Goal: Transaction & Acquisition: Purchase product/service

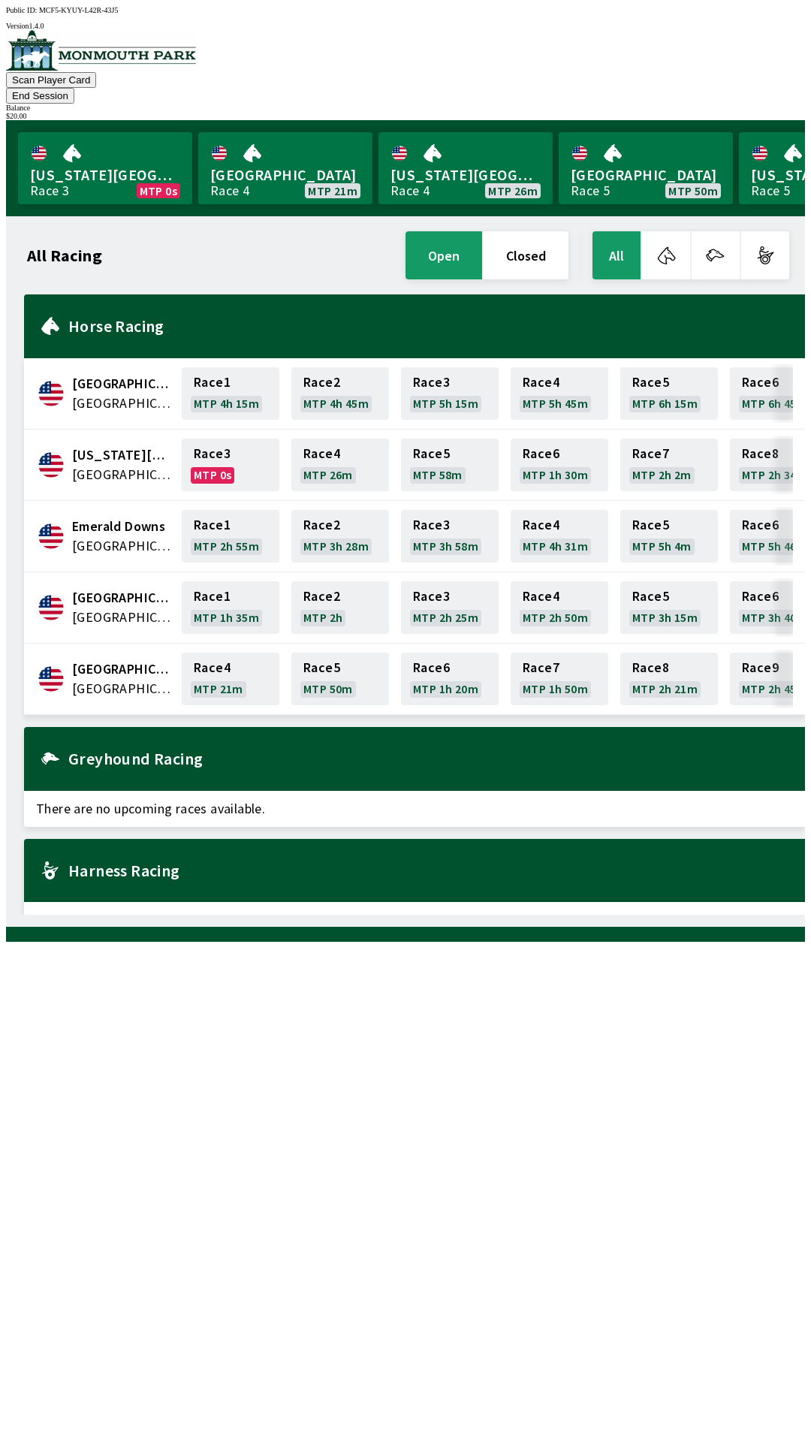
click at [74, 88] on button "End Session" at bounding box center [40, 96] width 68 height 16
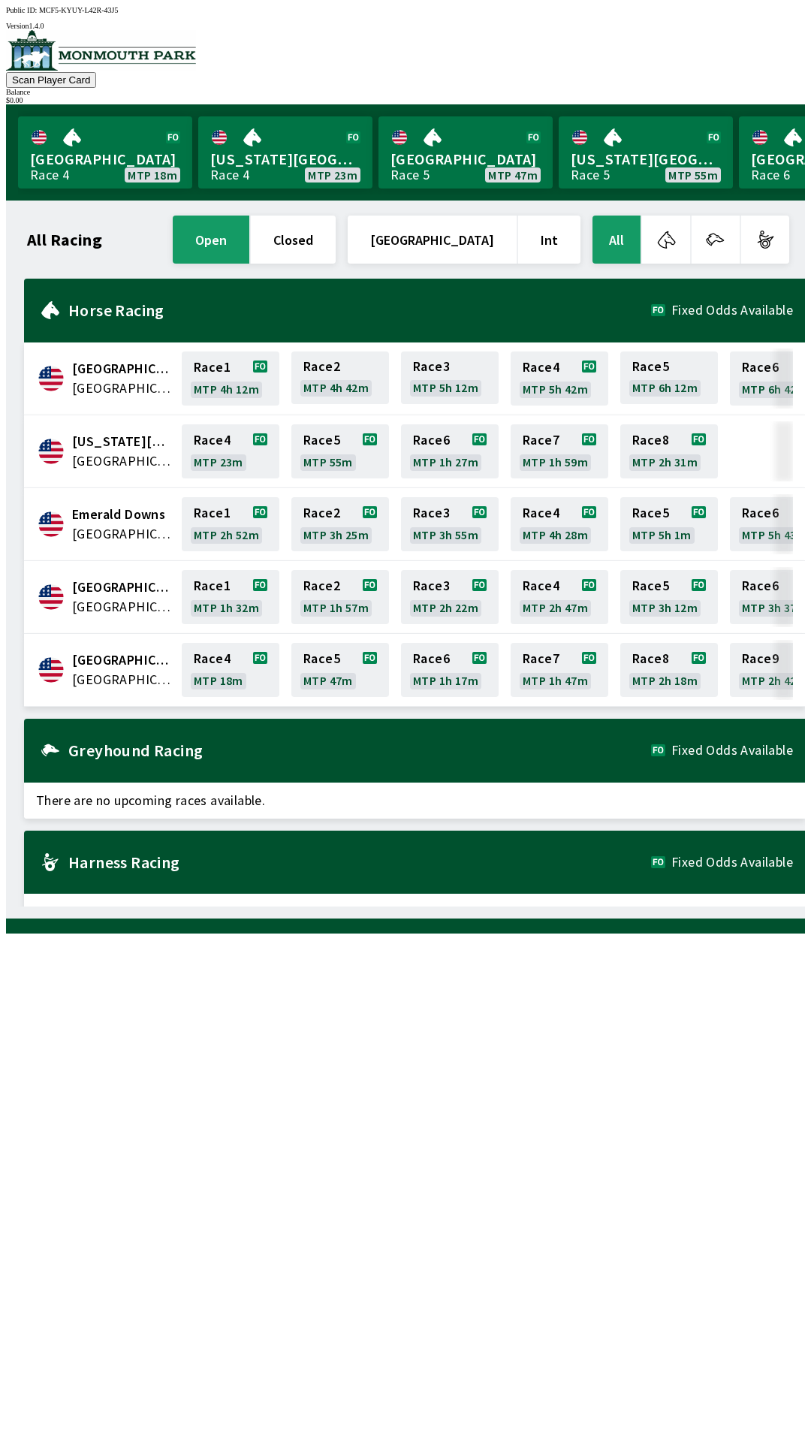
click at [97, 670] on span "[GEOGRAPHIC_DATA]" at bounding box center [122, 680] width 101 height 20
click at [122, 670] on span "[GEOGRAPHIC_DATA]" at bounding box center [122, 680] width 101 height 20
click at [221, 661] on link "Race 4 MTP 17m" at bounding box center [231, 670] width 98 height 54
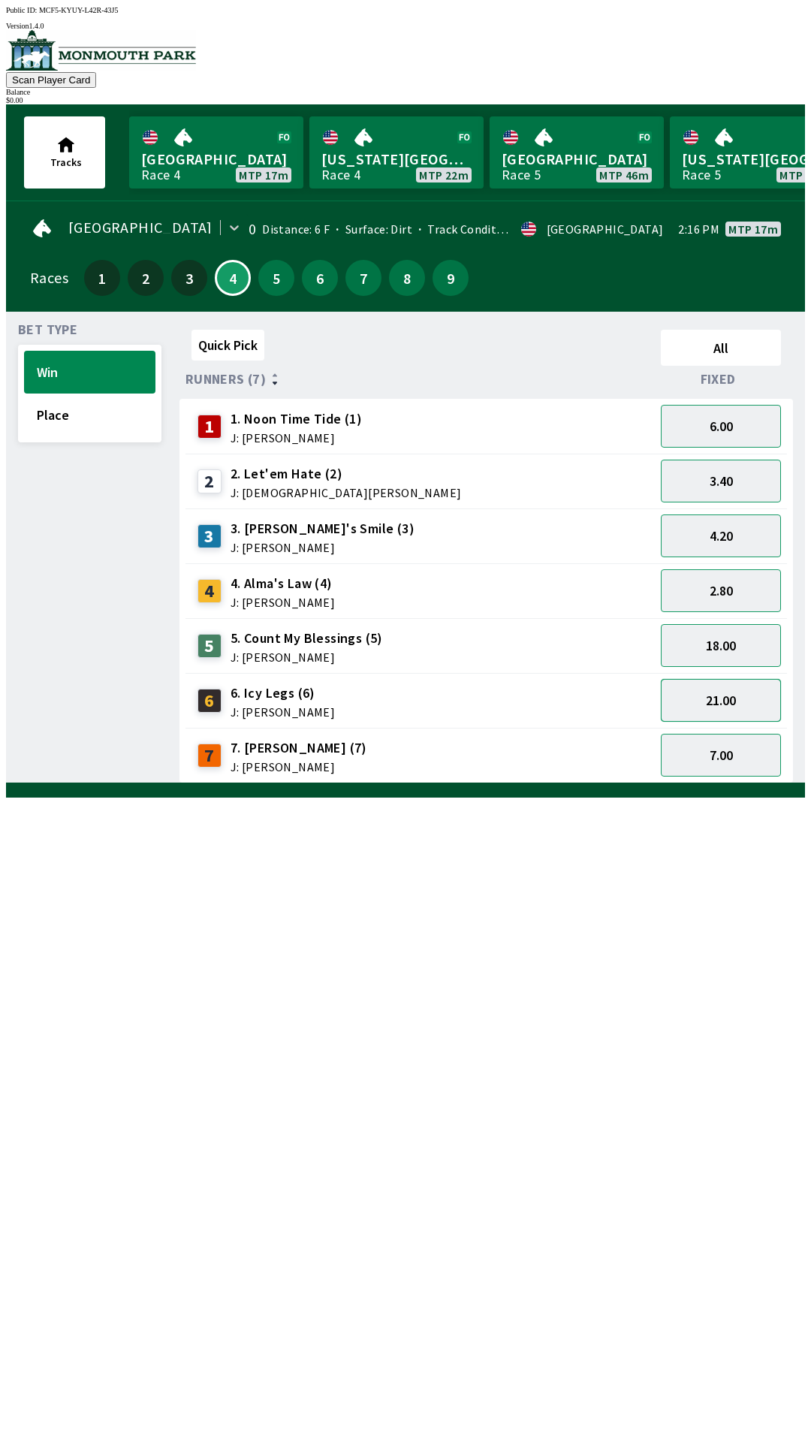
click at [729, 704] on button "21.00" at bounding box center [721, 700] width 120 height 43
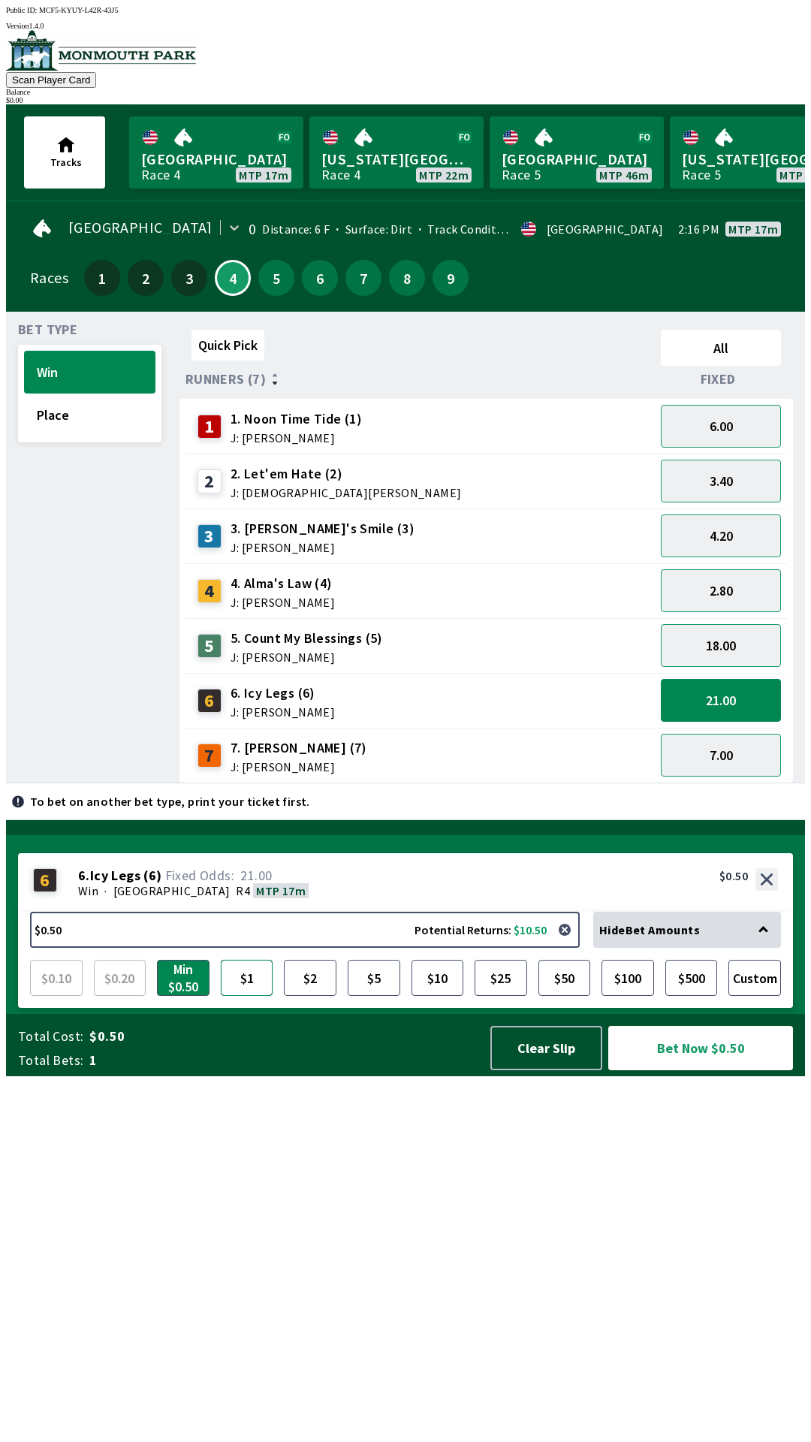
click at [244, 996] on button "$1" at bounding box center [247, 978] width 53 height 36
click at [373, 996] on button "$5" at bounding box center [374, 978] width 53 height 36
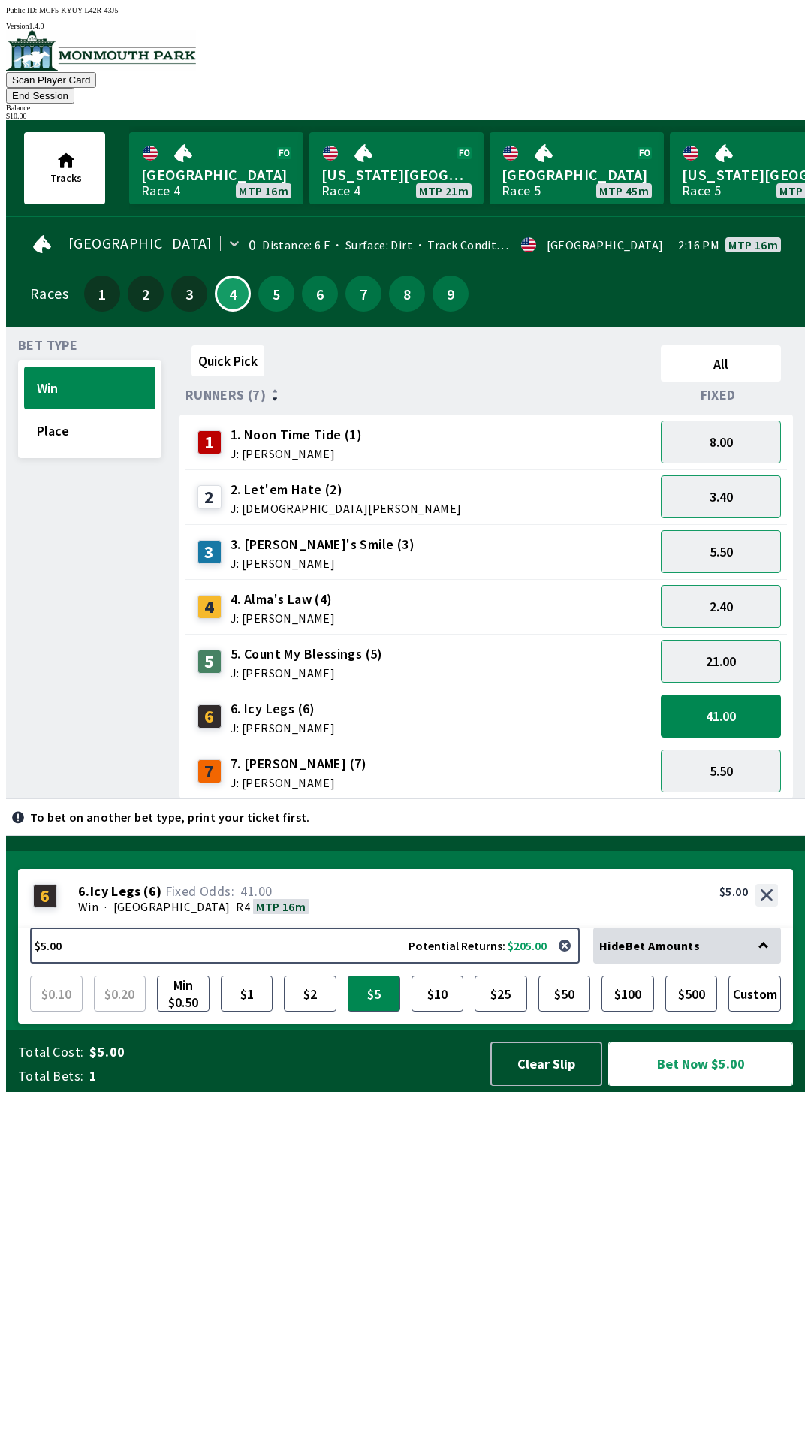
click at [715, 1086] on button "Bet Now $5.00" at bounding box center [700, 1064] width 185 height 44
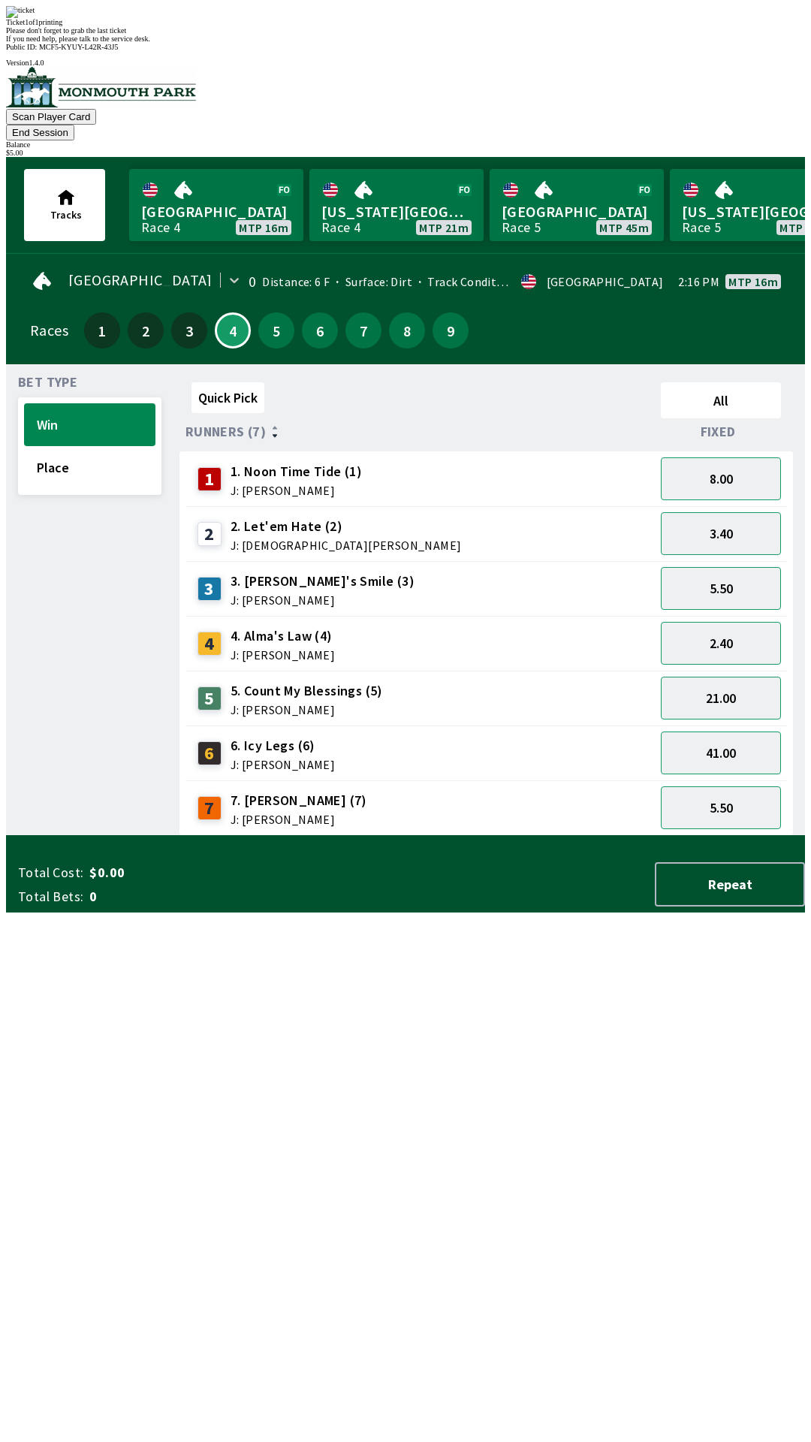
click at [167, 836] on div "Bet Type Win Place Quick Pick All Runners (7) Fixed 1 1. Noon Time Tide (1) J: …" at bounding box center [411, 603] width 787 height 466
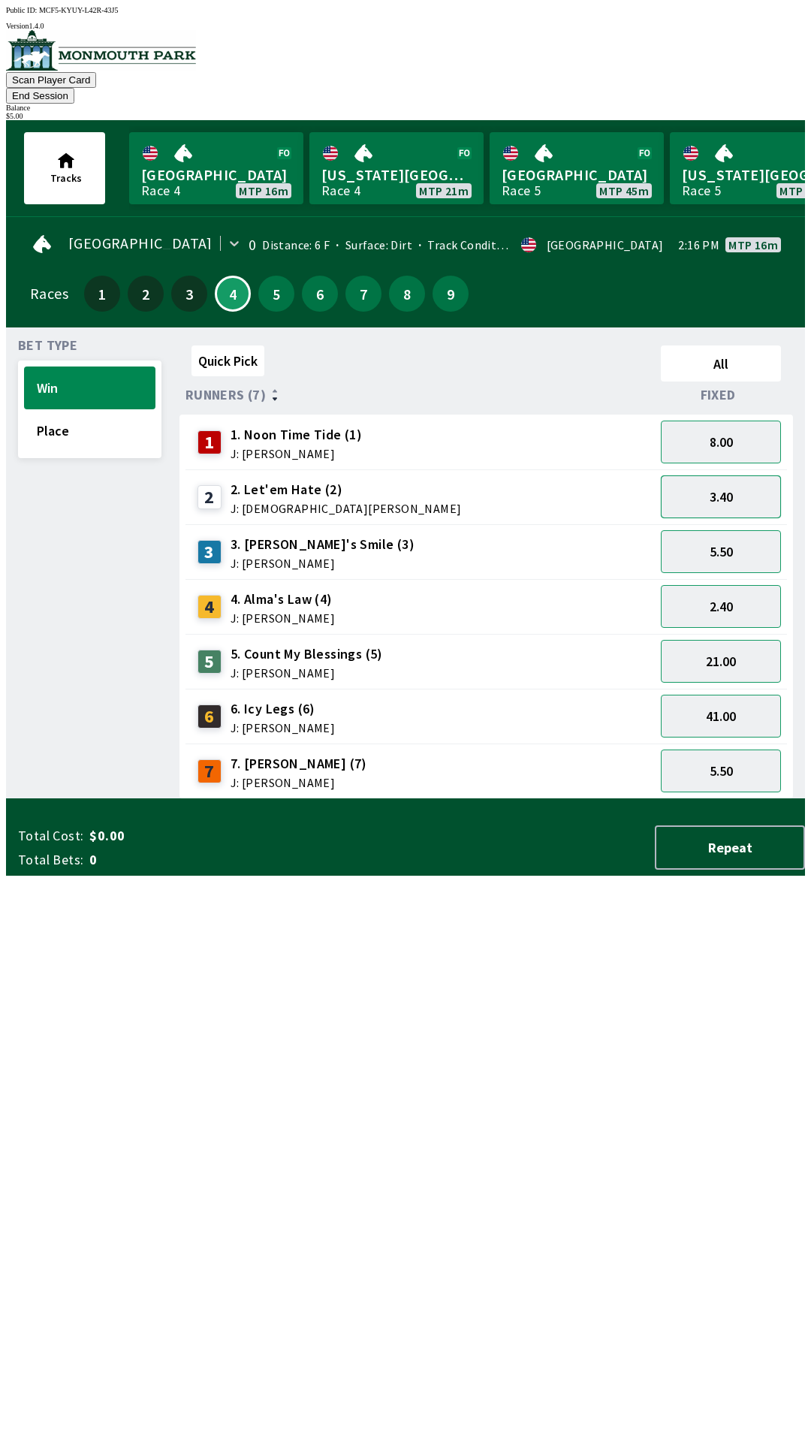
click at [727, 475] on button "3.40" at bounding box center [721, 496] width 120 height 43
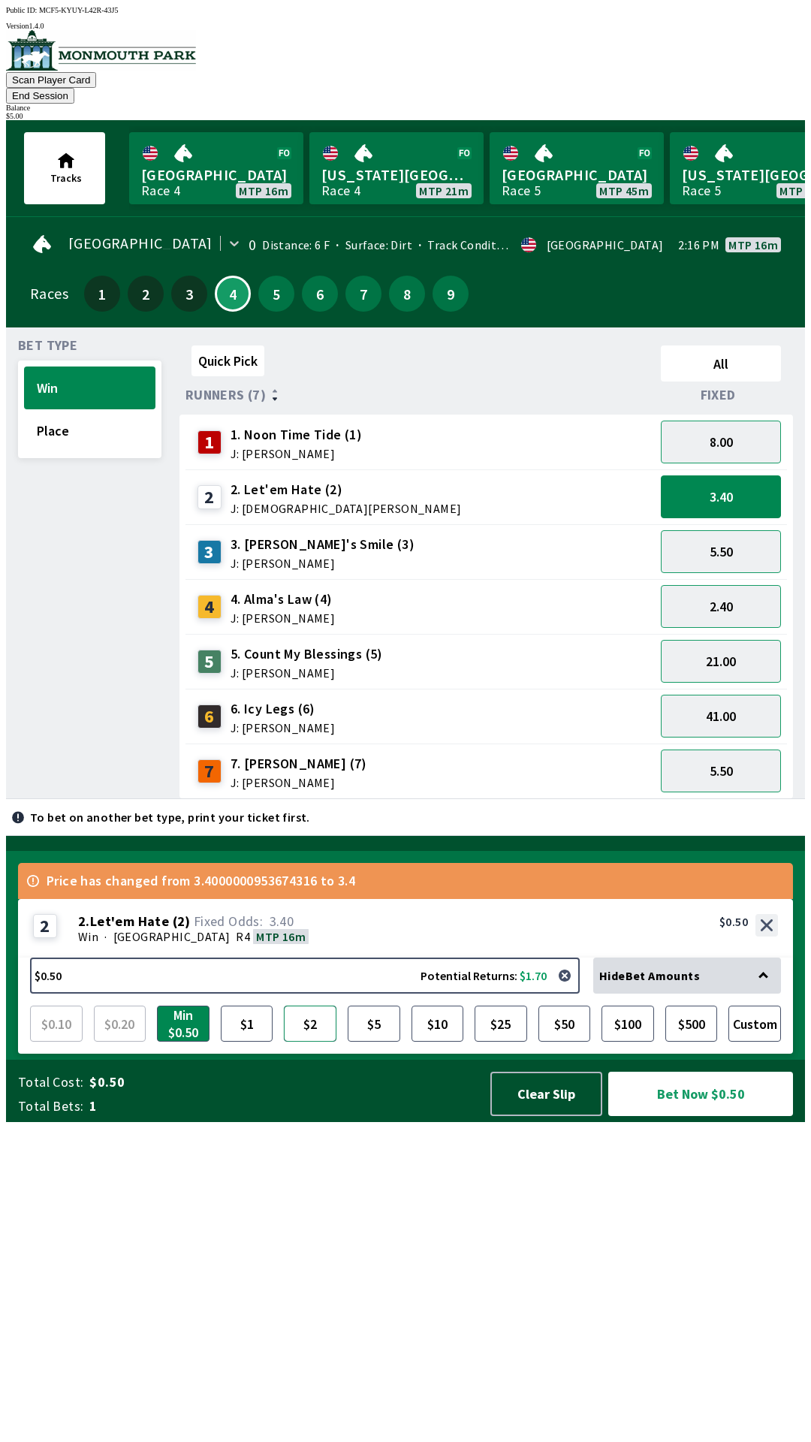
click at [309, 1042] on button "$2" at bounding box center [310, 1024] width 53 height 36
click at [701, 1116] on button "Bet Now $2.00" at bounding box center [700, 1094] width 185 height 44
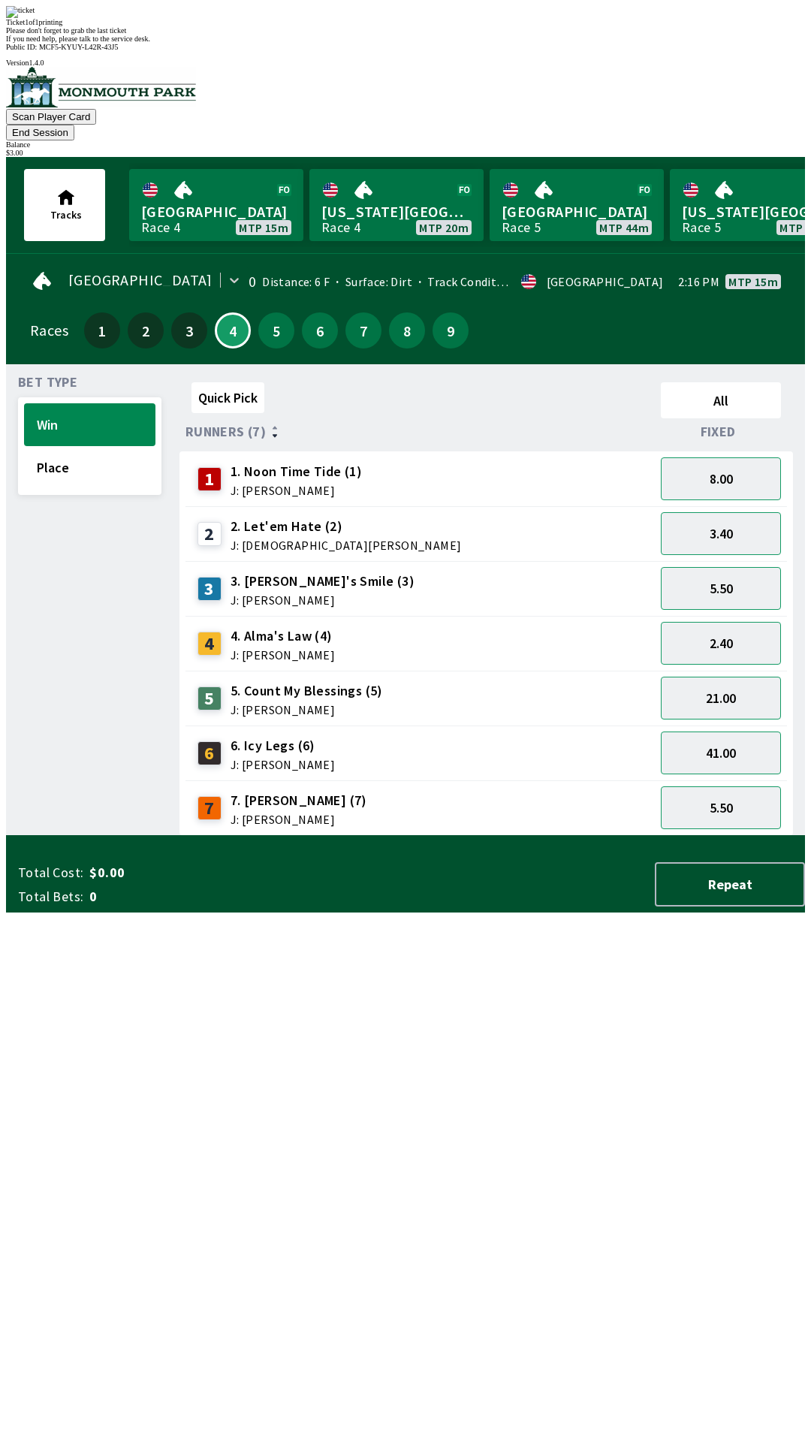
click at [198, 913] on div "Total Cost: $0.00 Total Bets: 0 Repeat" at bounding box center [411, 881] width 787 height 62
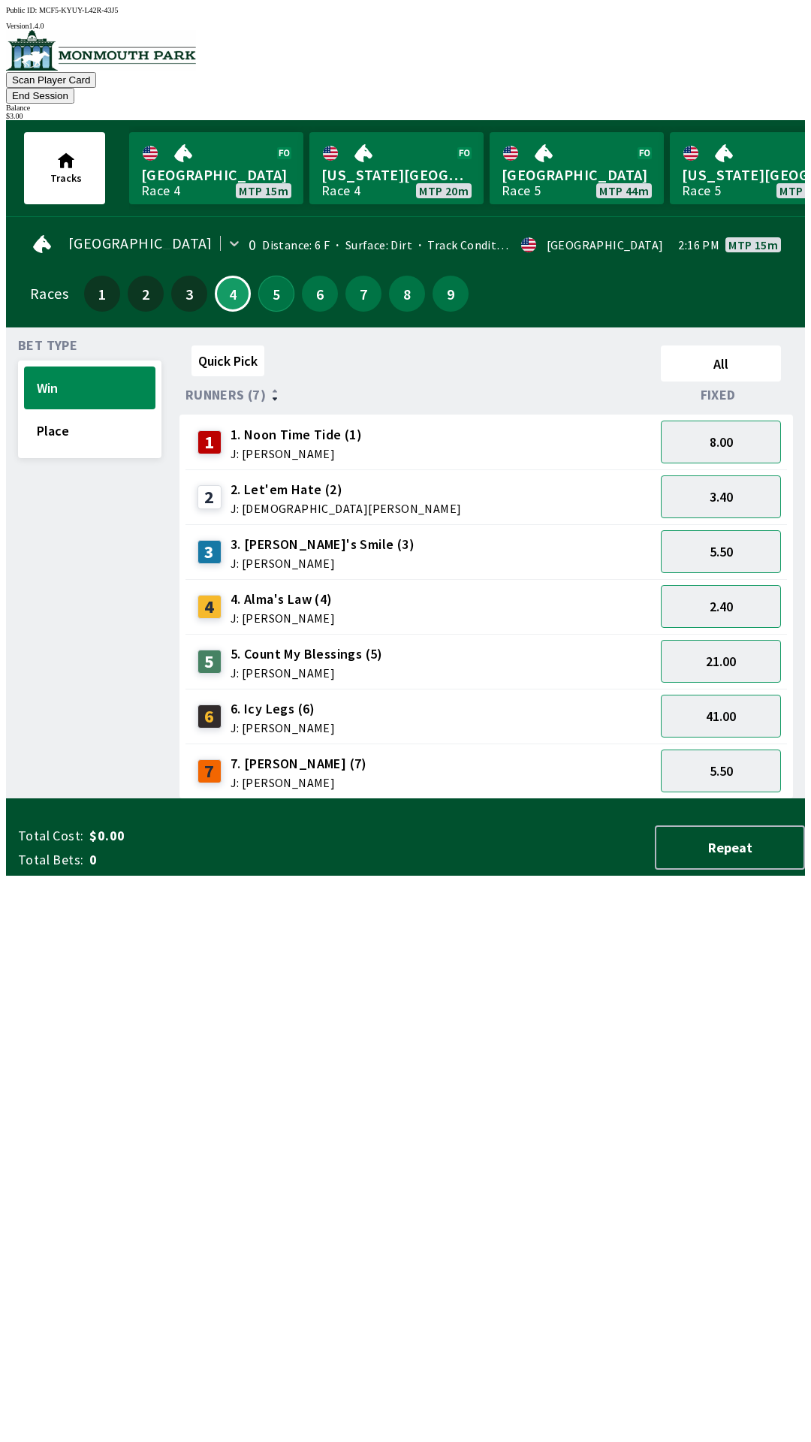
click at [273, 276] on button "5" at bounding box center [276, 294] width 36 height 36
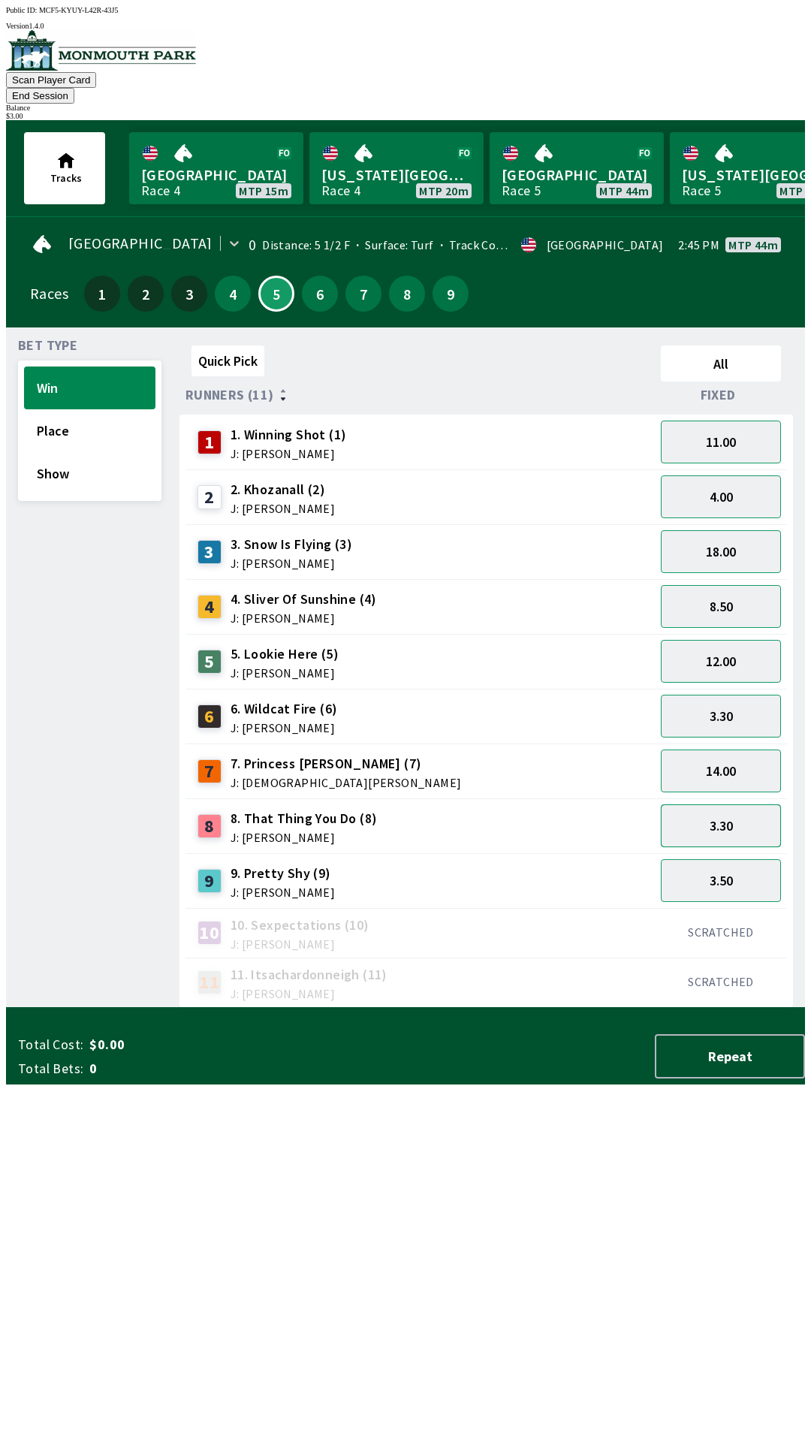
click at [724, 808] on button "3.30" at bounding box center [721, 825] width 120 height 43
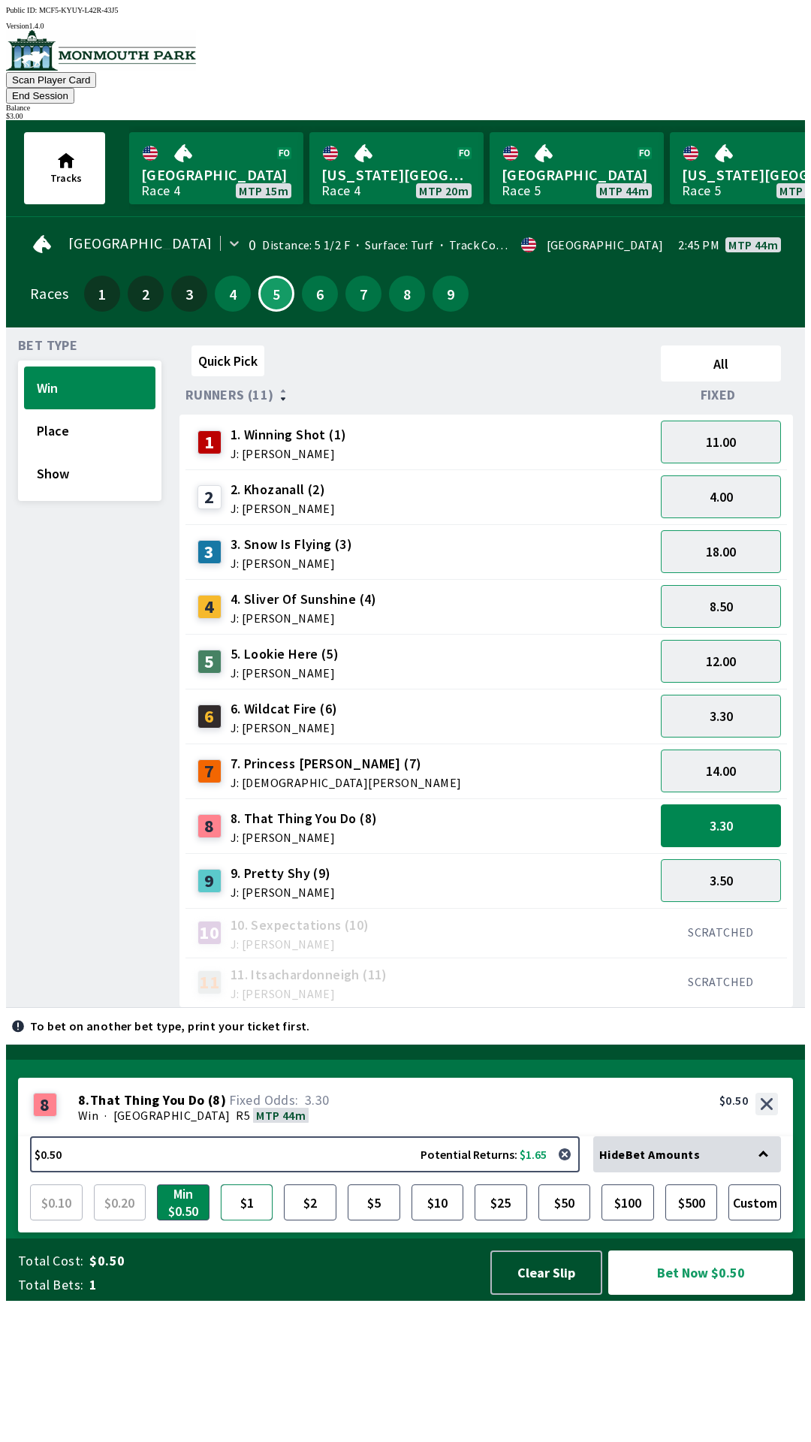
click at [238, 1220] on button "$1" at bounding box center [247, 1202] width 53 height 36
click at [701, 1295] on button "Bet Now $1.00" at bounding box center [700, 1273] width 185 height 44
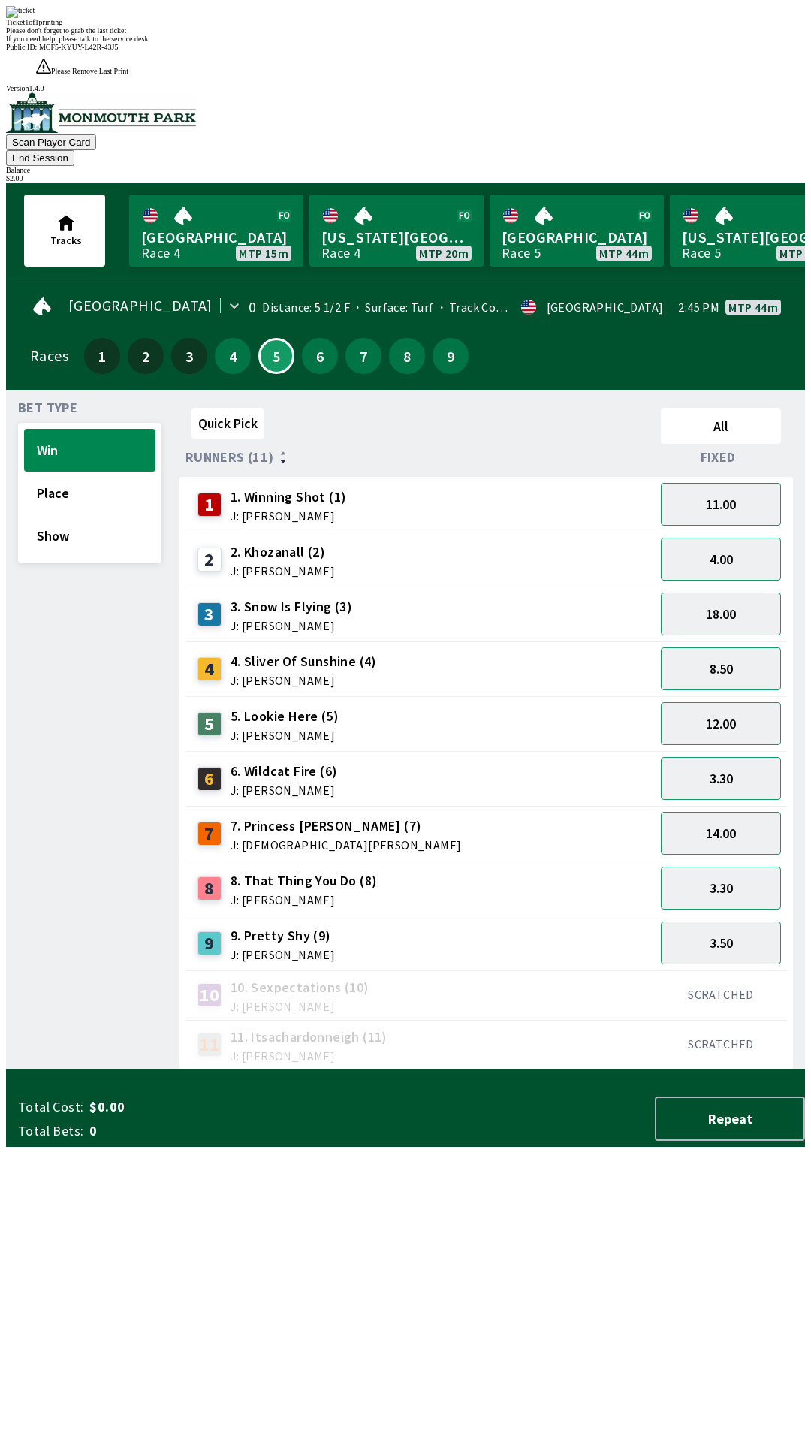
click at [496, 1070] on div "Quick Pick All Runners (11) Fixed 1 1. Winning Shot (1) J: [PERSON_NAME] 11.00 …" at bounding box center [493, 736] width 626 height 668
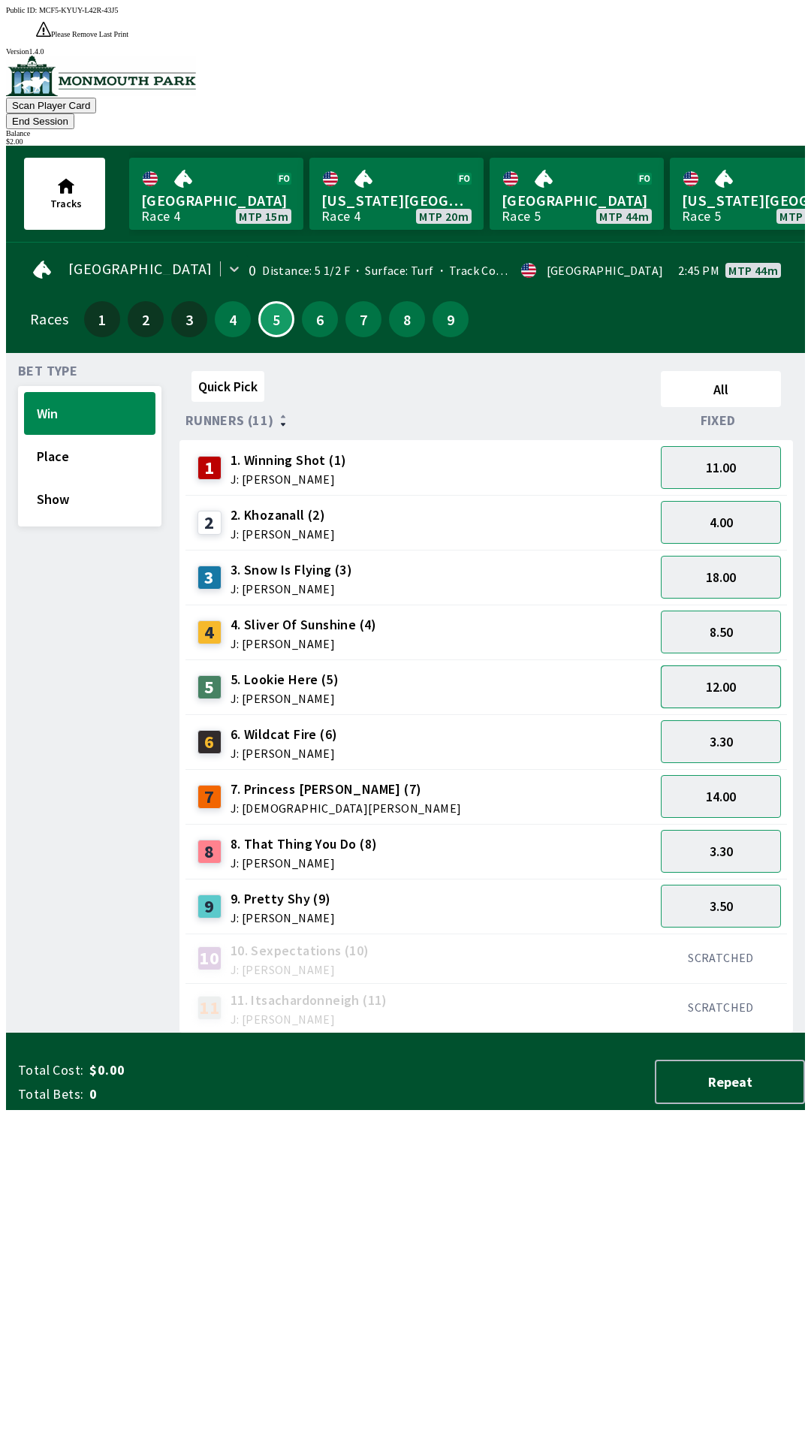
click at [739, 665] on button "12.00" at bounding box center [721, 686] width 120 height 43
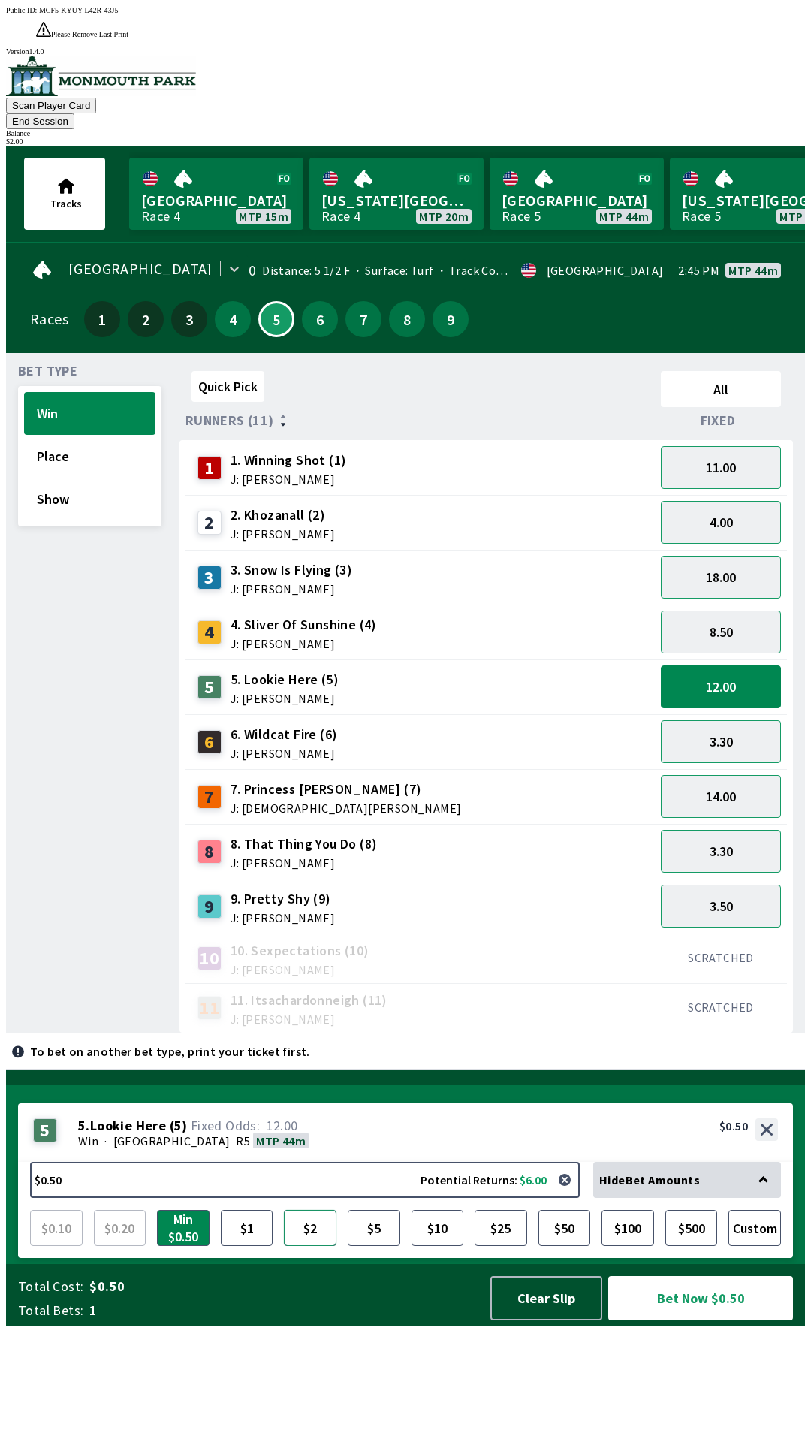
click at [317, 1246] on button "$2" at bounding box center [310, 1228] width 53 height 36
click at [686, 1320] on button "Bet Now $2.00" at bounding box center [700, 1298] width 185 height 44
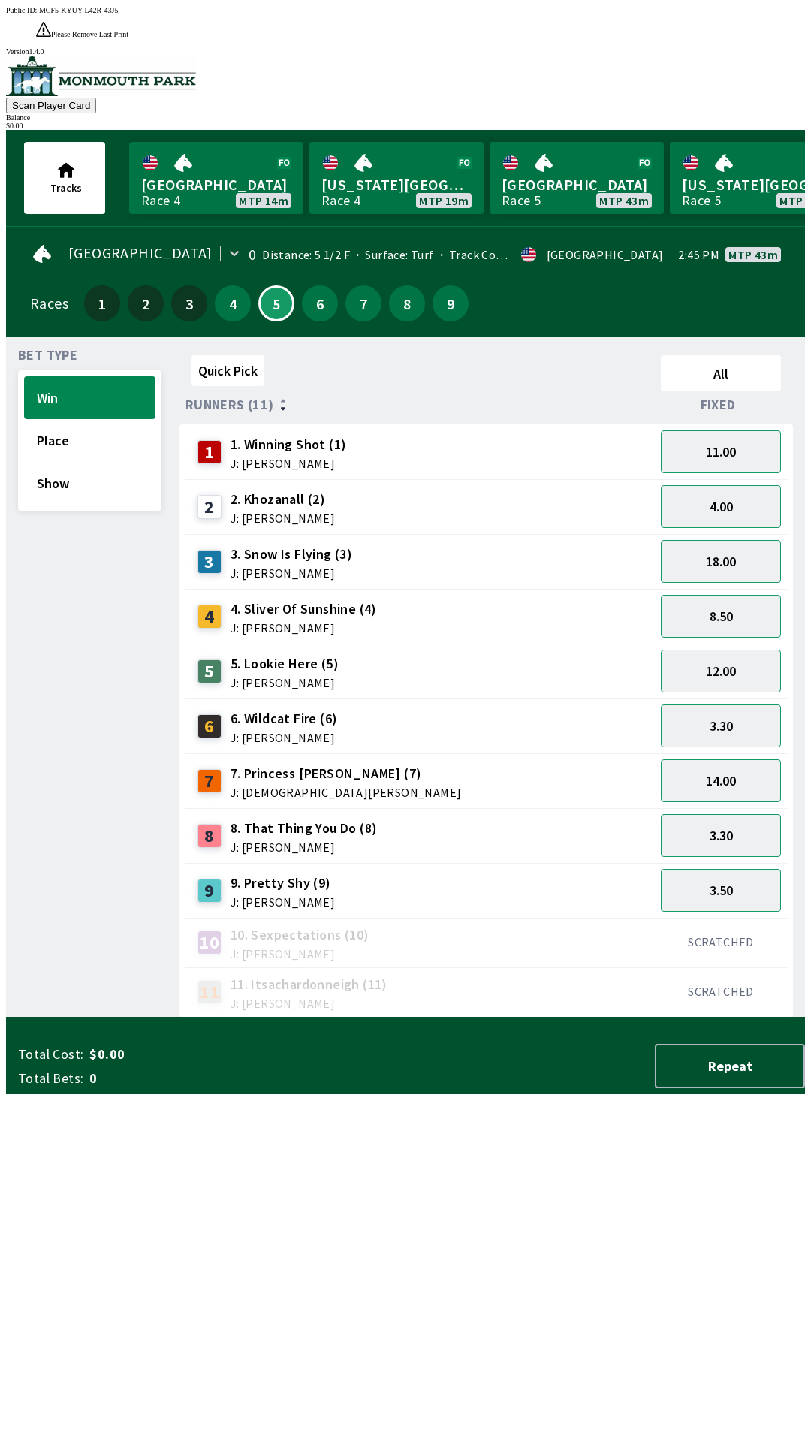
click at [636, 1018] on div "Quick Pick All Runners (11) Fixed 1 1. Winning Shot (1) J: [PERSON_NAME] 11.00 …" at bounding box center [493, 683] width 626 height 668
click at [221, 285] on button "4" at bounding box center [233, 303] width 36 height 36
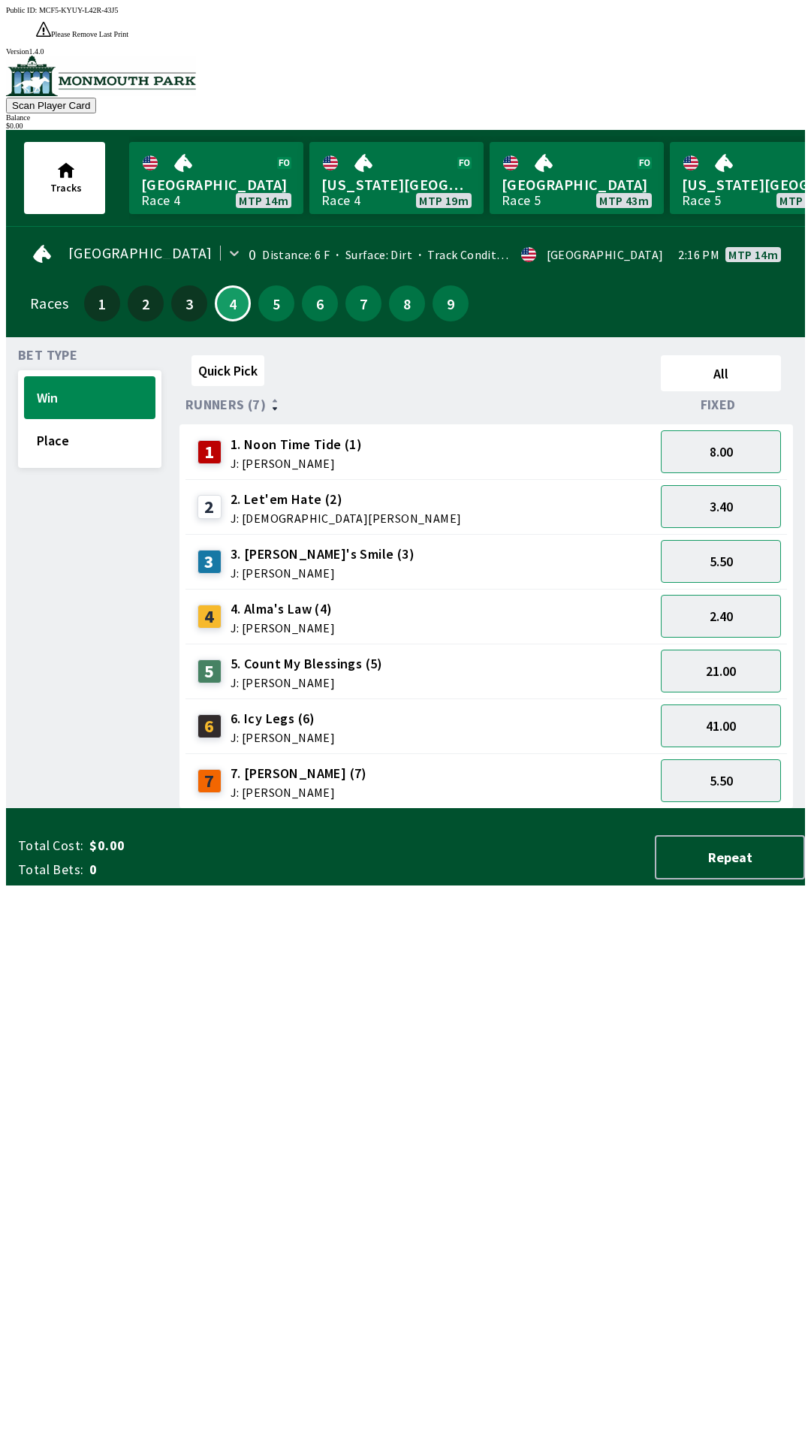
click at [221, 708] on div "6 6. [PERSON_NAME] (6) J: [PERSON_NAME]" at bounding box center [264, 727] width 145 height 38
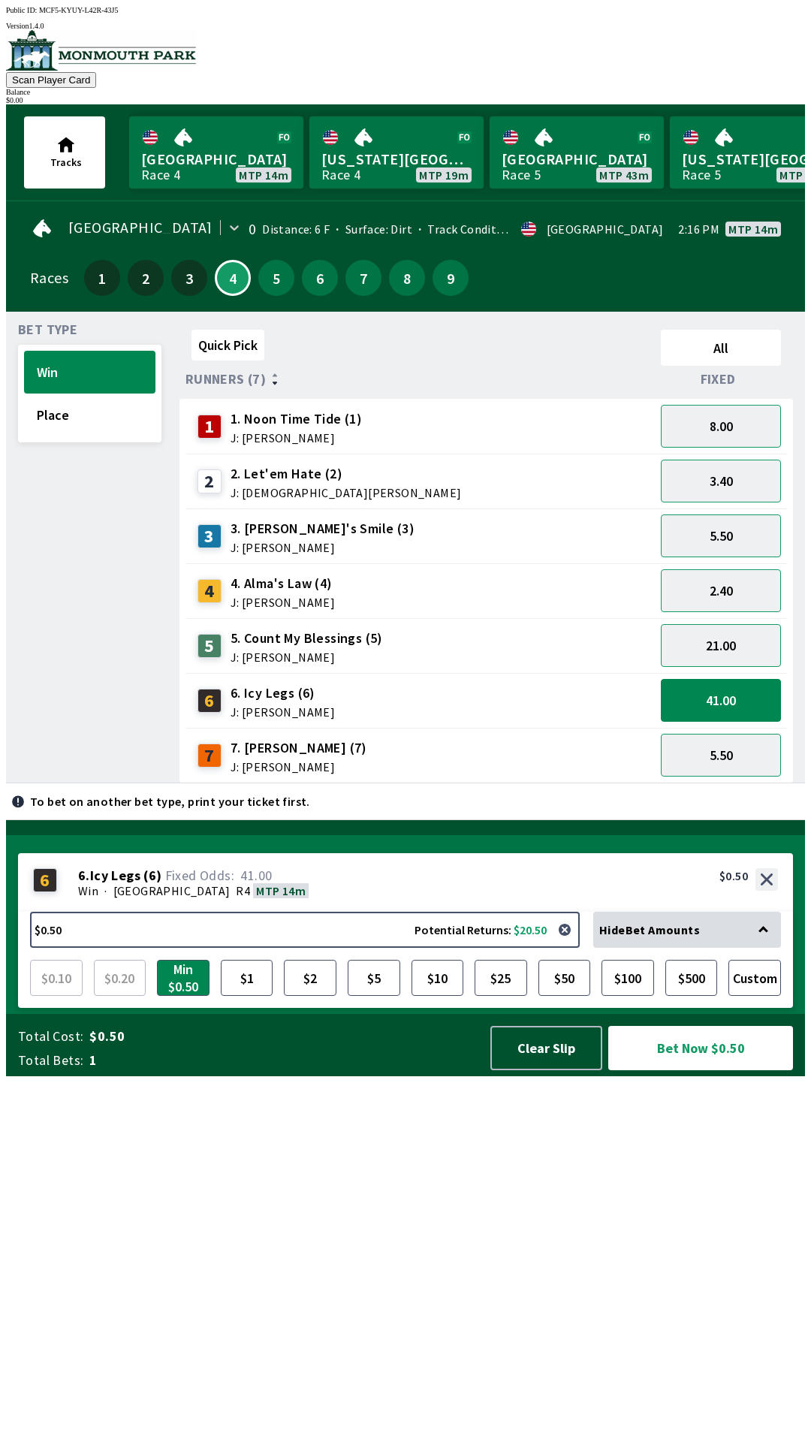
click at [244, 761] on span "J: [PERSON_NAME]" at bounding box center [299, 767] width 137 height 12
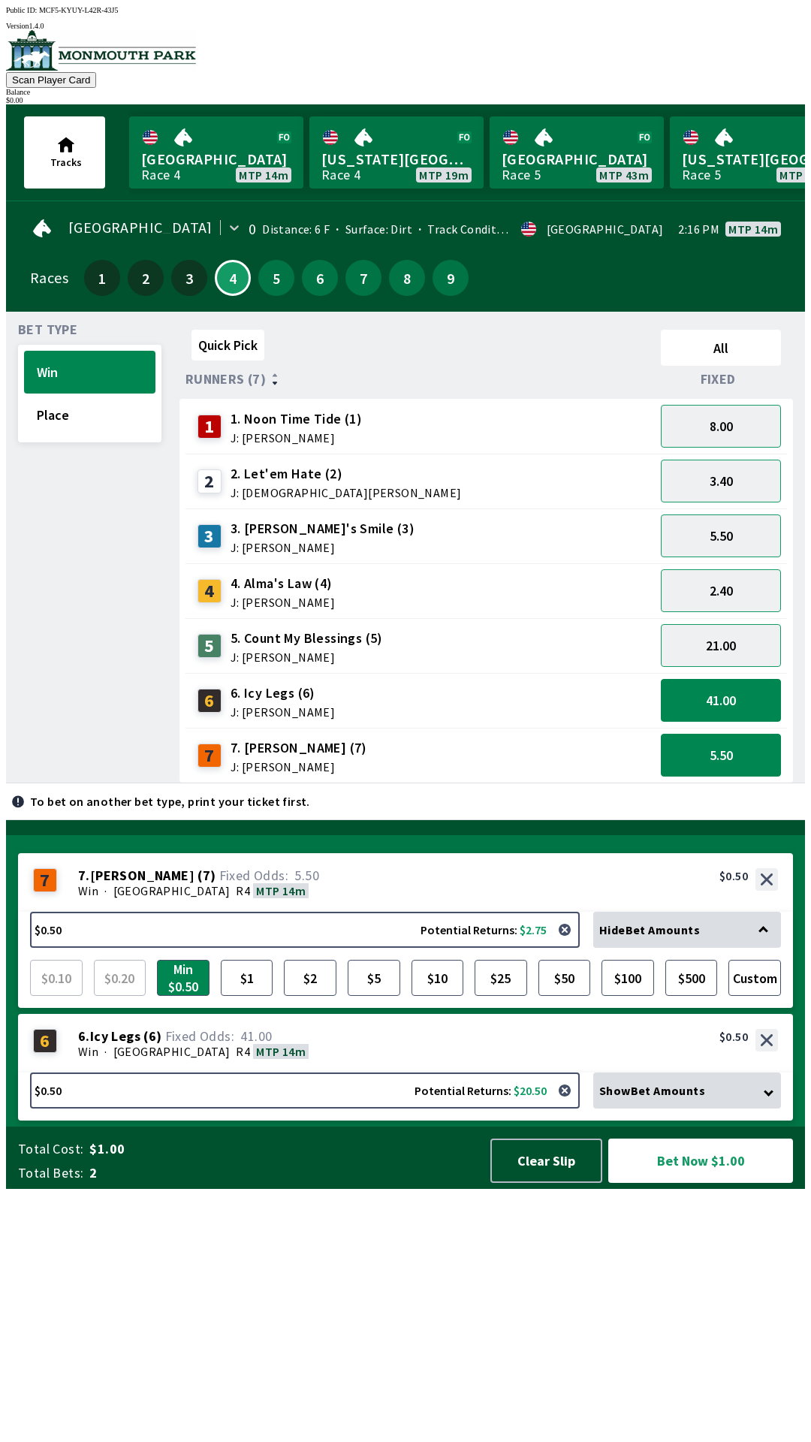
click at [252, 689] on span "6. Icy Legs (6)" at bounding box center [283, 693] width 104 height 20
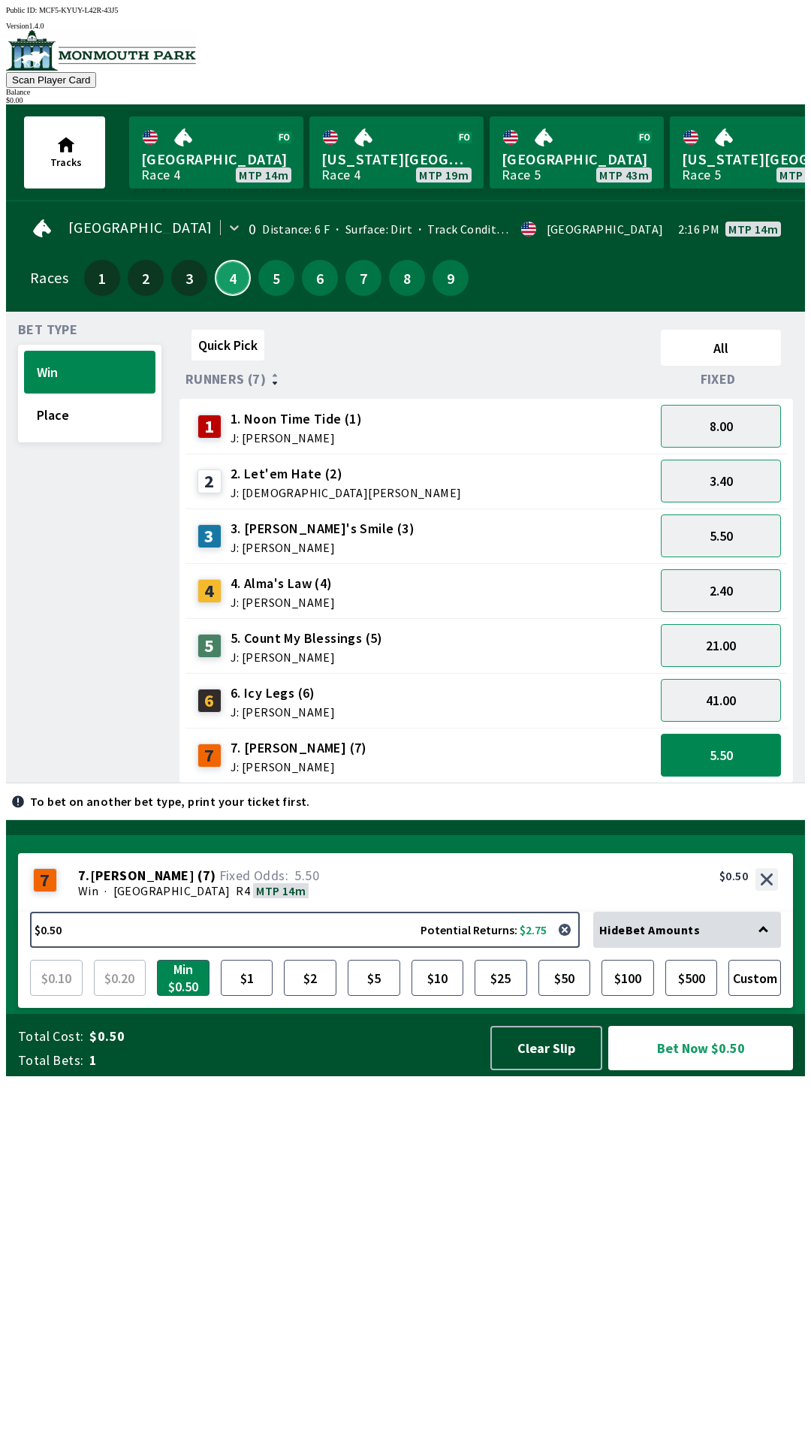
click at [226, 273] on button "4" at bounding box center [233, 278] width 36 height 36
click at [270, 285] on button "5" at bounding box center [276, 278] width 36 height 36
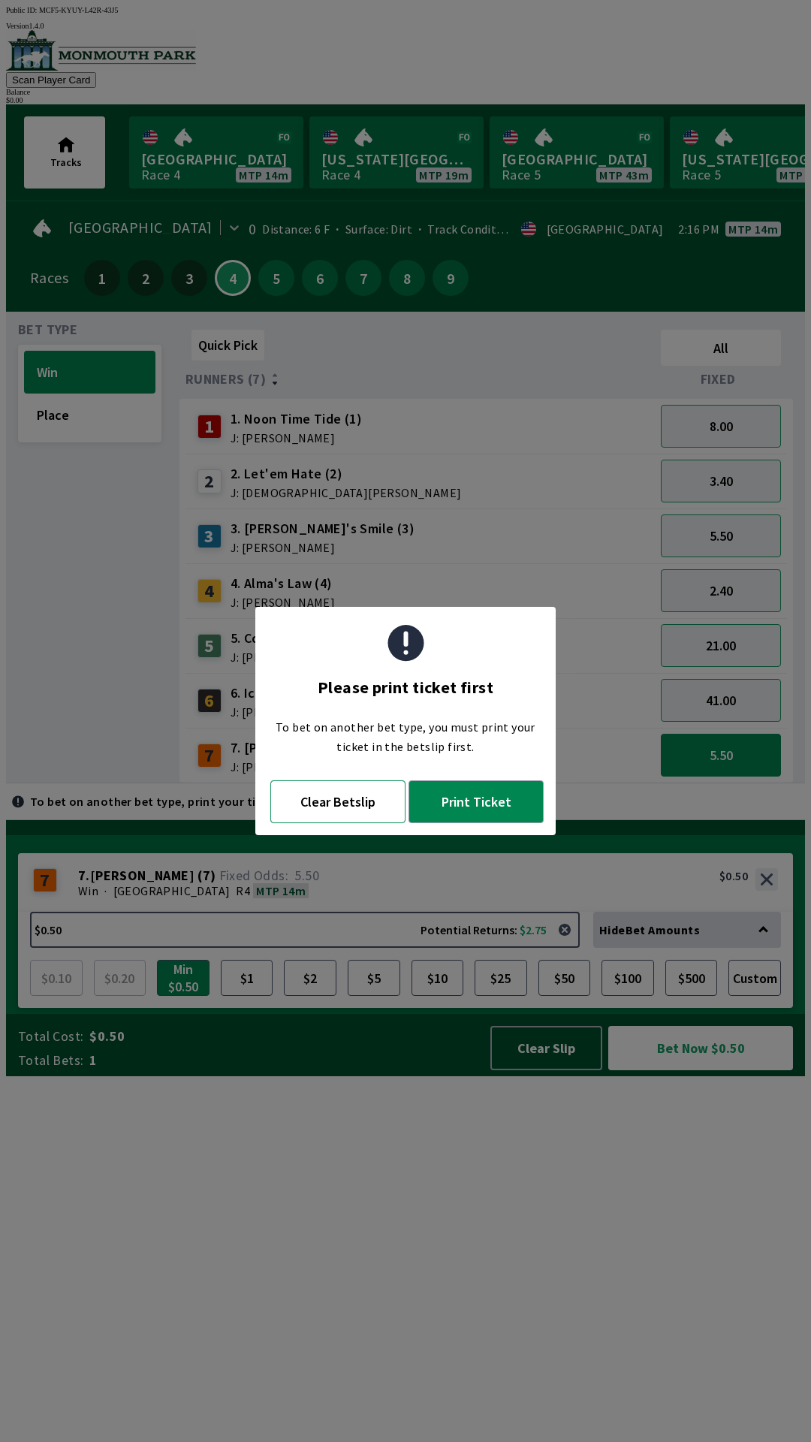
click at [349, 807] on button "Clear Betslip" at bounding box center [337, 801] width 135 height 43
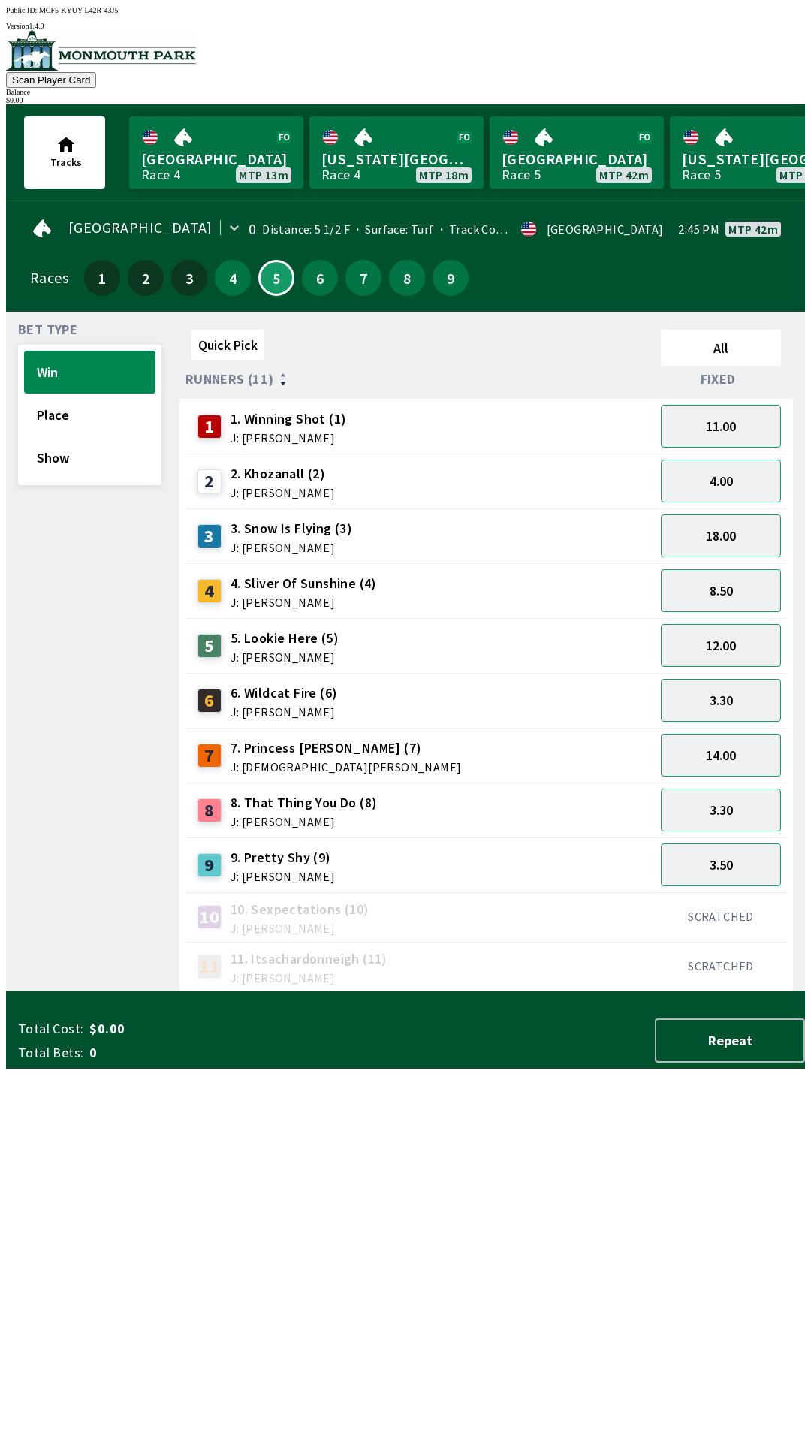
click at [284, 761] on span "J: [DEMOGRAPHIC_DATA][PERSON_NAME]" at bounding box center [346, 767] width 231 height 12
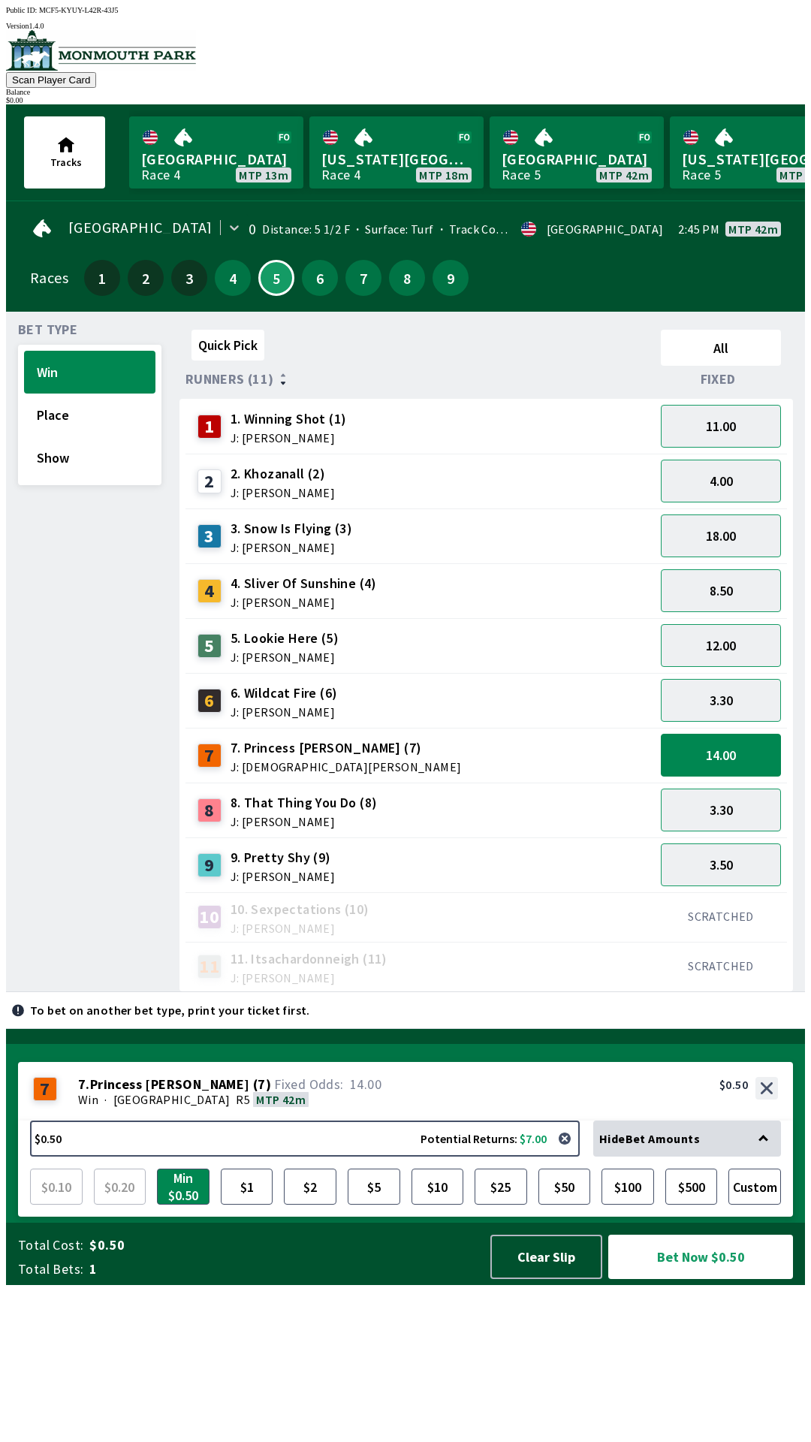
click at [267, 629] on span "5. Lookie Here (5)" at bounding box center [285, 639] width 108 height 20
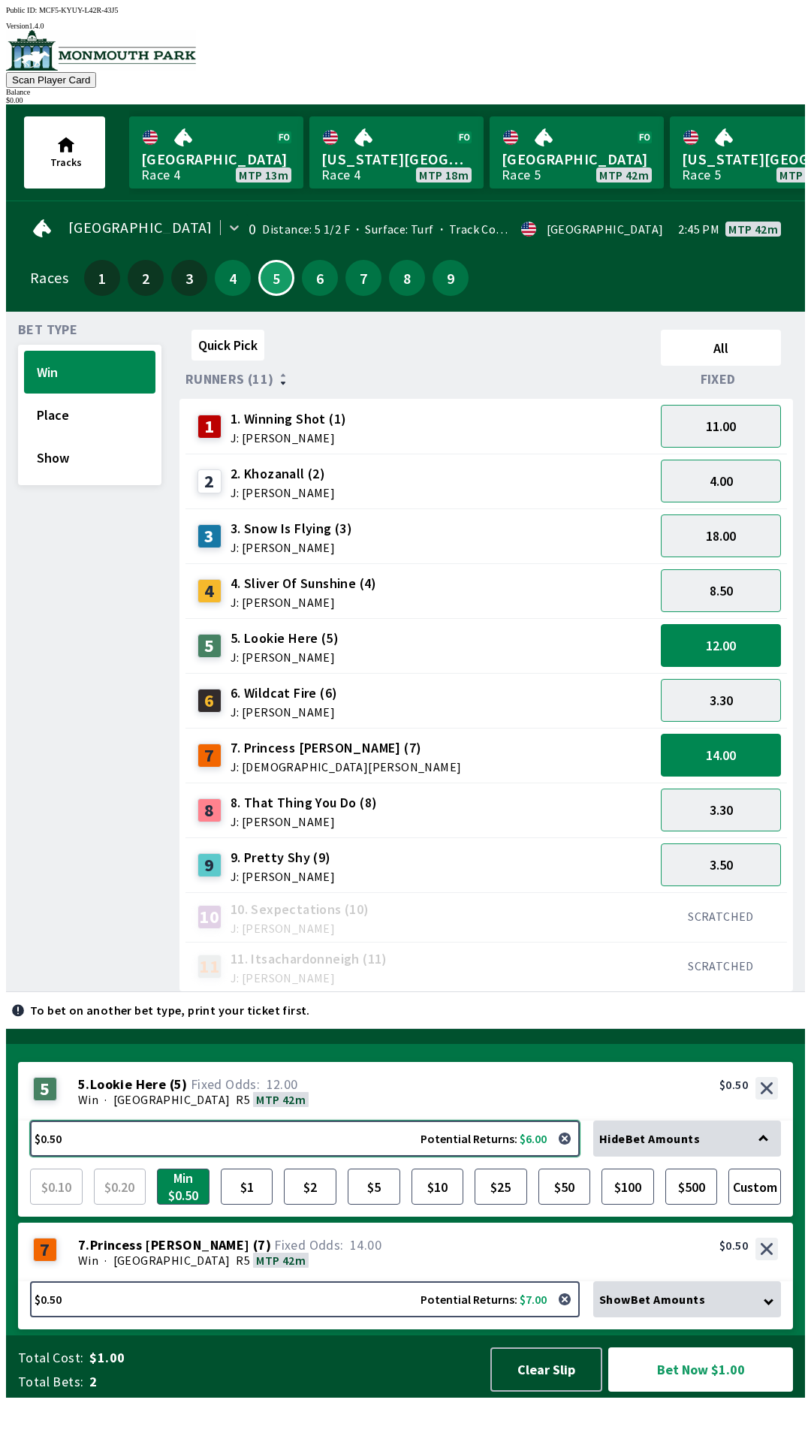
click at [155, 1157] on button "$0.50 Potential Returns: $6.00" at bounding box center [305, 1139] width 550 height 36
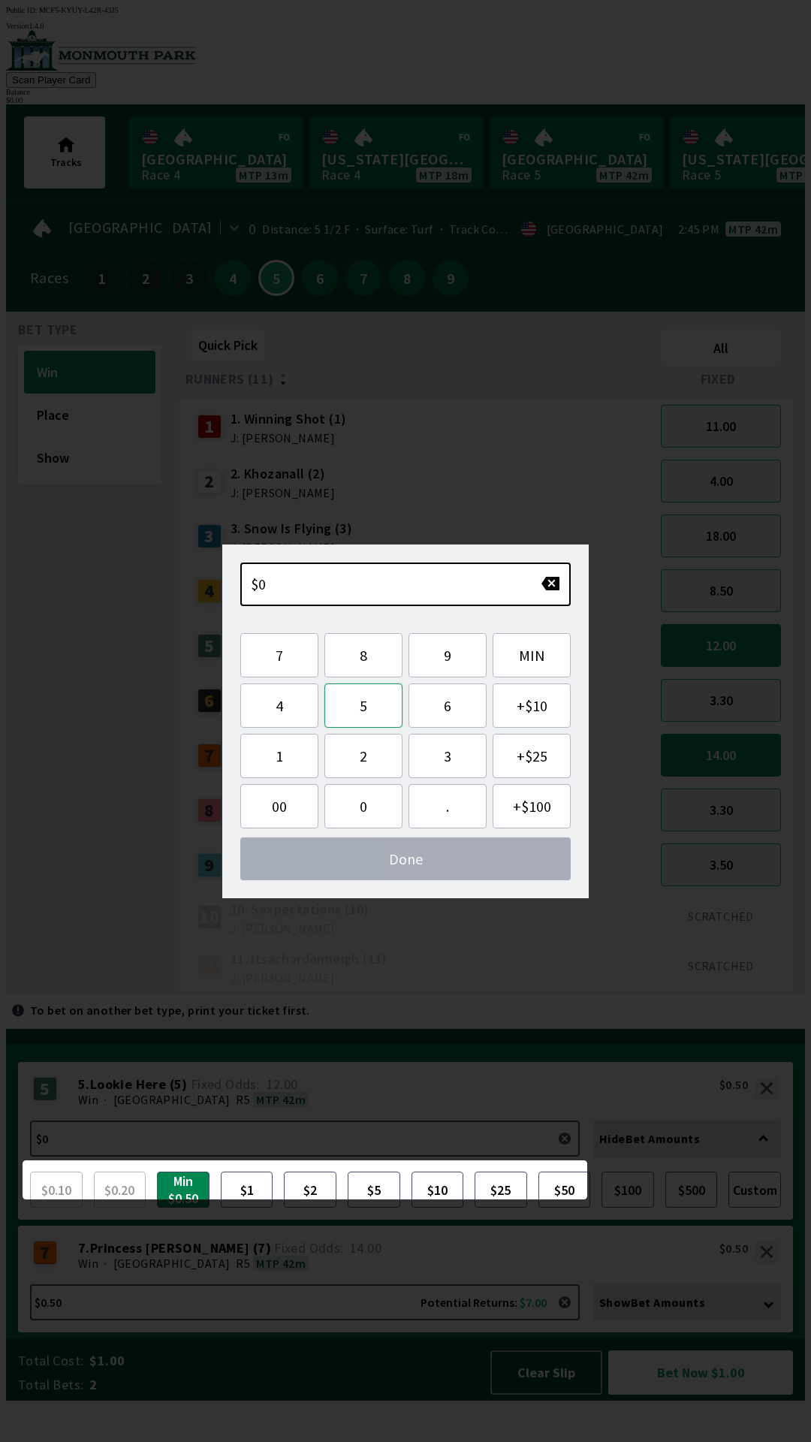
click at [365, 689] on button "5" at bounding box center [363, 705] width 78 height 44
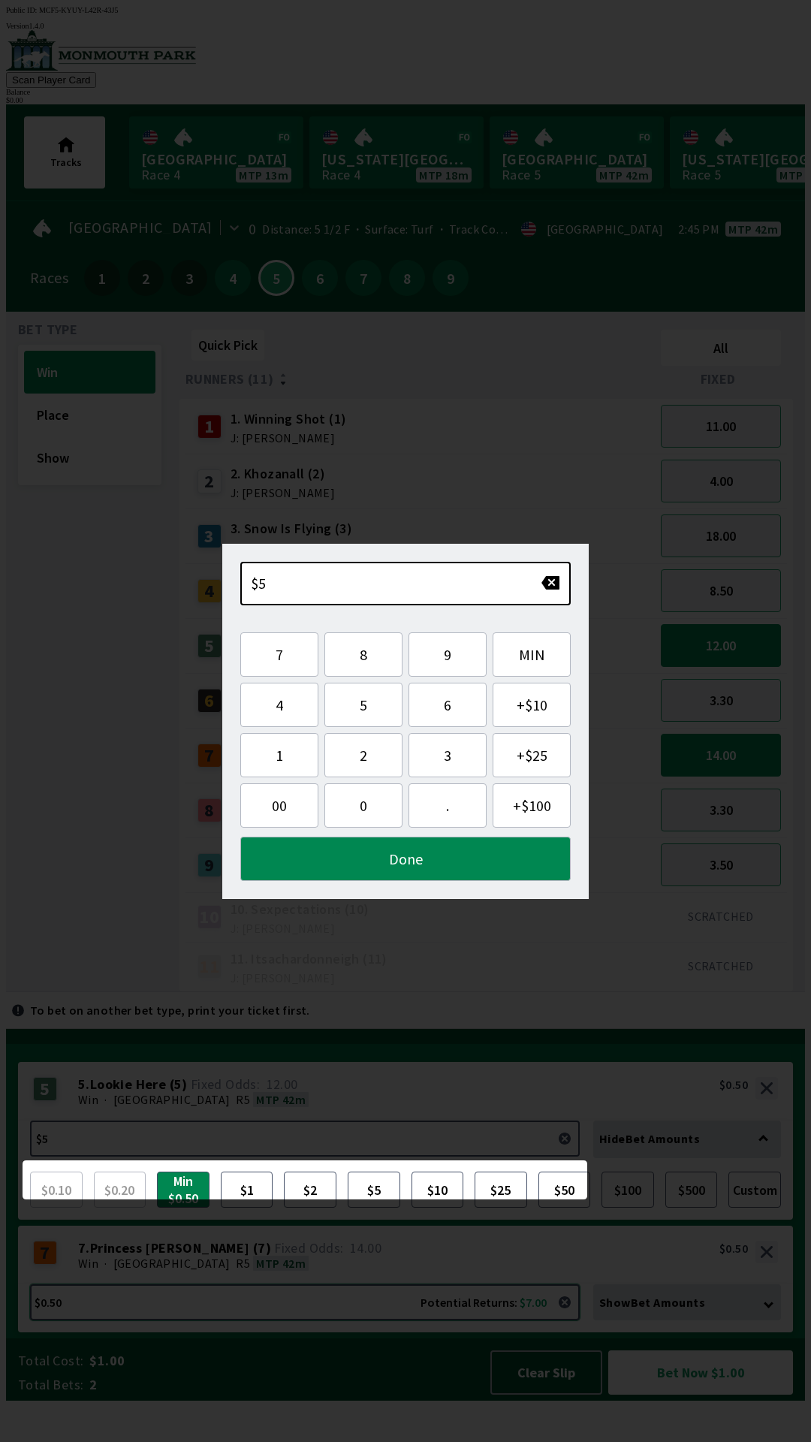
click at [239, 1320] on button "$0.50 Potential Returns: $7.00" at bounding box center [305, 1302] width 550 height 36
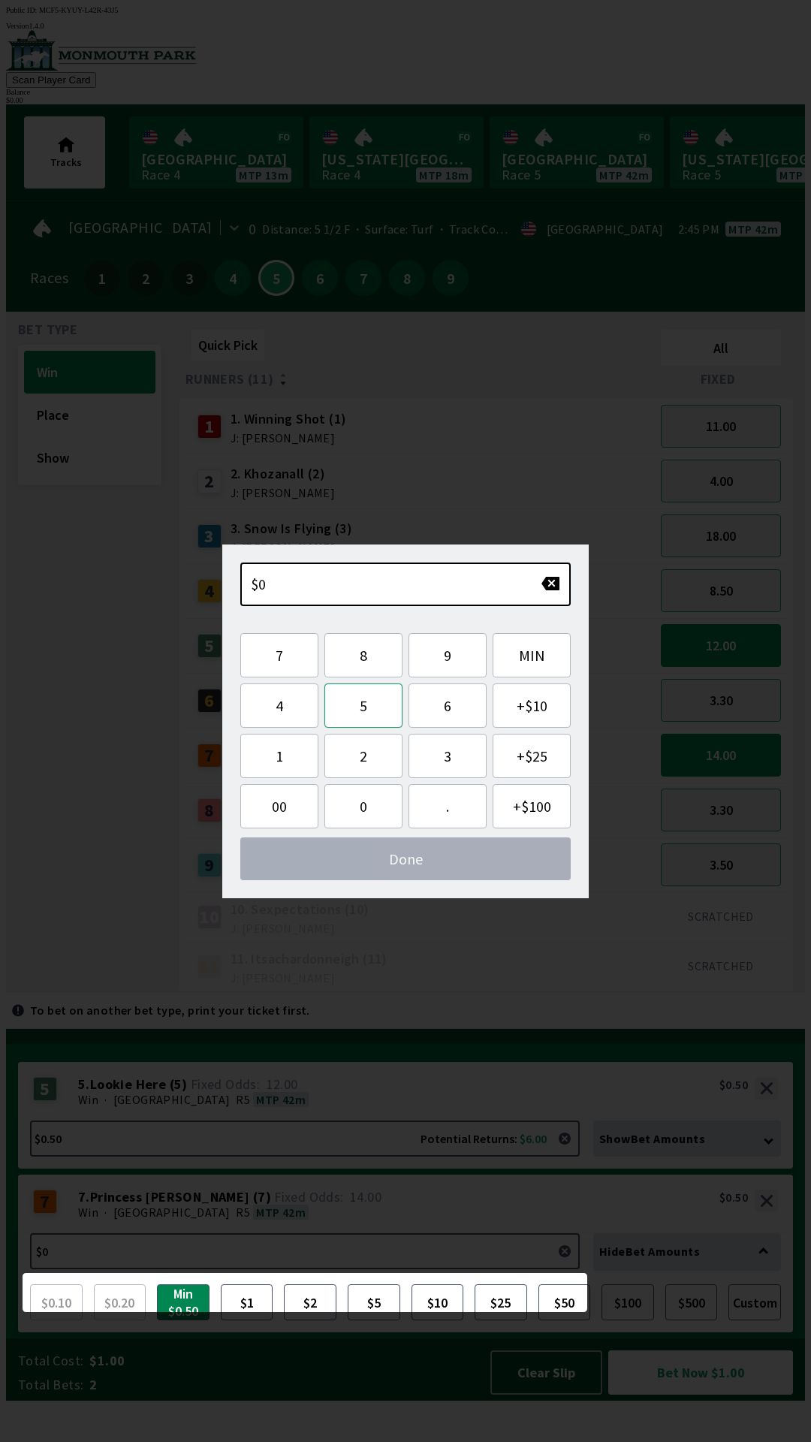
click at [371, 686] on button "5" at bounding box center [363, 705] width 78 height 44
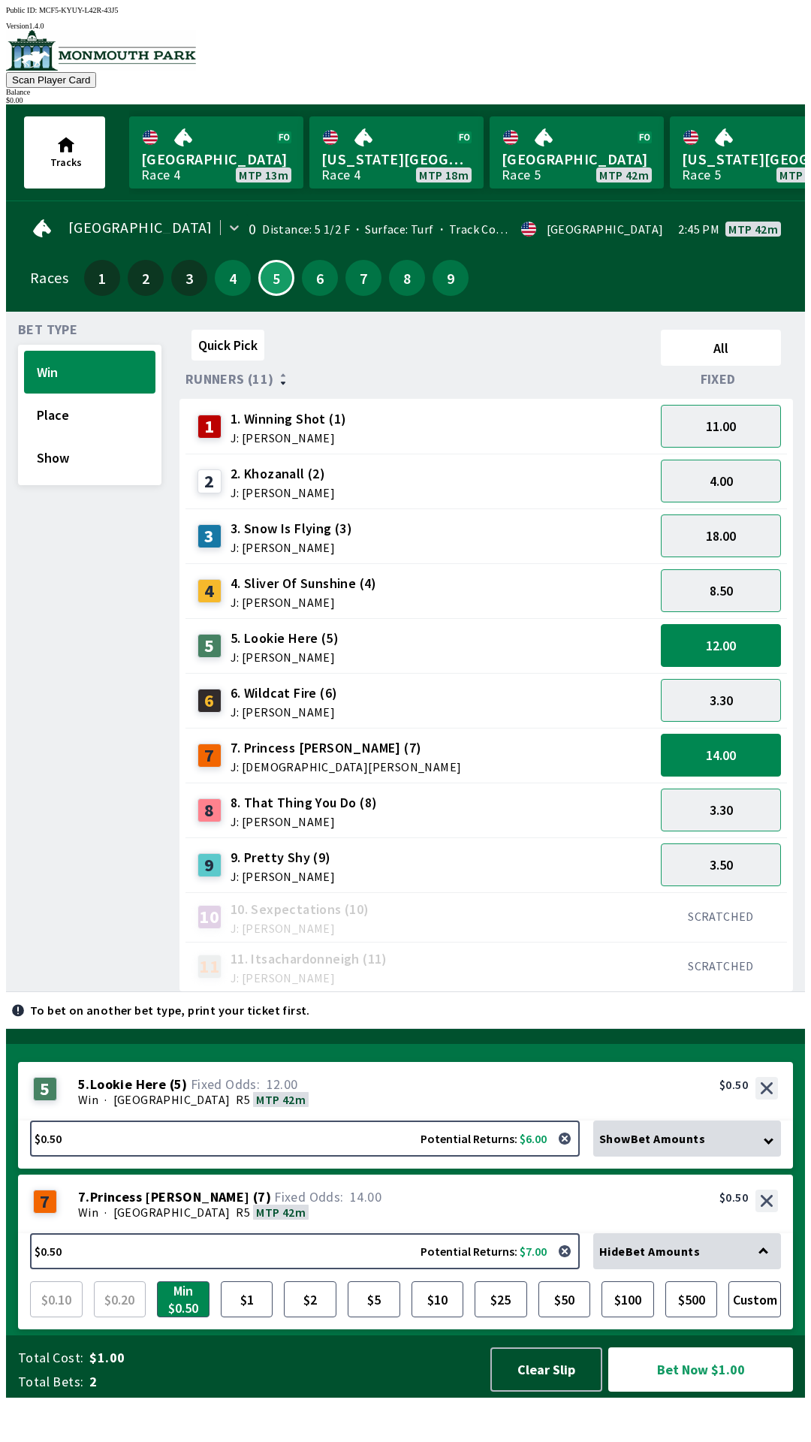
click at [200, 992] on div "Quick Pick All Runners (11) Fixed 1 1. Winning Shot (1) J: [PERSON_NAME] 11.00 …" at bounding box center [493, 658] width 626 height 668
click at [373, 1317] on button "$5" at bounding box center [374, 1299] width 53 height 36
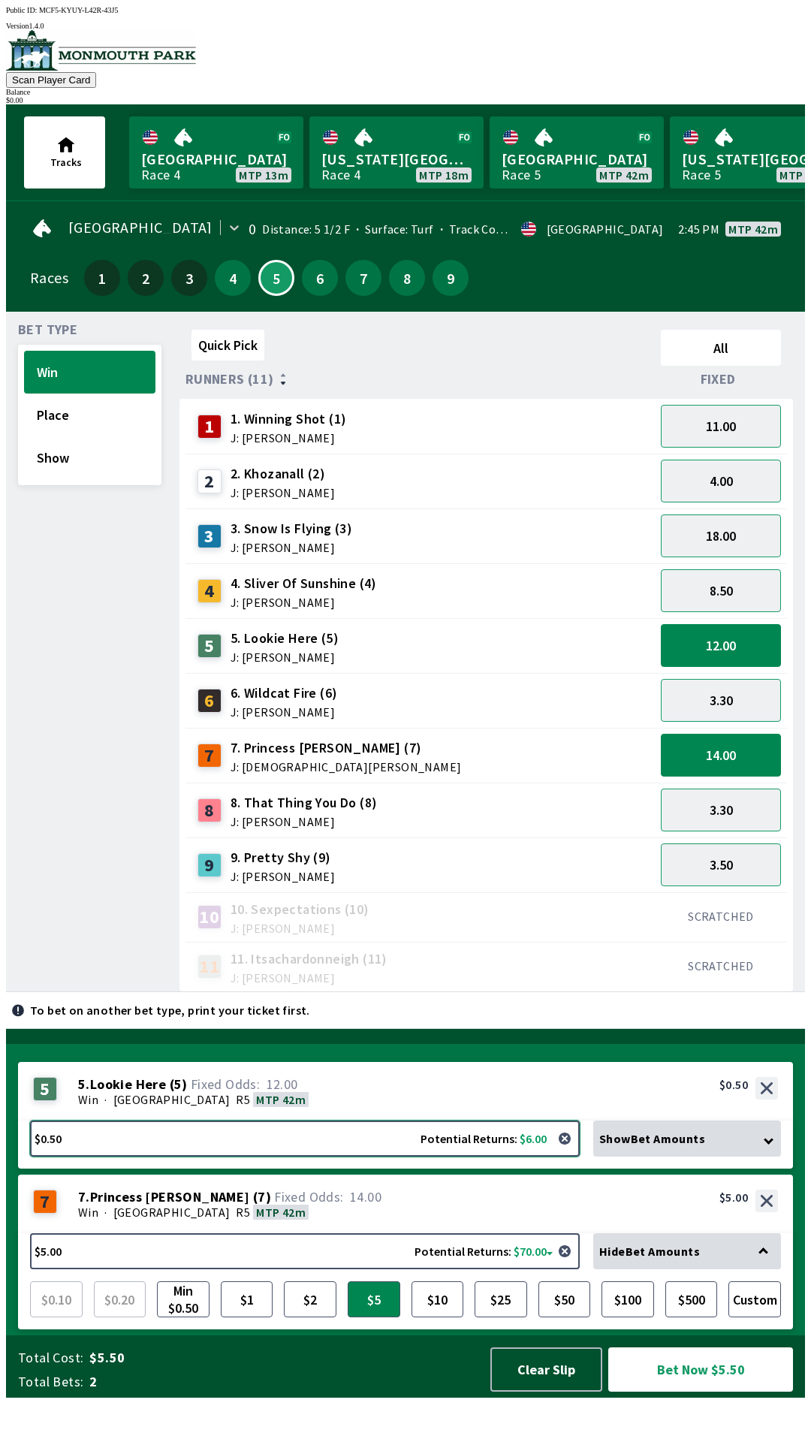
click at [170, 1157] on button "$0.50 Potential Returns: $6.00" at bounding box center [305, 1139] width 550 height 36
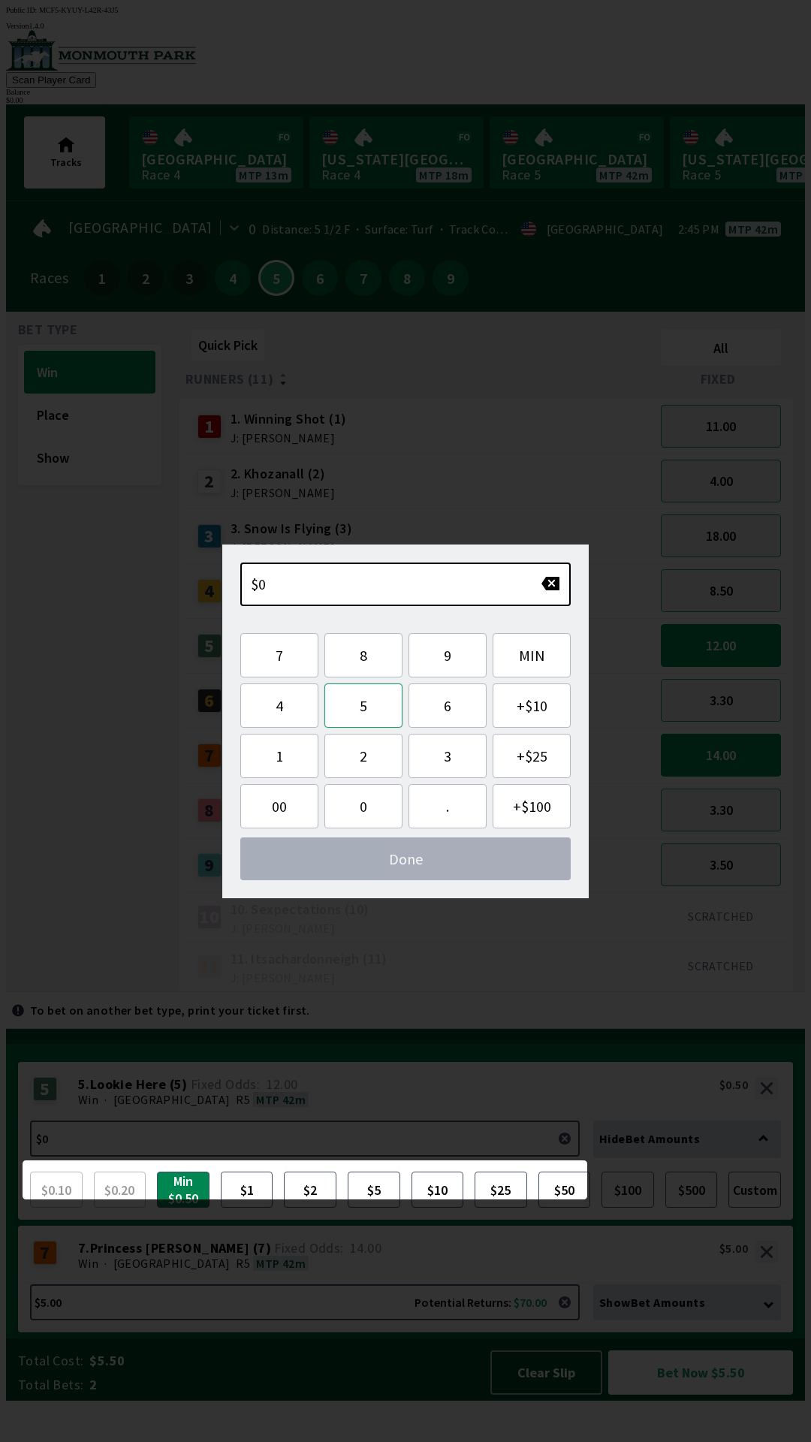
click at [376, 701] on button "5" at bounding box center [363, 705] width 78 height 44
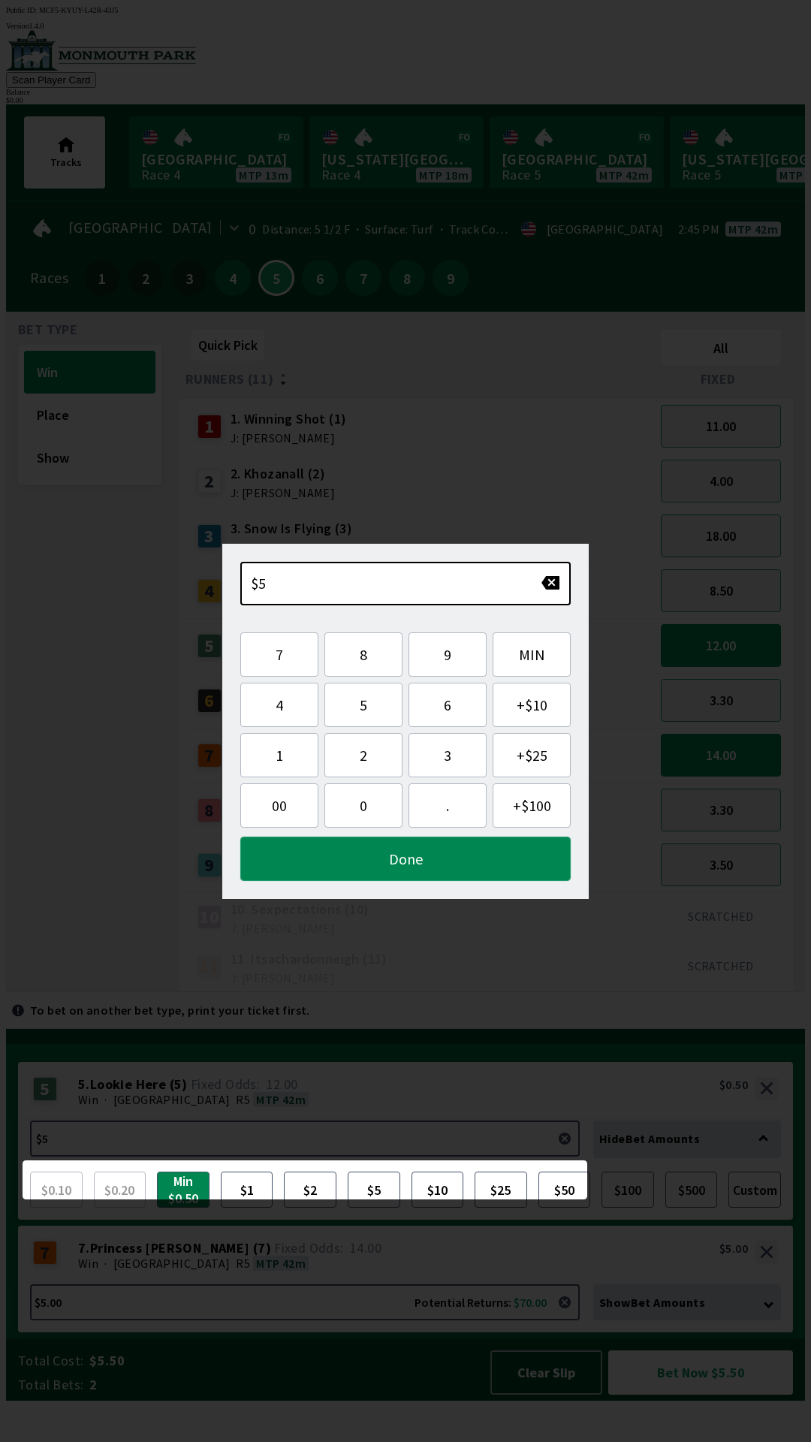
click at [376, 863] on button "Done" at bounding box center [405, 859] width 330 height 44
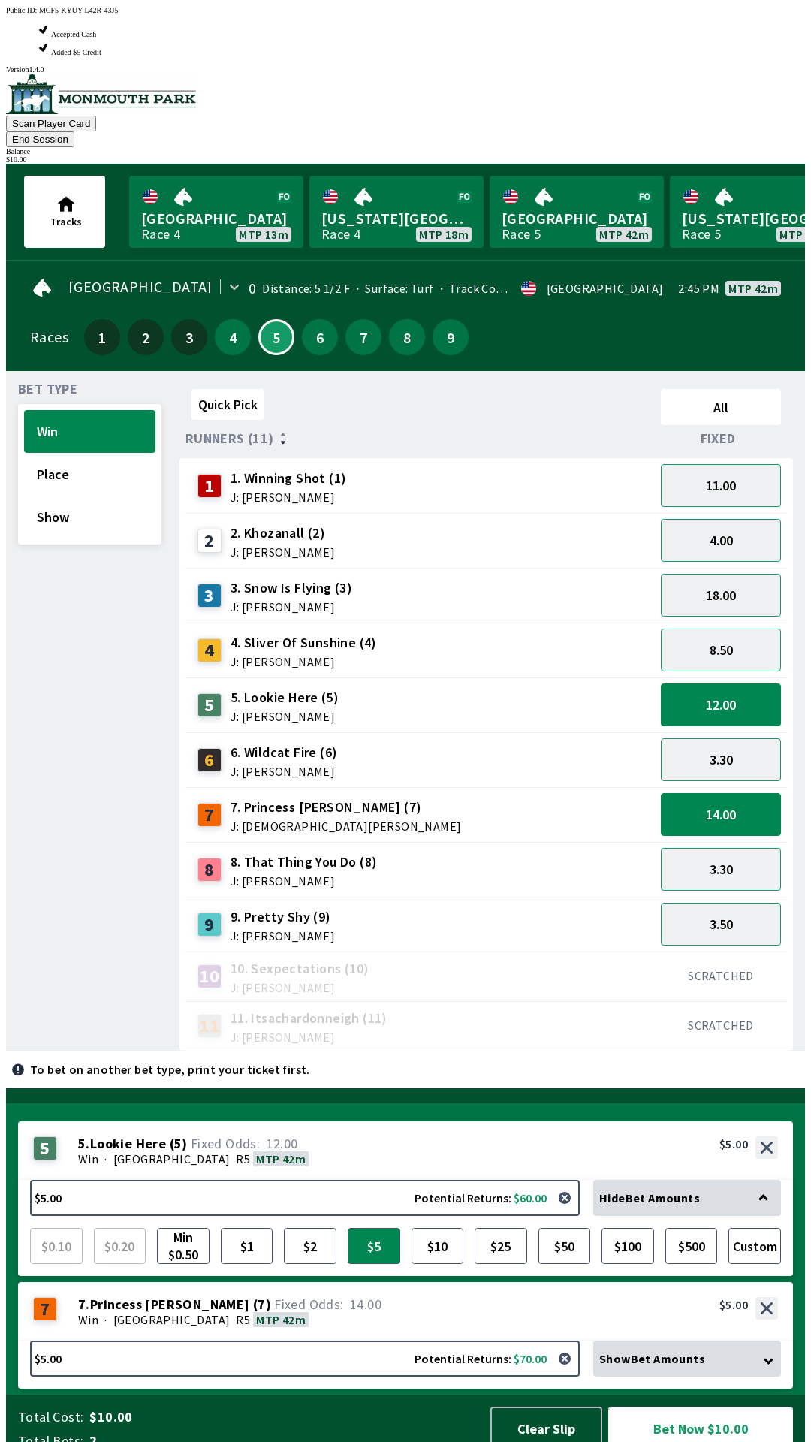
click at [688, 1420] on button "Bet Now $10.00" at bounding box center [700, 1429] width 185 height 44
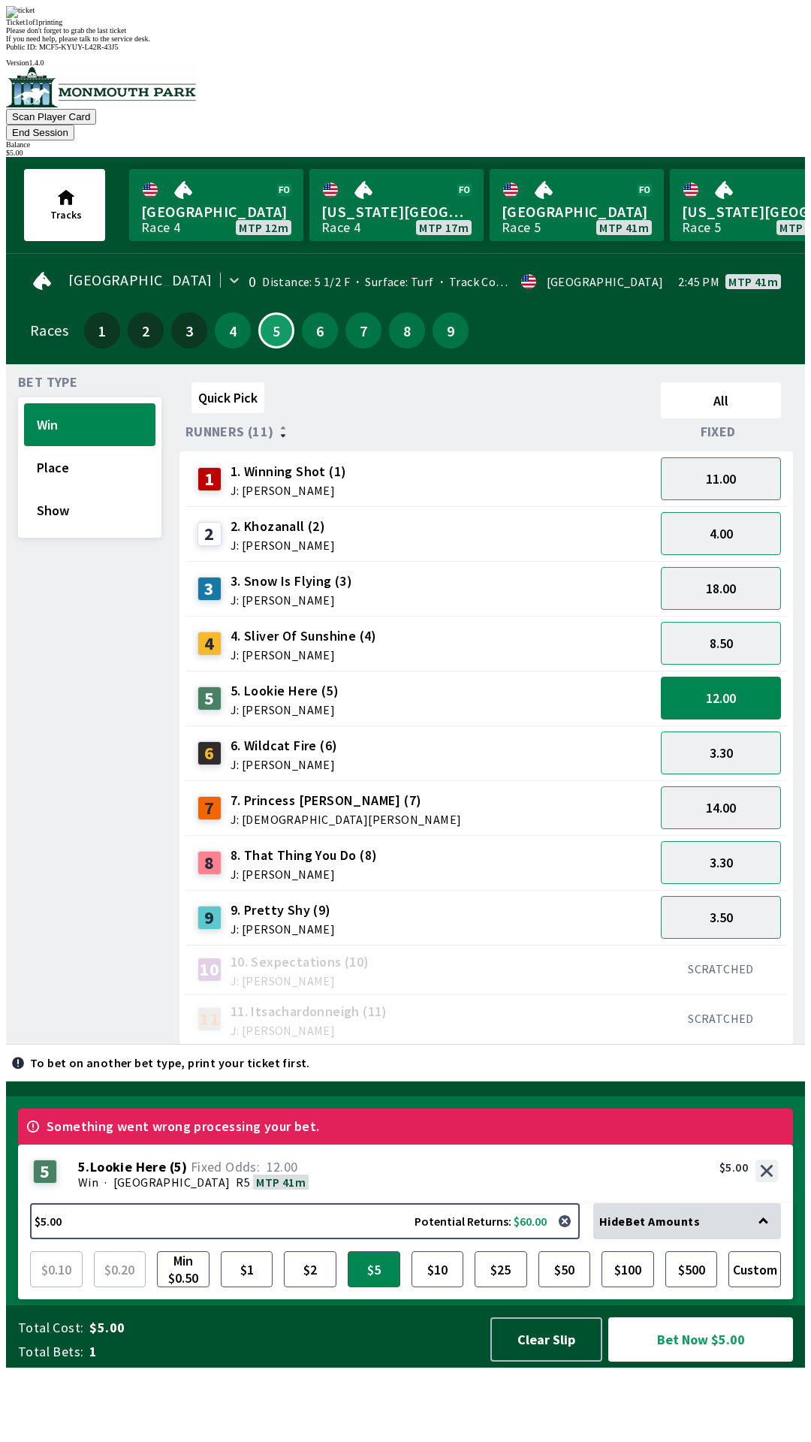
click at [390, 1006] on div "Quick Pick All Runners (11) Fixed 1 1. Winning Shot (1) J: [PERSON_NAME] 11.00 …" at bounding box center [493, 710] width 626 height 668
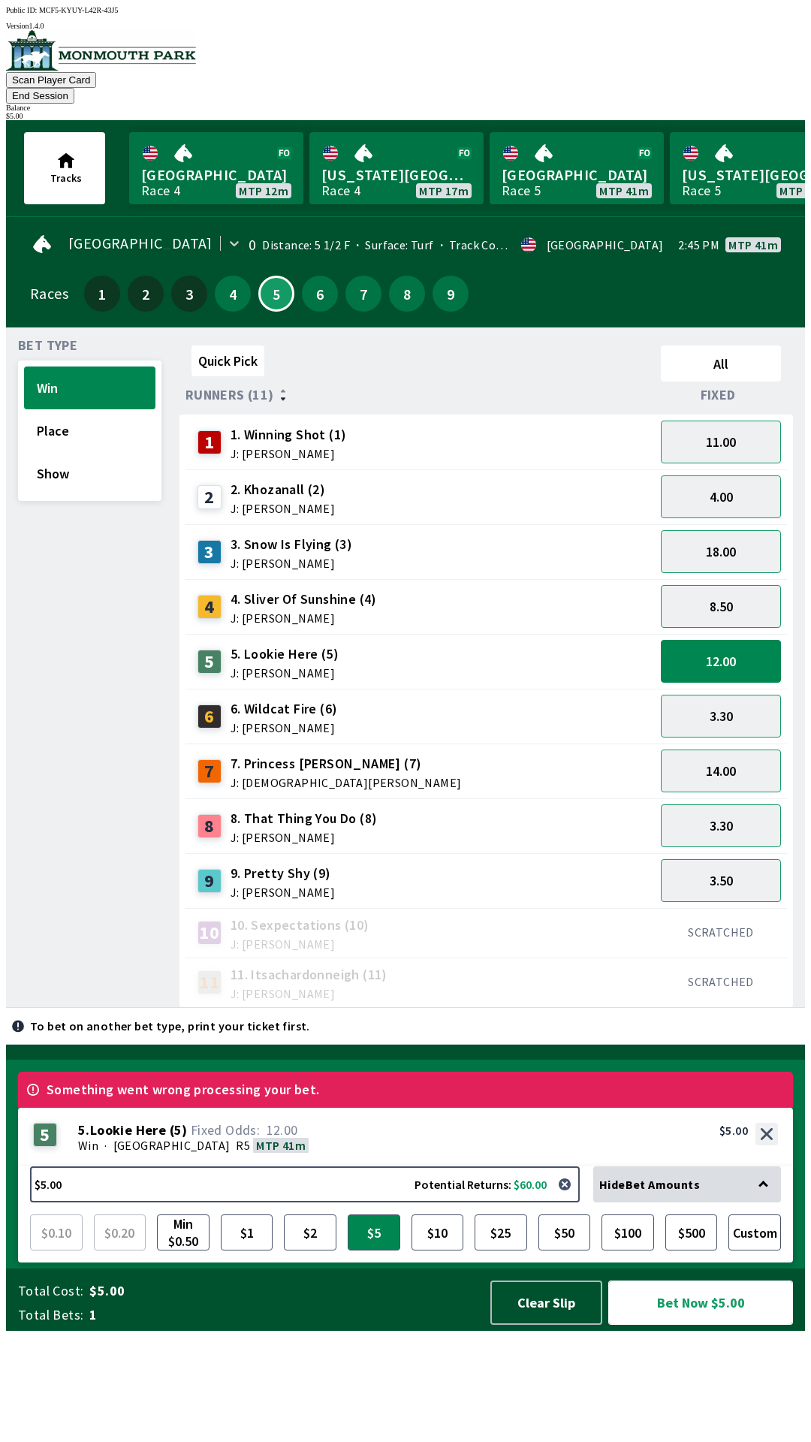
click at [696, 1325] on button "Bet Now $5.00" at bounding box center [700, 1303] width 185 height 44
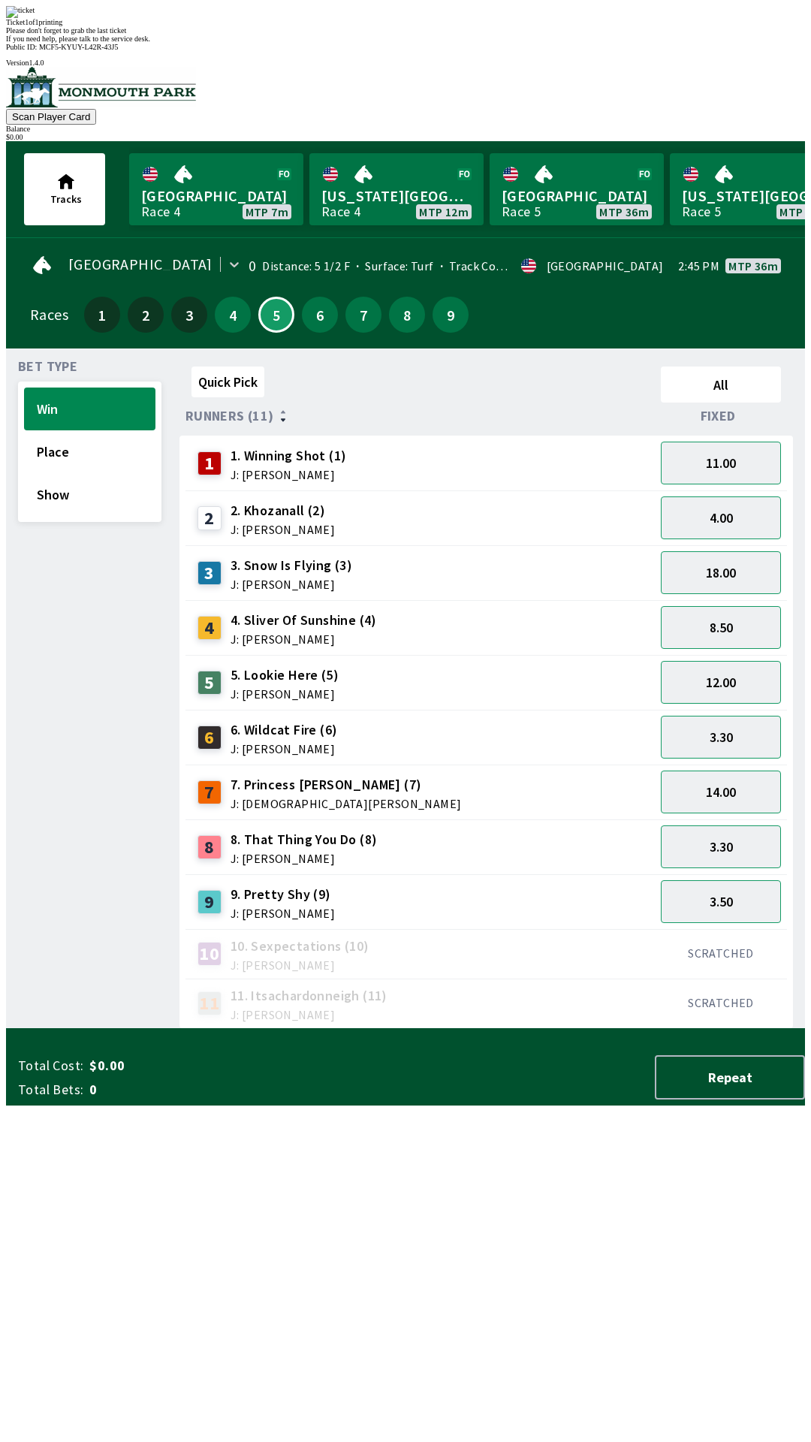
click at [361, 35] on div "Please don't forget to grab the last ticket" at bounding box center [405, 30] width 799 height 8
click at [483, 1029] on div "Quick Pick All Runners (11) Fixed 1 1. Winning Shot (1) J: [PERSON_NAME] 11.00 …" at bounding box center [493, 695] width 626 height 668
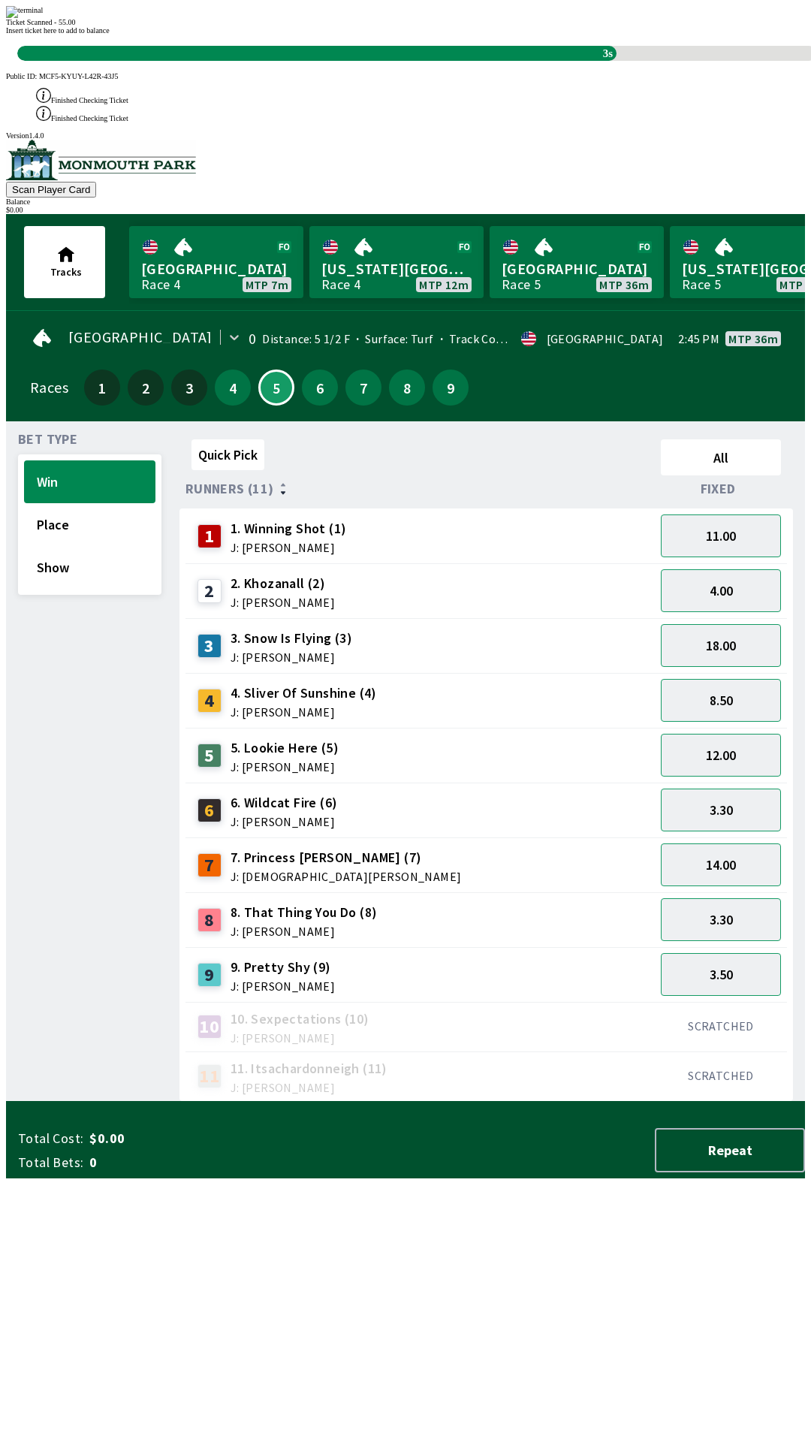
click at [110, 35] on span "Insert ticket here to add to balance" at bounding box center [58, 30] width 104 height 8
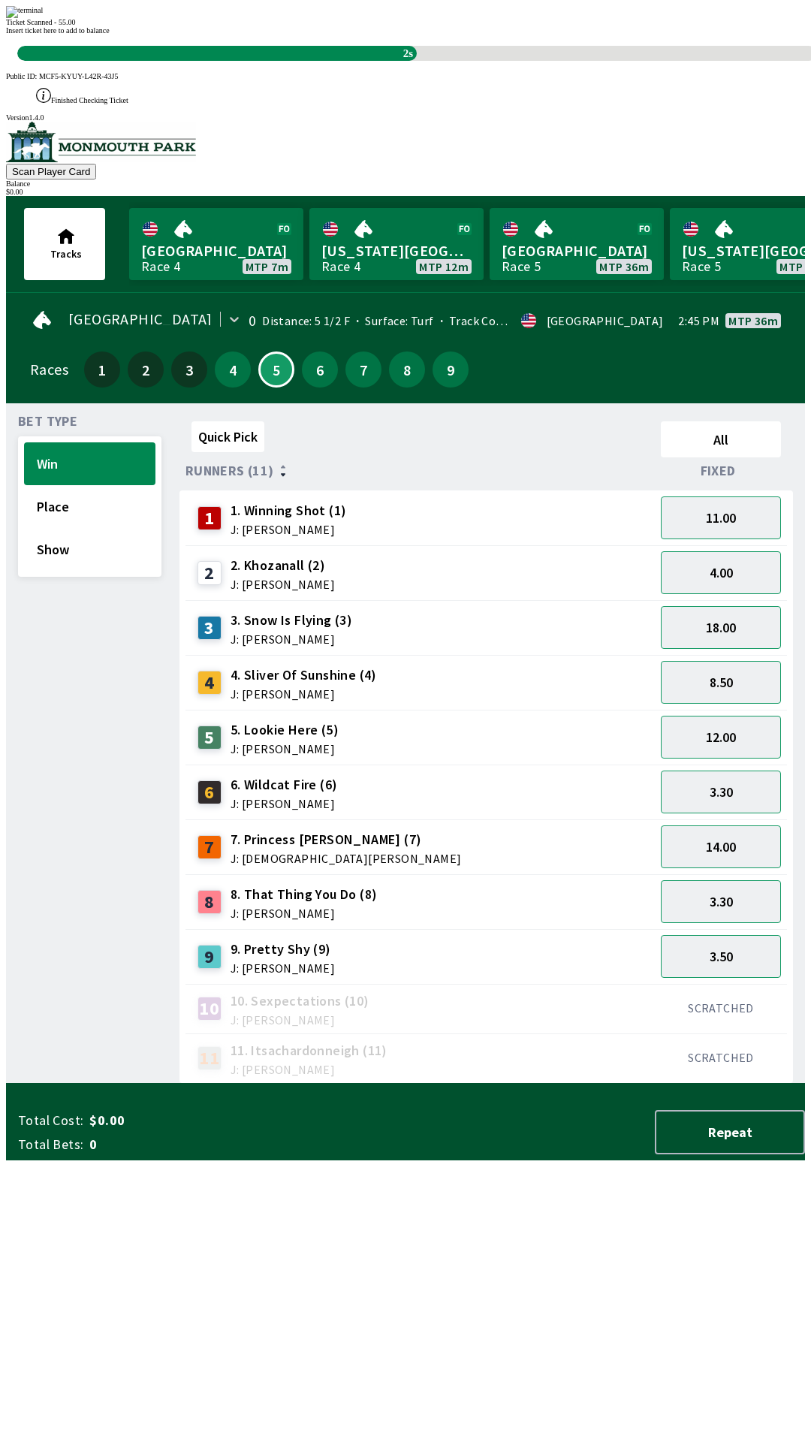
click at [502, 26] on div "Ticket Scanned - 55.00" at bounding box center [405, 22] width 799 height 8
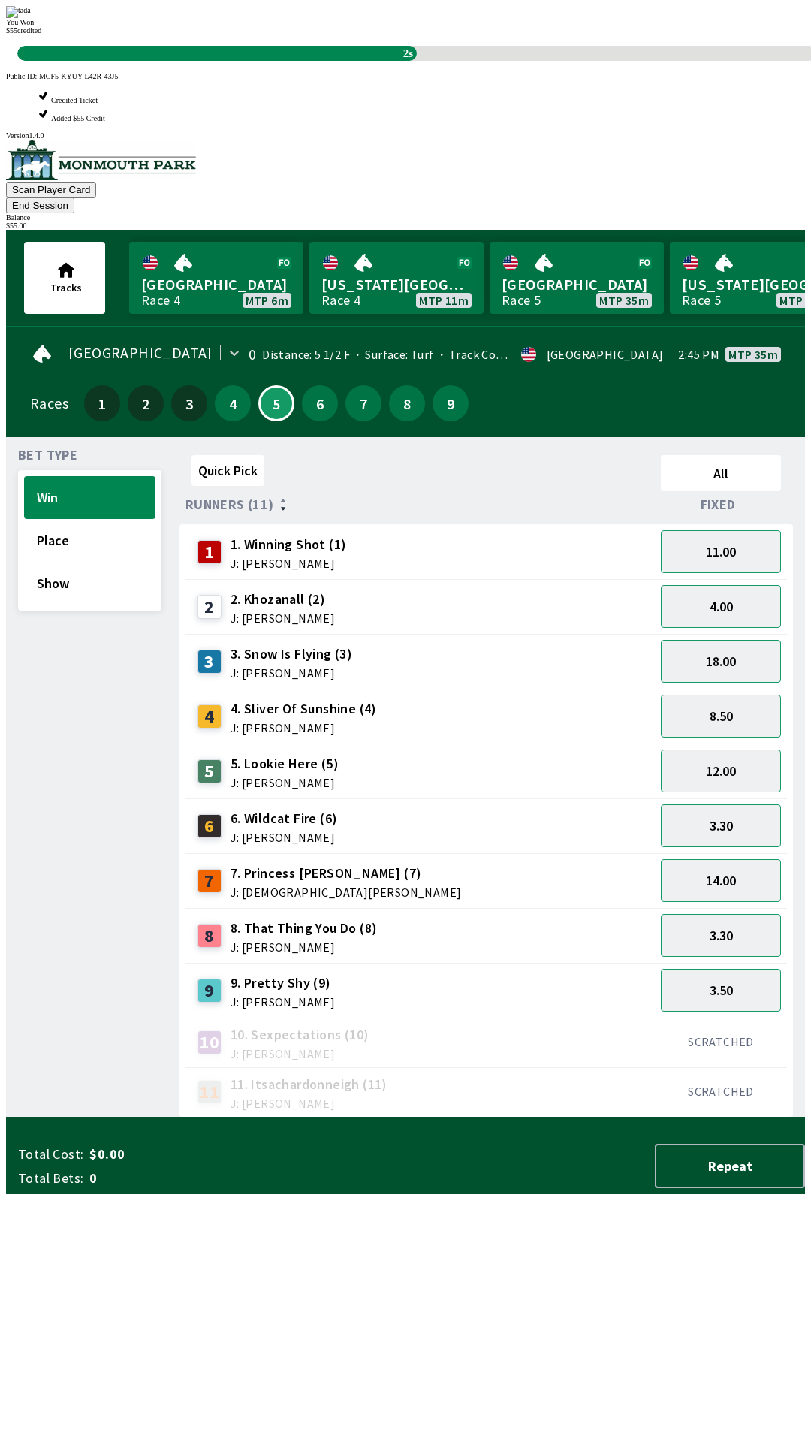
click at [458, 61] on div "You Won $ 55 credited 2s" at bounding box center [405, 33] width 799 height 55
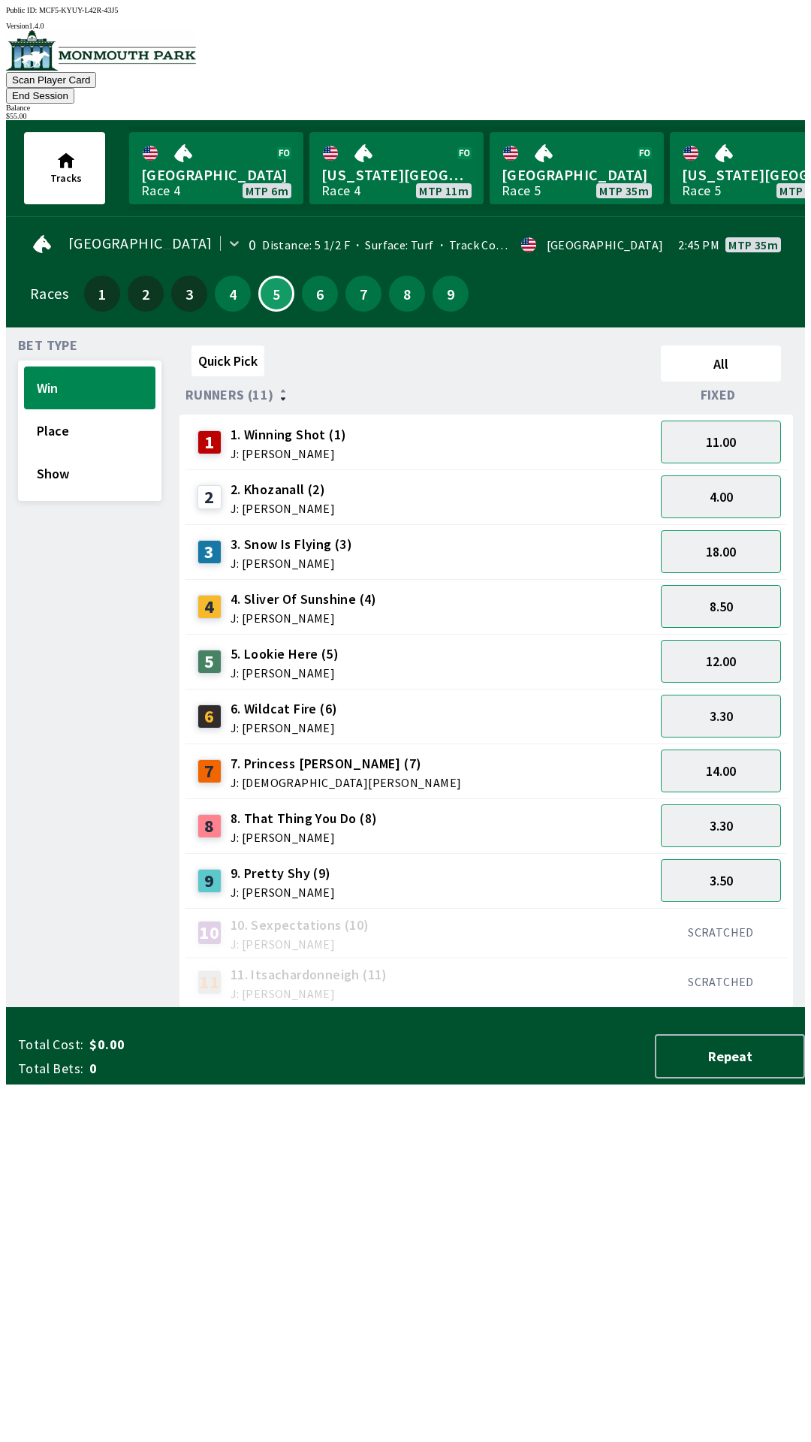
click at [438, 744] on div "7 7. Princess [PERSON_NAME] (7) J: [PERSON_NAME]" at bounding box center [420, 771] width 469 height 55
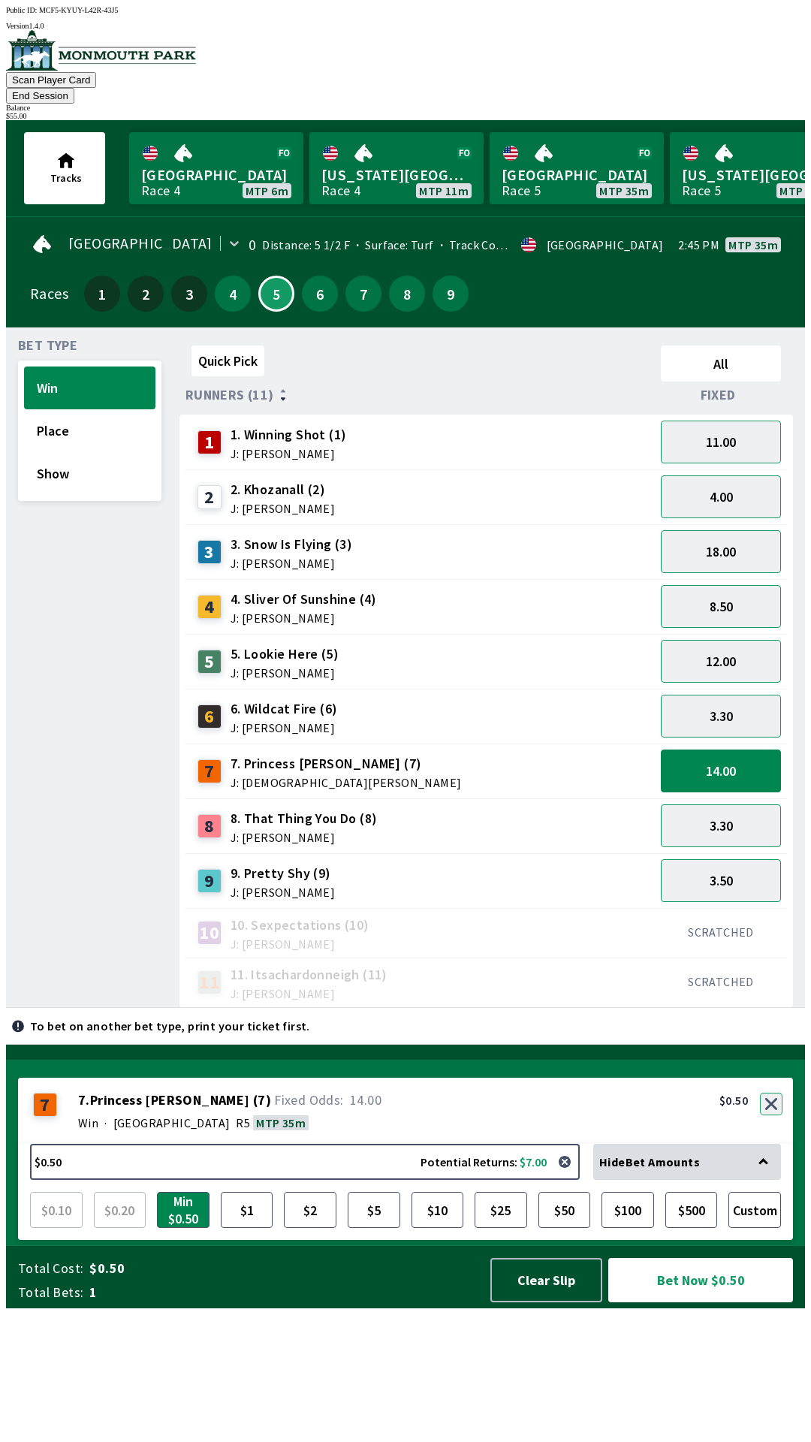
click at [771, 1115] on button "button" at bounding box center [771, 1104] width 23 height 23
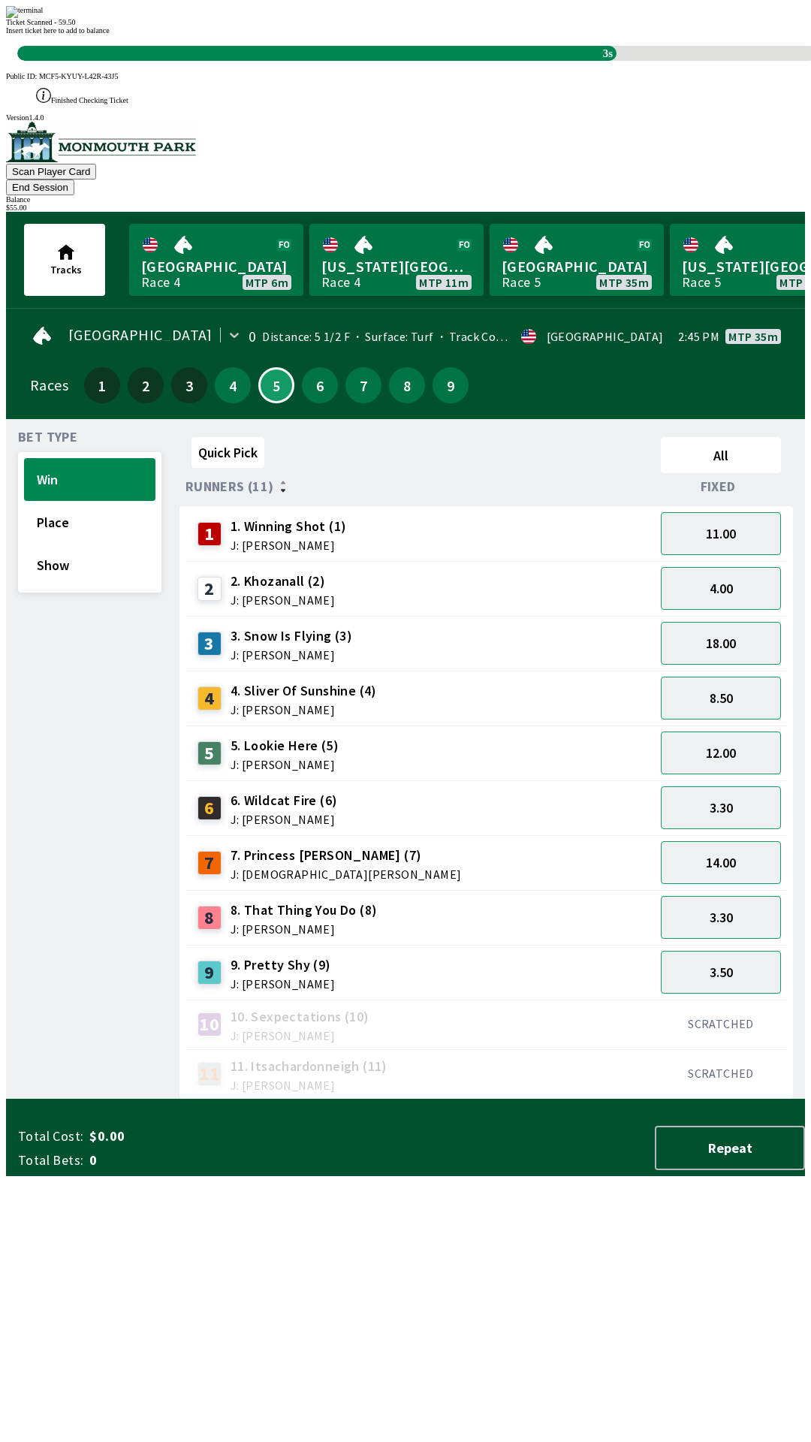
click at [468, 61] on div "Ticket Scanned - 59.50 Insert ticket here to add to balance 3s" at bounding box center [405, 33] width 799 height 55
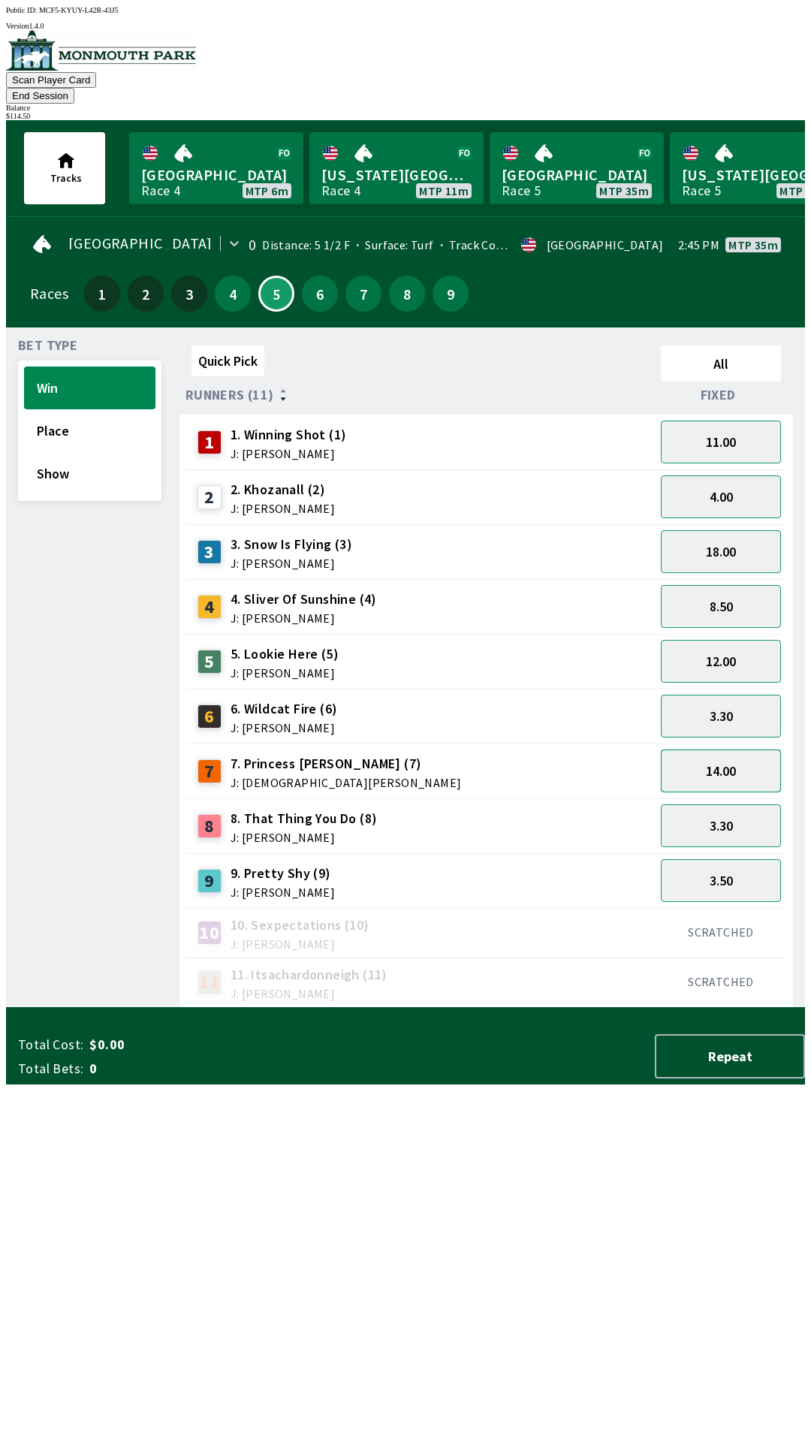
click at [732, 753] on button "14.00" at bounding box center [721, 771] width 120 height 43
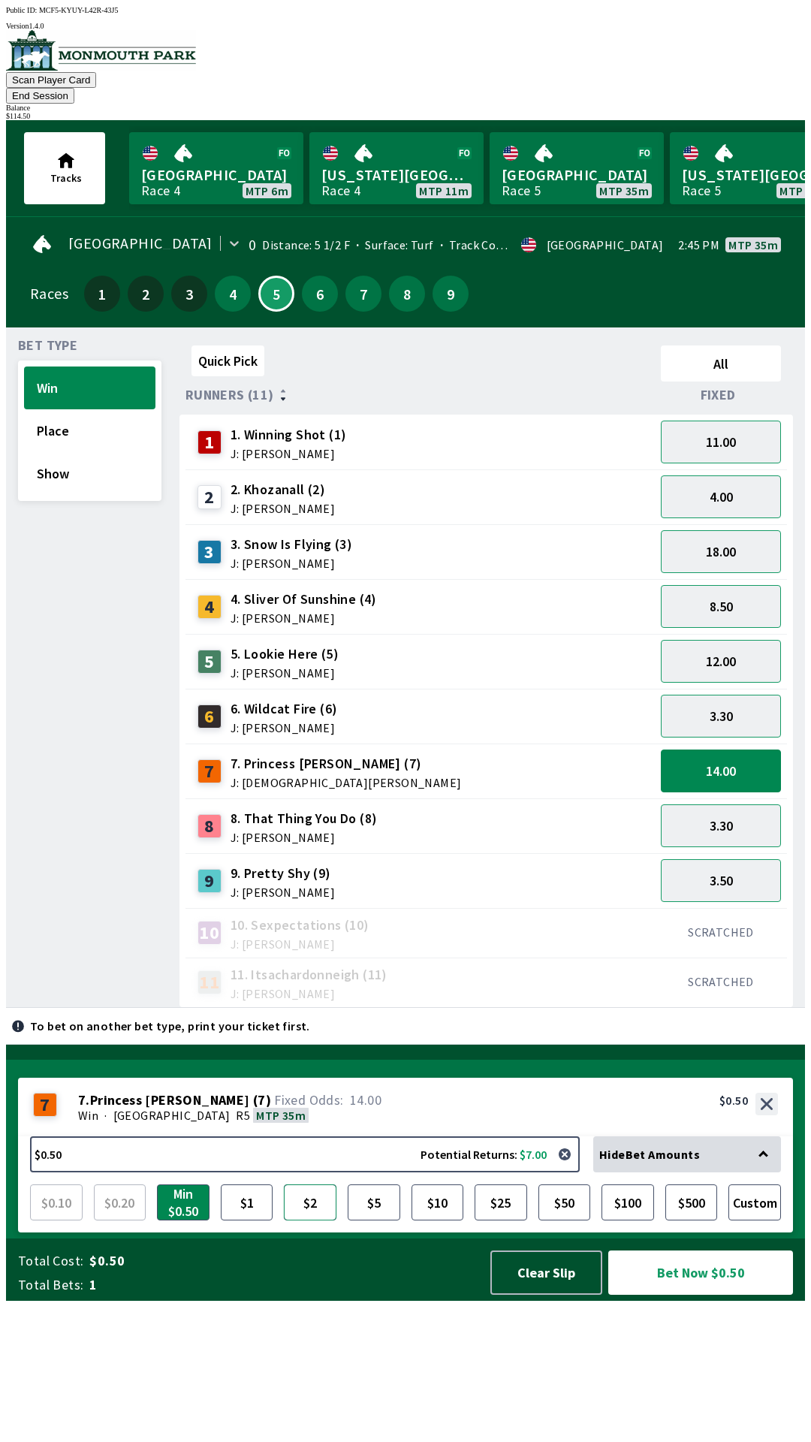
click at [304, 1220] on button "$2" at bounding box center [310, 1202] width 53 height 36
click at [382, 1220] on button "$5" at bounding box center [374, 1202] width 53 height 36
click at [709, 530] on button "18.00" at bounding box center [721, 551] width 120 height 43
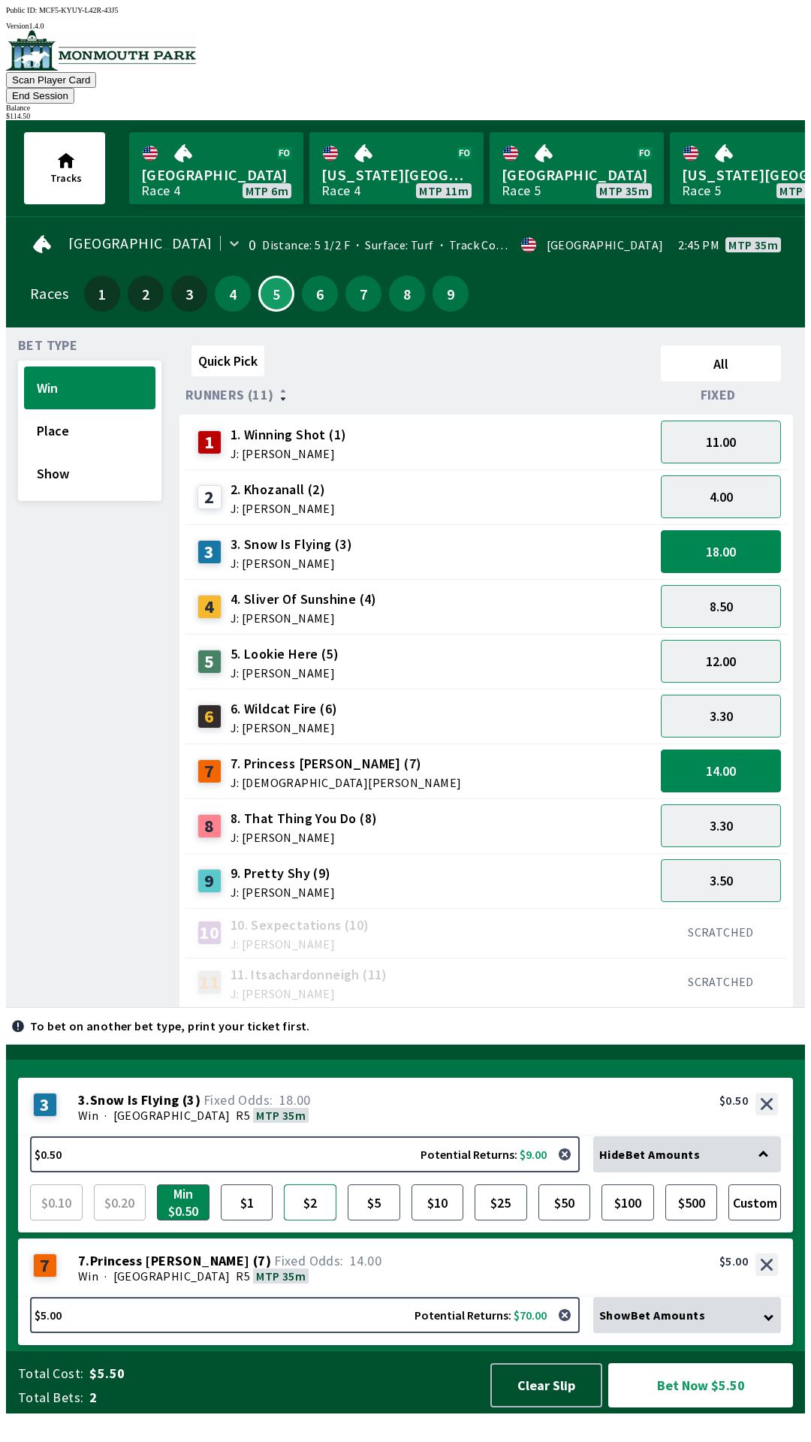
click at [306, 1214] on button "$2" at bounding box center [310, 1202] width 53 height 36
click at [586, 807] on div "8 8. That Thing You Do (8) J: [PERSON_NAME]" at bounding box center [420, 826] width 457 height 38
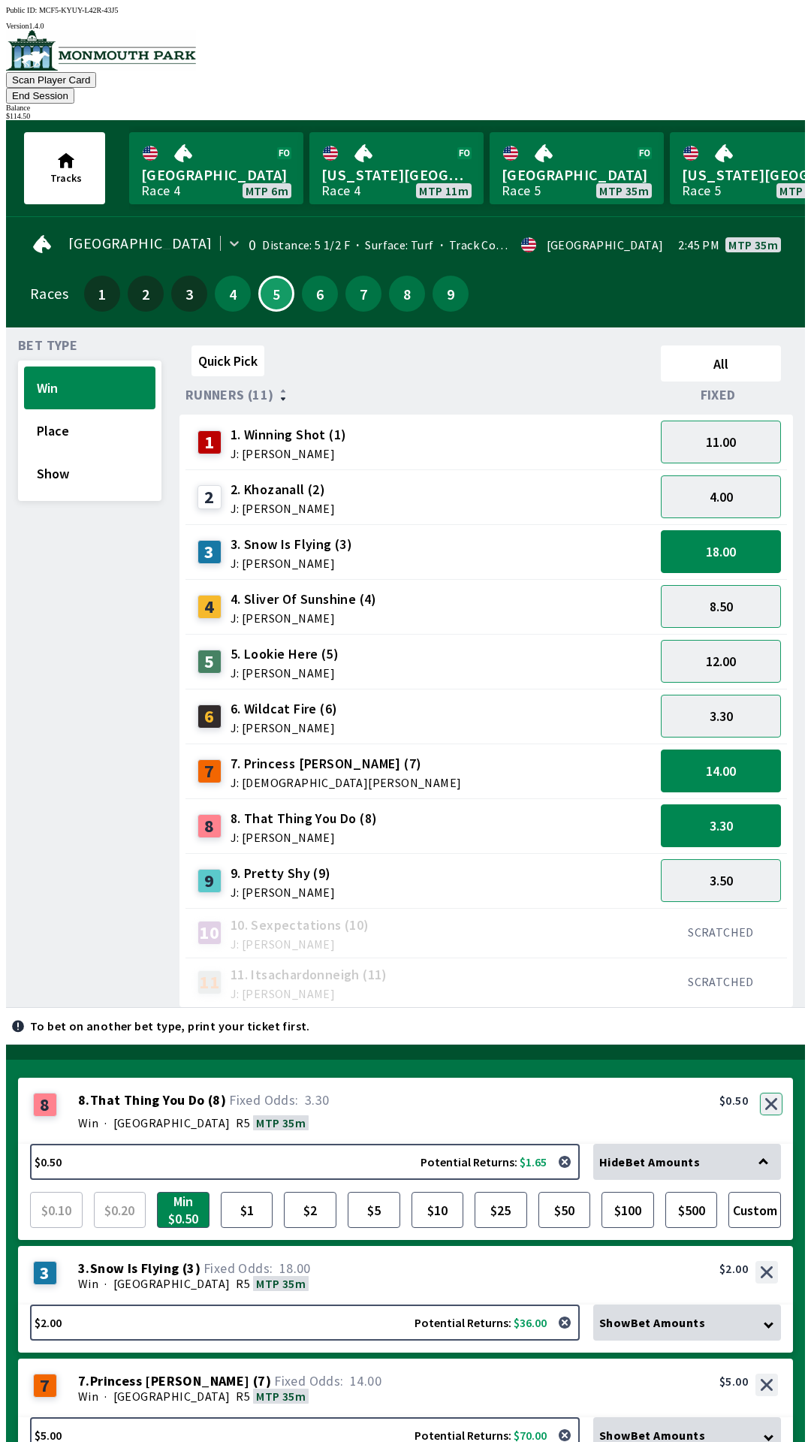
click at [765, 1078] on div "8 8 . That Thing You Do ( 8 ) Win · [STREET_ADDRESS]. That Thing You Do (8) 3.3…" at bounding box center [405, 1111] width 775 height 66
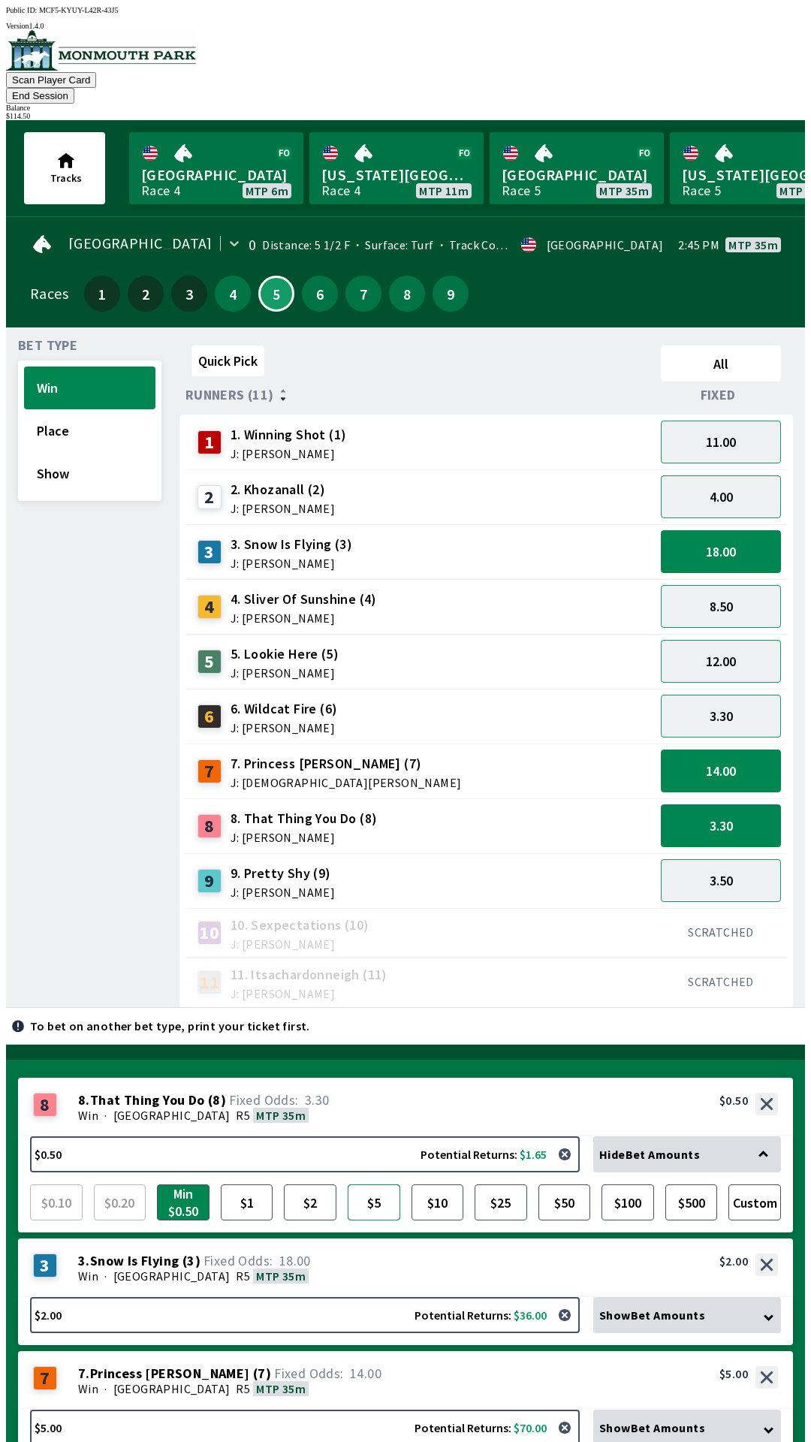
click at [378, 1184] on button "$5" at bounding box center [374, 1202] width 53 height 36
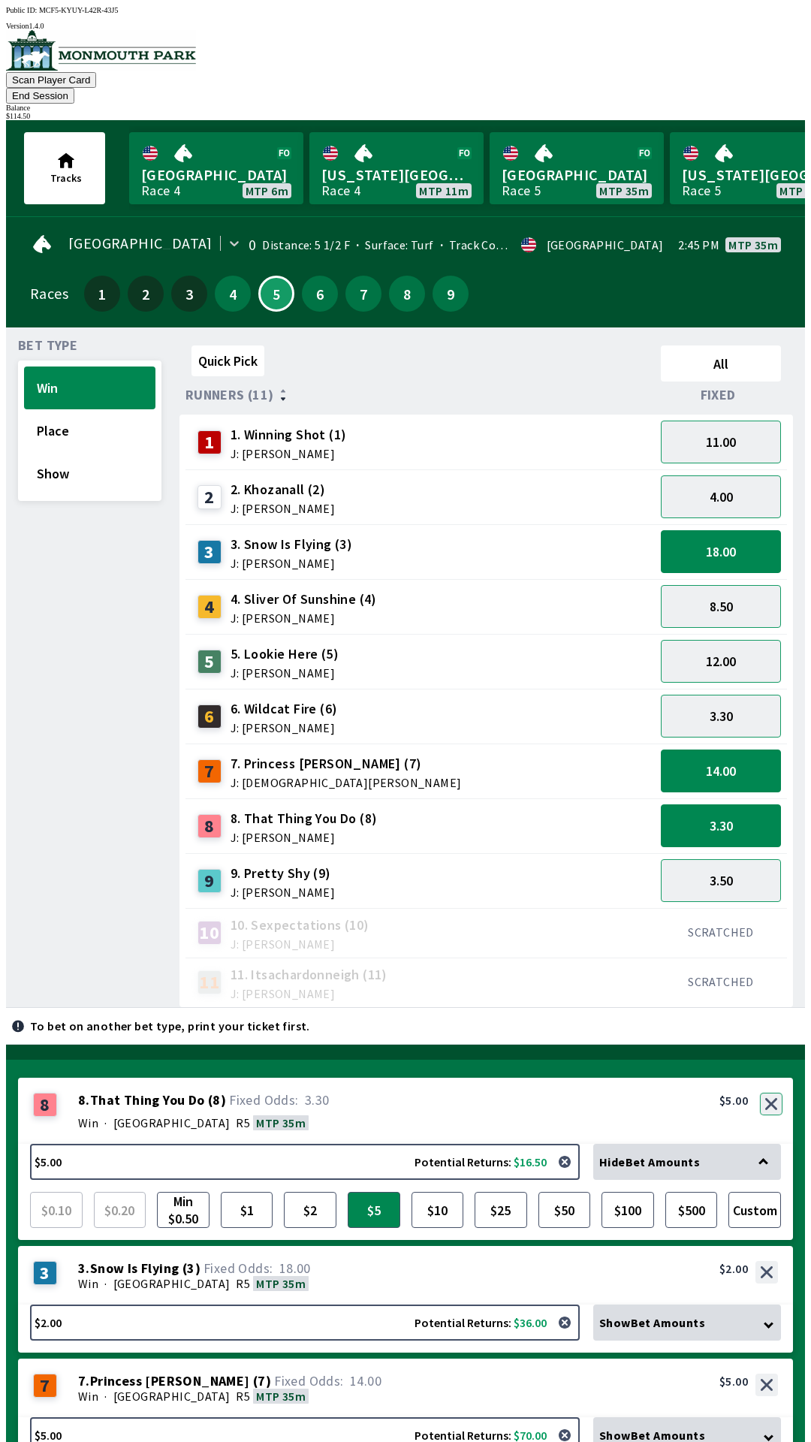
click at [762, 1078] on div "8 8 . That Thing You Do ( 8 ) Win · [STREET_ADDRESS]. That Thing You Do (8) 3.3…" at bounding box center [405, 1111] width 775 height 66
click at [770, 1093] on button "button" at bounding box center [771, 1104] width 23 height 23
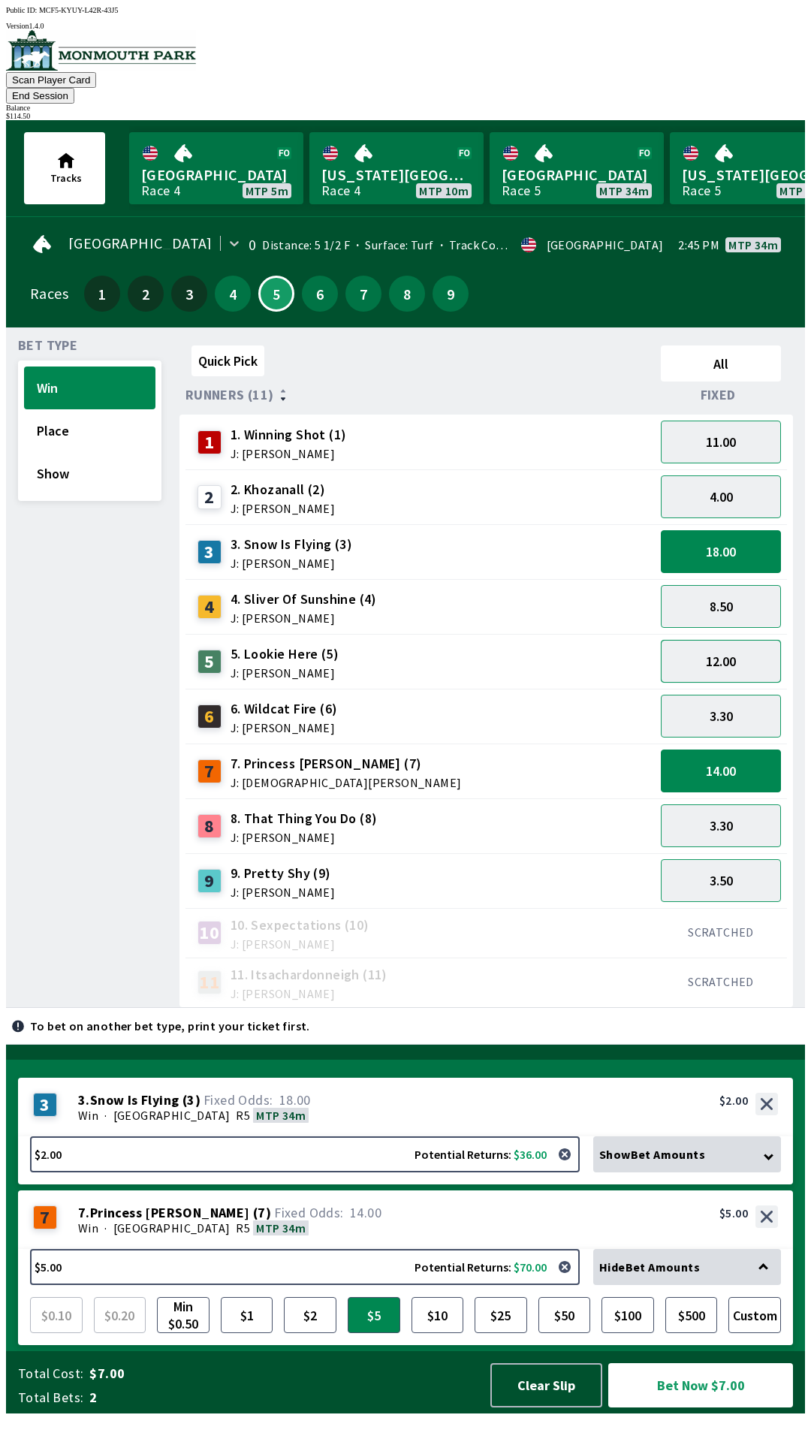
click at [738, 640] on button "12.00" at bounding box center [721, 661] width 120 height 43
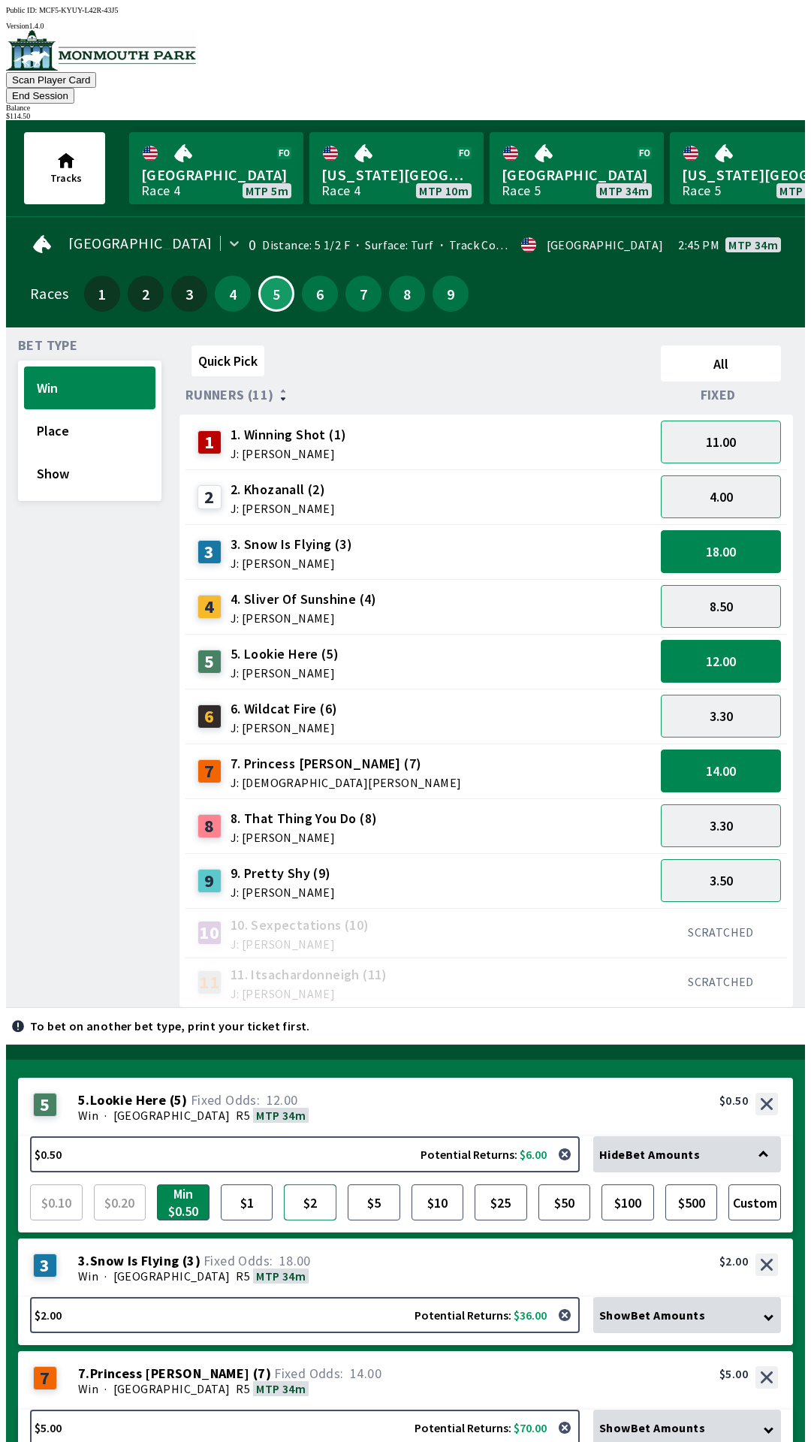
click at [327, 1184] on button "$2" at bounding box center [310, 1202] width 53 height 36
click at [378, 1184] on button "$5" at bounding box center [374, 1202] width 53 height 36
click at [539, 424] on div "1 1. Winning Shot (1) J: [PERSON_NAME]" at bounding box center [420, 443] width 457 height 38
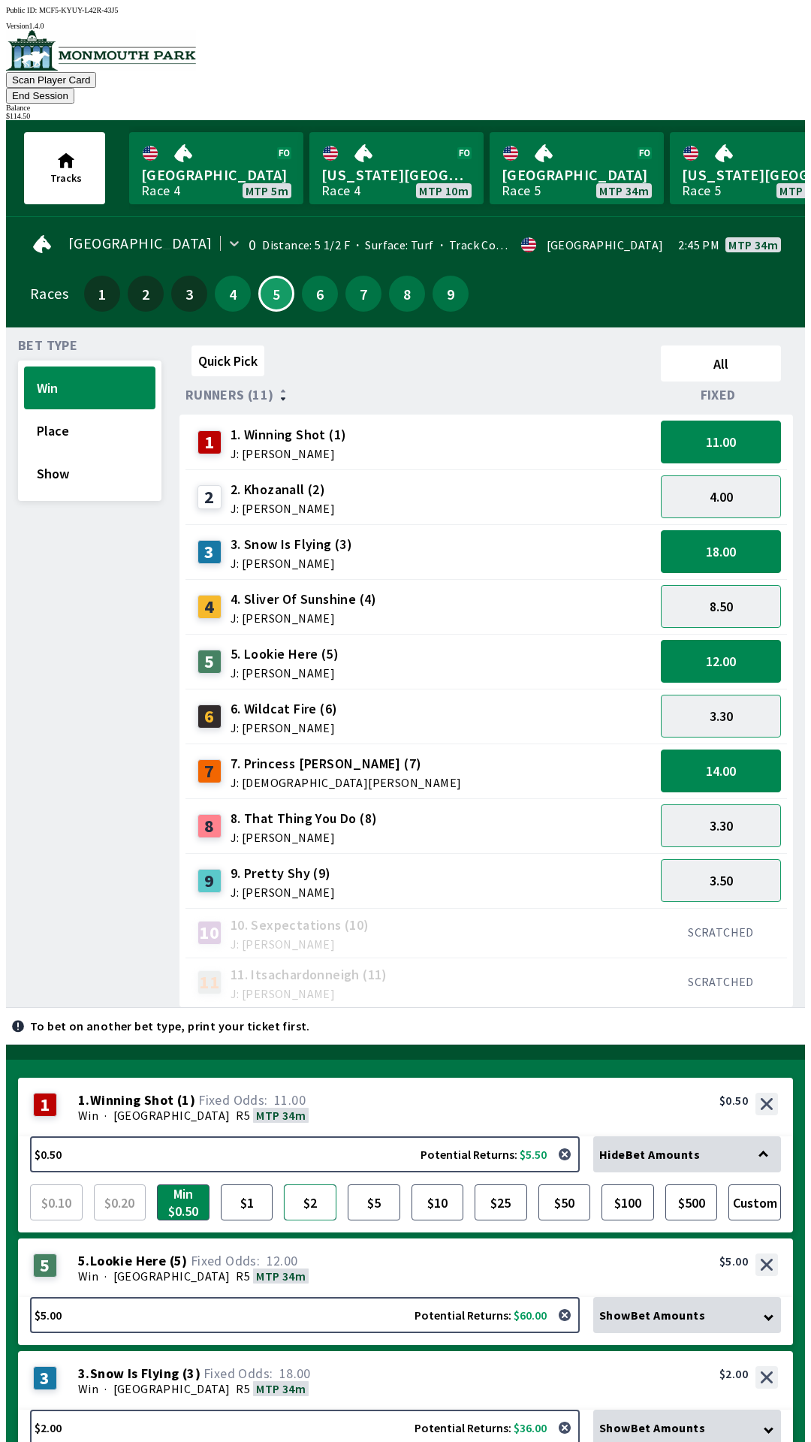
click at [314, 1184] on button "$2" at bounding box center [310, 1202] width 53 height 36
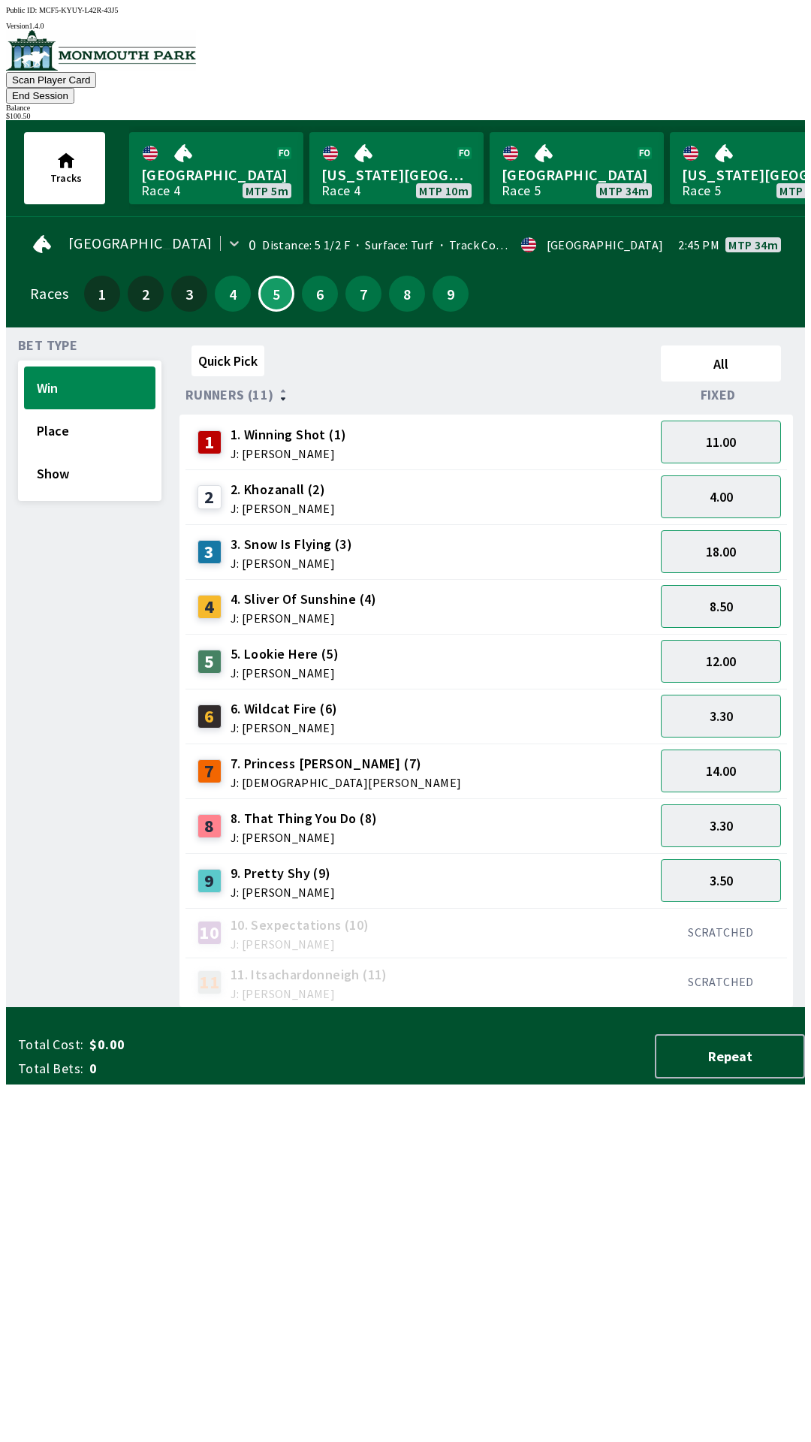
click at [74, 88] on button "End Session" at bounding box center [40, 96] width 68 height 16
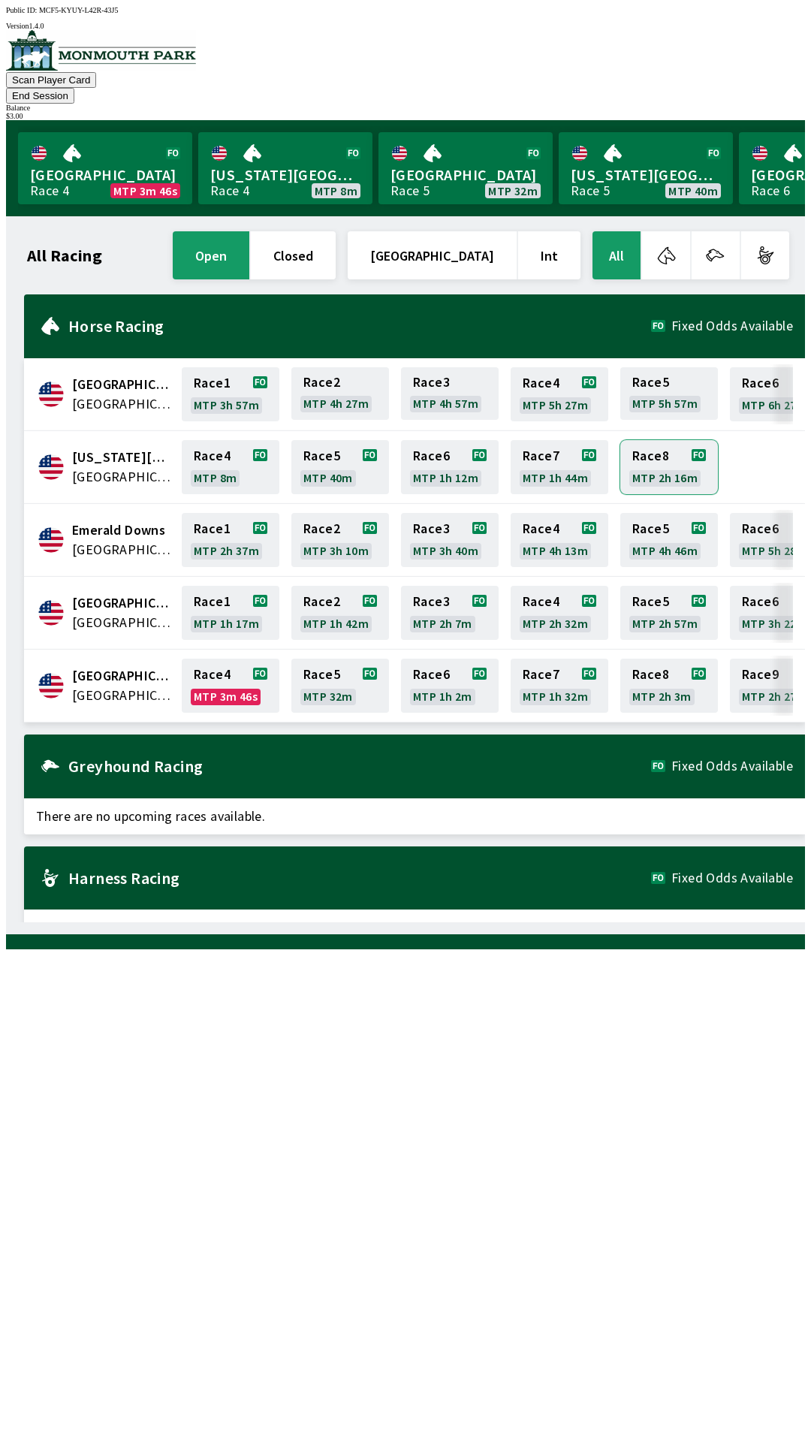
click at [675, 440] on link "Race 8 MTP 2h 16m" at bounding box center [669, 467] width 98 height 54
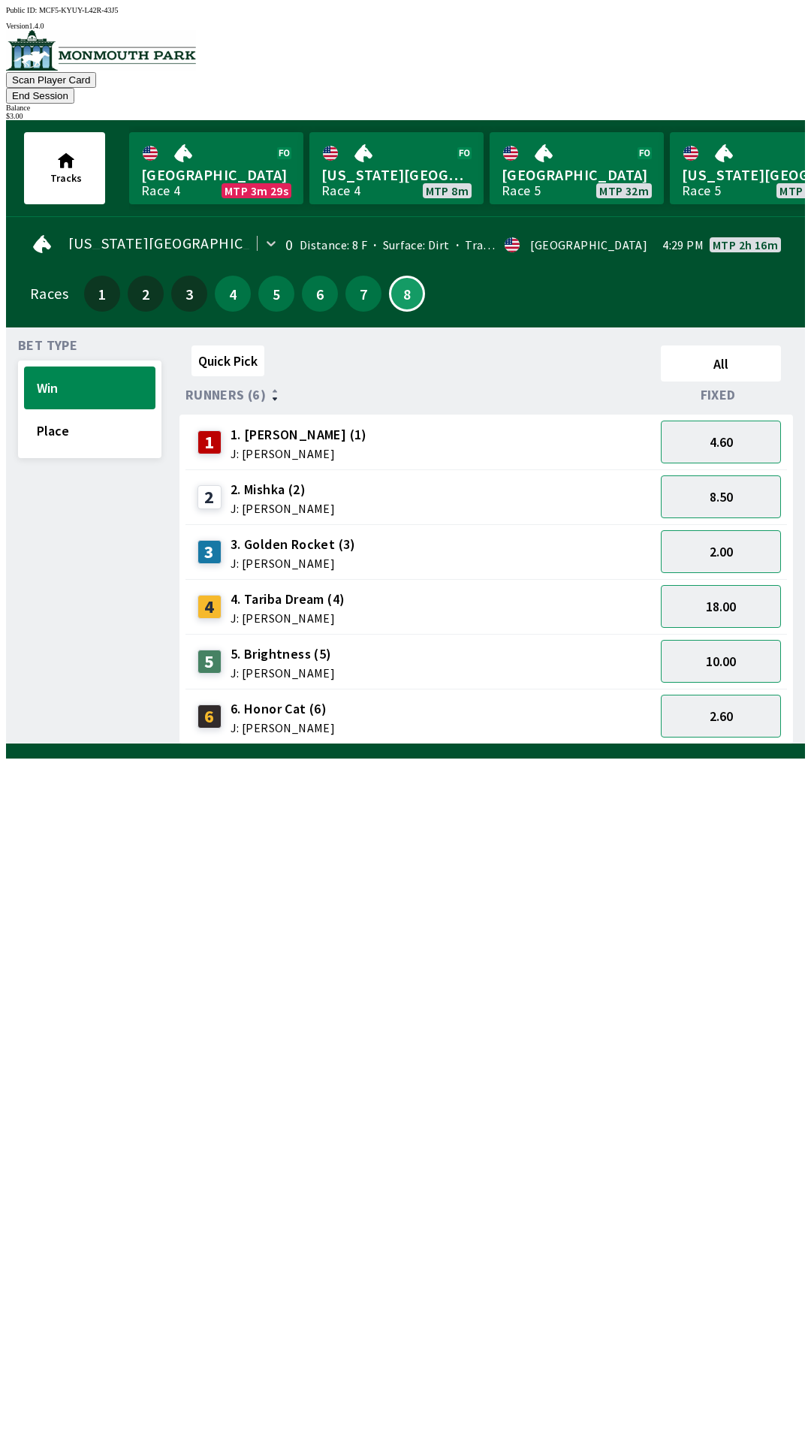
click at [74, 88] on button "End Session" at bounding box center [40, 96] width 68 height 16
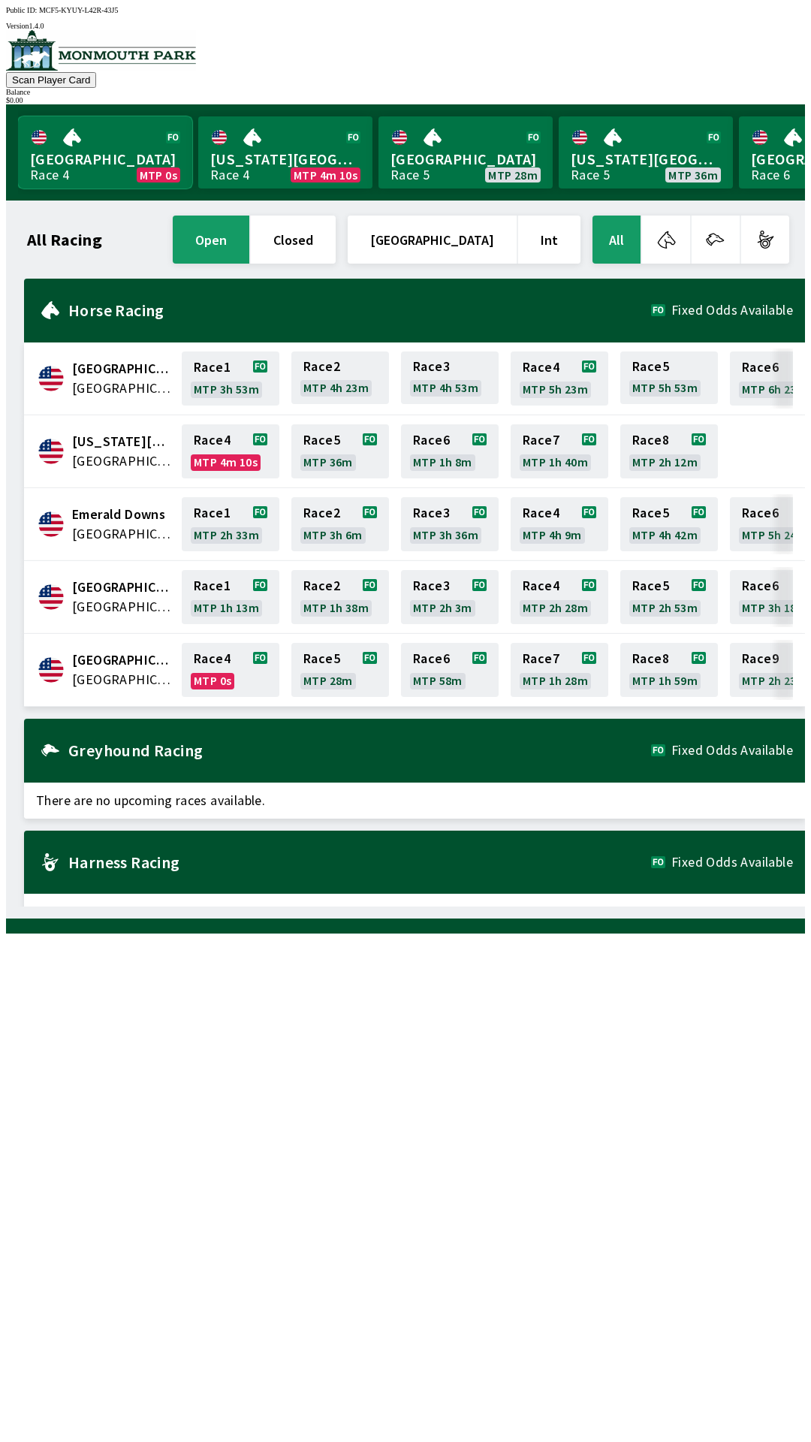
click at [44, 116] on link "Monmouth Park Race 4 MTP 0s" at bounding box center [105, 152] width 174 height 72
click at [128, 688] on div "[GEOGRAPHIC_DATA] [GEOGRAPHIC_DATA] Race 4 MTP 0s Race 5 MTP 27m Race 6 MTP 57m…" at bounding box center [414, 670] width 781 height 73
click at [146, 670] on span "[GEOGRAPHIC_DATA]" at bounding box center [122, 680] width 101 height 20
click at [116, 670] on span "[GEOGRAPHIC_DATA]" at bounding box center [122, 680] width 101 height 20
click at [101, 159] on link "Monmouth Park Race 4 MTP 0s" at bounding box center [105, 152] width 174 height 72
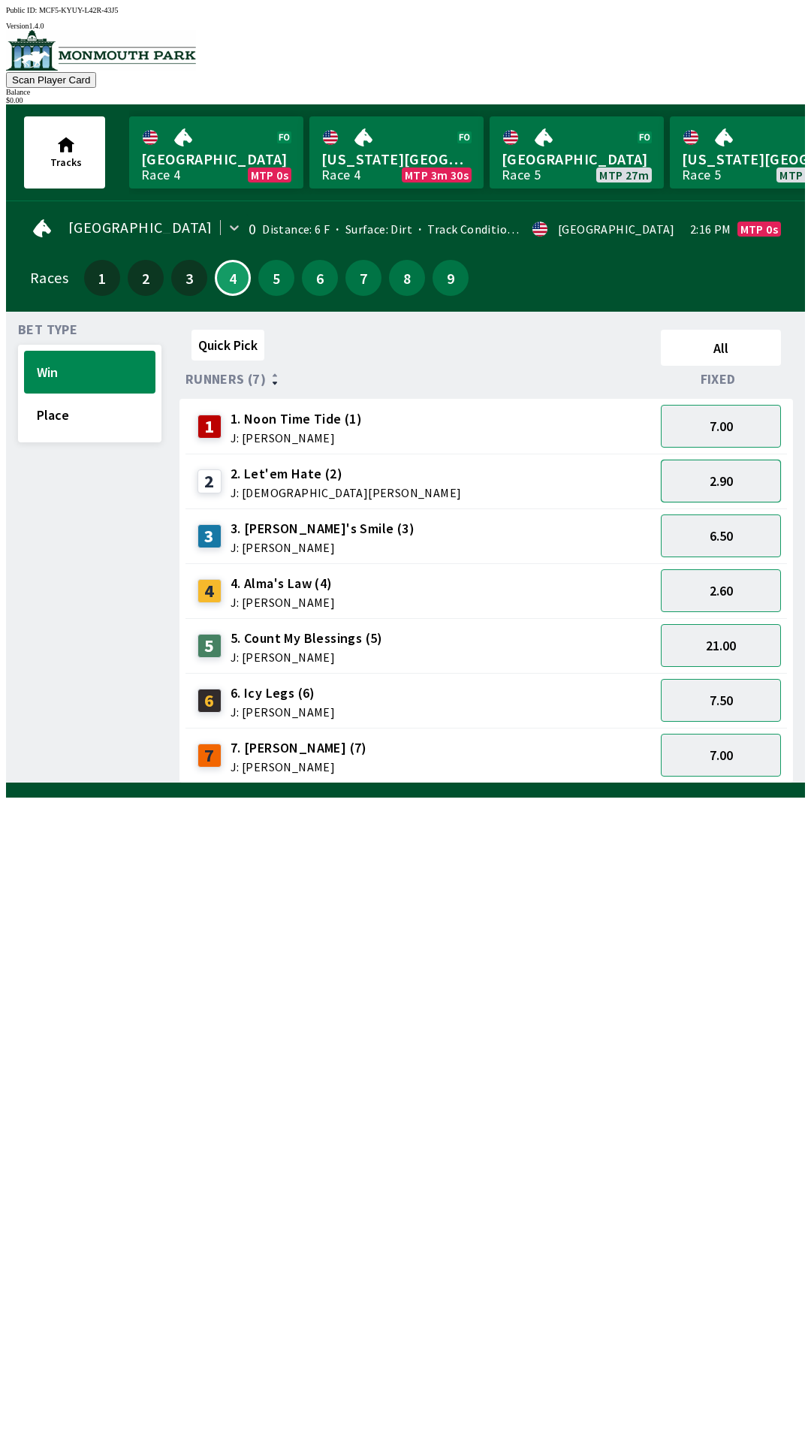
click at [744, 483] on button "2.90" at bounding box center [721, 481] width 120 height 43
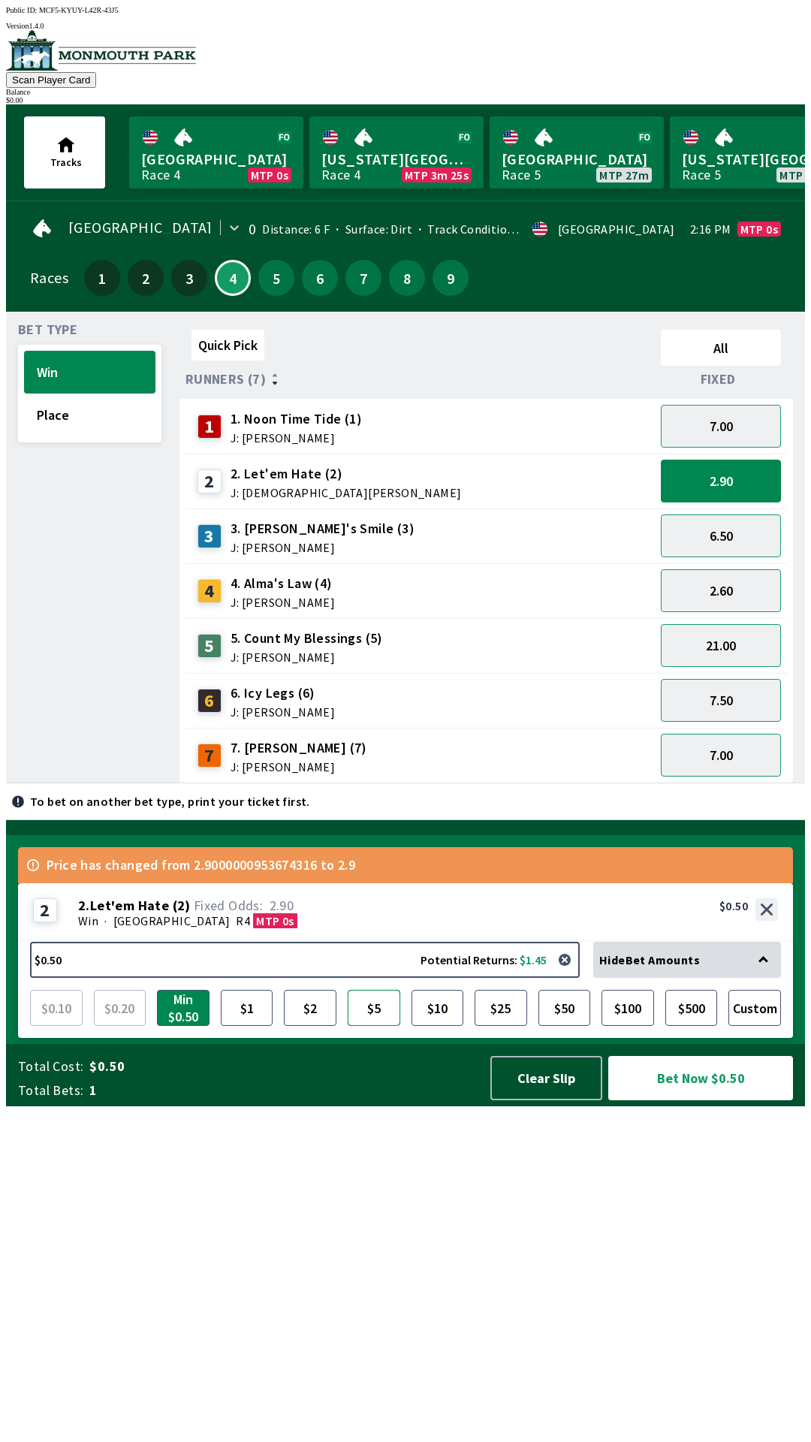
click at [377, 1026] on button "$5" at bounding box center [374, 1008] width 53 height 36
click at [760, 1100] on button "Bet Now $5.00" at bounding box center [700, 1078] width 185 height 44
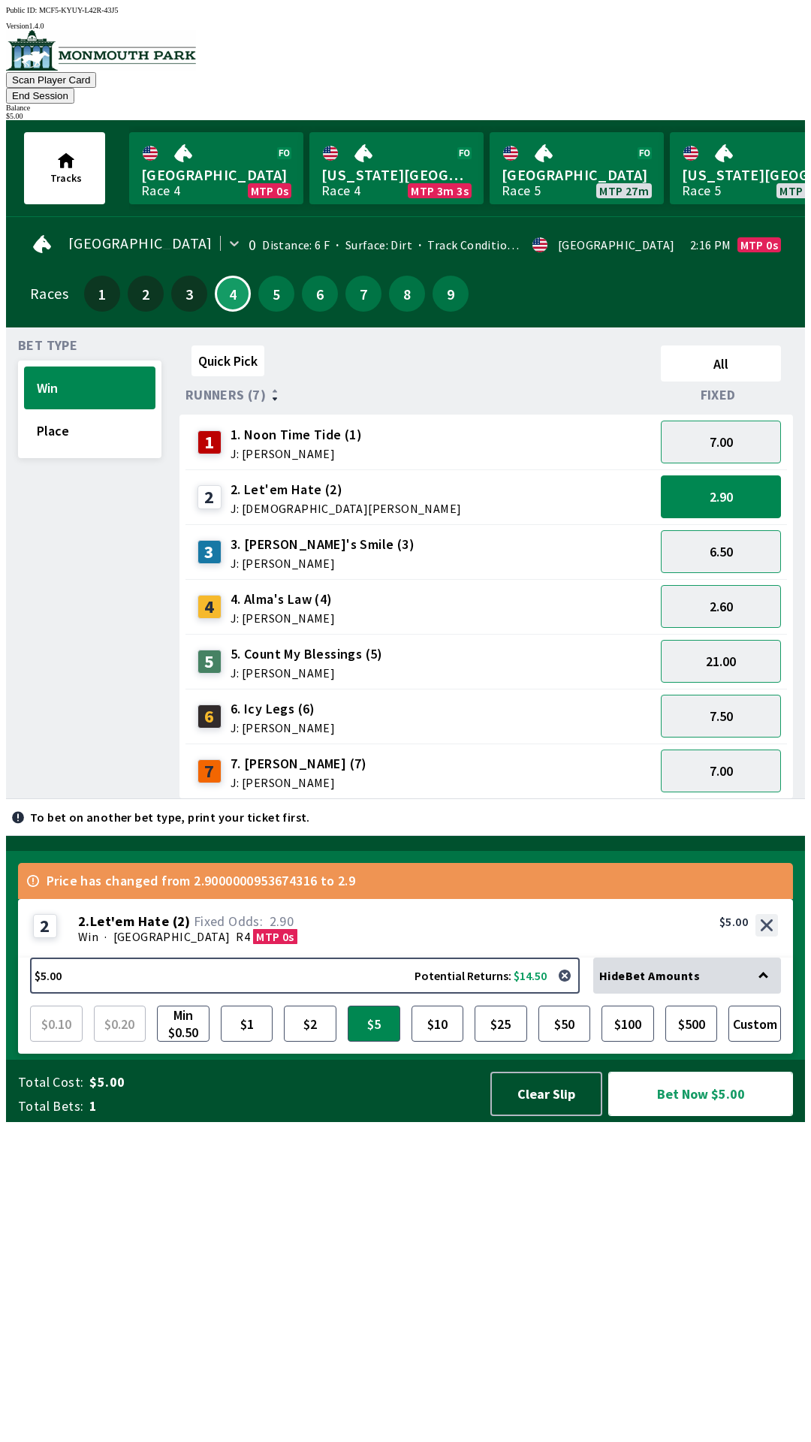
click at [716, 1116] on button "Bet Now $5.00" at bounding box center [700, 1094] width 185 height 44
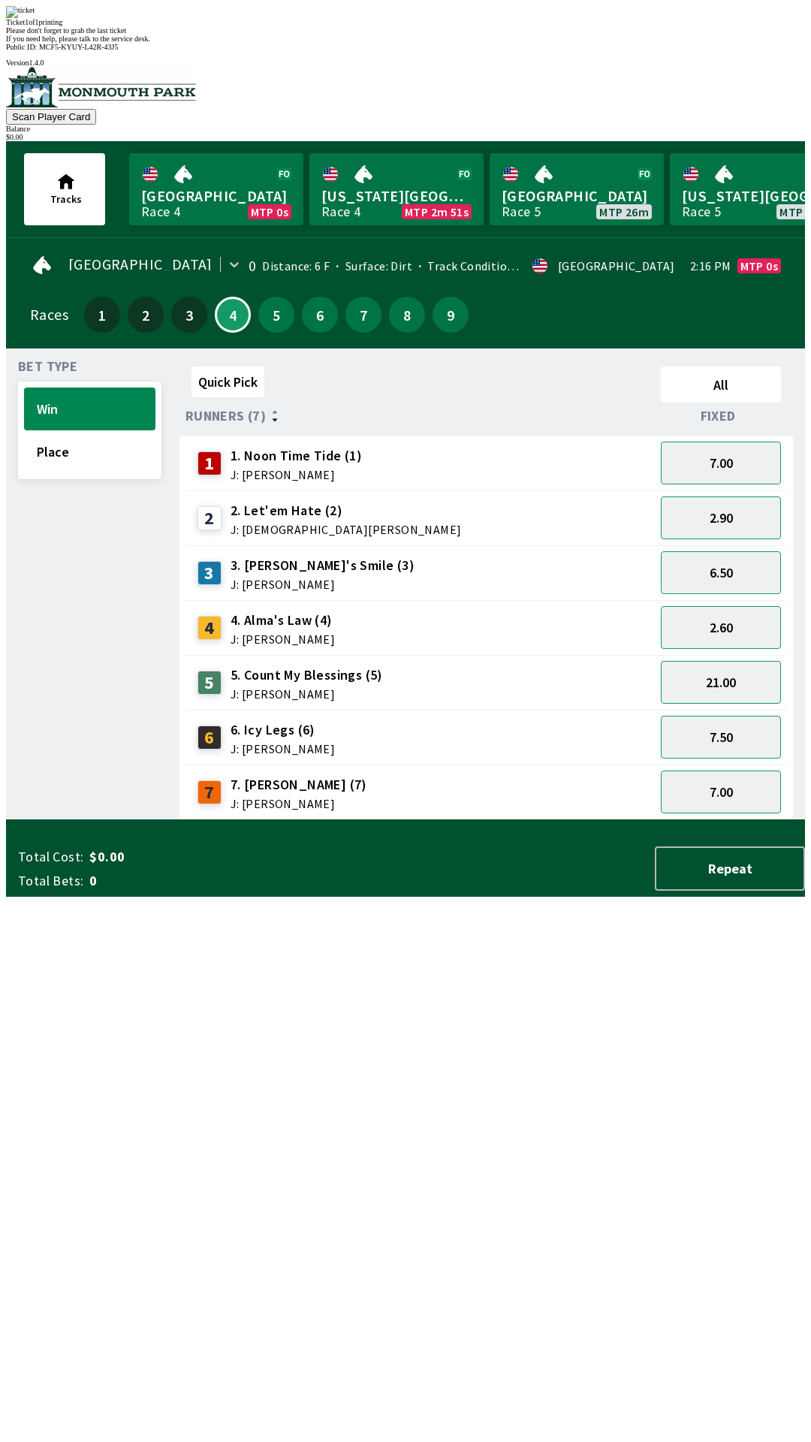
click at [98, 820] on div "Bet Type Win Place" at bounding box center [89, 591] width 143 height 460
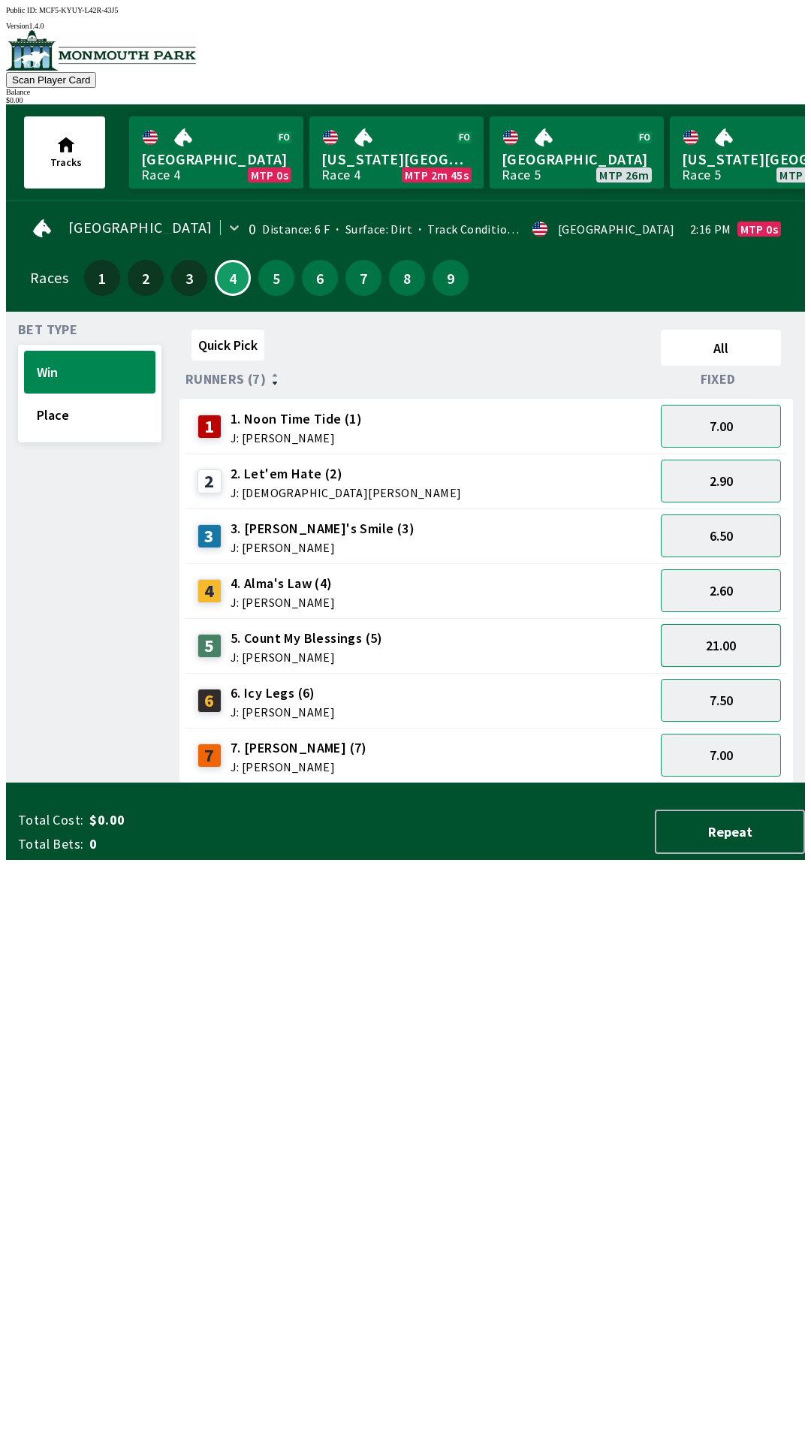
click at [719, 652] on button "21.00" at bounding box center [721, 645] width 120 height 43
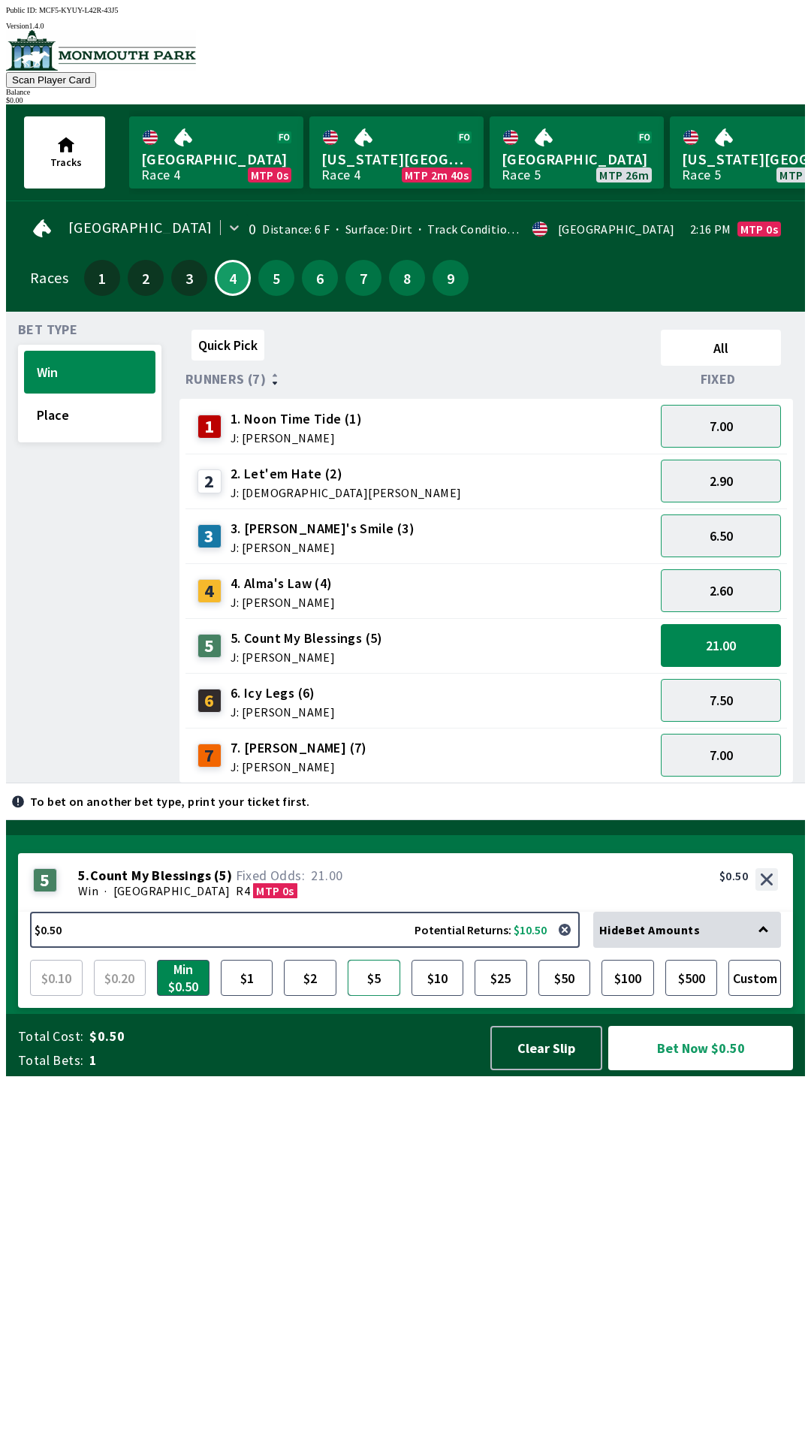
click at [362, 996] on button "$5" at bounding box center [374, 978] width 53 height 36
click at [717, 1070] on button "Bet Now $5.00" at bounding box center [700, 1048] width 185 height 44
click at [722, 1070] on button "Bet Now $5.00" at bounding box center [700, 1048] width 185 height 44
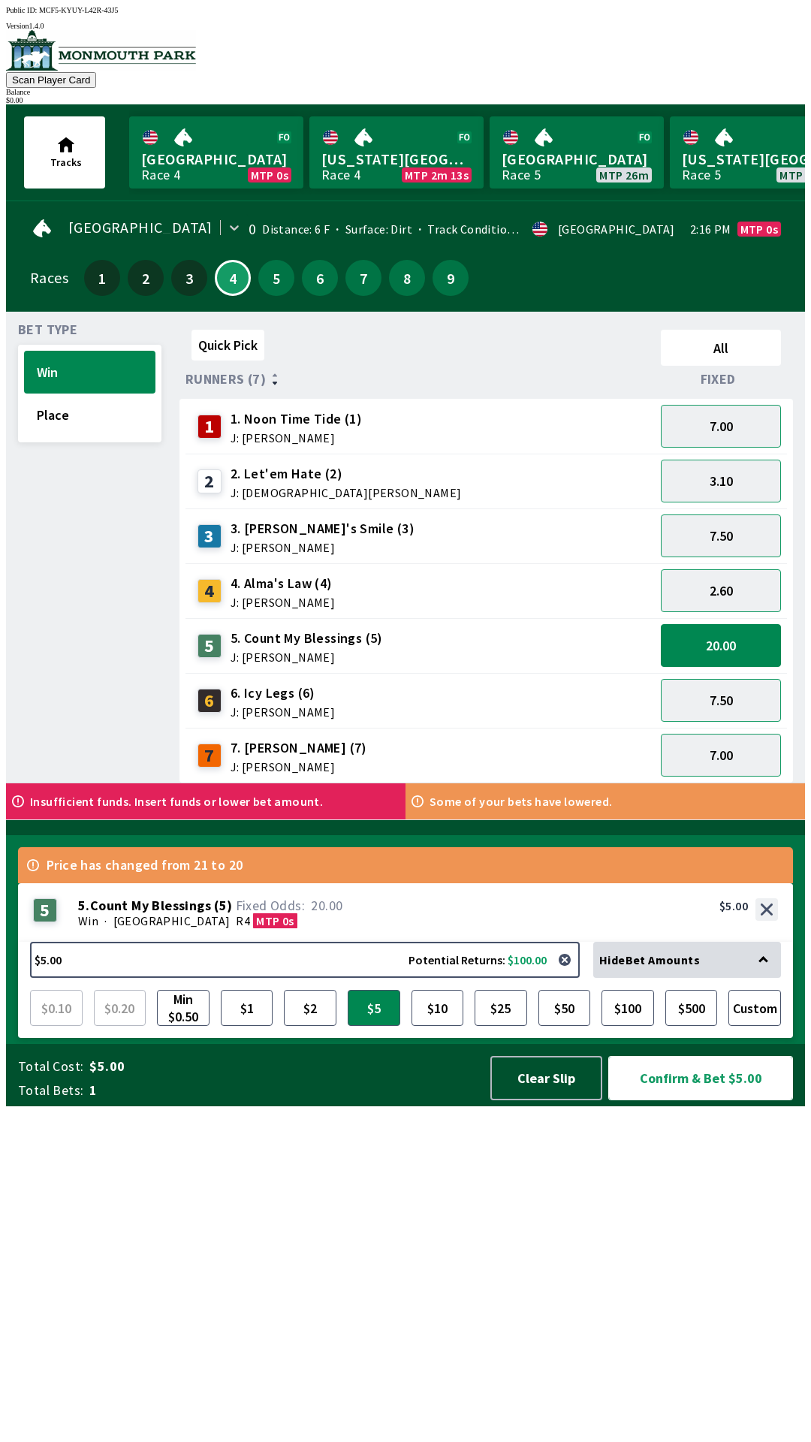
click at [692, 1100] on button "Confirm & Bet $5.00" at bounding box center [700, 1078] width 185 height 44
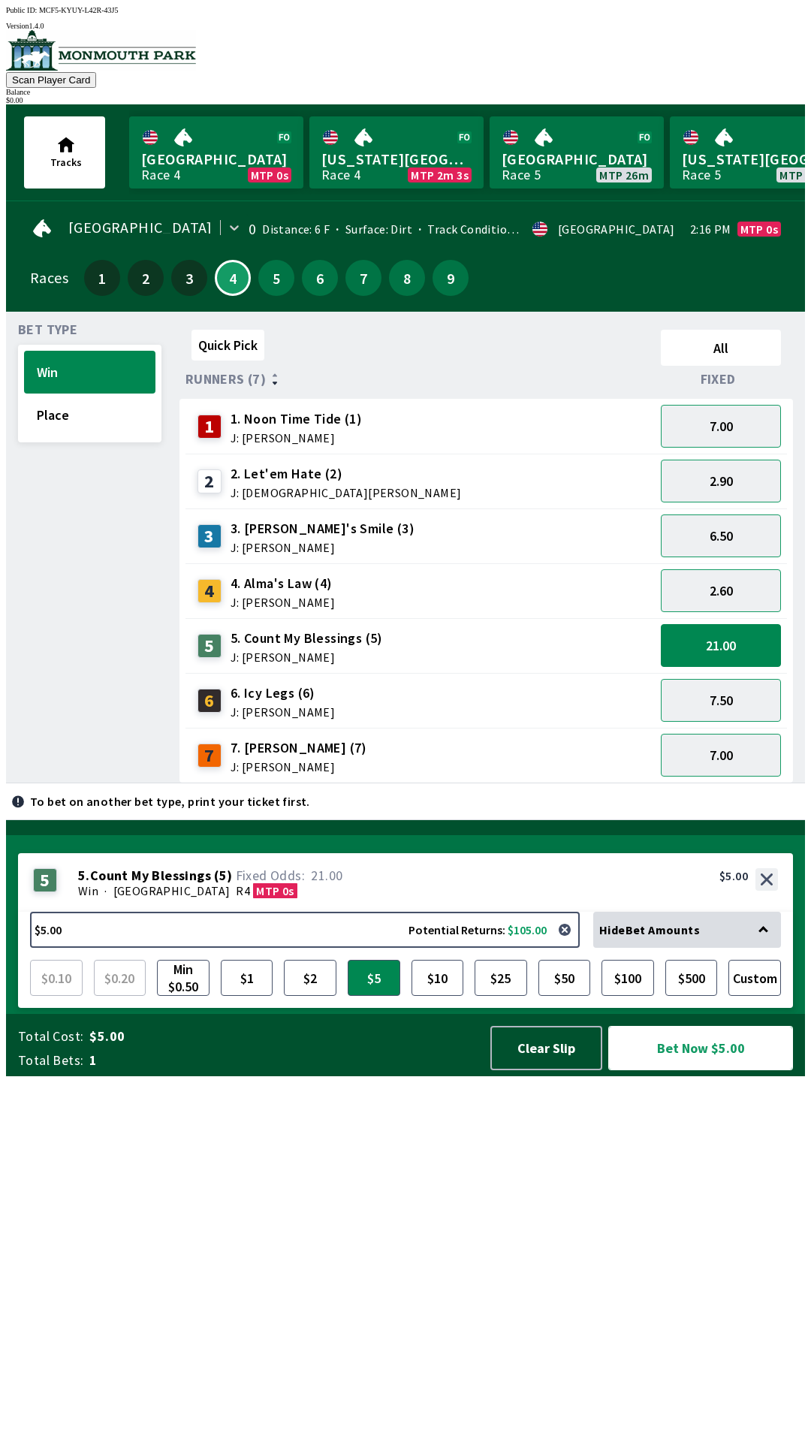
click at [709, 1070] on button "Bet Now $5.00" at bounding box center [700, 1048] width 185 height 44
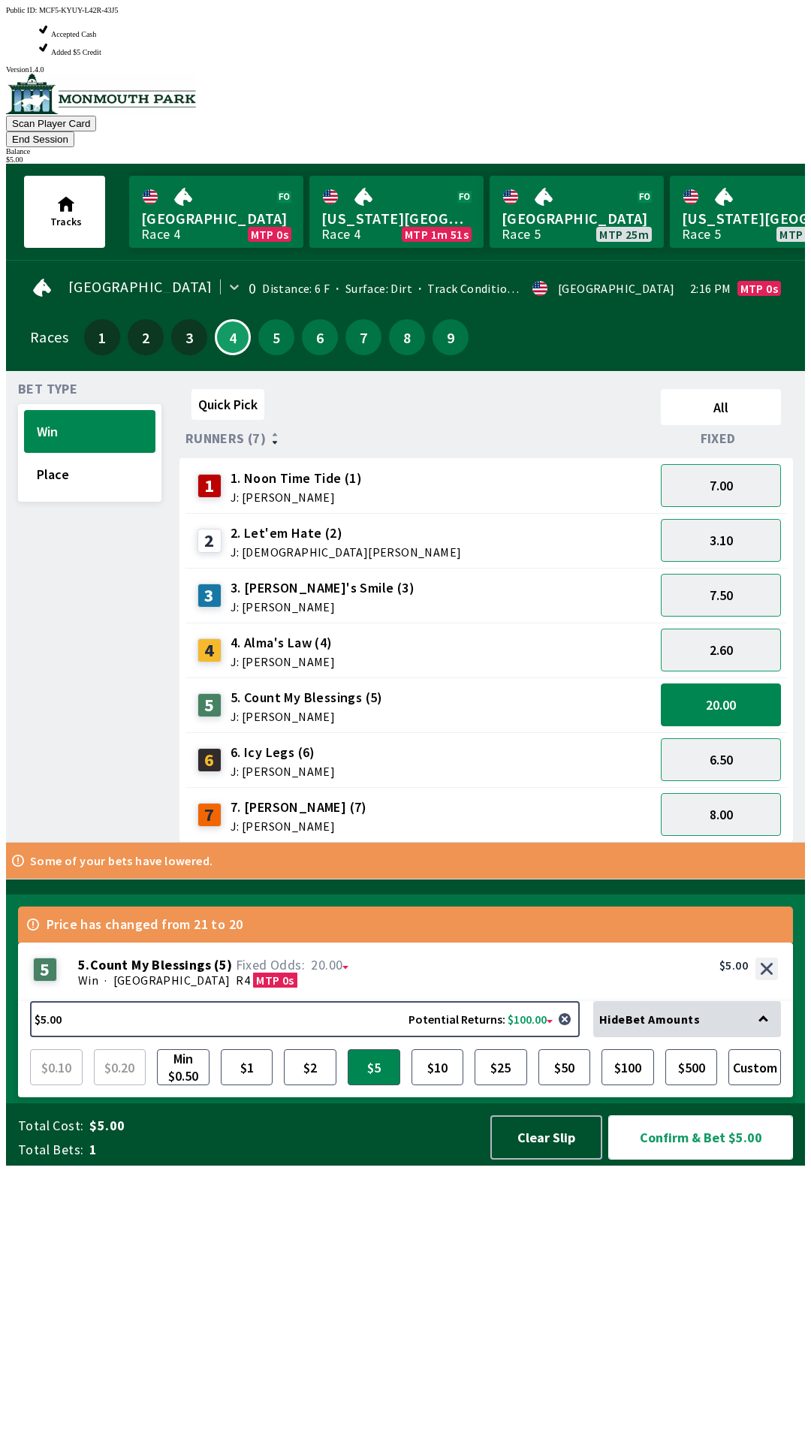
click at [749, 1160] on button "Confirm & Bet $5.00" at bounding box center [700, 1137] width 185 height 44
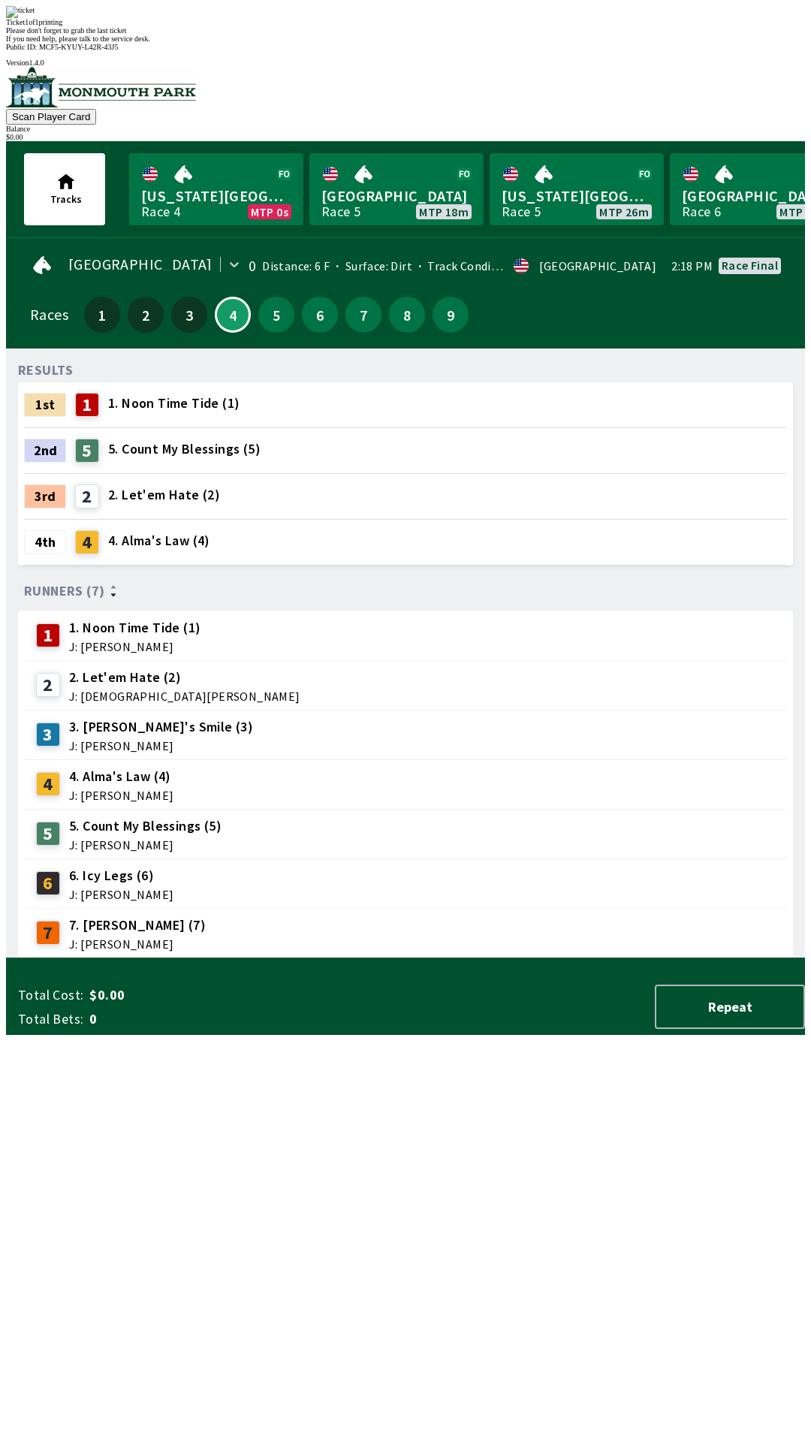
click at [119, 958] on div "RESULTS 1st 1 1. Noon Time Tide (1) 2nd 5 5. Count My Blessings (5) 3rd 2 2. Le…" at bounding box center [411, 660] width 787 height 598
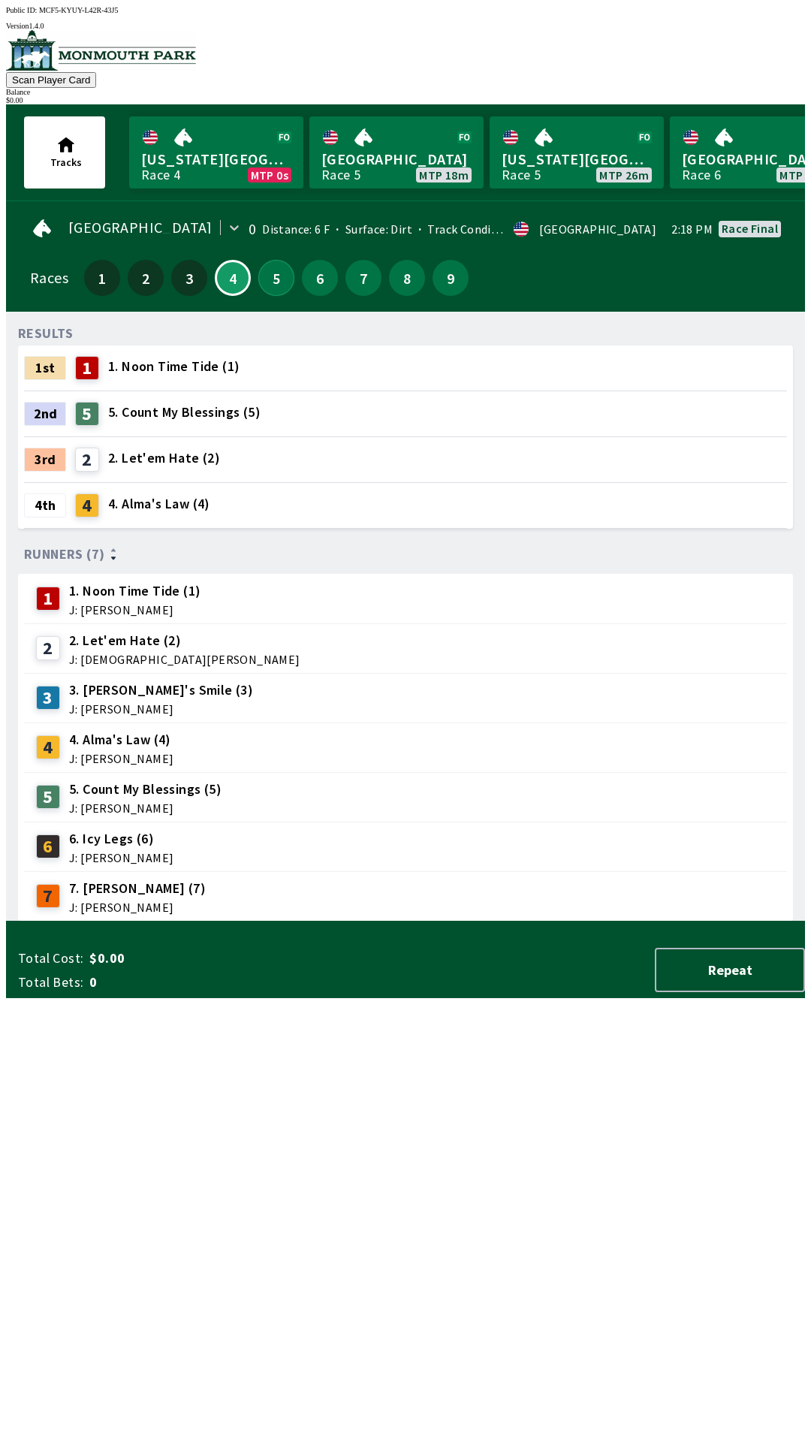
click at [282, 270] on button "5" at bounding box center [276, 278] width 36 height 36
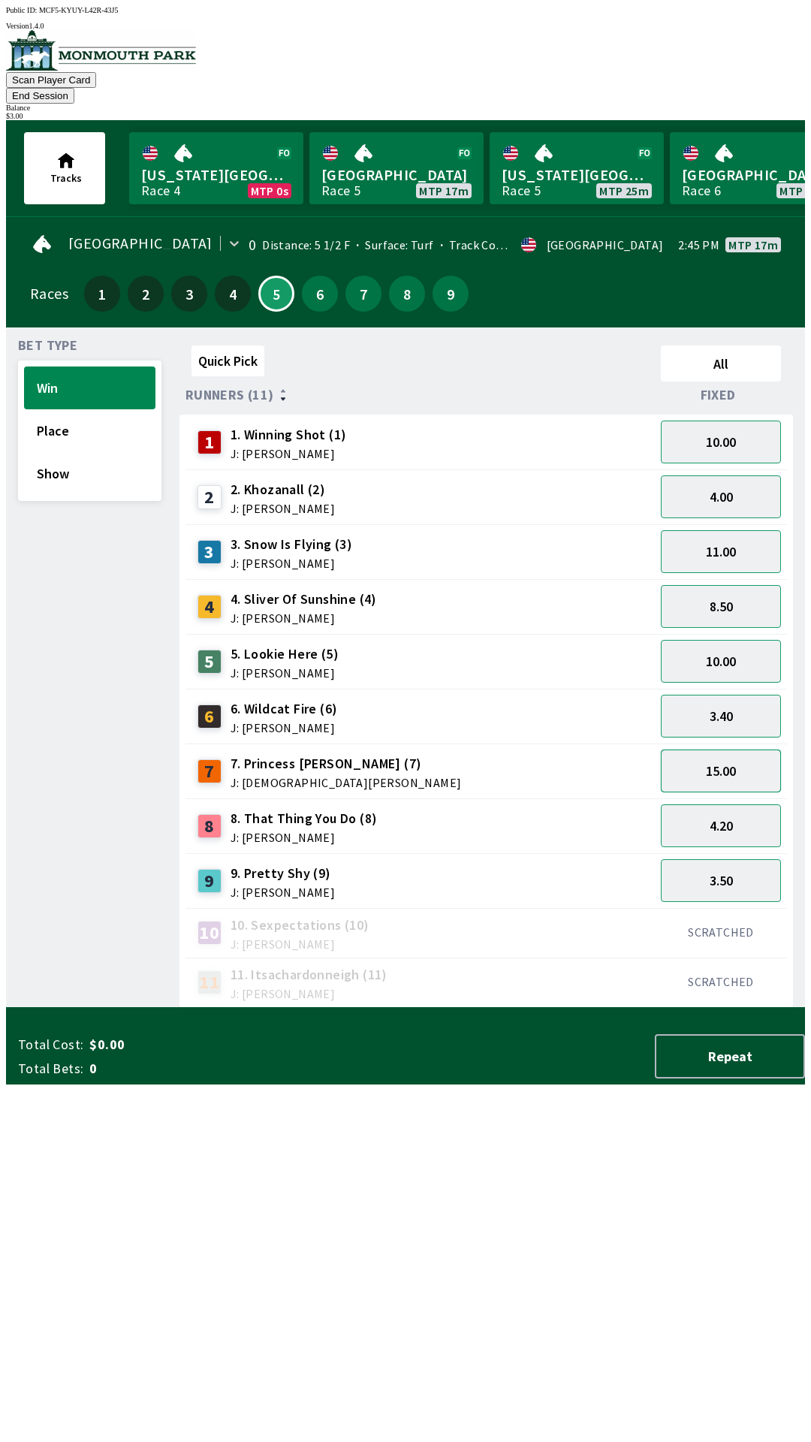
click at [751, 754] on button "15.00" at bounding box center [721, 771] width 120 height 43
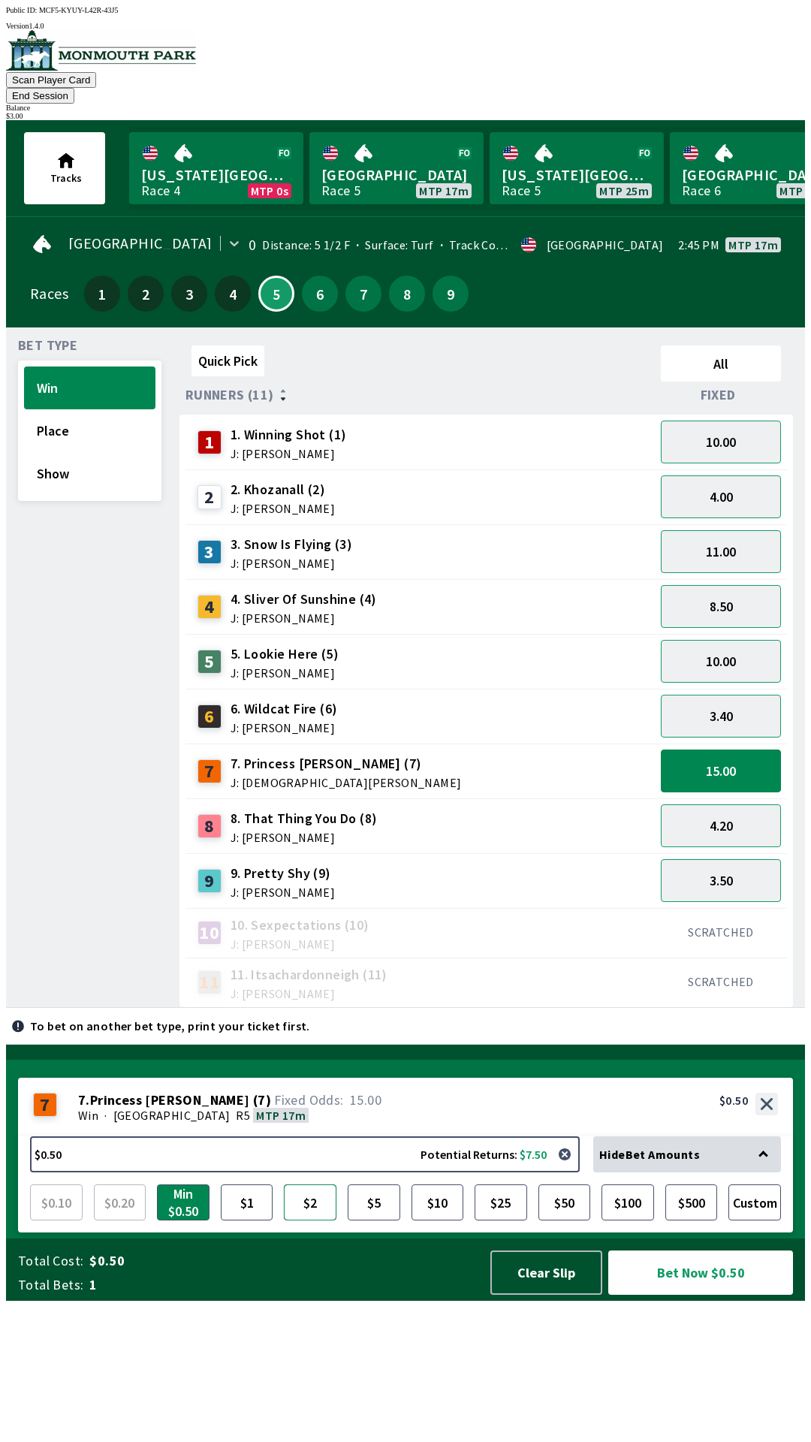
click at [304, 1220] on button "$2" at bounding box center [310, 1202] width 53 height 36
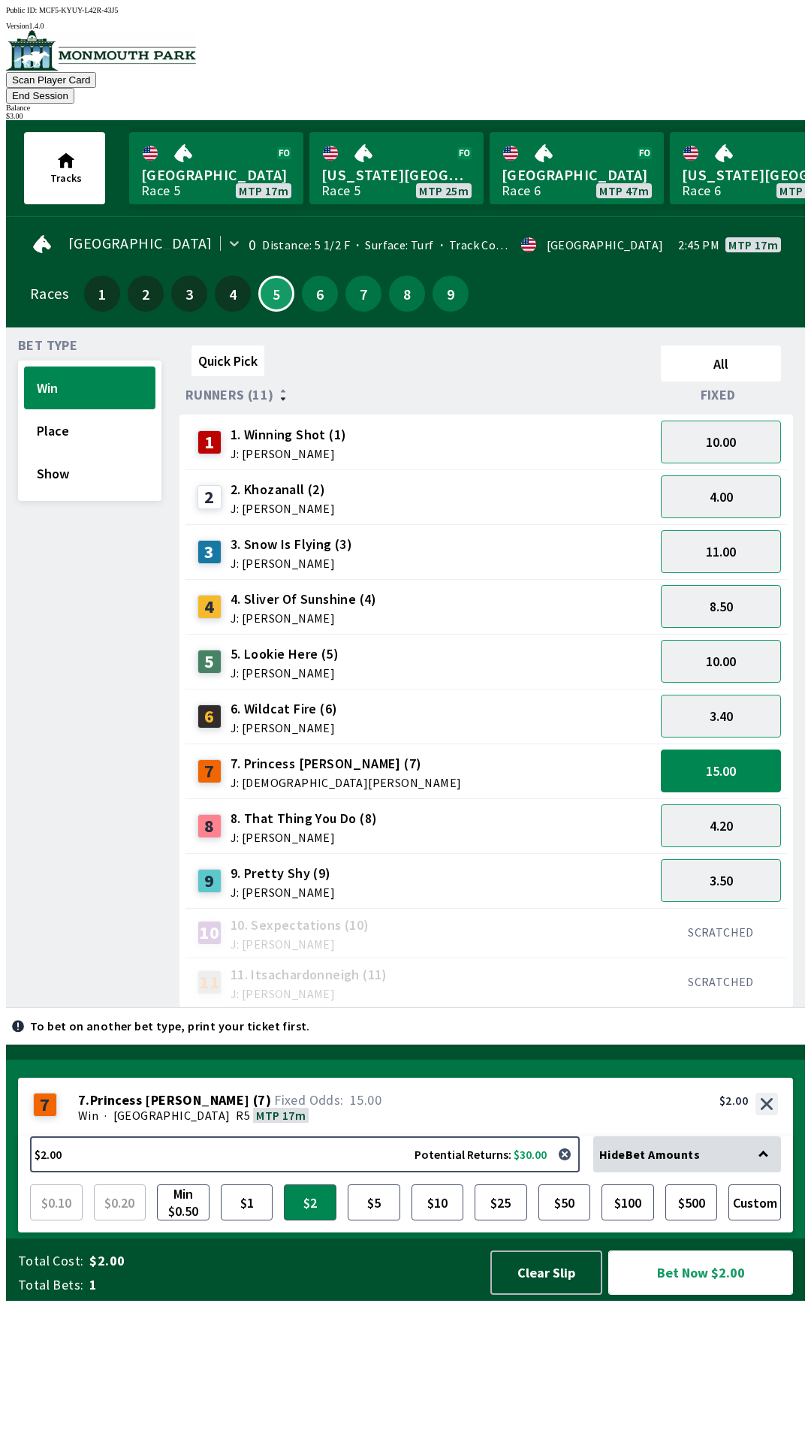
click at [724, 1295] on button "Bet Now $2.00" at bounding box center [700, 1273] width 185 height 44
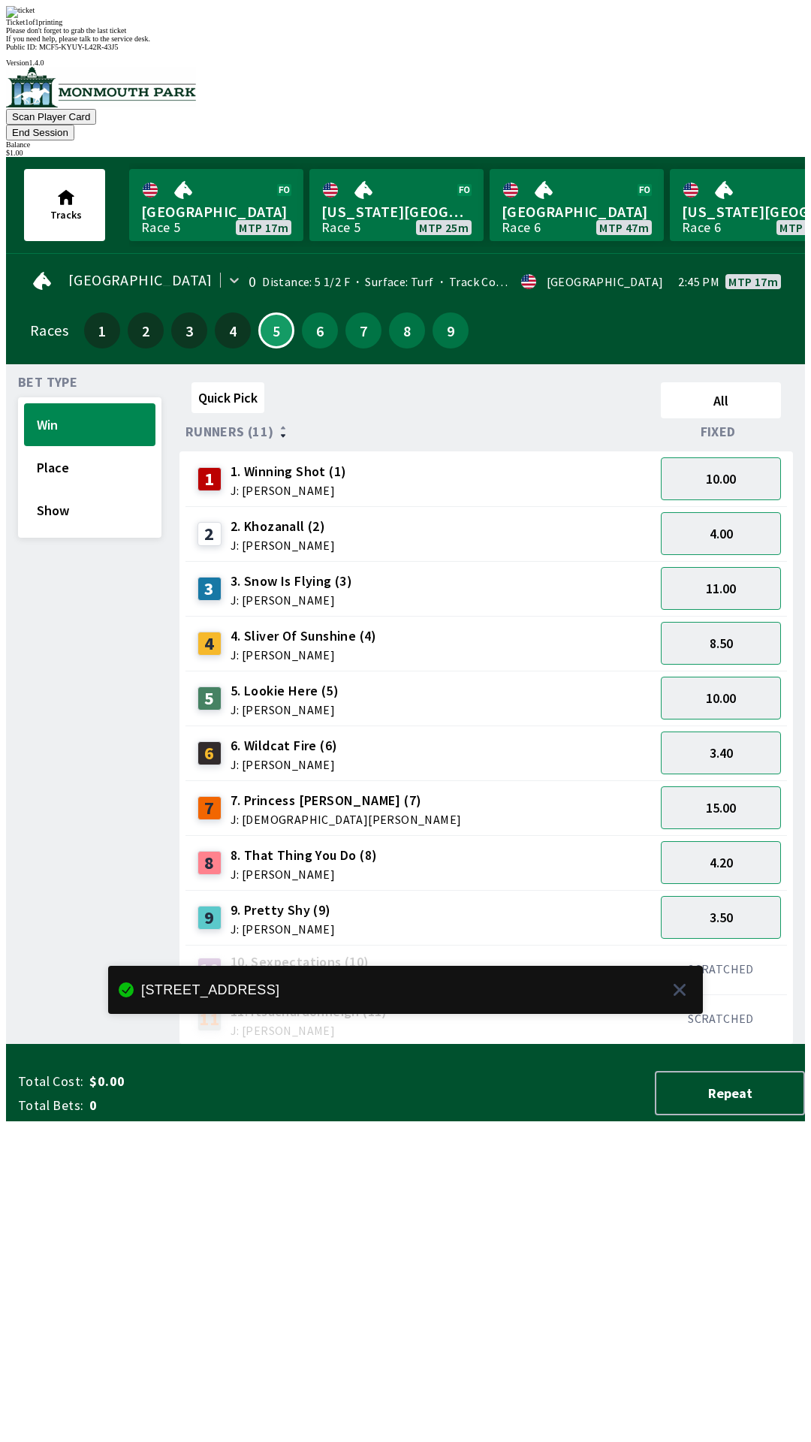
click at [529, 1045] on div "Quick Pick All Runners (11) Fixed 1 1. Winning Shot (1) J: [PERSON_NAME] 10.00 …" at bounding box center [493, 710] width 626 height 668
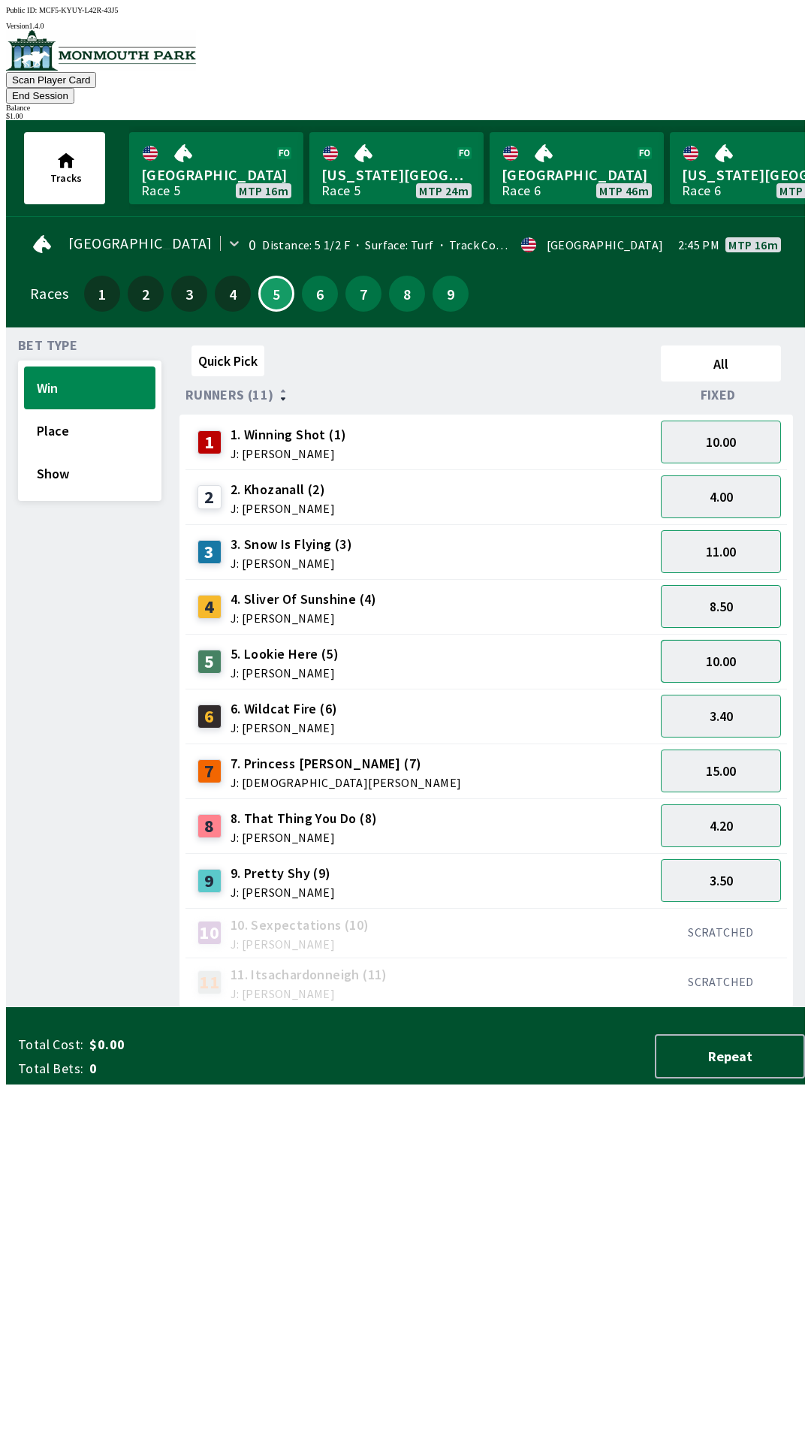
click at [750, 640] on button "10.00" at bounding box center [721, 661] width 120 height 43
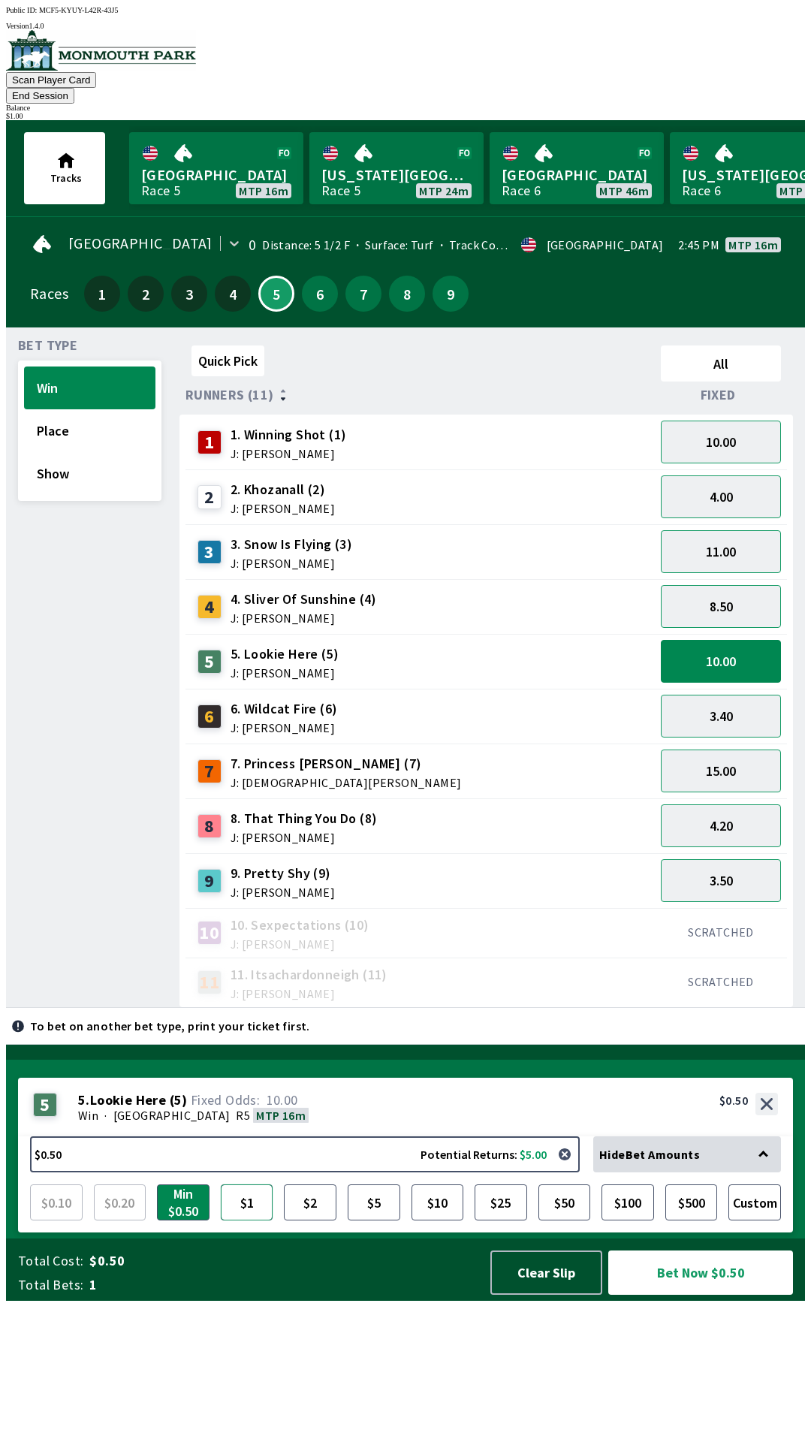
click at [241, 1220] on button "$1" at bounding box center [247, 1202] width 53 height 36
click at [735, 1295] on button "Bet Now $1.00" at bounding box center [700, 1273] width 185 height 44
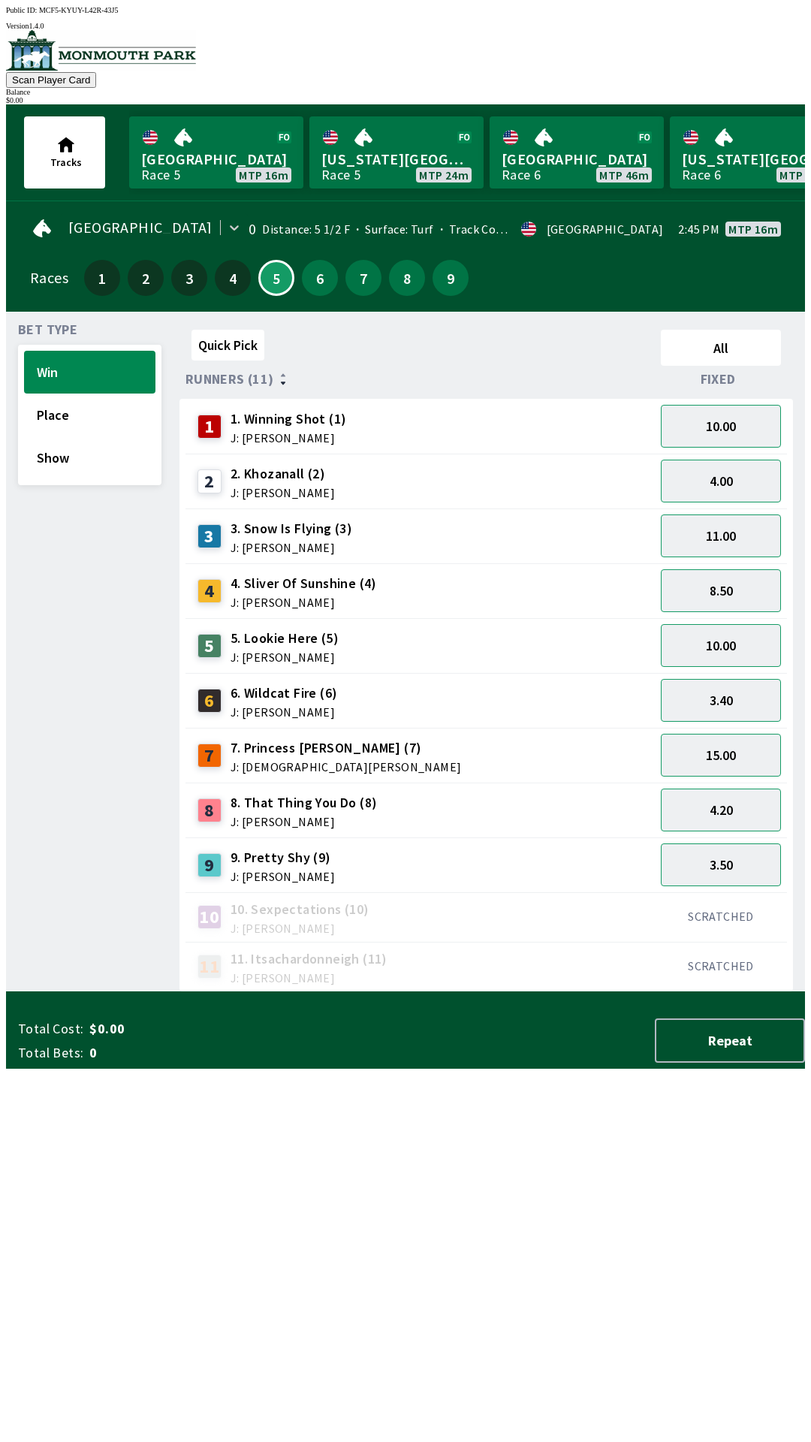
click at [480, 992] on div "Quick Pick All Runners (11) Fixed 1 1. Winning Shot (1) J: [PERSON_NAME] 10.00 …" at bounding box center [493, 658] width 626 height 668
click at [42, 408] on button "Place" at bounding box center [89, 415] width 131 height 43
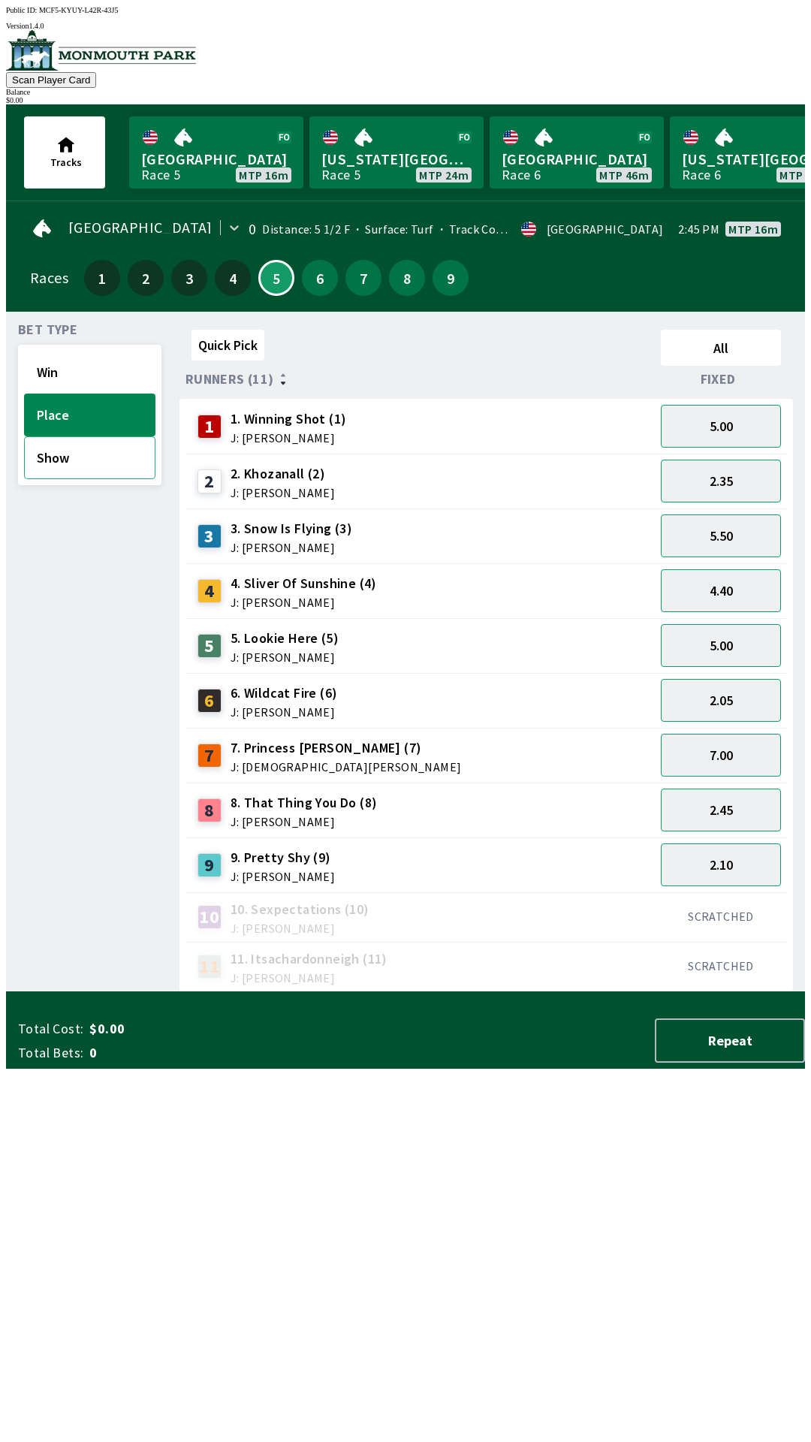
click at [57, 463] on button "Show" at bounding box center [89, 457] width 131 height 43
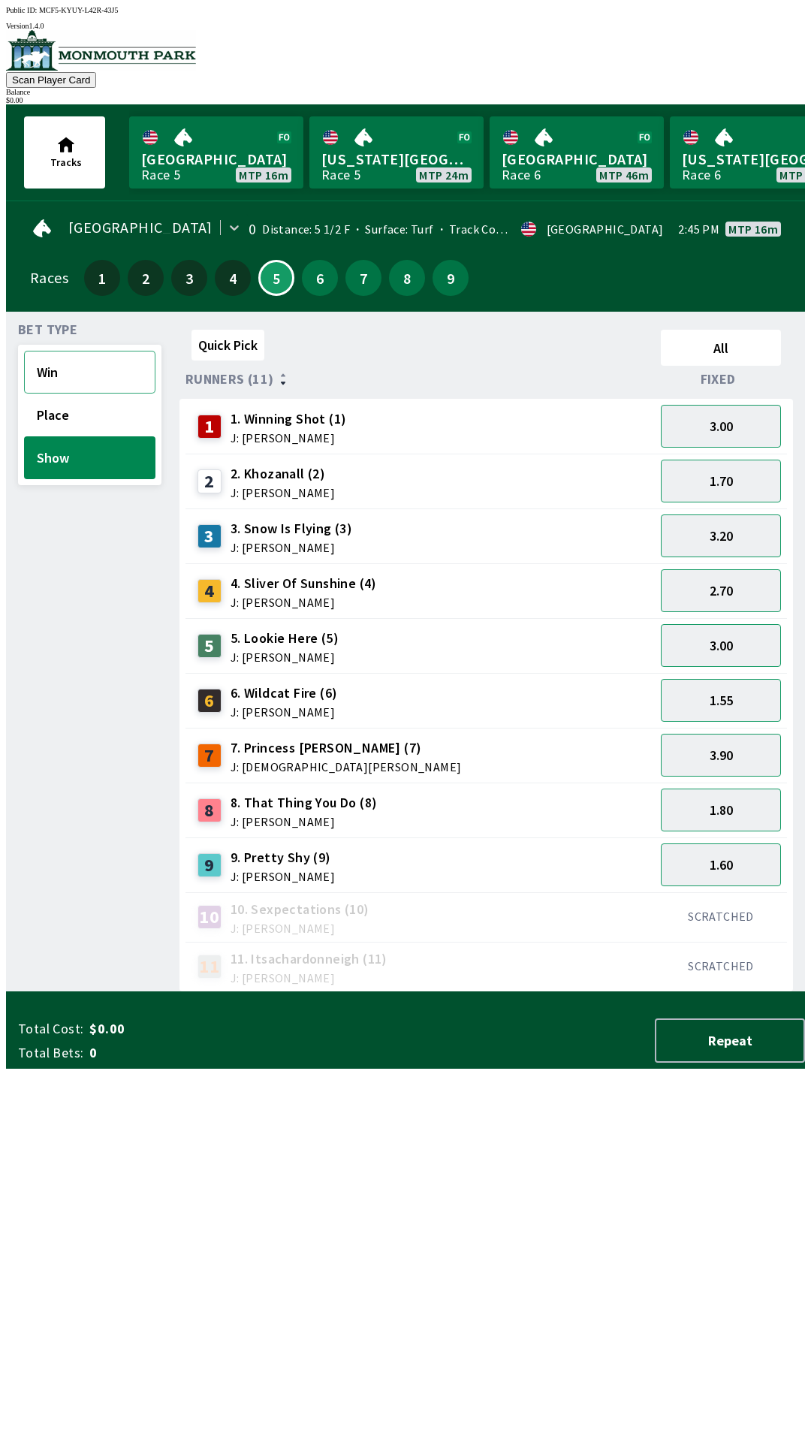
click at [51, 382] on button "Win" at bounding box center [89, 372] width 131 height 43
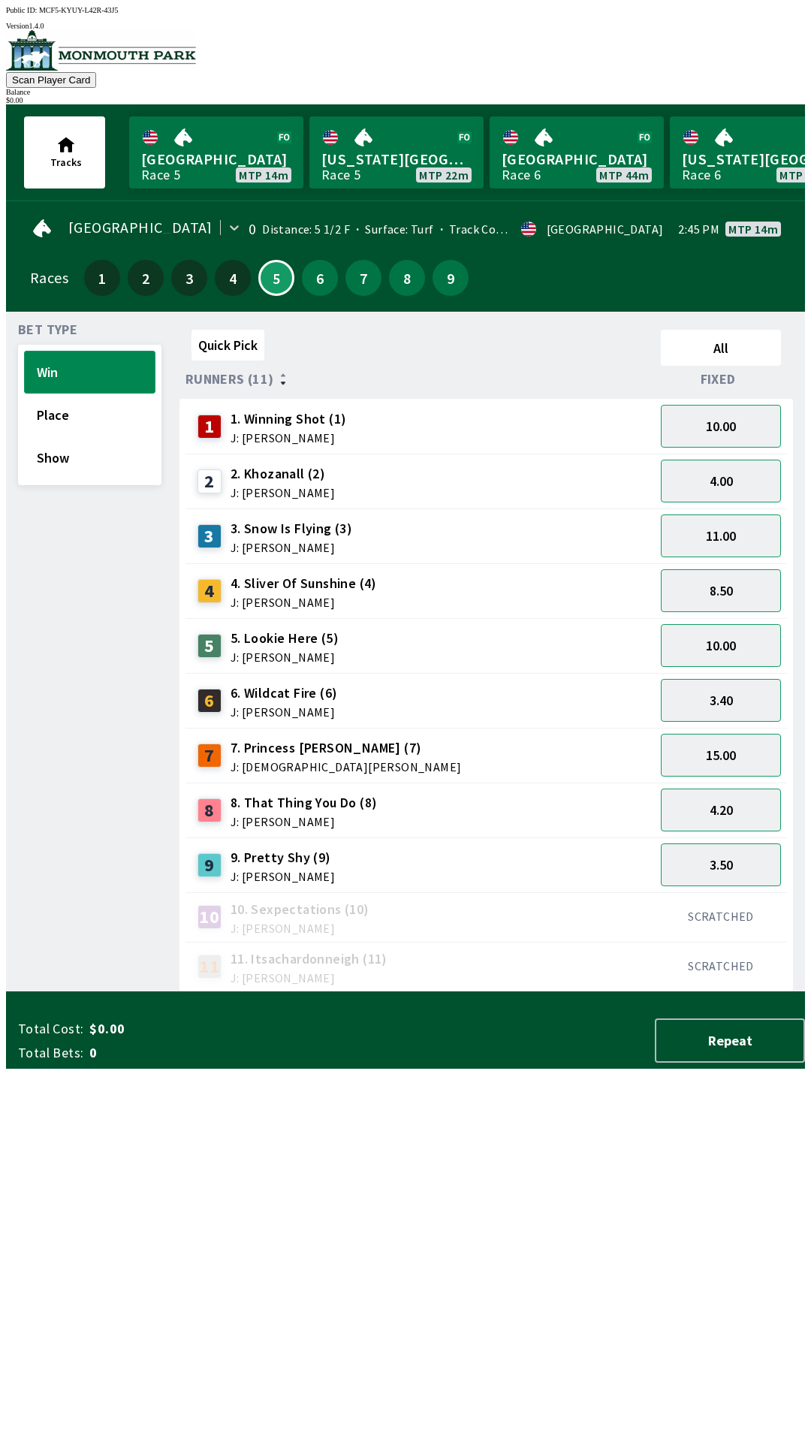
click at [24, 351] on button "Win" at bounding box center [89, 372] width 131 height 43
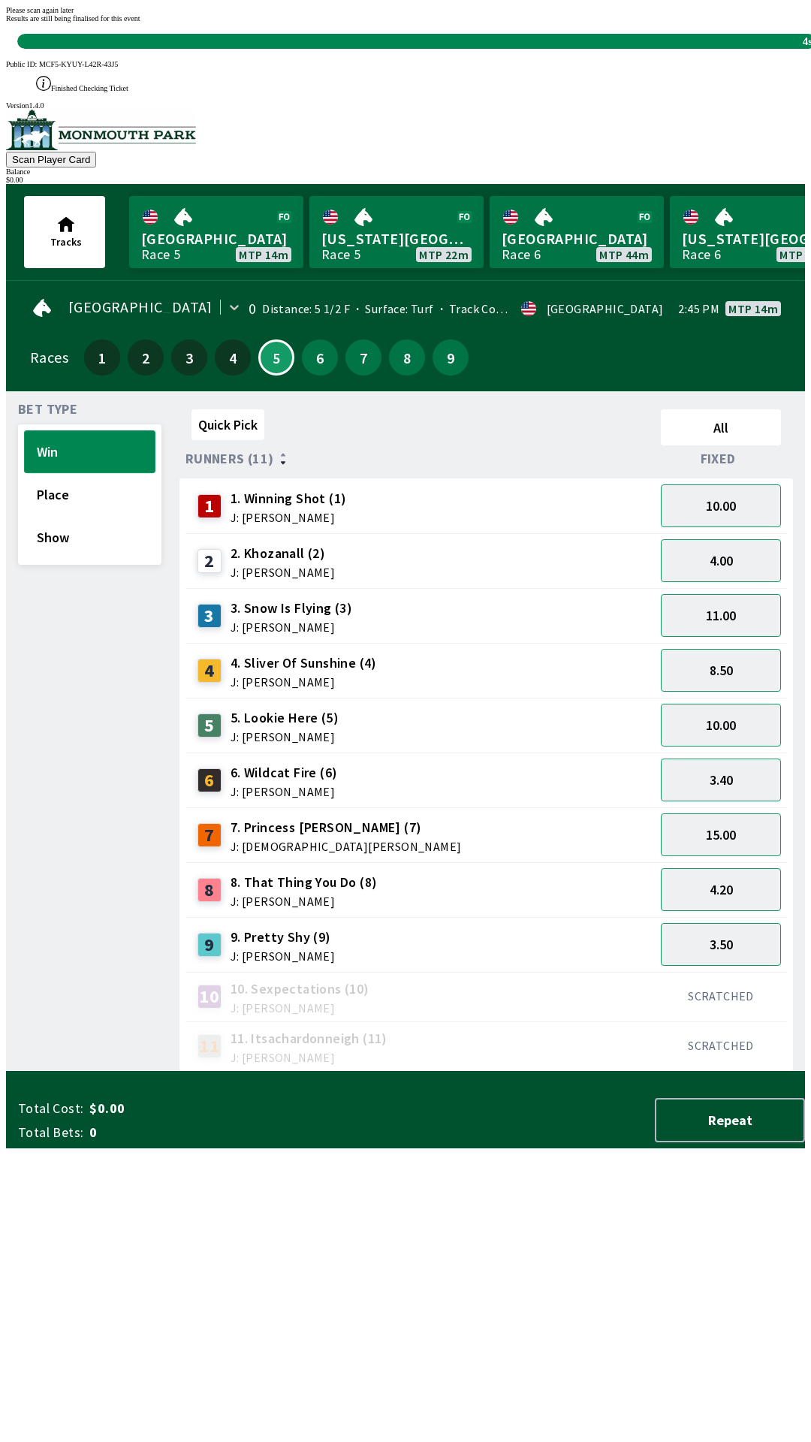
click at [24, 430] on button "Win" at bounding box center [89, 451] width 131 height 43
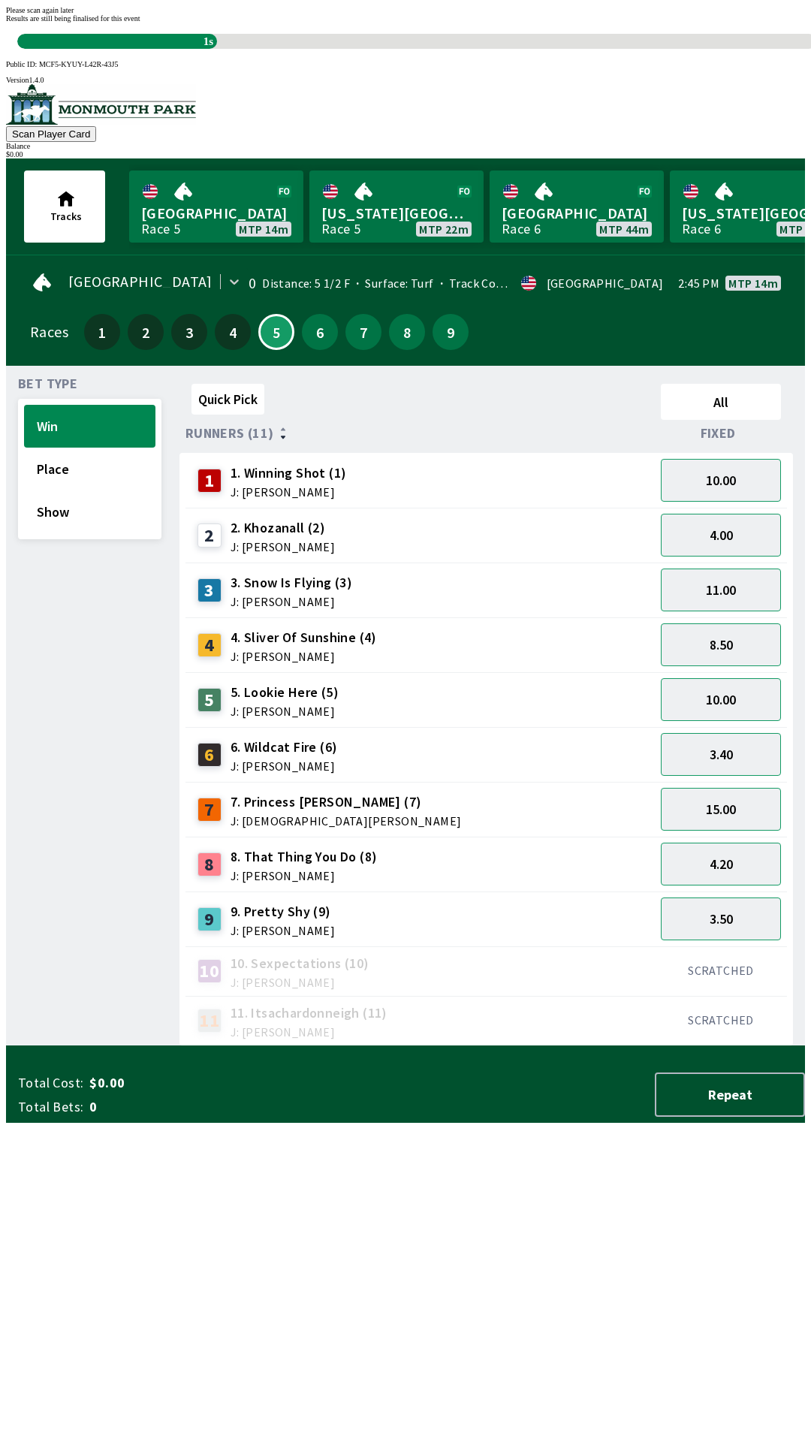
click at [140, 23] on span "Results are still being finalised for this event" at bounding box center [73, 18] width 134 height 8
click at [551, 1021] on div "Quick Pick All Runners (11) Fixed 1 1. Winning Shot (1) J: [PERSON_NAME] 10.00 …" at bounding box center [493, 712] width 626 height 668
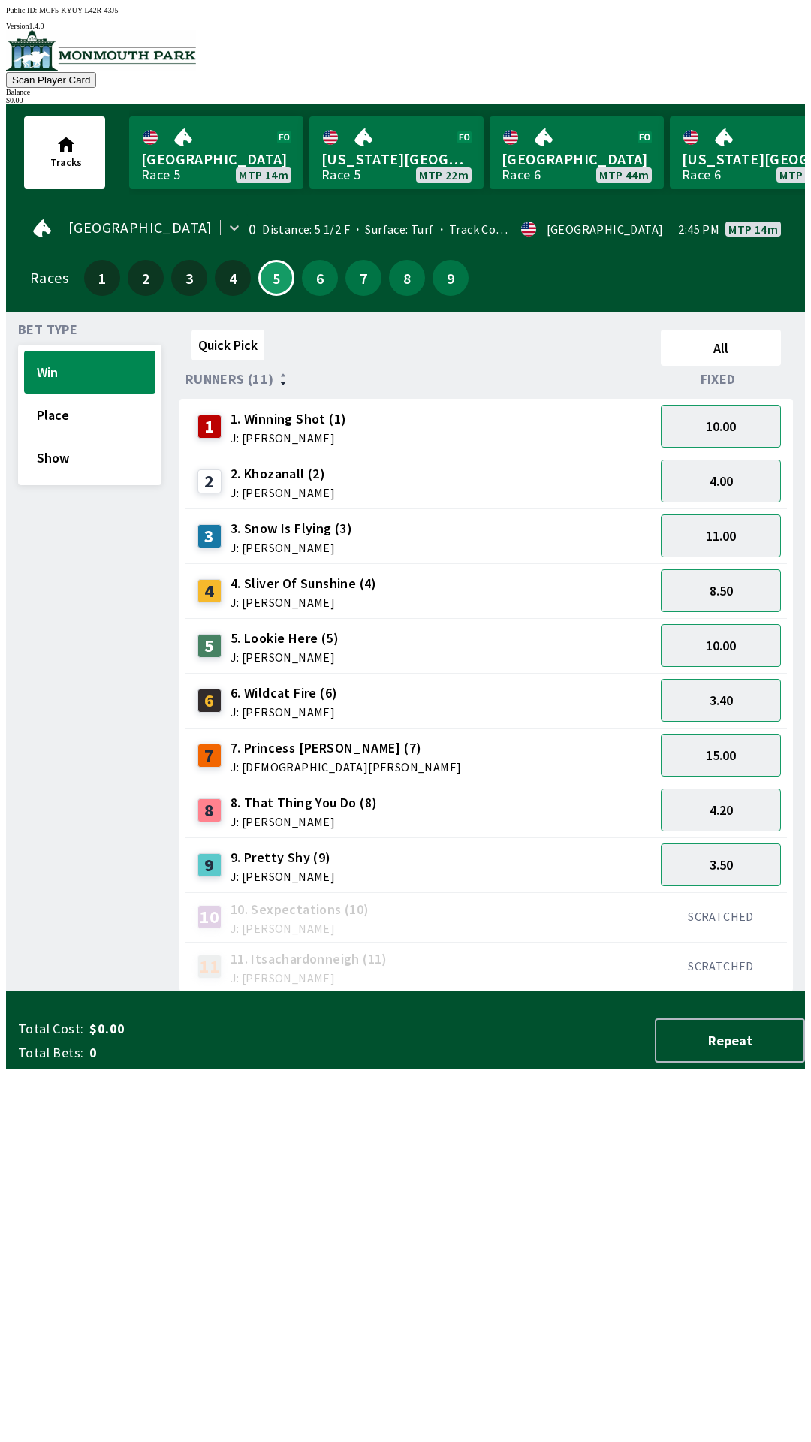
click at [572, 909] on div "10 10. Sexpectations (10) J: [PERSON_NAME]" at bounding box center [420, 917] width 457 height 38
click at [263, 281] on button "5" at bounding box center [276, 278] width 36 height 36
click at [738, 640] on button "10.00" at bounding box center [721, 645] width 120 height 43
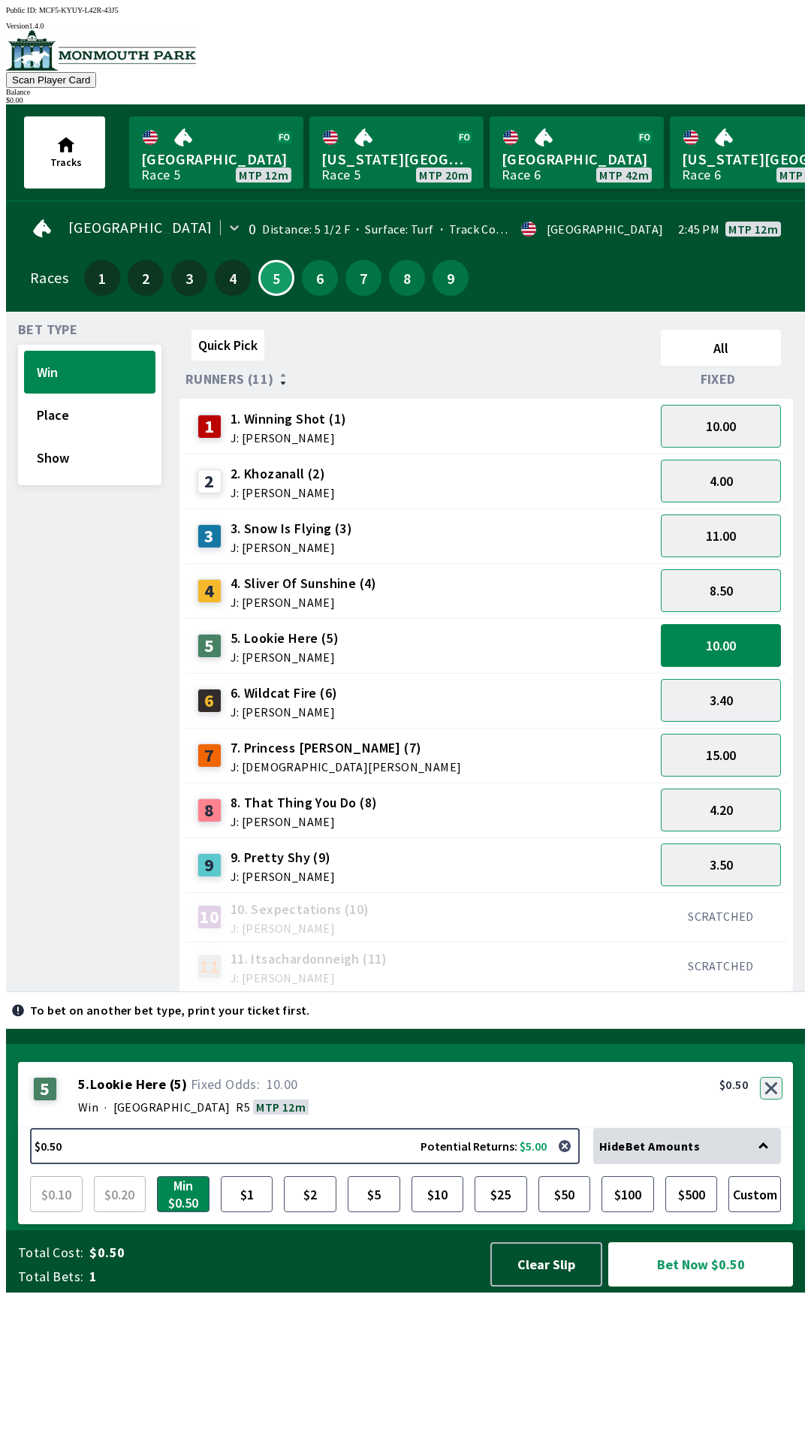
click at [763, 1128] on div "5 5 . Lookie Here ( 5 ) Win · [STREET_ADDRESS]. Lookie Here (5) 10.00 $0.50" at bounding box center [405, 1095] width 775 height 66
click at [771, 1100] on button "button" at bounding box center [771, 1088] width 23 height 23
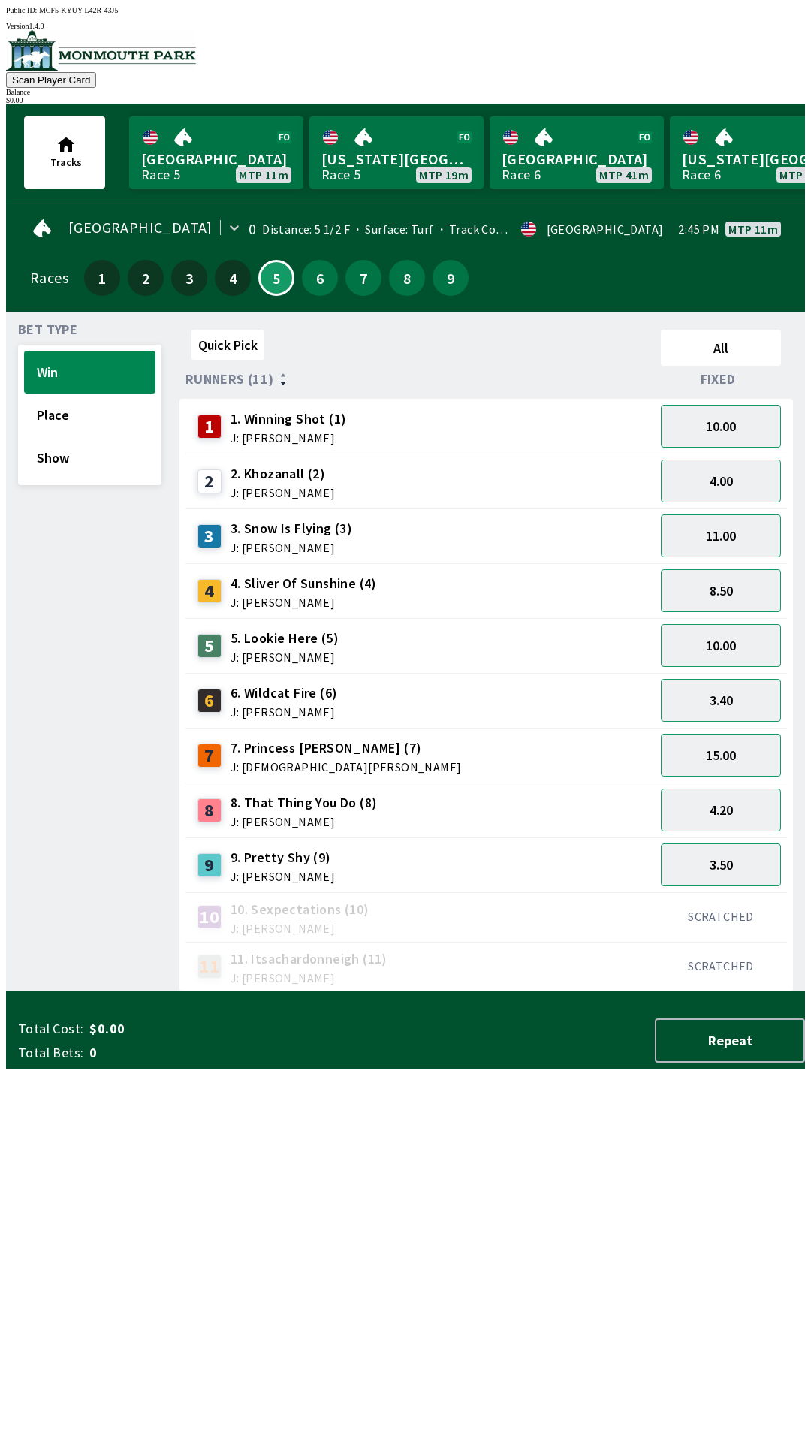
click at [368, 478] on div "2 2. Khozanall (2) J: [PERSON_NAME]" at bounding box center [420, 482] width 457 height 38
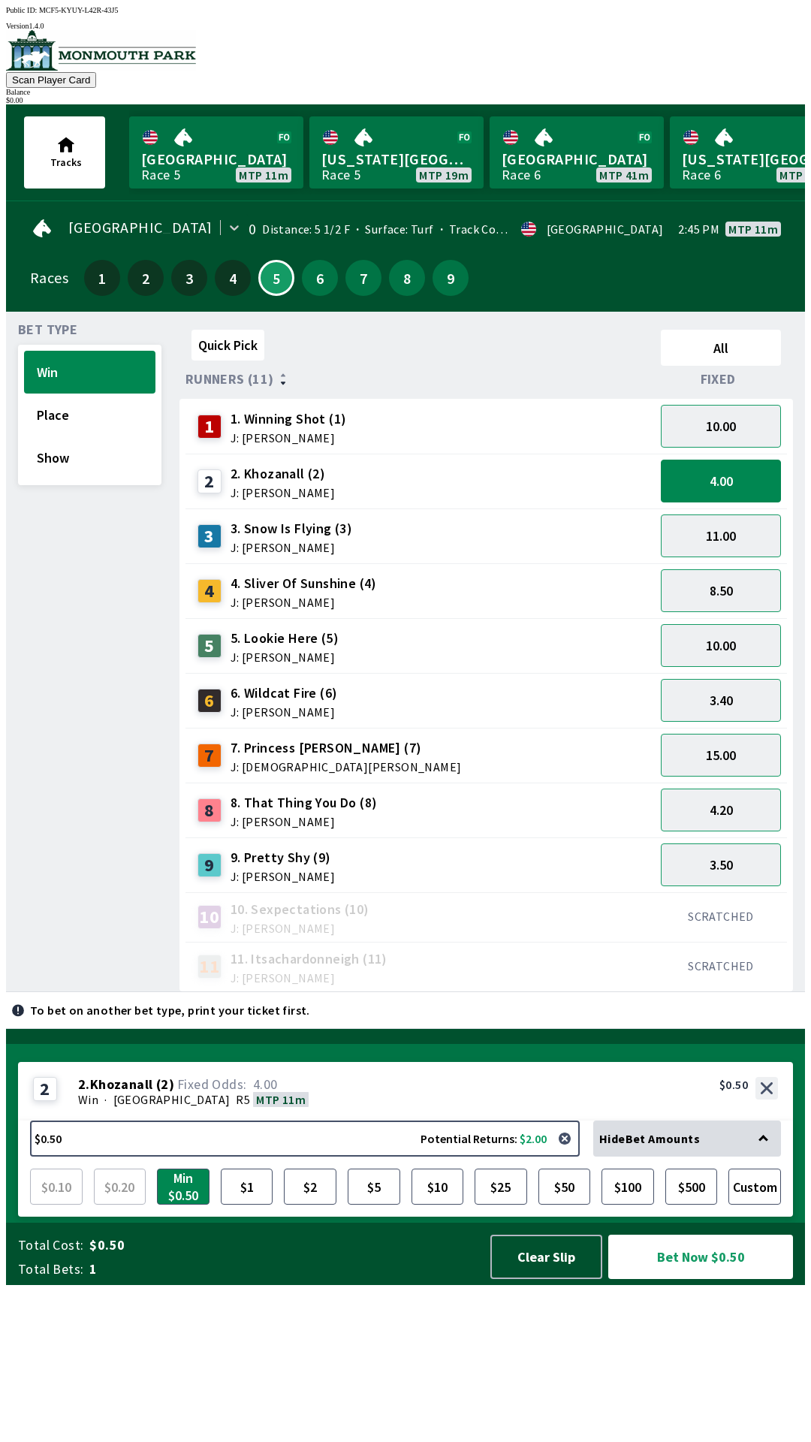
click at [437, 581] on div "4 4. Sliver Of Sunshine (4) J: [PERSON_NAME]" at bounding box center [420, 591] width 457 height 38
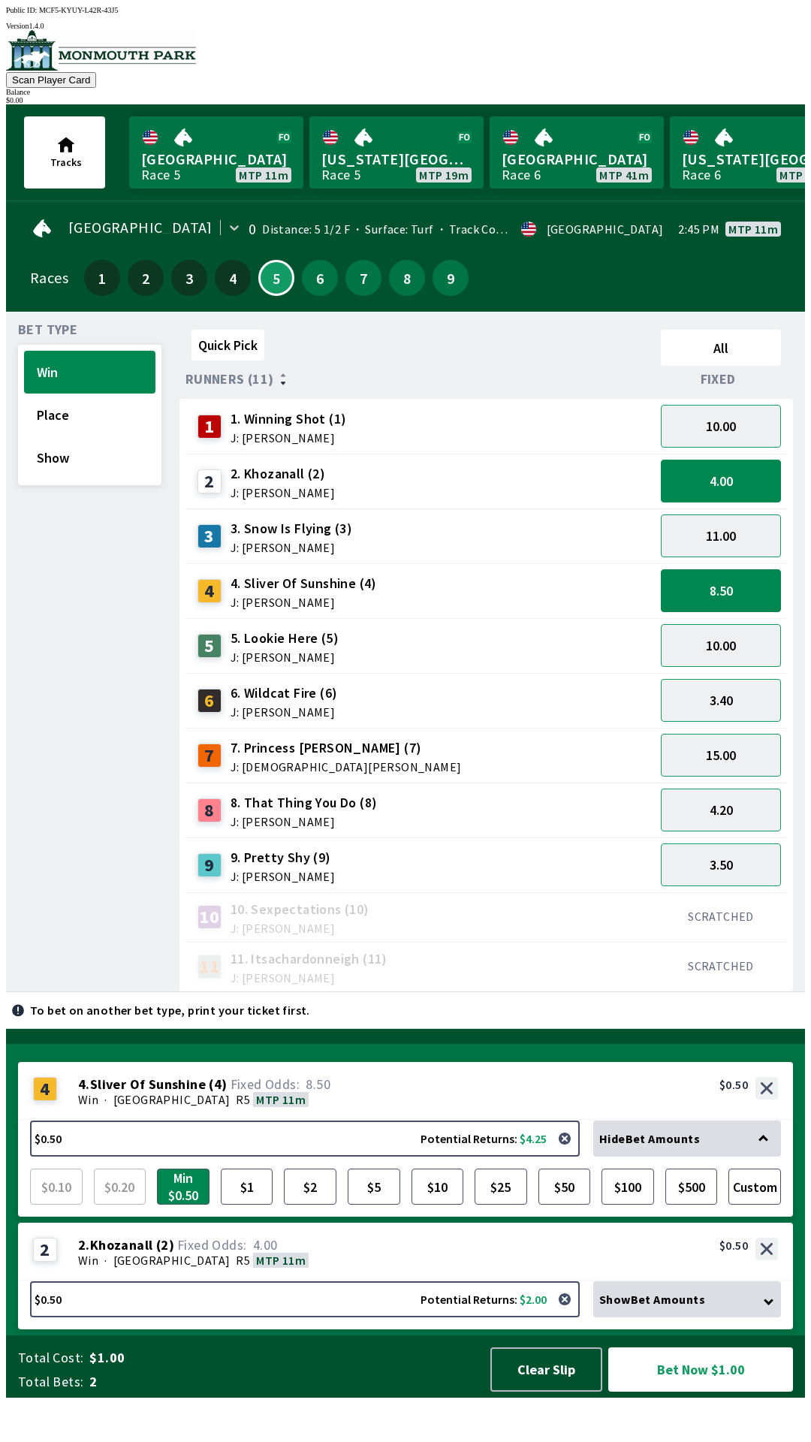
click at [443, 682] on div "6 6. Wildcat Fire (6) J: [PERSON_NAME]" at bounding box center [420, 701] width 457 height 38
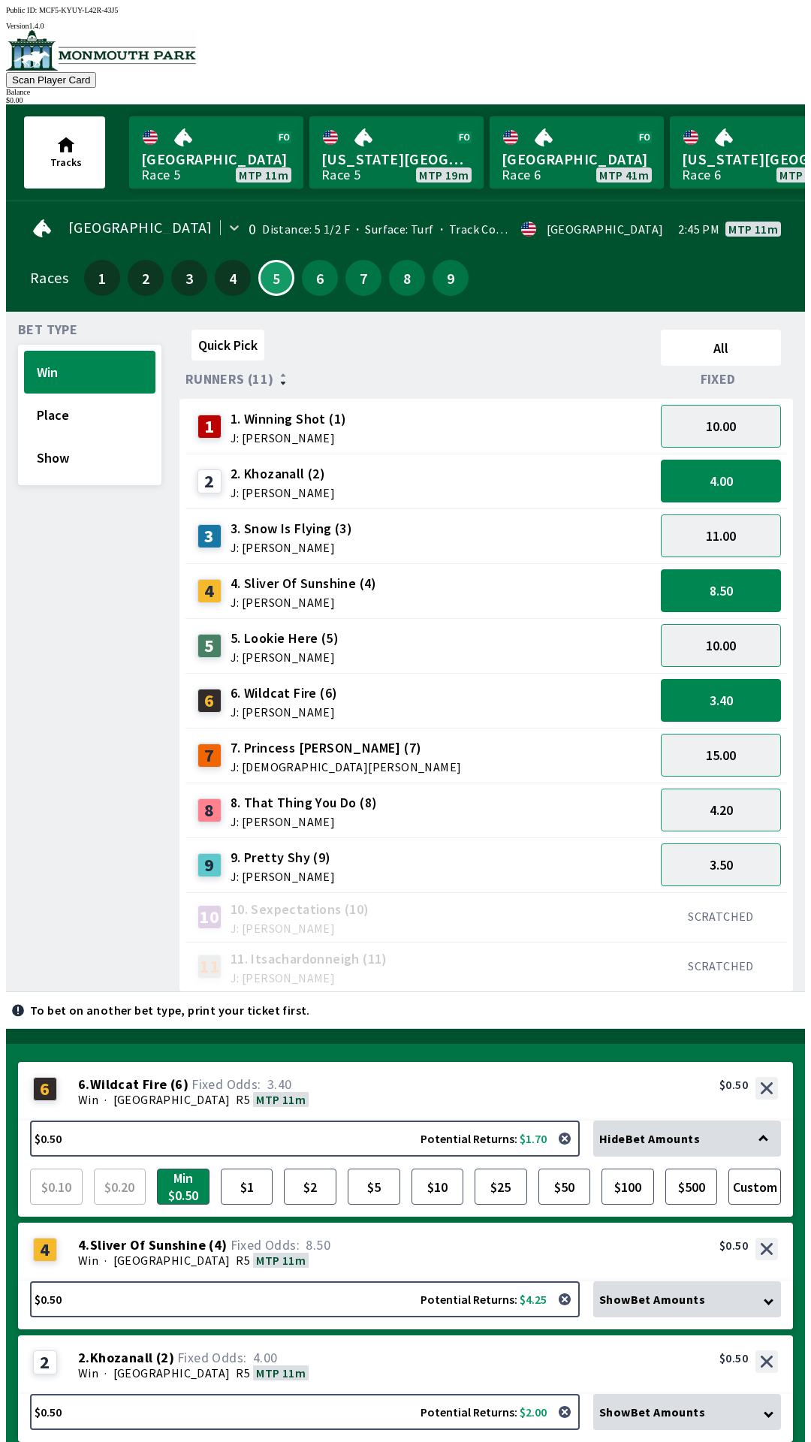
click at [442, 814] on div "8 8. That Thing You Do (8) J: [PERSON_NAME]" at bounding box center [420, 811] width 457 height 38
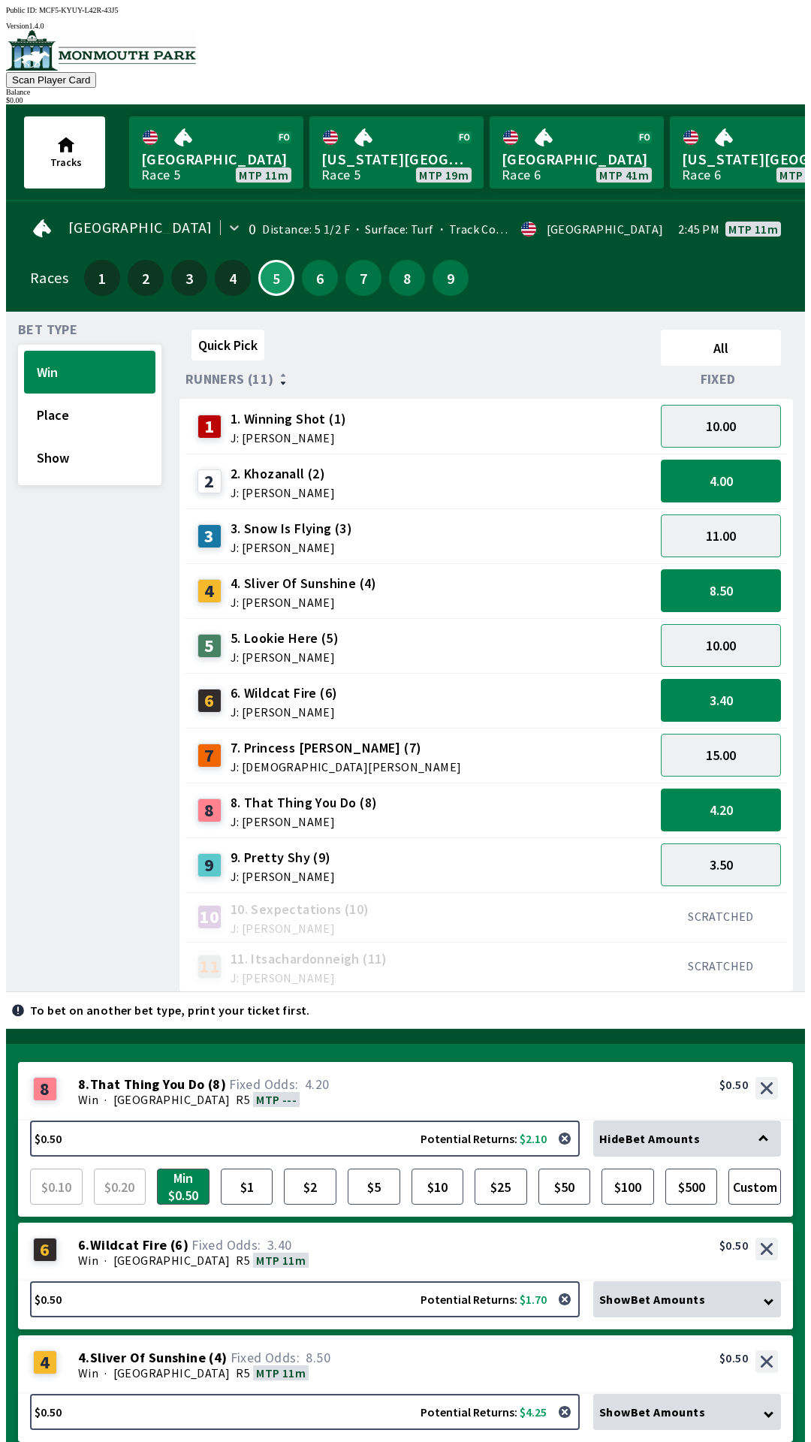
scroll to position [18, 0]
click at [415, 860] on div "9 9. Pretty Shy (9) J: [PERSON_NAME]" at bounding box center [420, 865] width 457 height 38
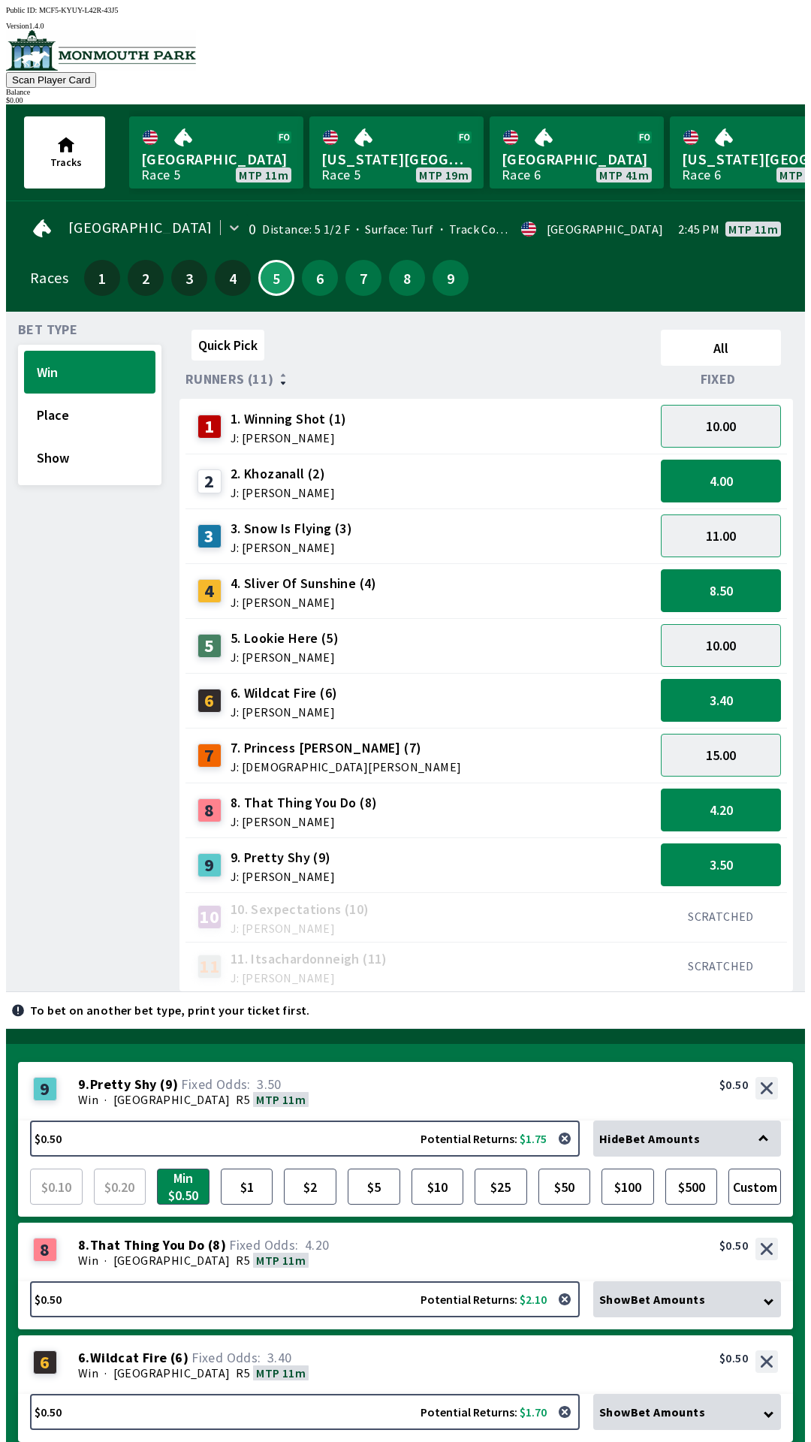
scroll to position [0, 0]
click at [434, 1169] on button "$10" at bounding box center [438, 1187] width 53 height 36
click at [349, 1169] on button "$5" at bounding box center [374, 1187] width 53 height 36
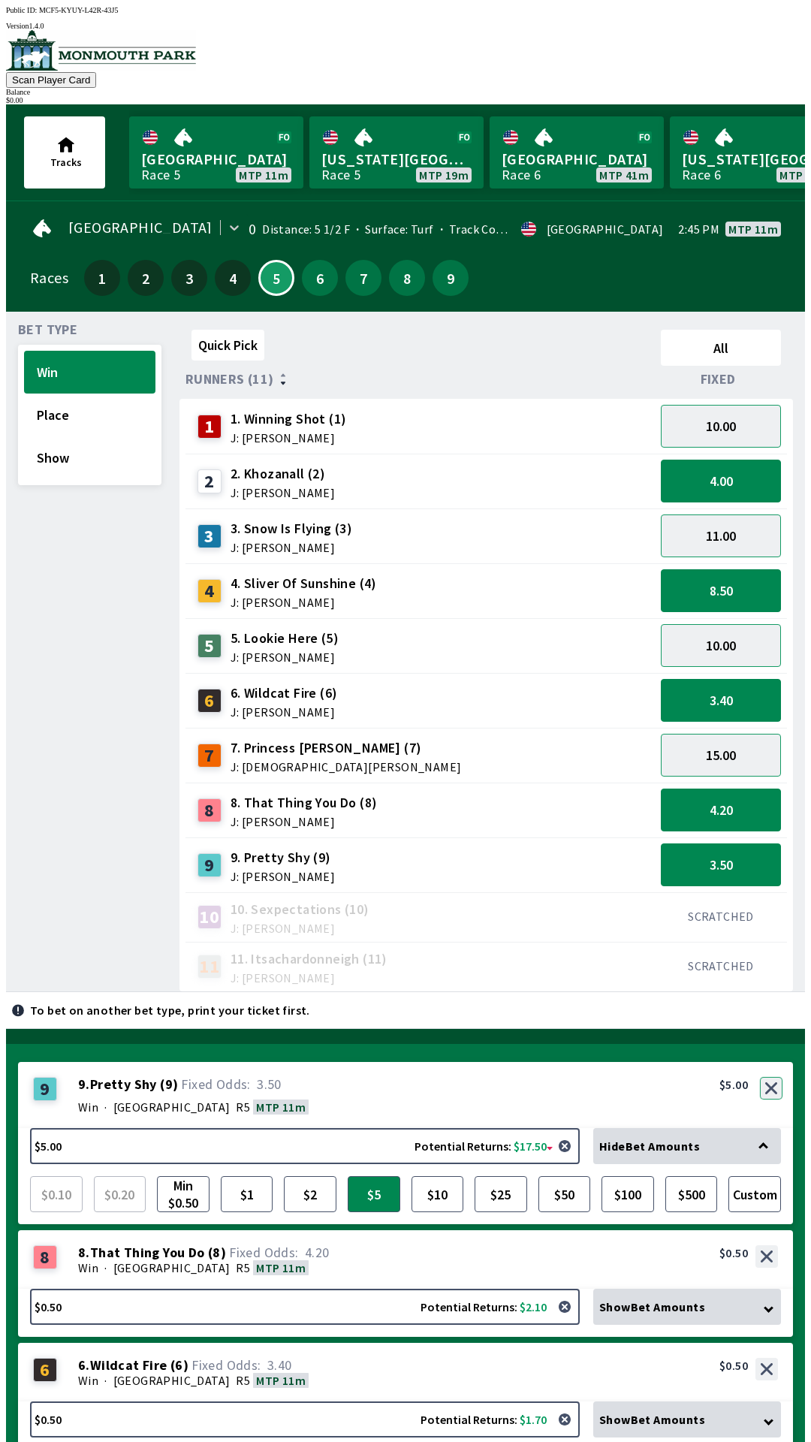
click at [767, 1077] on button "button" at bounding box center [771, 1088] width 23 height 23
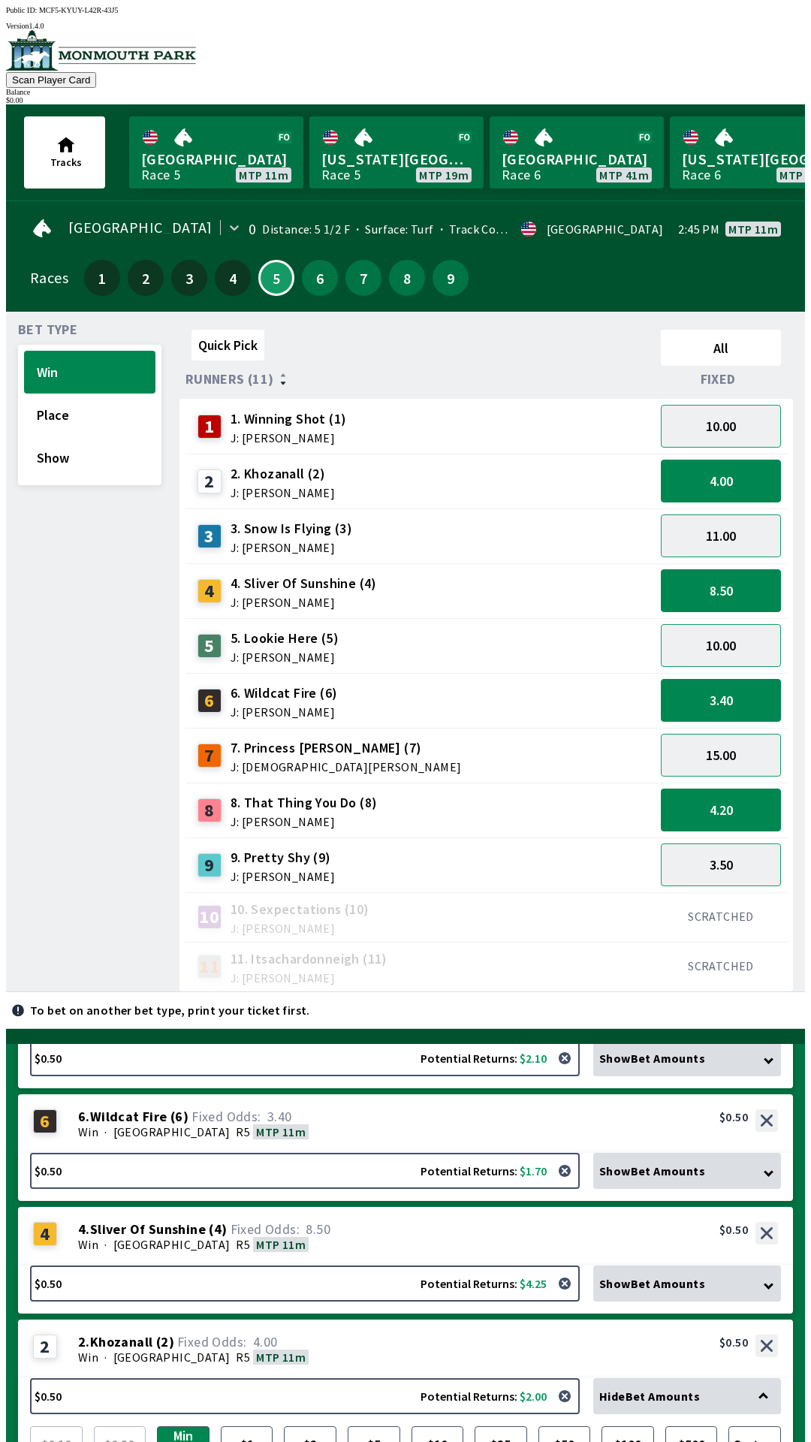
click at [621, 1207] on div "4 4 . Sliver Of Sunshine ( 4 ) Win · [STREET_ADDRESS]. Sliver Of Sunshine (4) 8…" at bounding box center [405, 1236] width 775 height 59
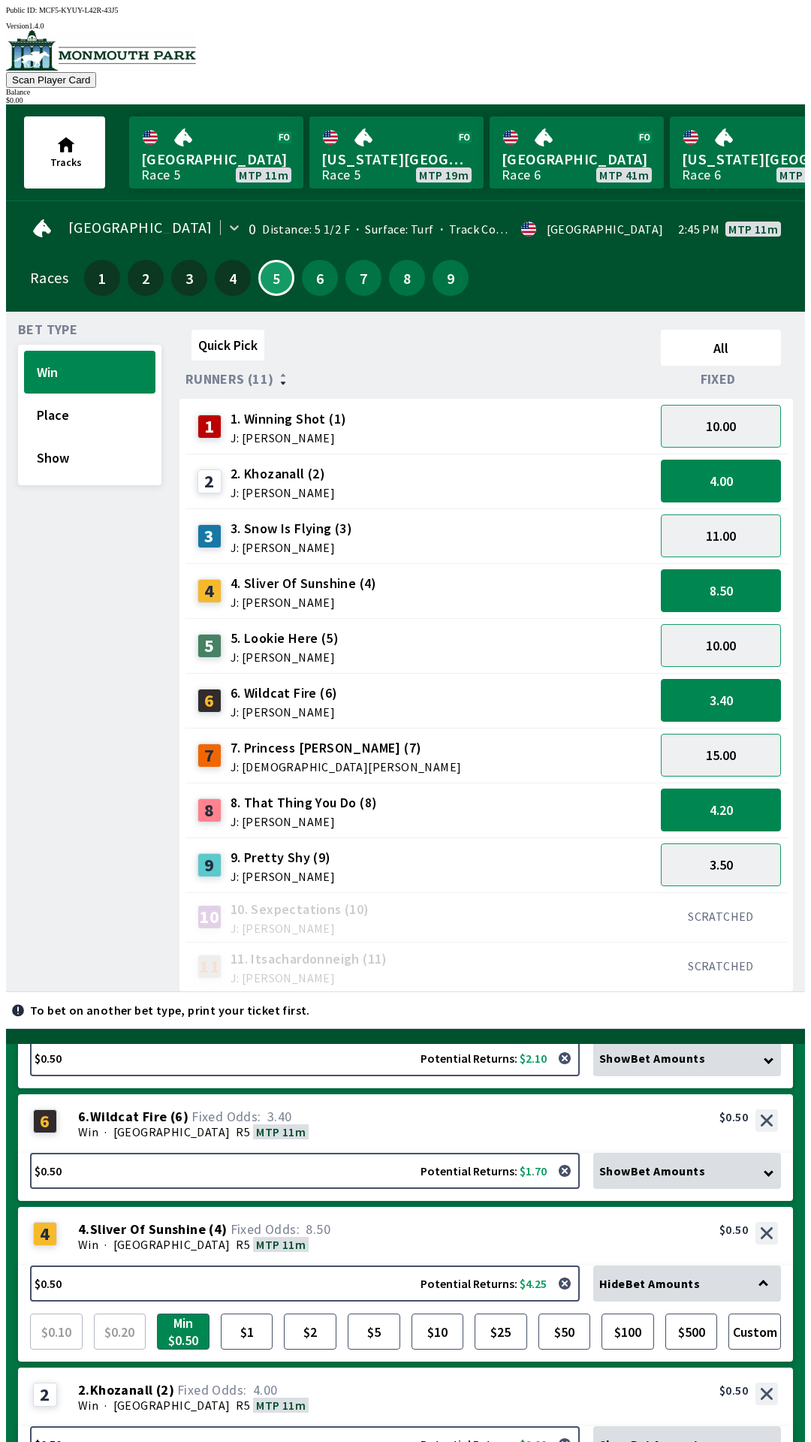
click at [626, 1153] on div "Show Bet Amounts" at bounding box center [687, 1171] width 188 height 36
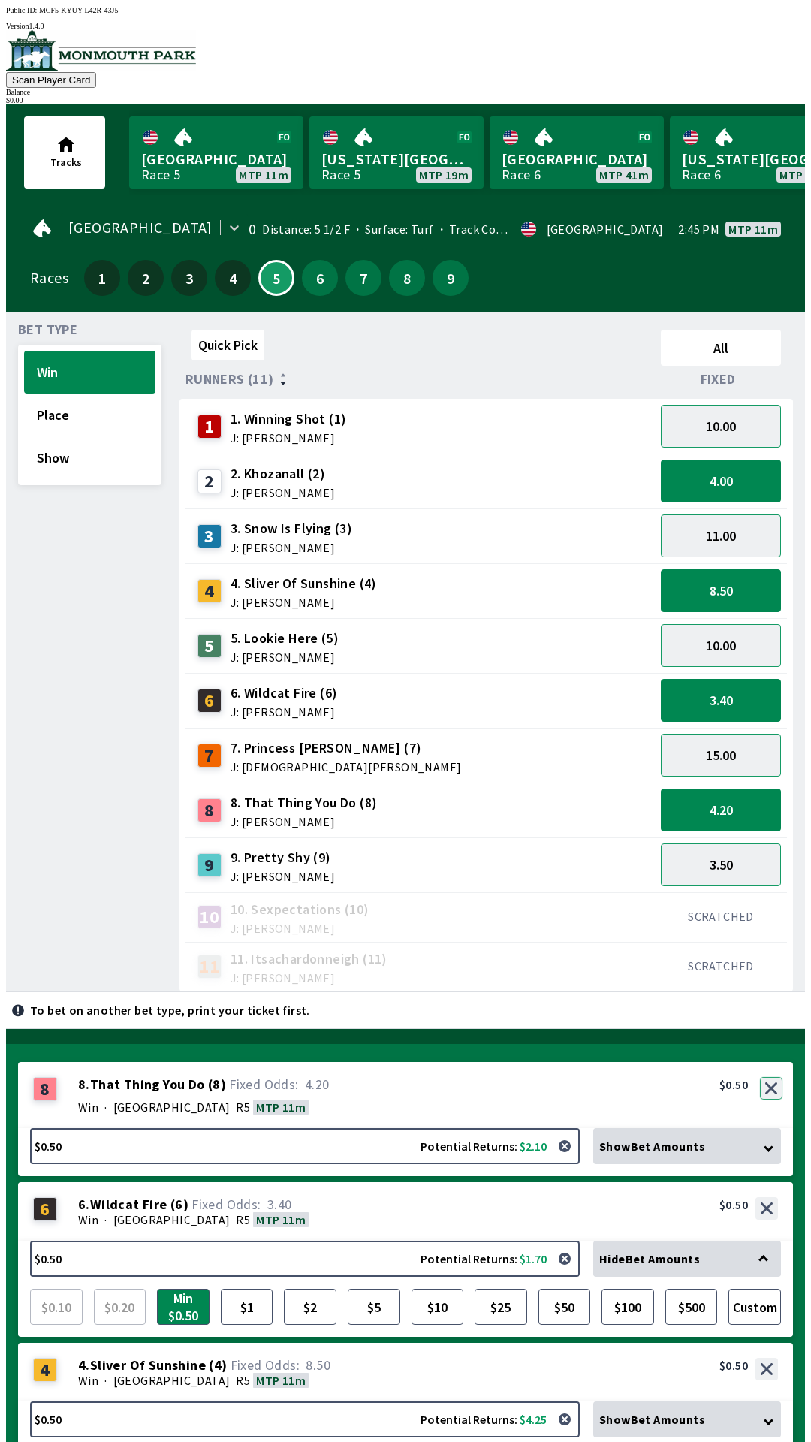
click at [773, 1077] on button "button" at bounding box center [771, 1088] width 23 height 23
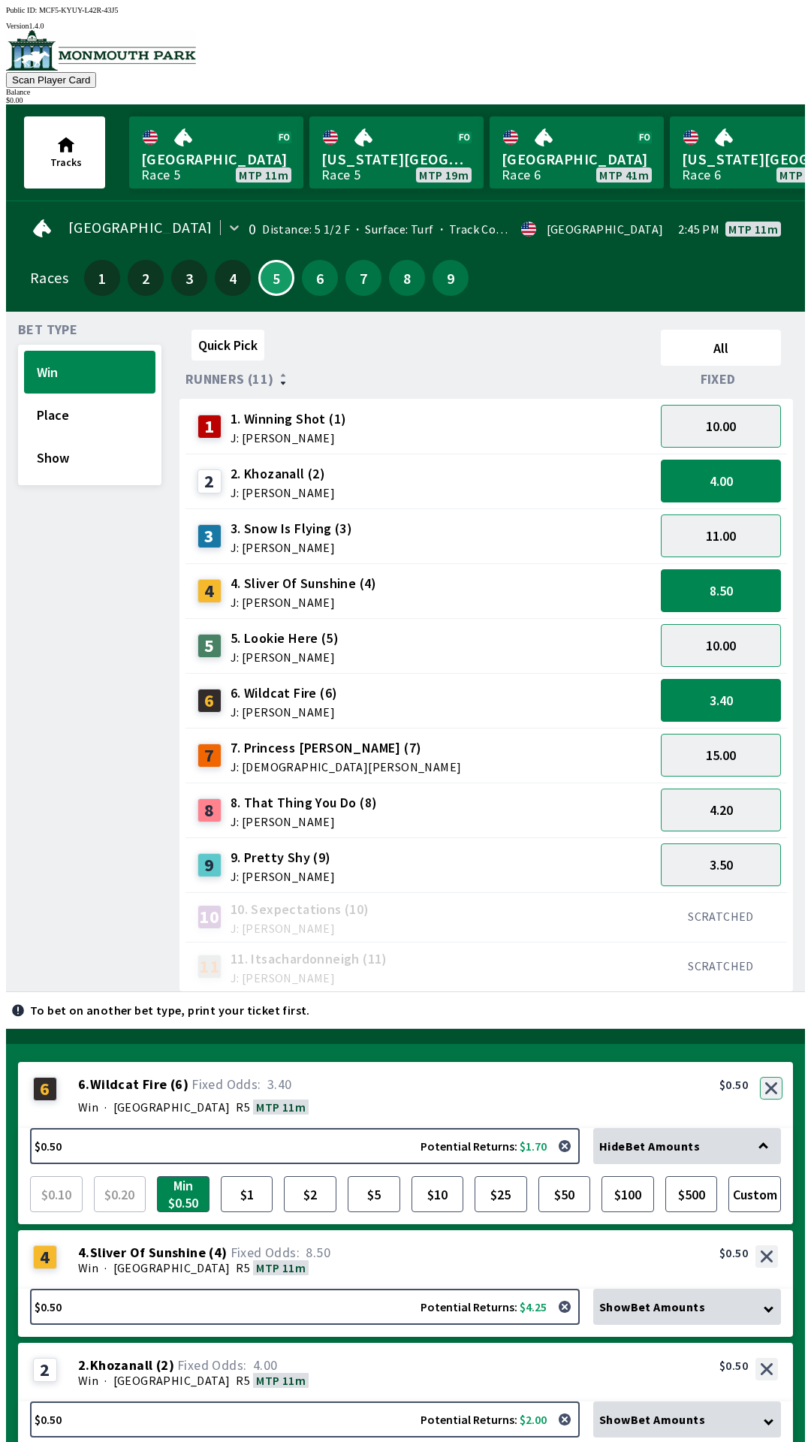
click at [773, 1077] on button "button" at bounding box center [771, 1088] width 23 height 23
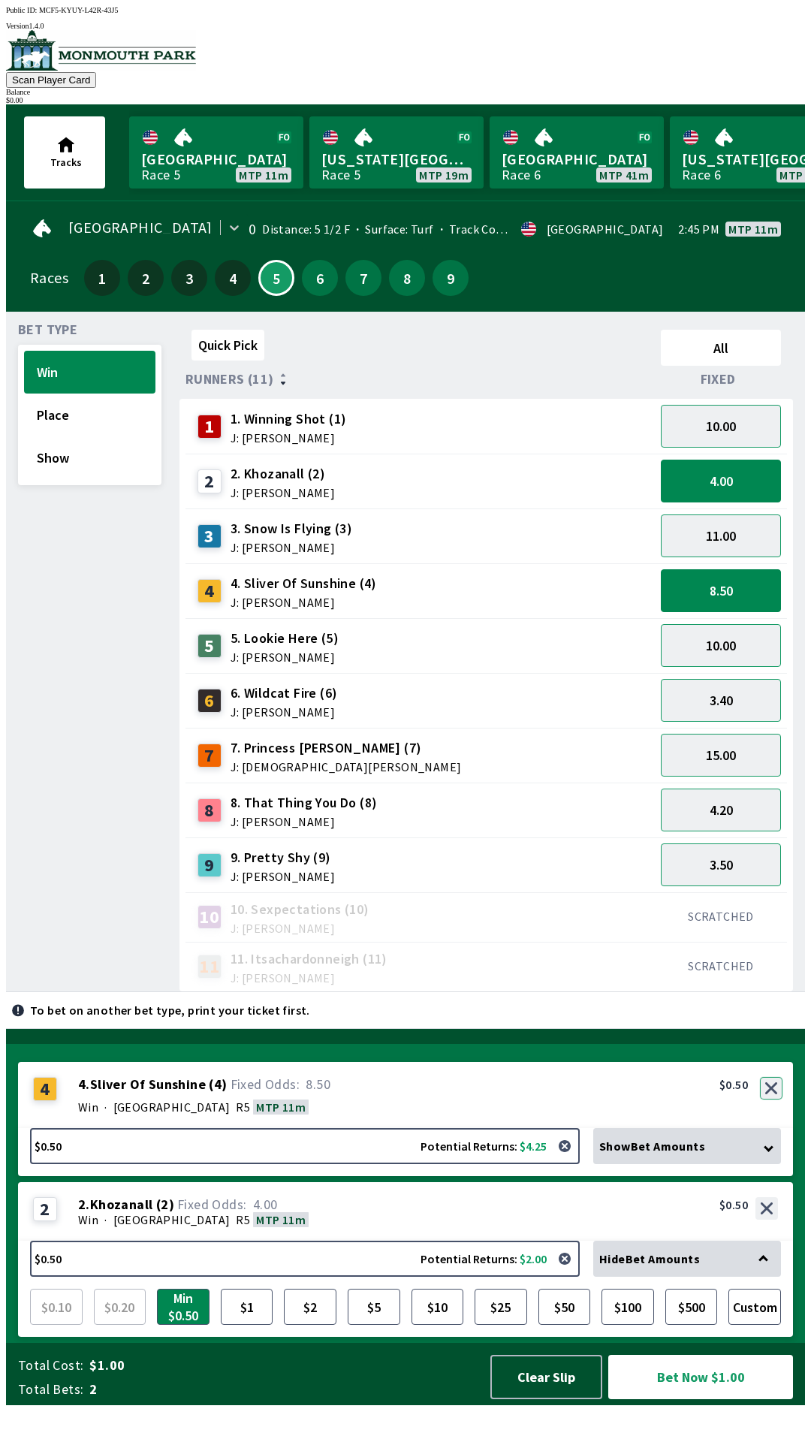
click at [771, 1100] on button "button" at bounding box center [771, 1088] width 23 height 23
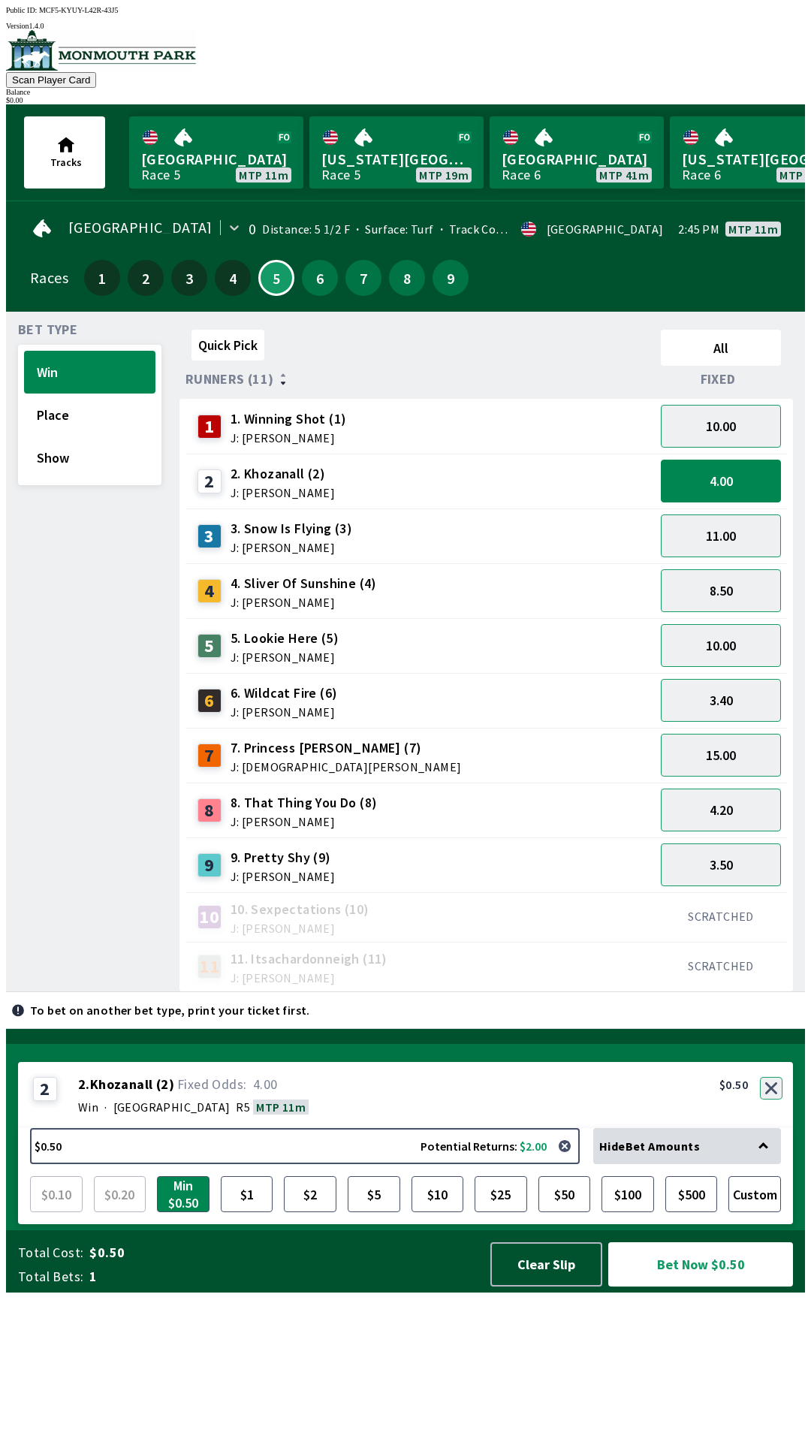
click at [767, 1100] on button "button" at bounding box center [771, 1088] width 23 height 23
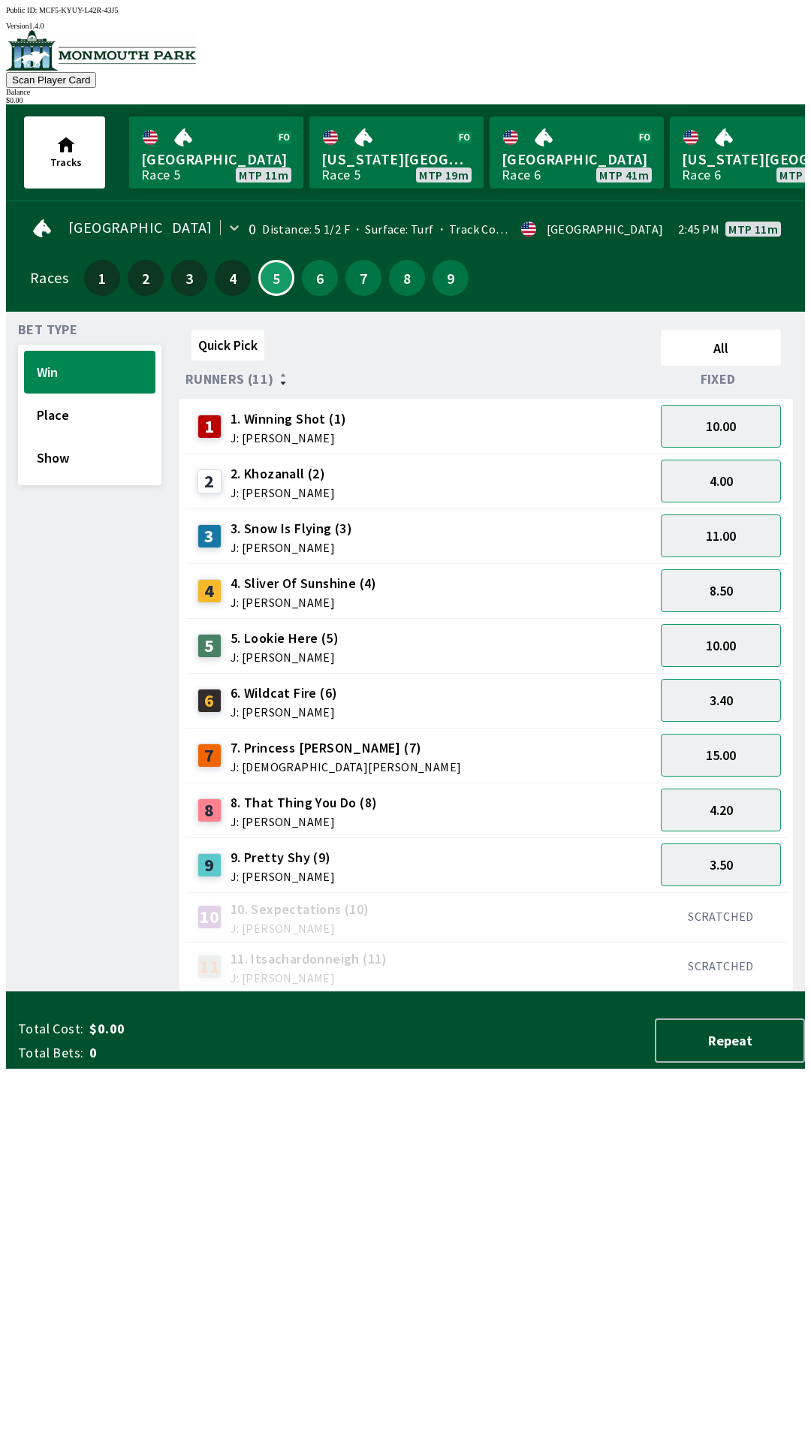
click at [617, 463] on div "2 2. Khozanall (2) J: [PERSON_NAME]" at bounding box center [420, 482] width 457 height 38
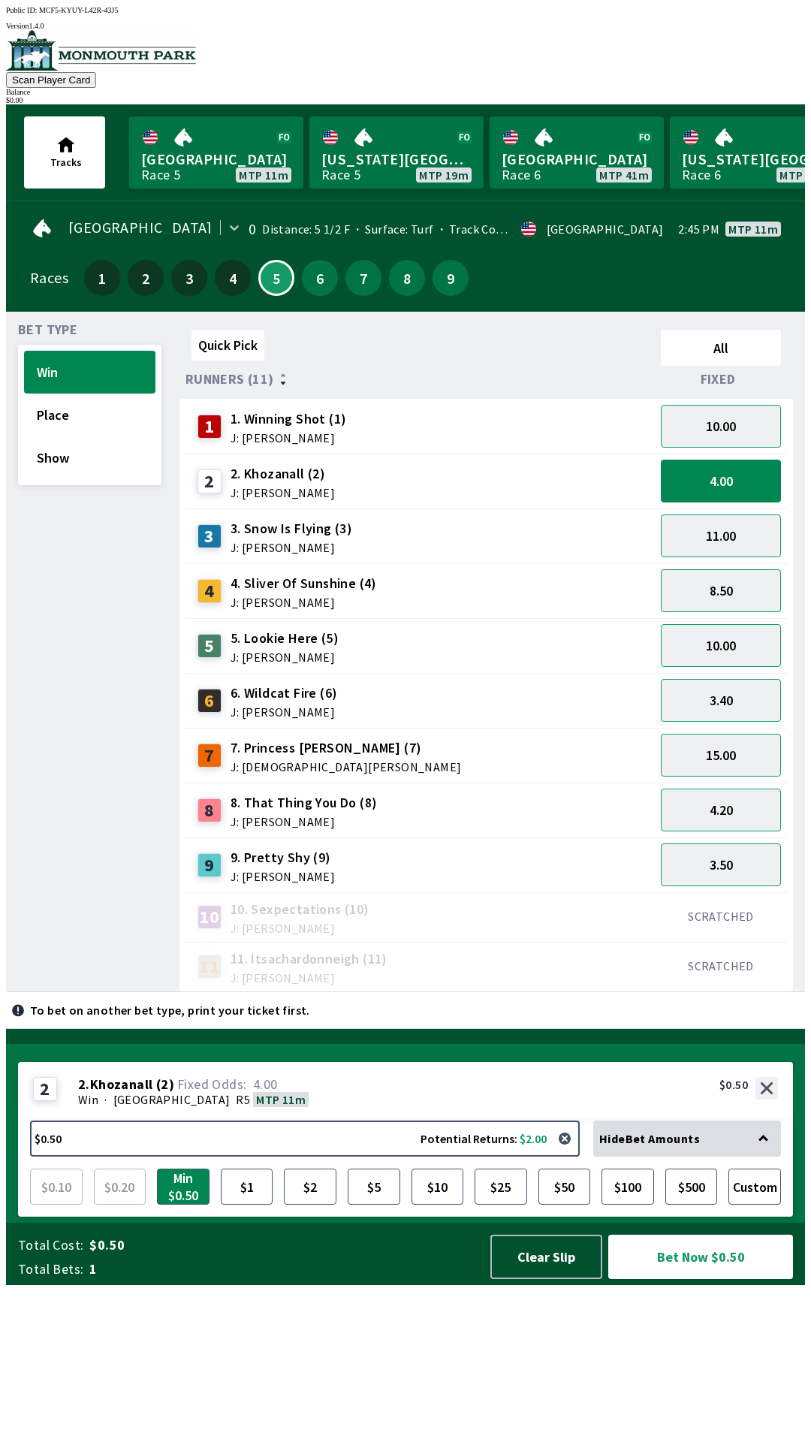
click at [484, 586] on div "4 4. Sliver Of Sunshine (4) J: [PERSON_NAME]" at bounding box center [420, 591] width 457 height 38
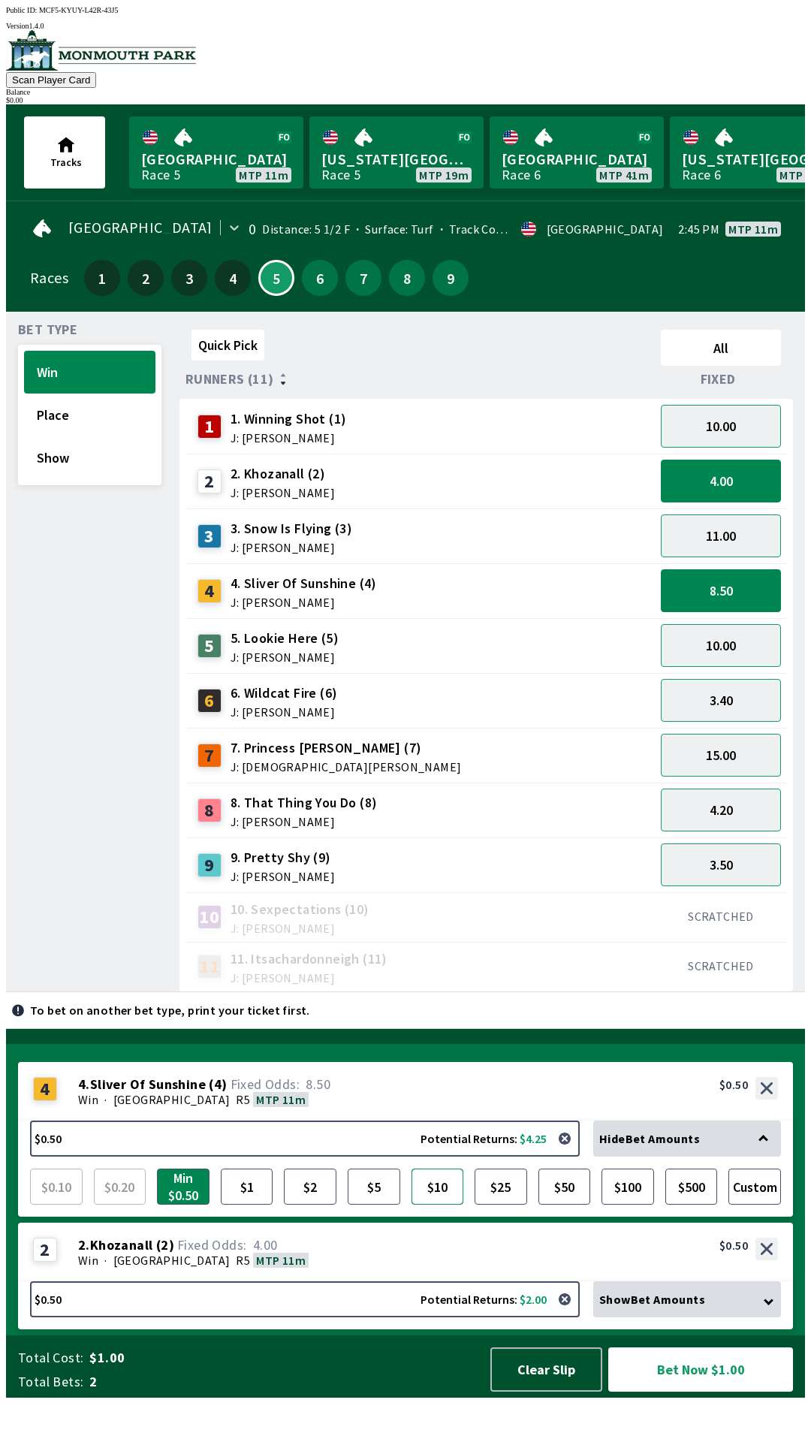
click at [437, 1205] on button "$10" at bounding box center [438, 1187] width 53 height 36
click at [363, 1205] on button "$5" at bounding box center [374, 1187] width 53 height 36
click at [478, 1268] on div "Win · [STREET_ADDRESS]" at bounding box center [428, 1260] width 700 height 15
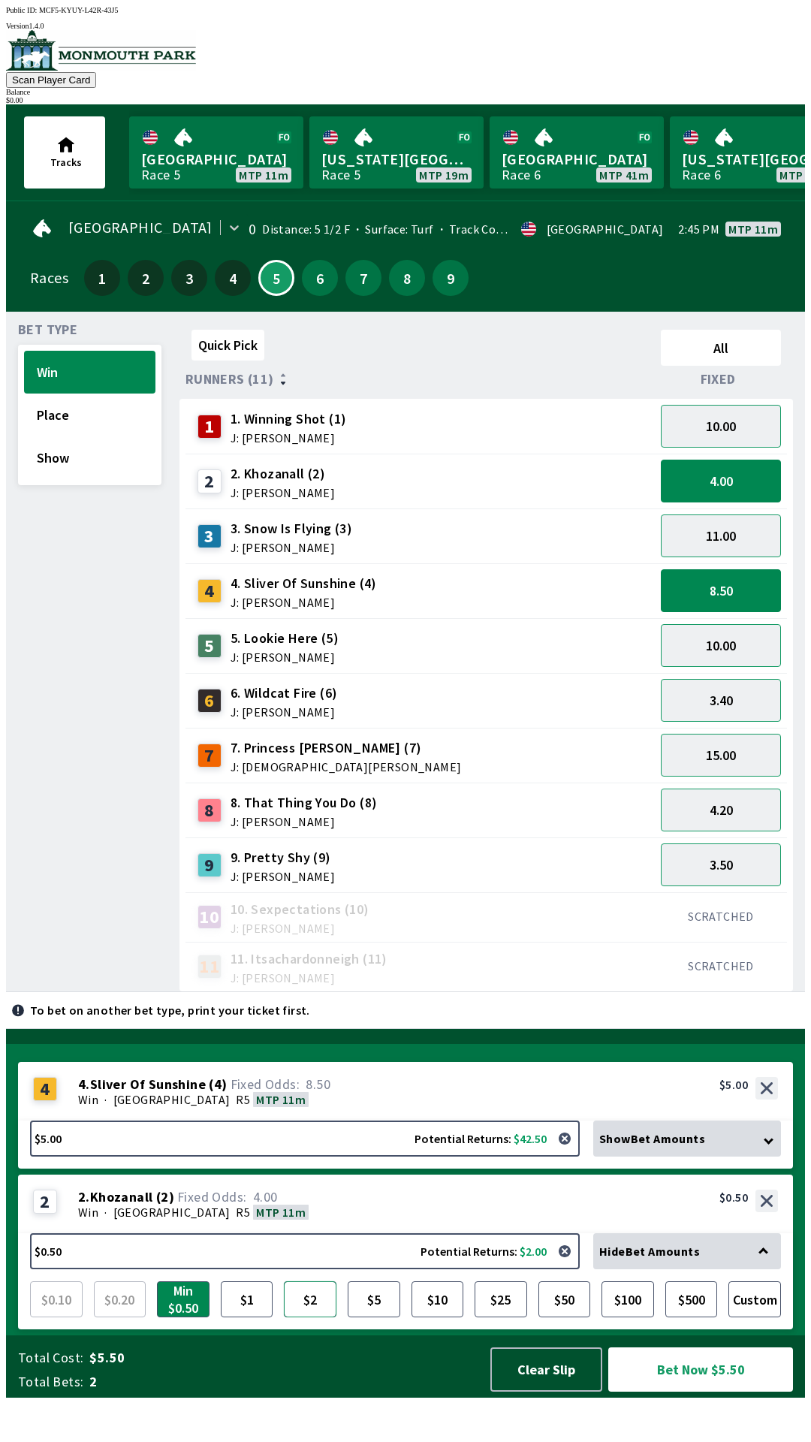
click at [309, 1317] on button "$2" at bounding box center [310, 1299] width 53 height 36
click at [378, 1317] on button "$5" at bounding box center [374, 1299] width 53 height 36
click at [573, 1266] on button "button" at bounding box center [565, 1251] width 30 height 30
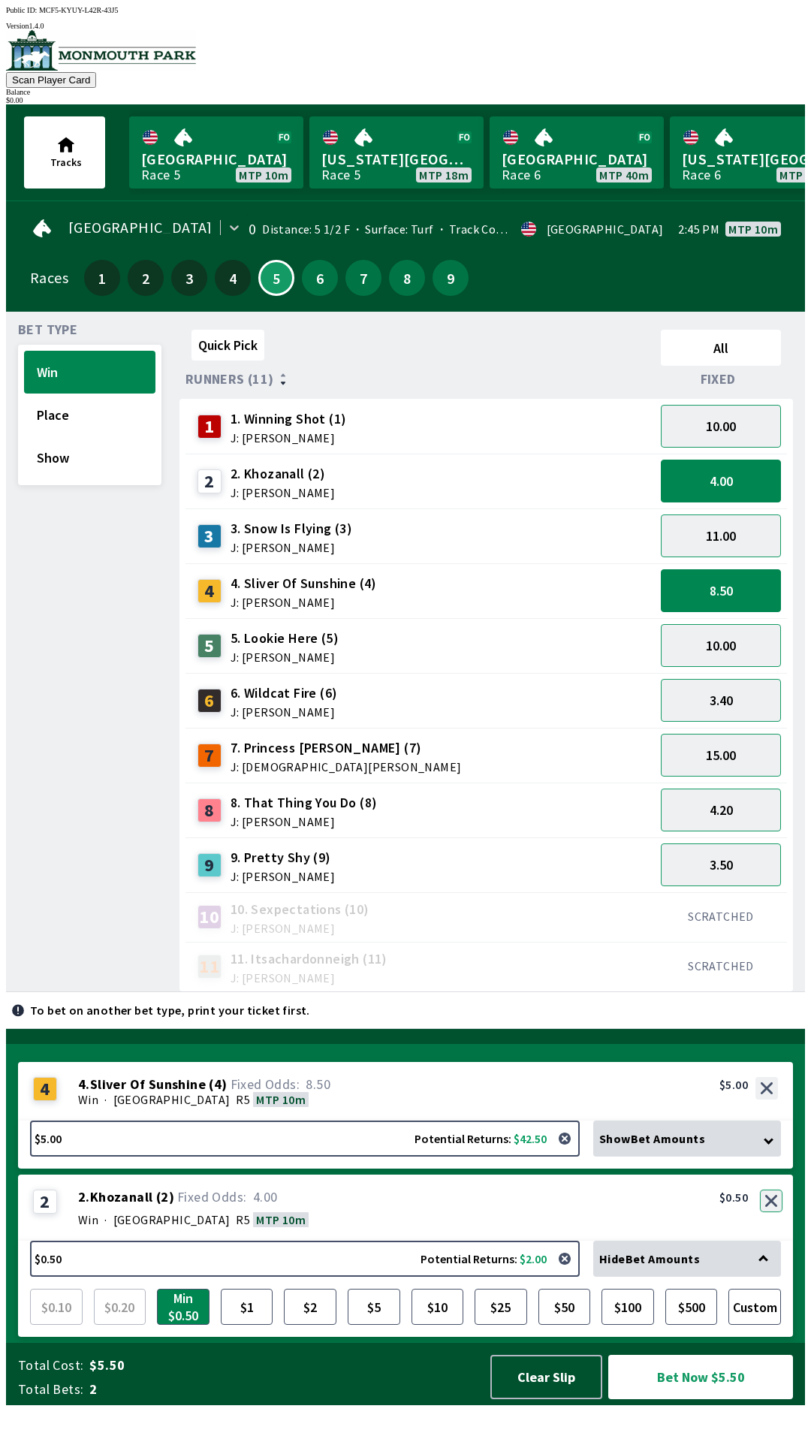
click at [774, 1212] on button "button" at bounding box center [771, 1201] width 23 height 23
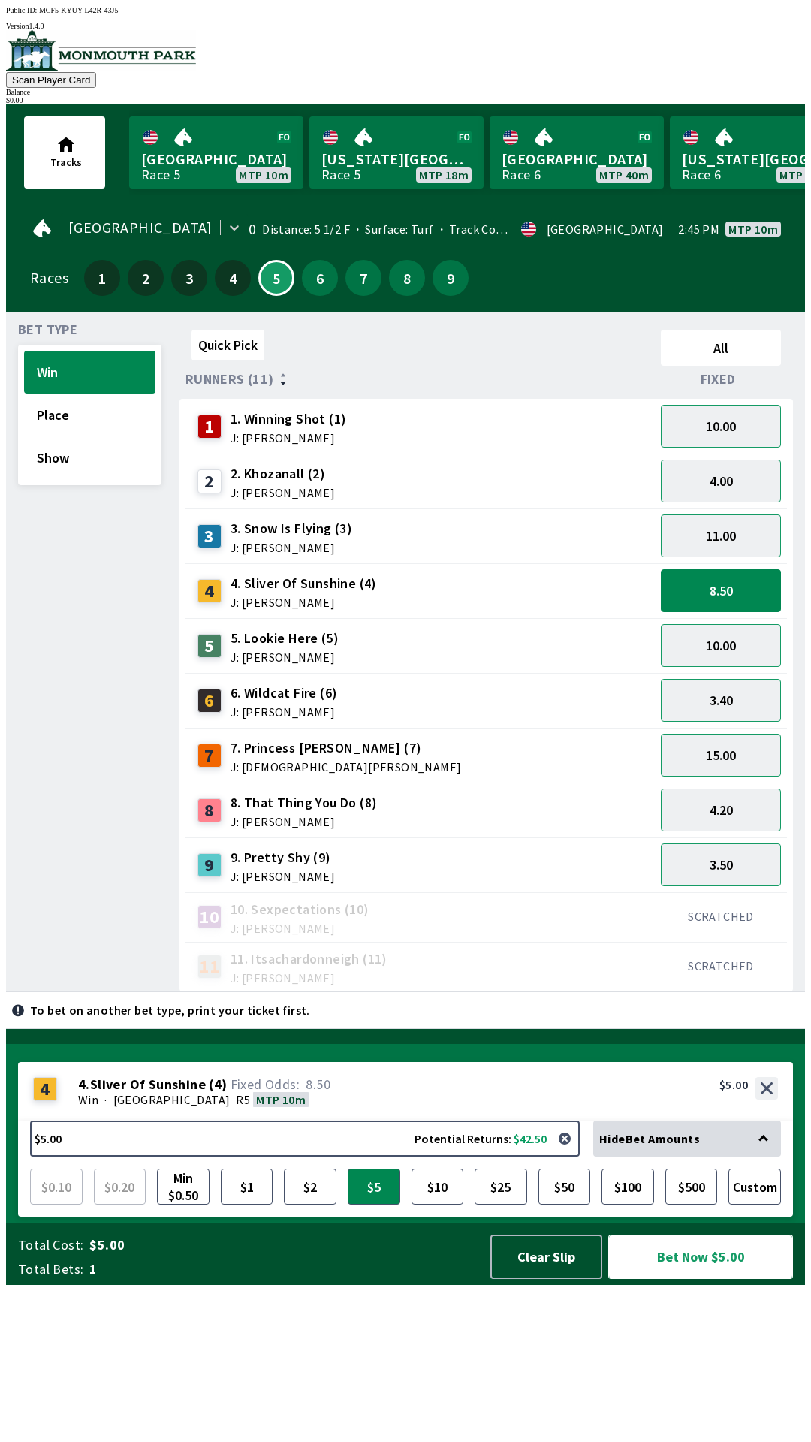
click at [723, 1279] on button "Bet Now $5.00" at bounding box center [700, 1257] width 185 height 44
click at [608, 1235] on button "Bet Now $5.00" at bounding box center [700, 1257] width 185 height 44
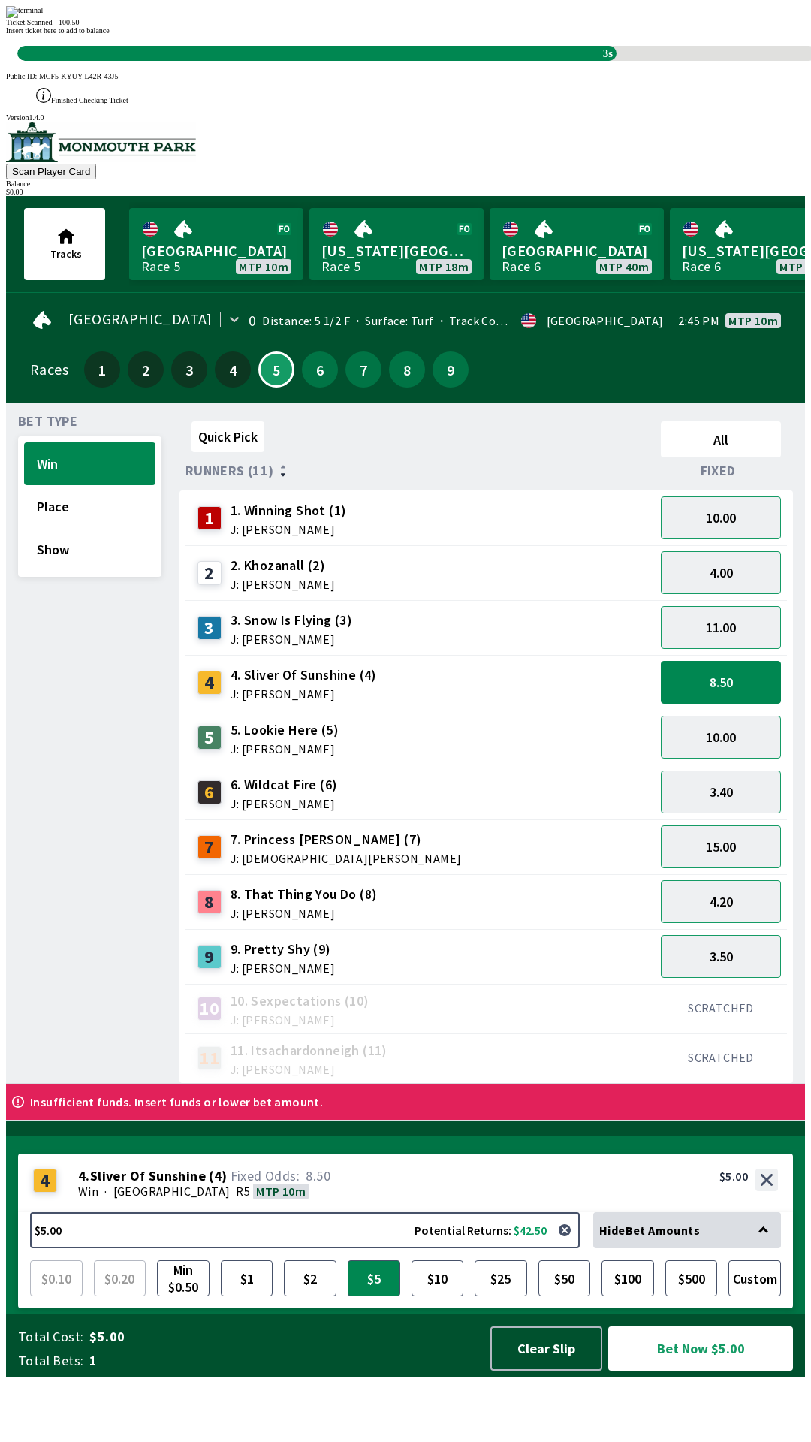
click at [523, 61] on div "Ticket Scanned - 100.50 Insert ticket here to add to balance 3s" at bounding box center [405, 33] width 799 height 55
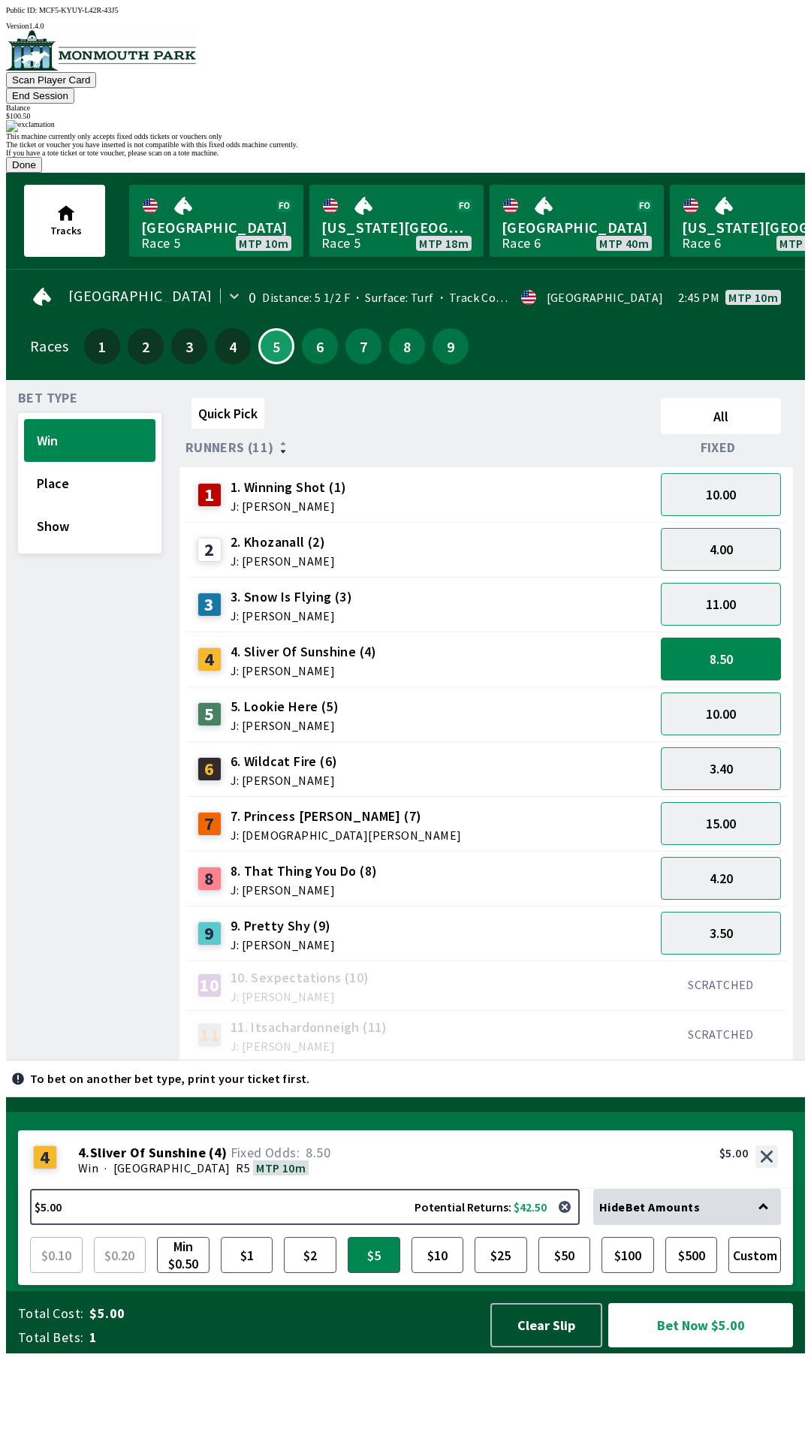
click at [42, 173] on button "Done" at bounding box center [24, 165] width 36 height 16
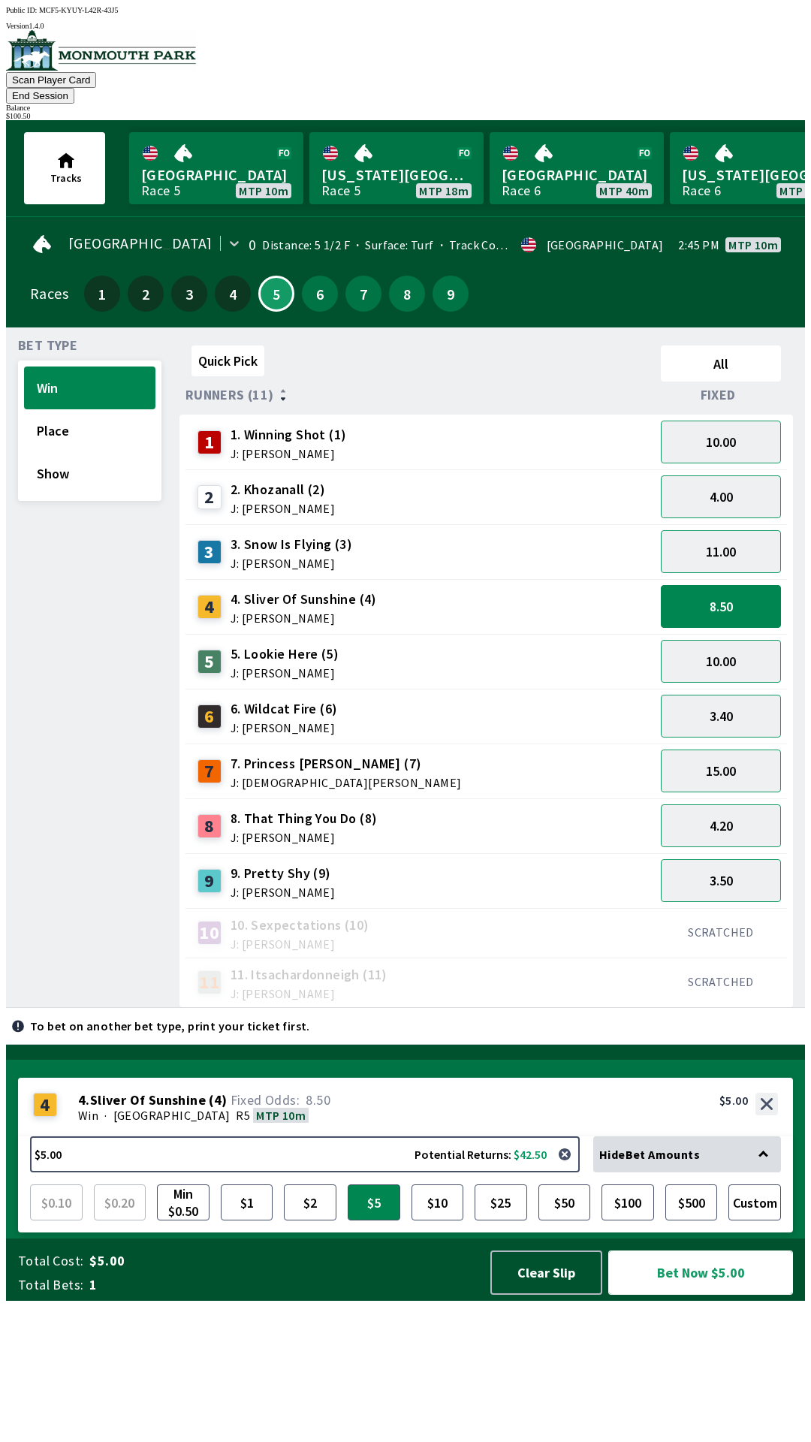
click at [739, 1295] on button "Bet Now $5.00" at bounding box center [700, 1273] width 185 height 44
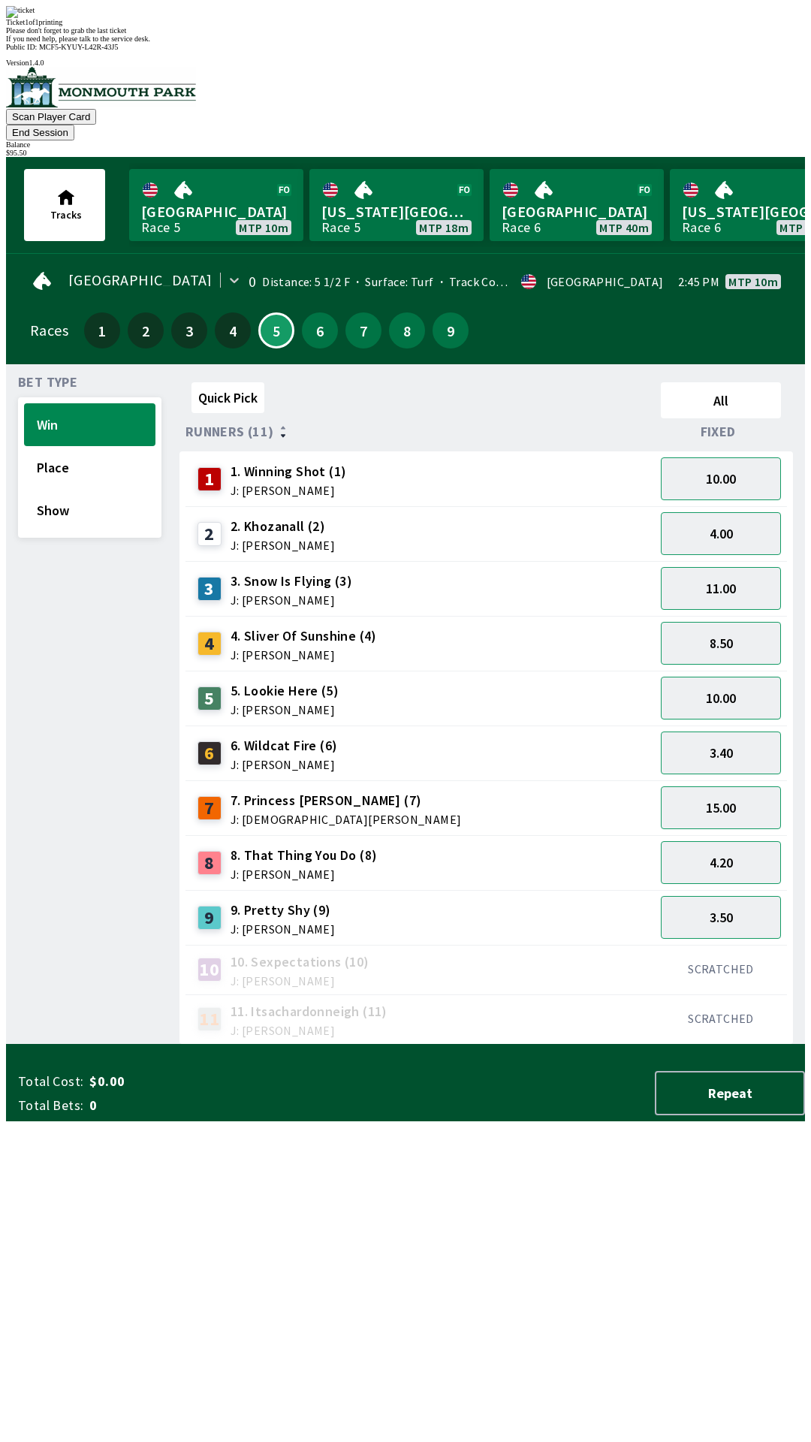
click at [442, 1012] on div "Quick Pick All Runners (11) Fixed 1 1. Winning Shot (1) J: [PERSON_NAME] 10.00 …" at bounding box center [493, 710] width 626 height 668
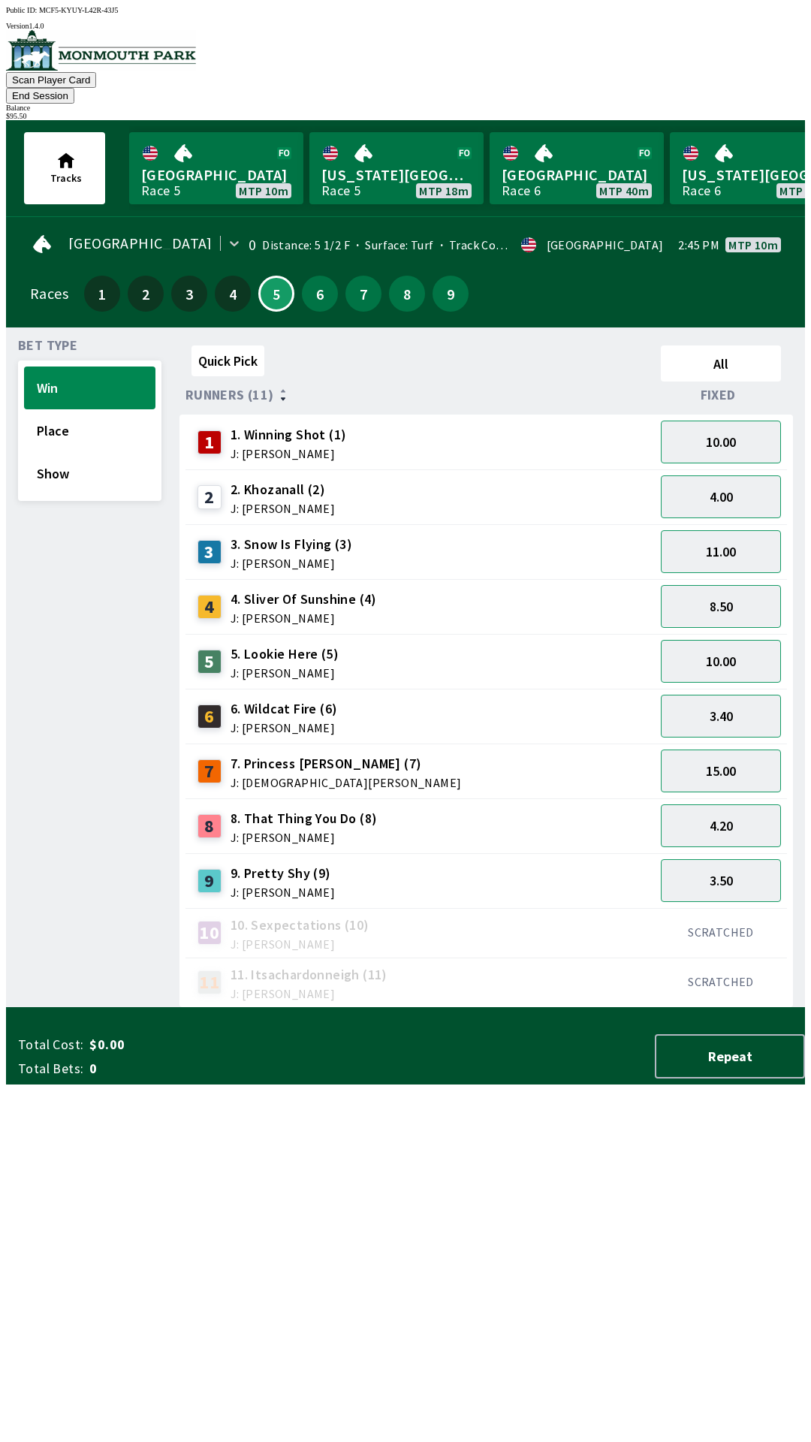
click at [74, 88] on button "End Session" at bounding box center [40, 96] width 68 height 16
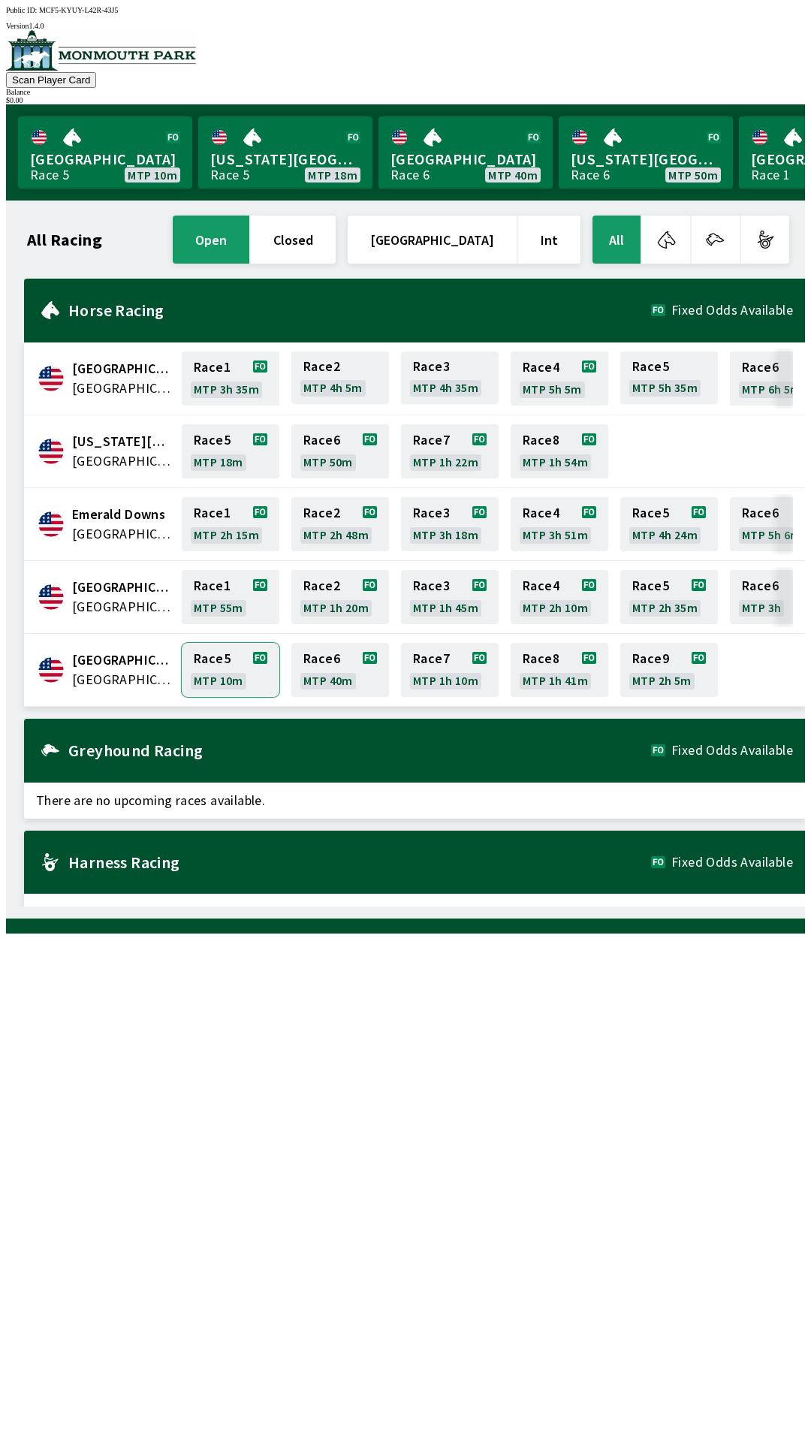
click at [182, 644] on link "Race 5 MTP 10m" at bounding box center [231, 670] width 98 height 54
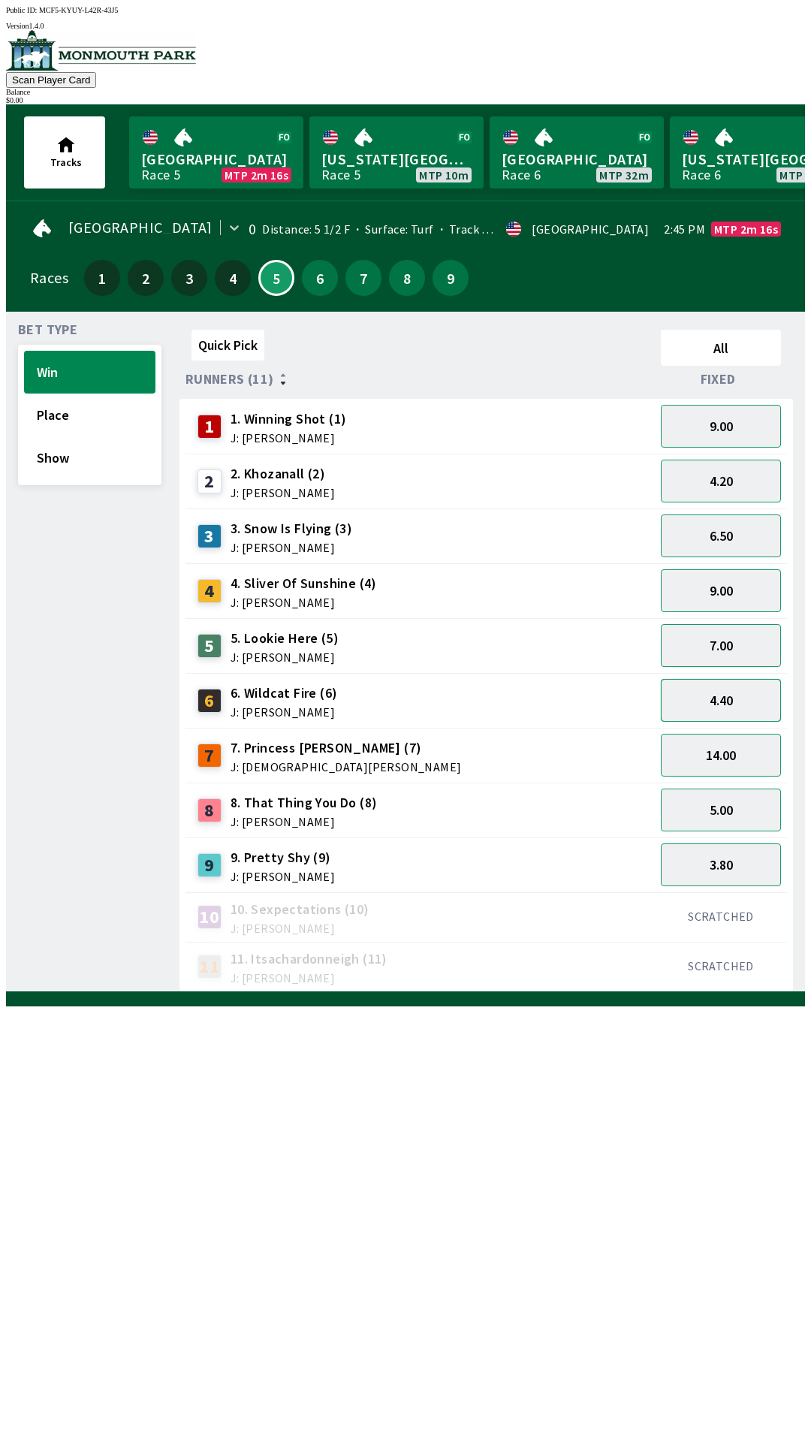
click at [740, 704] on button "4.40" at bounding box center [721, 700] width 120 height 43
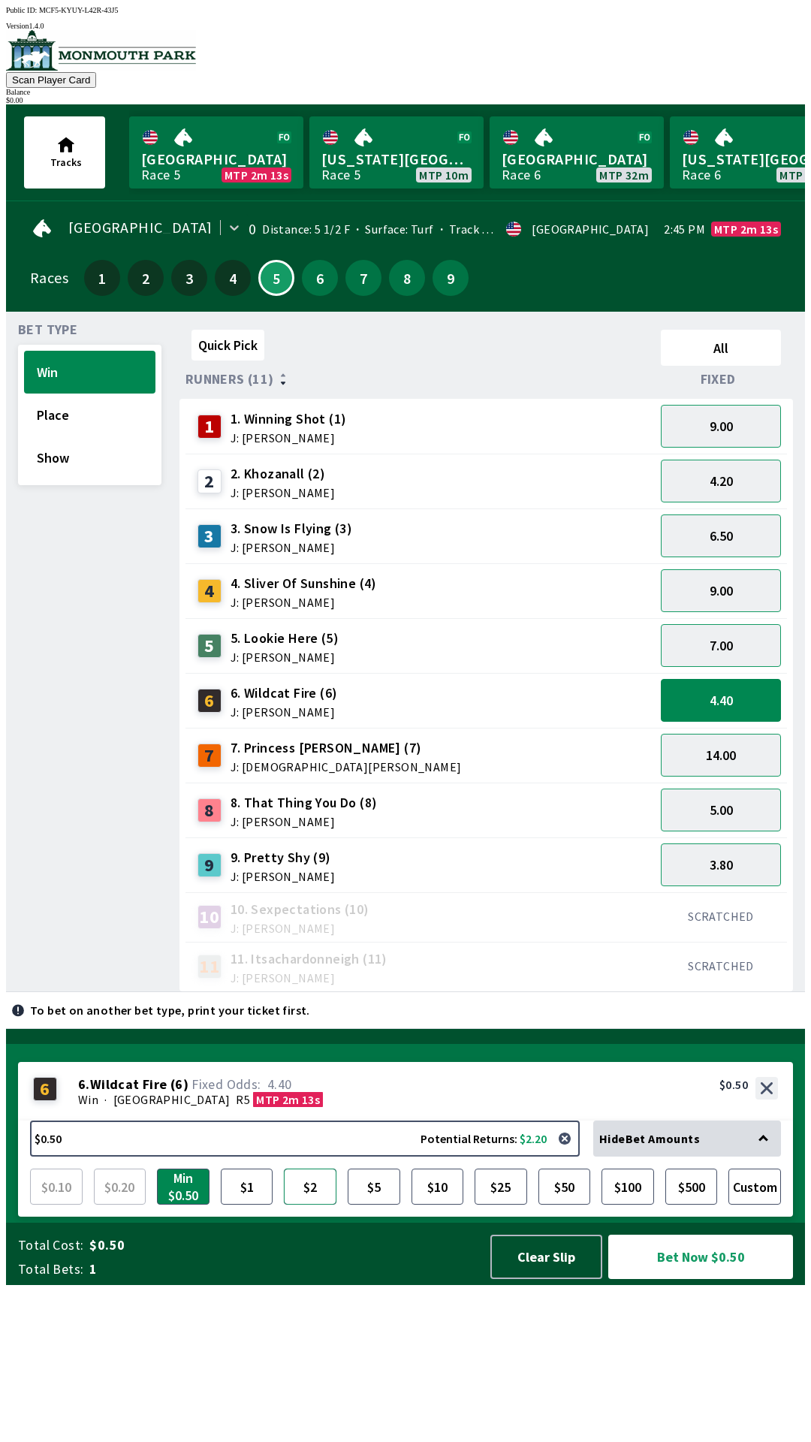
click at [316, 1205] on button "$2" at bounding box center [310, 1187] width 53 height 36
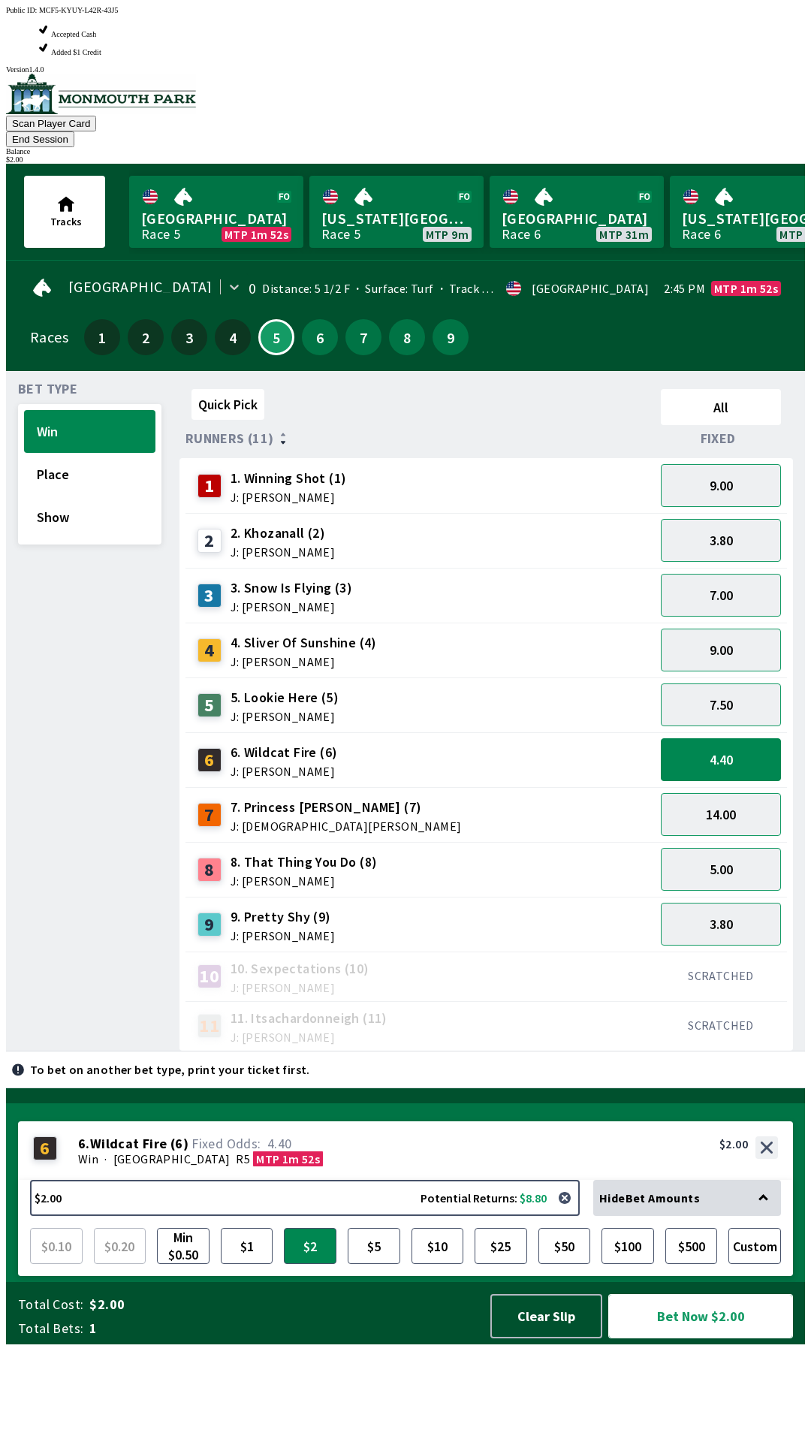
click at [722, 1338] on button "Bet Now $2.00" at bounding box center [700, 1316] width 185 height 44
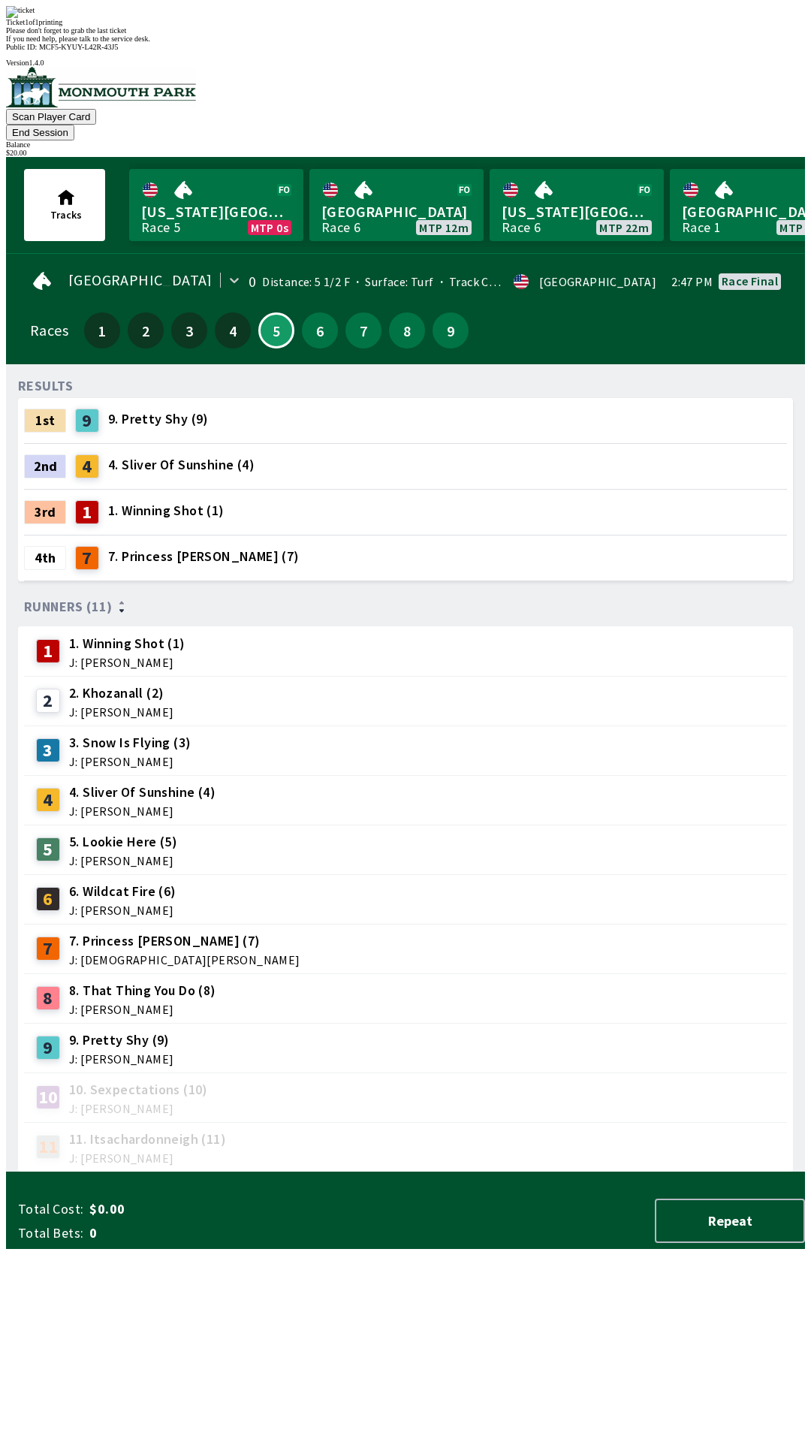
click at [62, 169] on button "Tracks" at bounding box center [64, 205] width 81 height 72
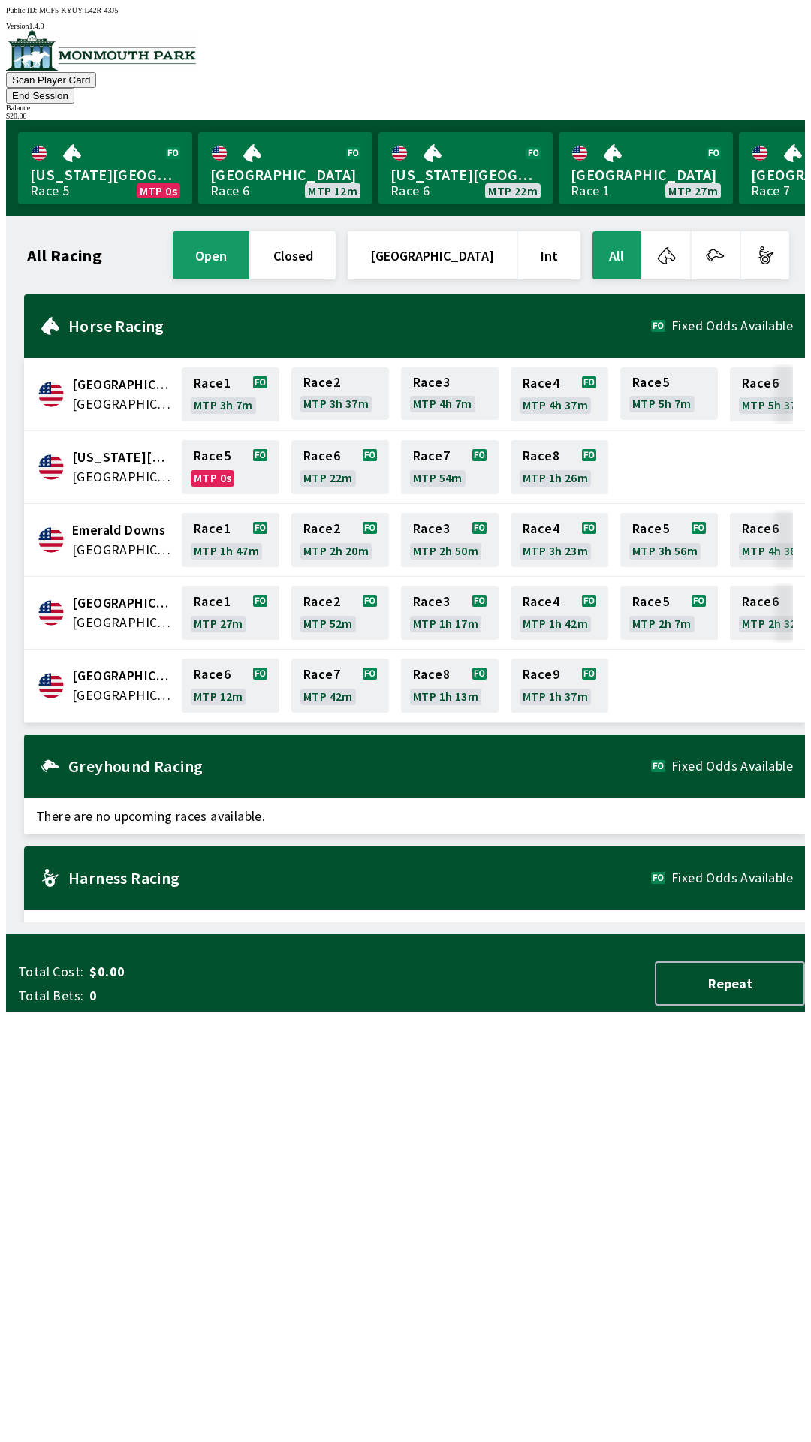
click at [95, 666] on span "[GEOGRAPHIC_DATA]" at bounding box center [122, 676] width 101 height 20
click at [207, 660] on link "Race 6 MTP 12m" at bounding box center [231, 686] width 98 height 54
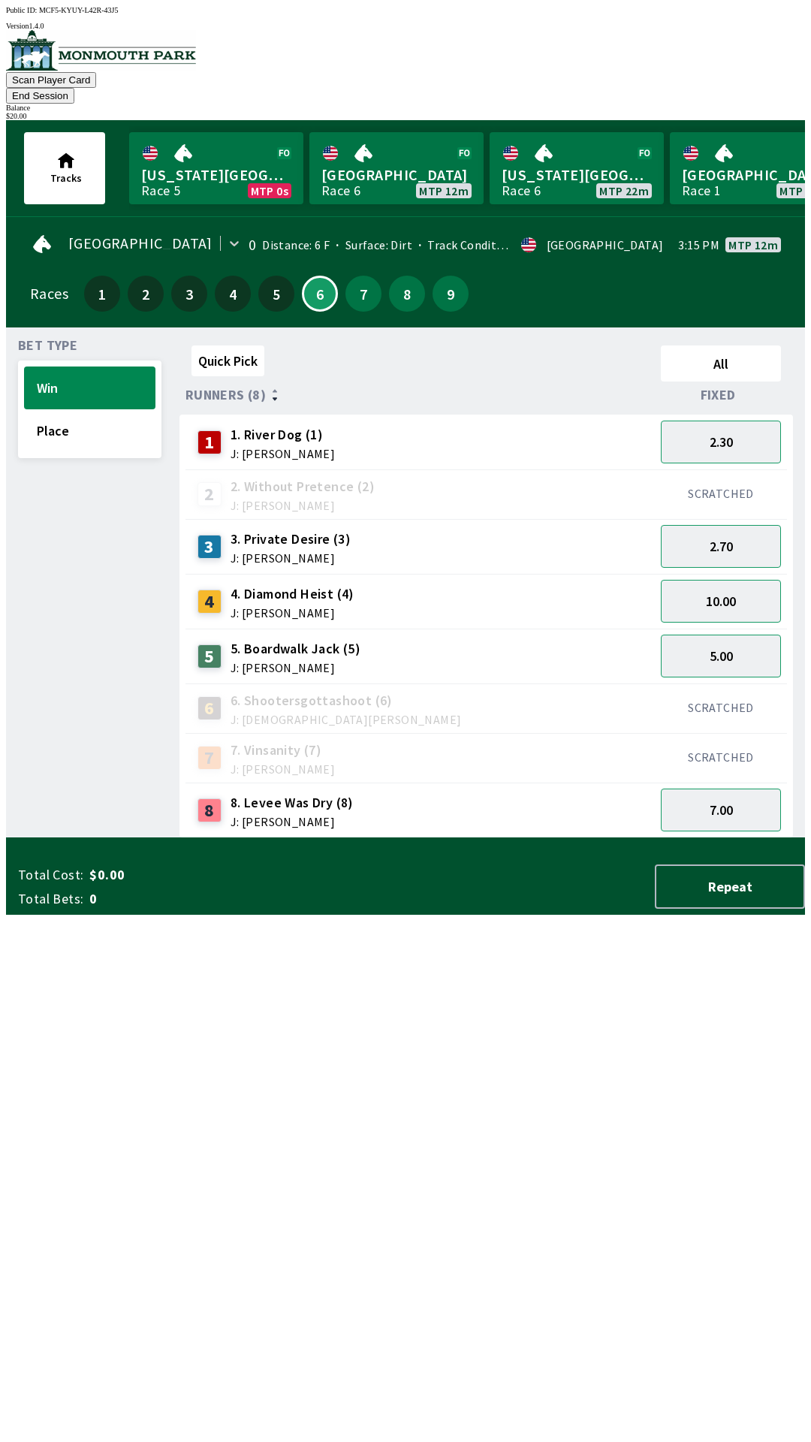
click at [74, 88] on button "End Session" at bounding box center [40, 96] width 68 height 16
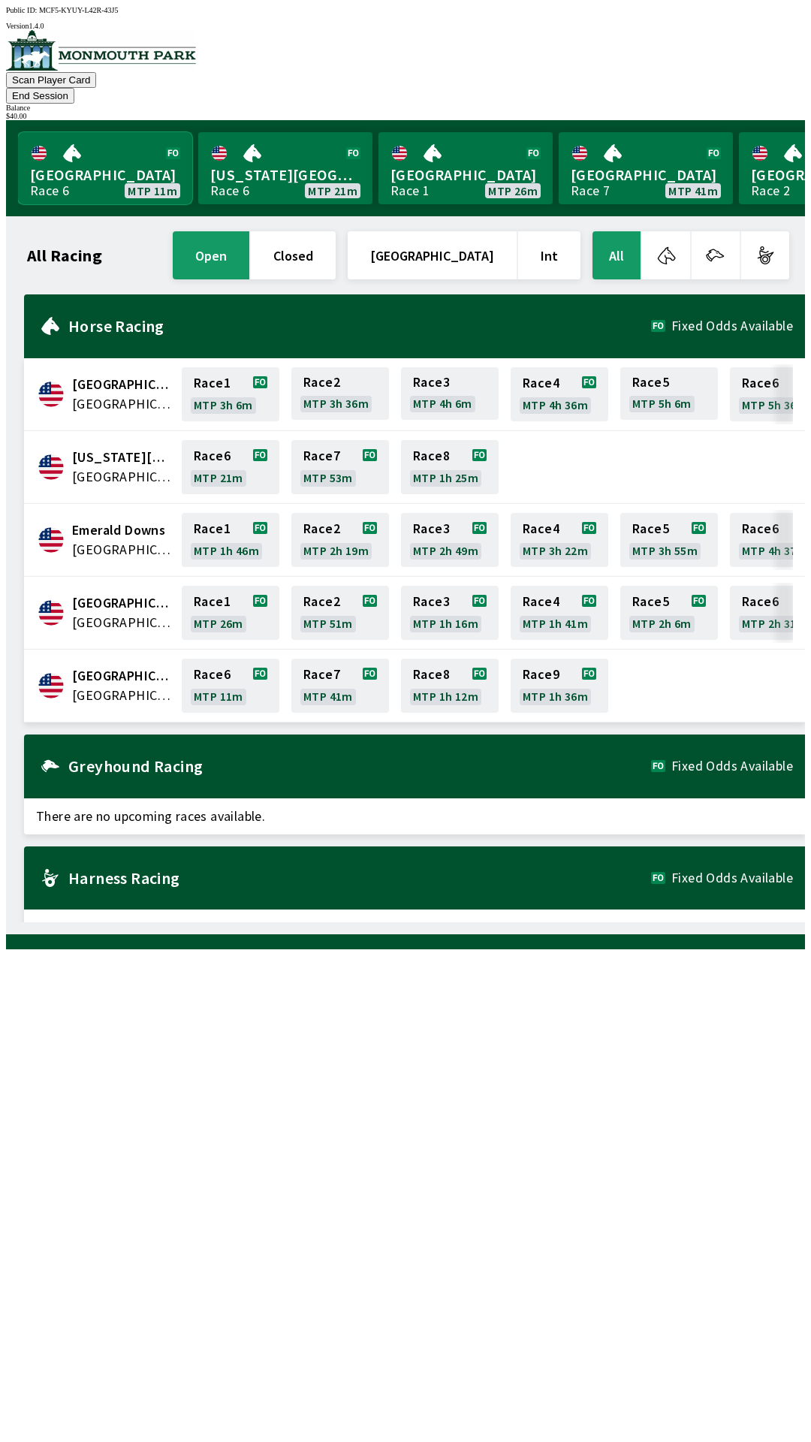
click at [71, 138] on link "[GEOGRAPHIC_DATA] Race 6 MTP 11m" at bounding box center [105, 168] width 174 height 72
click at [736, 112] on div "$ 40.00" at bounding box center [405, 116] width 799 height 8
click at [74, 88] on button "End Session" at bounding box center [40, 96] width 68 height 16
click at [121, 686] on span "[GEOGRAPHIC_DATA]" at bounding box center [122, 696] width 101 height 20
click at [221, 659] on link "Race 6 MTP 9m" at bounding box center [231, 686] width 98 height 54
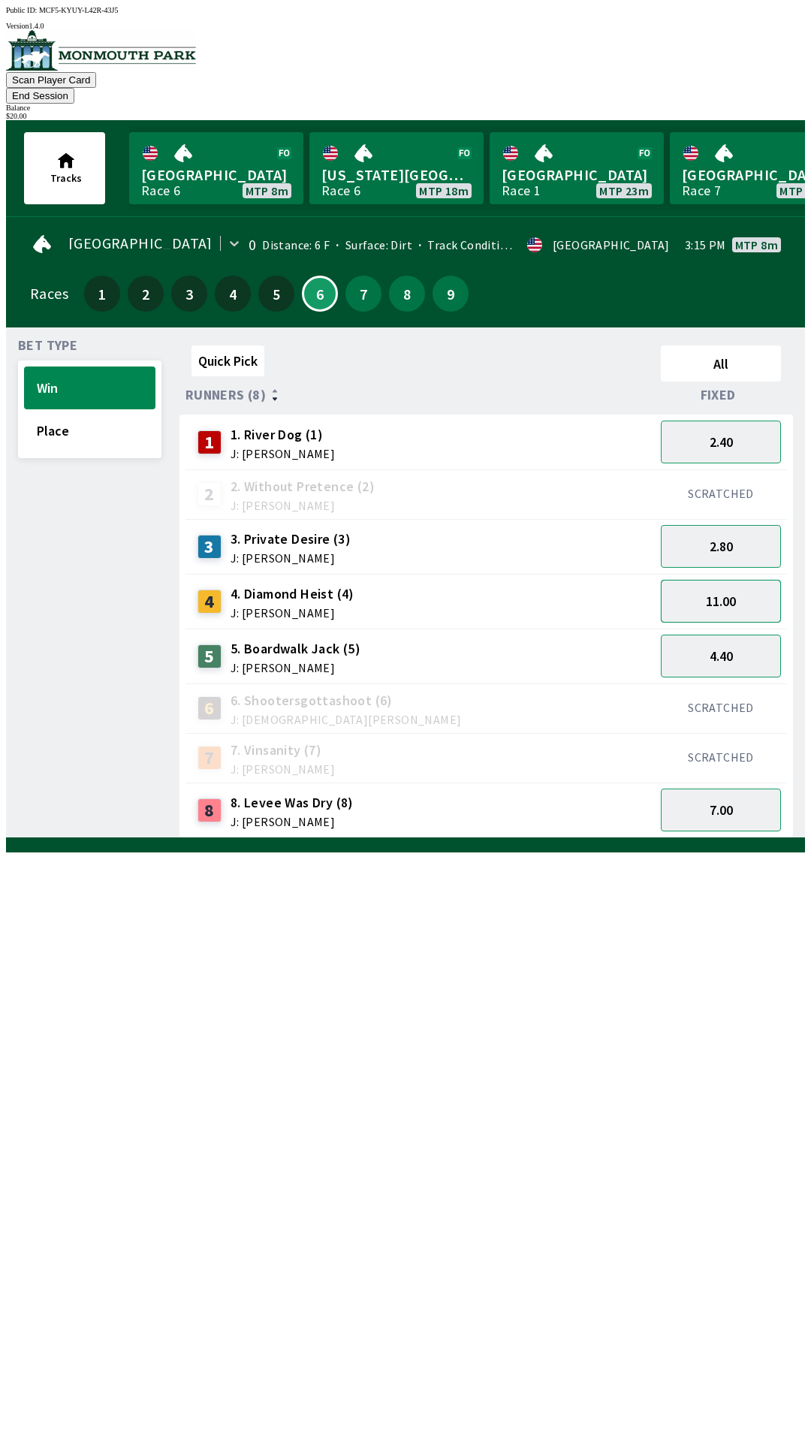
click at [736, 586] on button "11.00" at bounding box center [721, 601] width 120 height 43
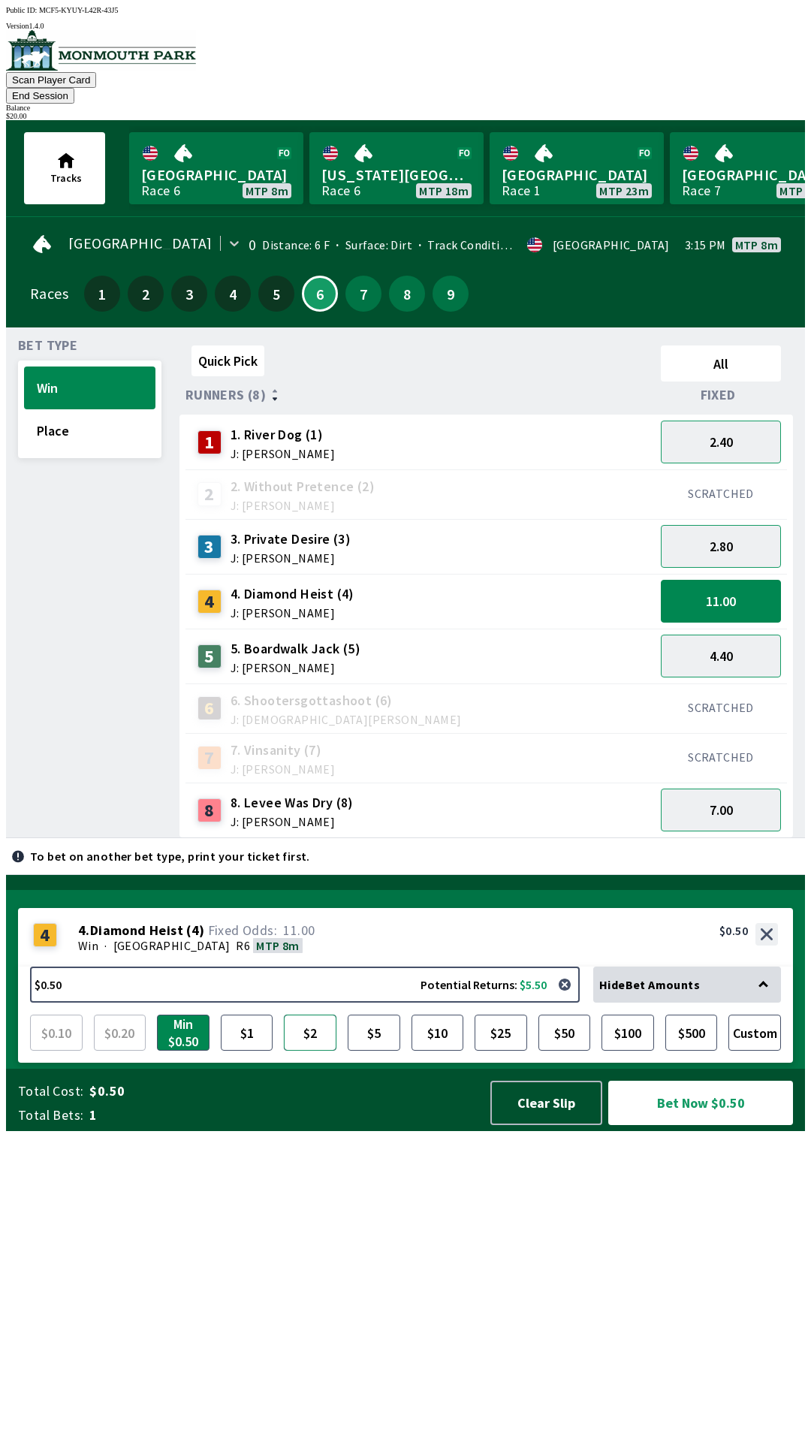
click at [298, 1051] on button "$2" at bounding box center [310, 1033] width 53 height 36
click at [687, 1125] on button "Bet Now $2.00" at bounding box center [700, 1103] width 185 height 44
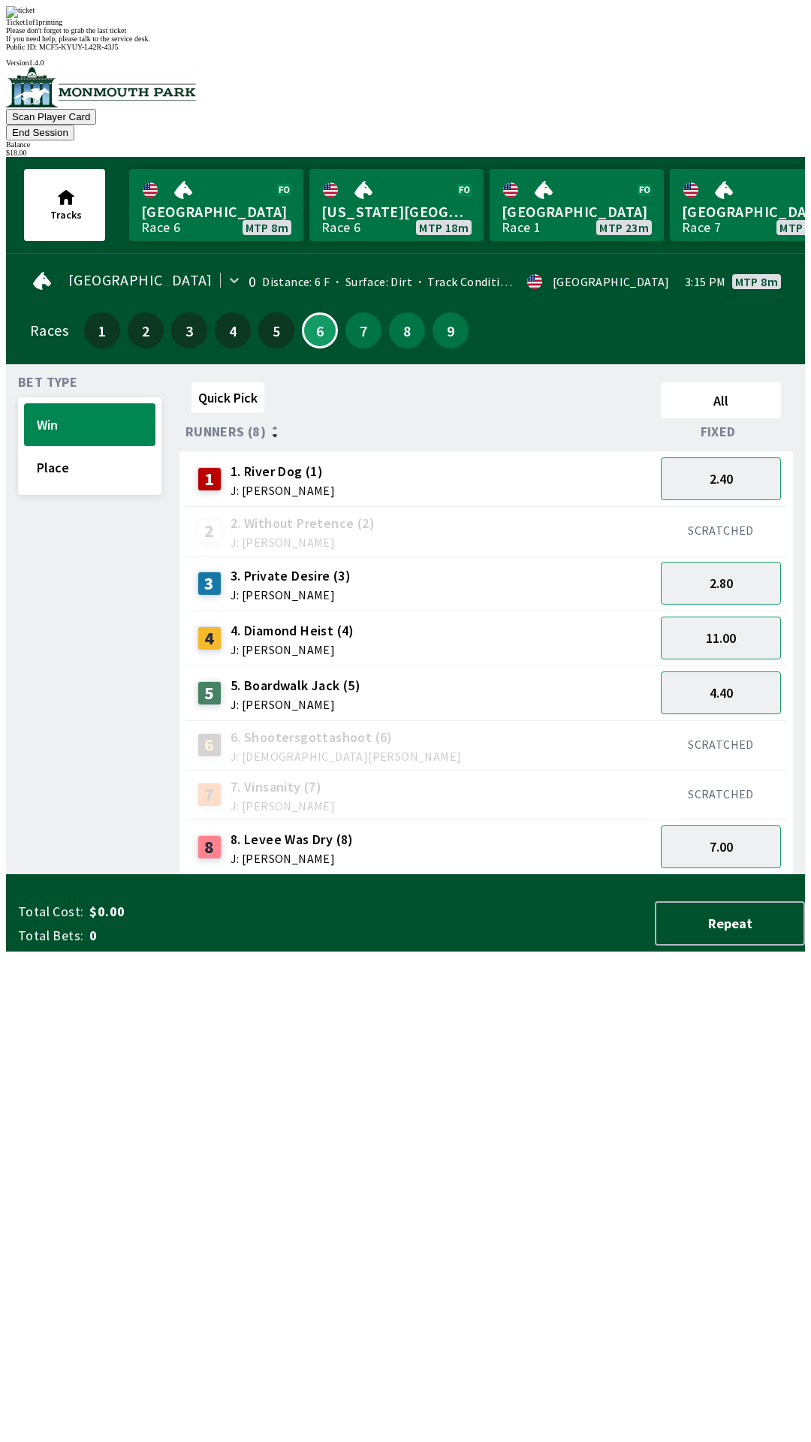
click at [85, 584] on div "Bet Type Win Place" at bounding box center [89, 625] width 143 height 499
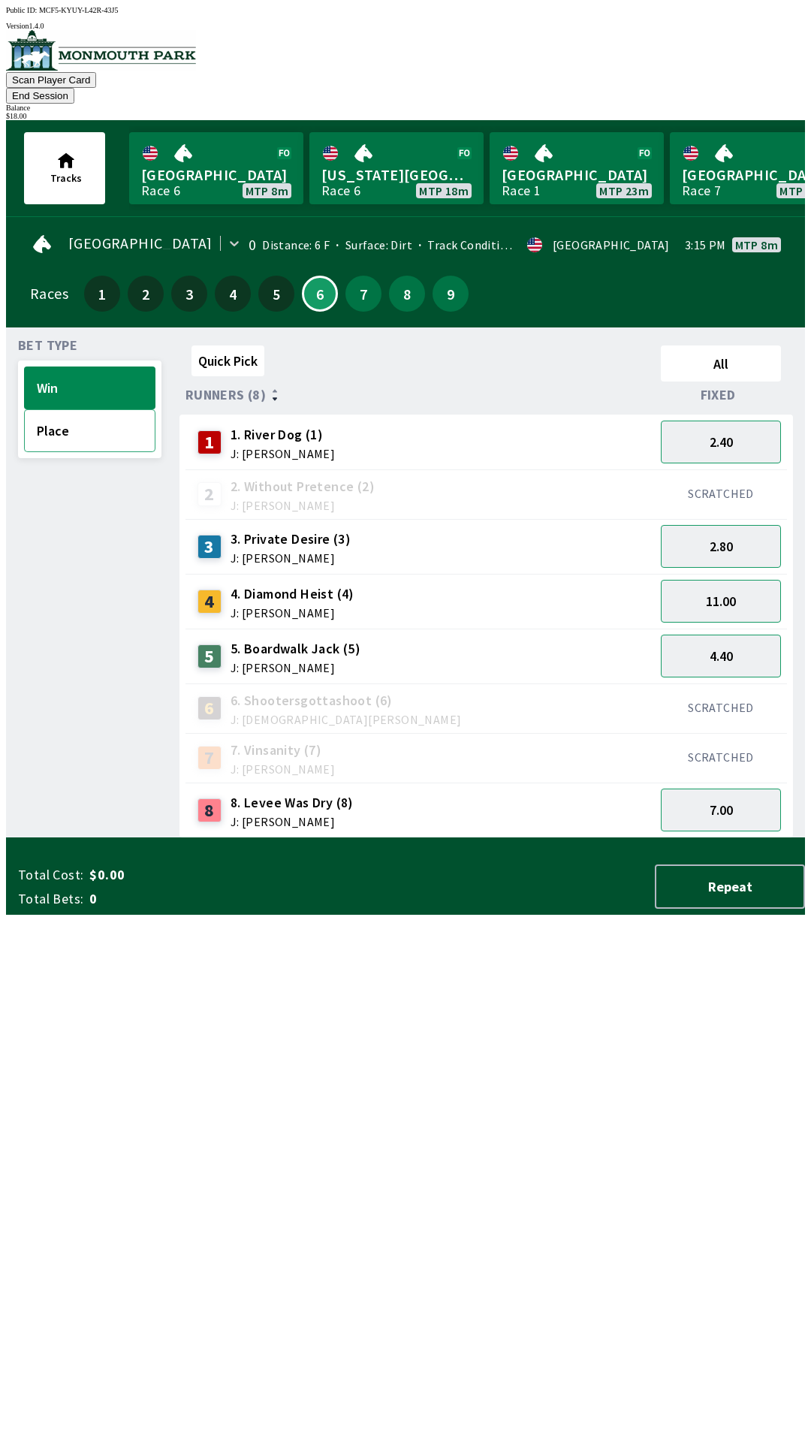
click at [61, 419] on button "Place" at bounding box center [89, 430] width 131 height 43
click at [684, 580] on button "4.20" at bounding box center [721, 601] width 120 height 43
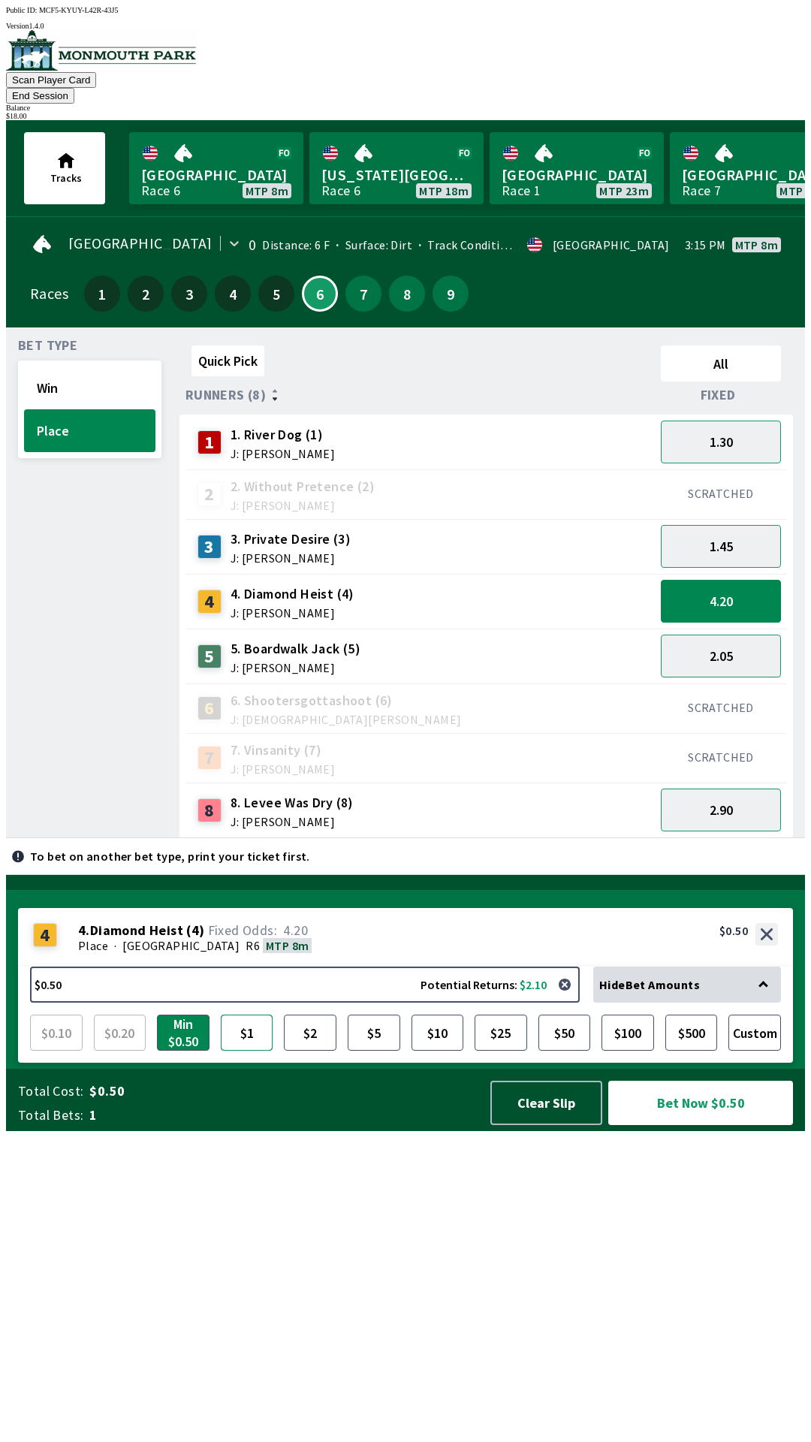
click at [243, 1051] on button "$1" at bounding box center [247, 1033] width 53 height 36
click at [687, 1125] on button "Bet Now $1.00" at bounding box center [700, 1103] width 185 height 44
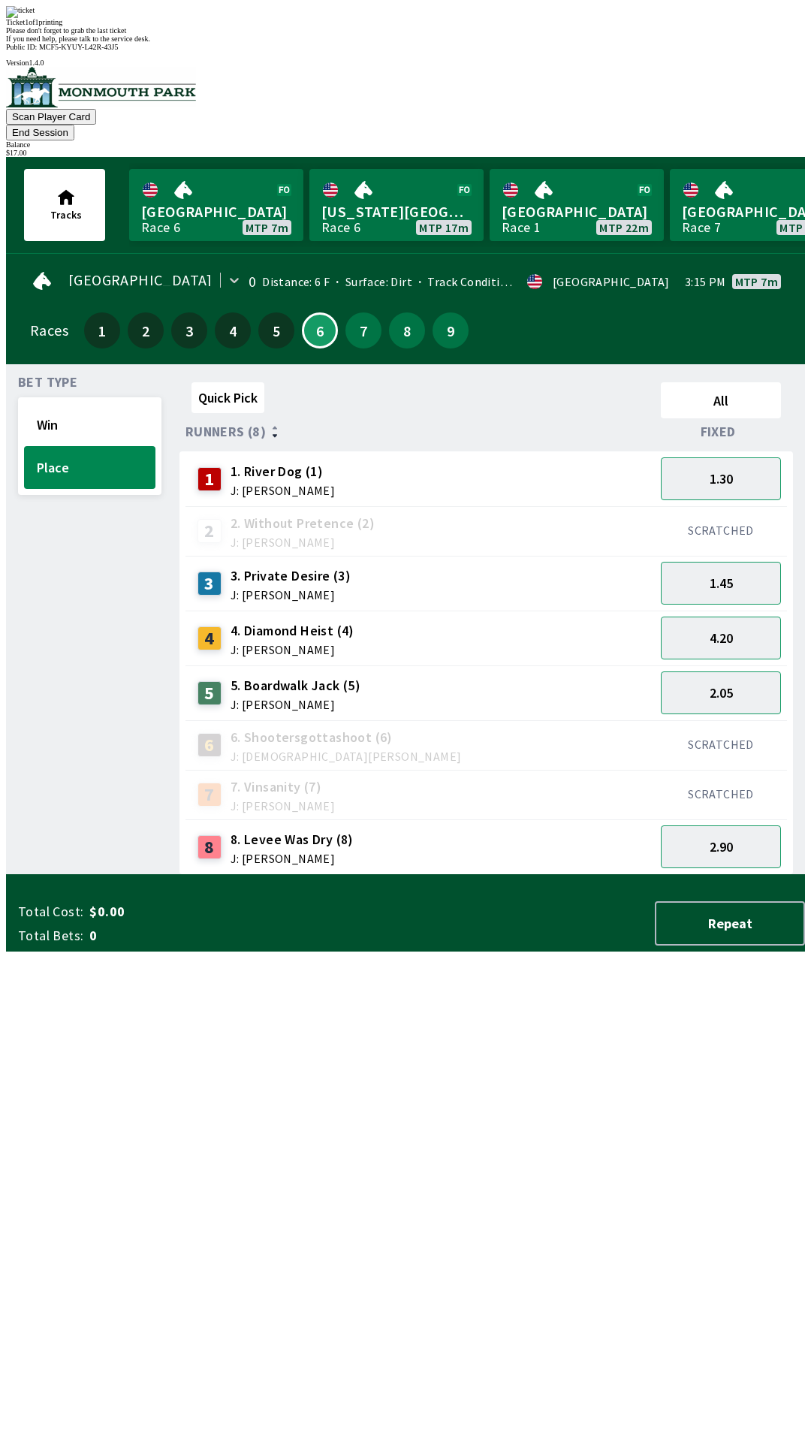
click at [364, 875] on div "Quick Pick All Runners (8) Fixed 1 1. River Dog (1) J: [PERSON_NAME] 1.30 2 2. …" at bounding box center [493, 625] width 626 height 499
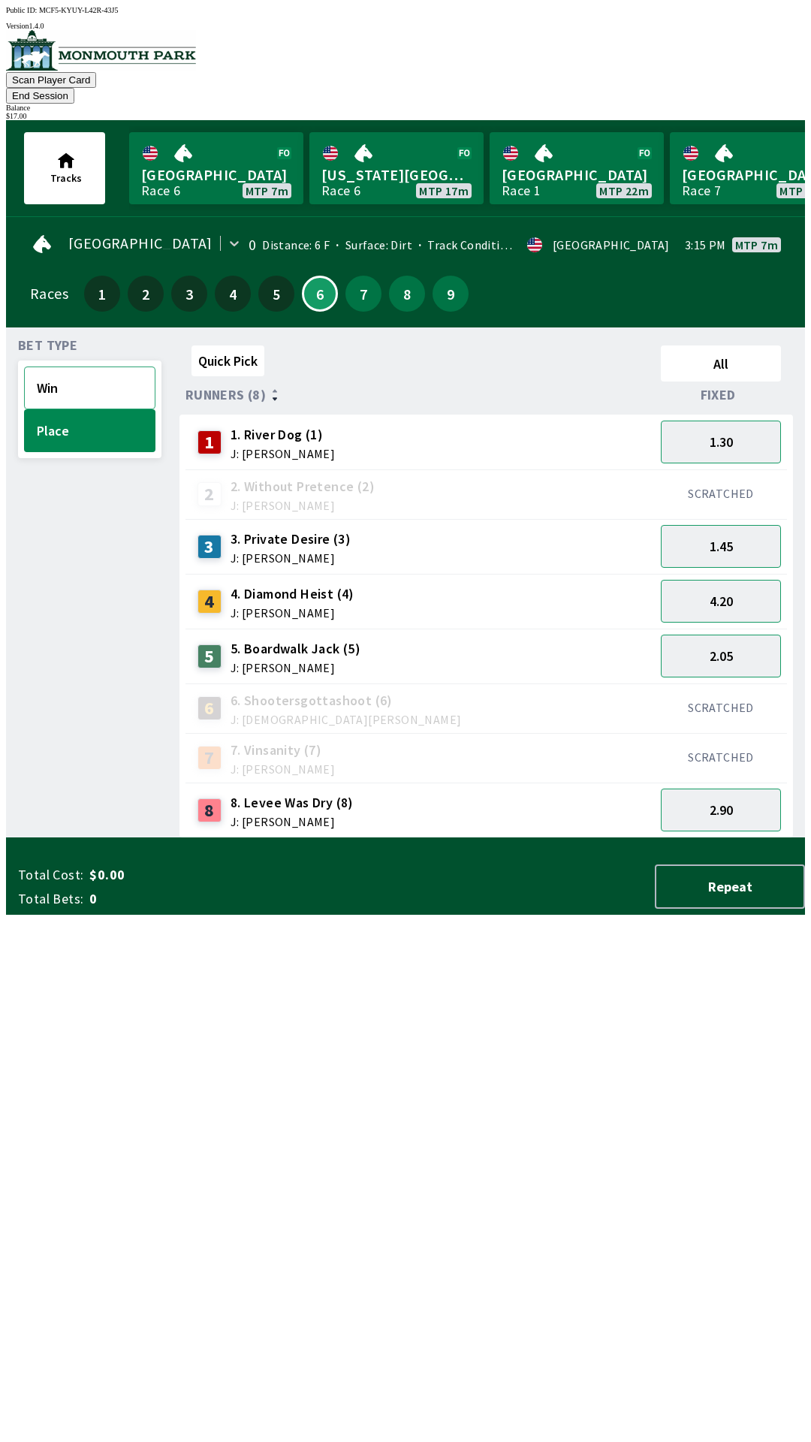
click at [76, 367] on button "Win" at bounding box center [89, 388] width 131 height 43
click at [716, 636] on button "4.40" at bounding box center [721, 656] width 120 height 43
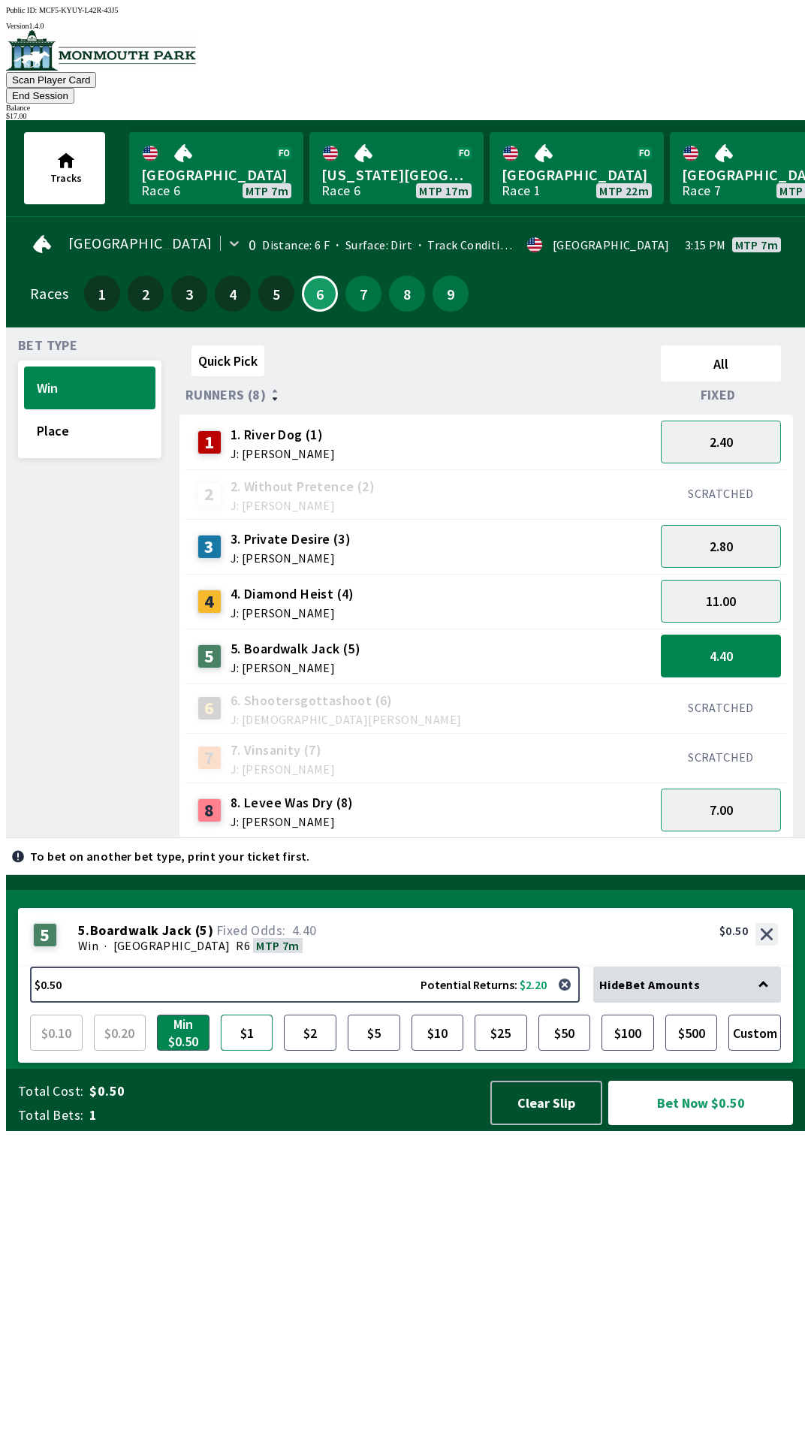
click at [248, 1051] on button "$1" at bounding box center [247, 1033] width 53 height 36
click at [710, 1125] on button "Bet Now $1.00" at bounding box center [700, 1103] width 185 height 44
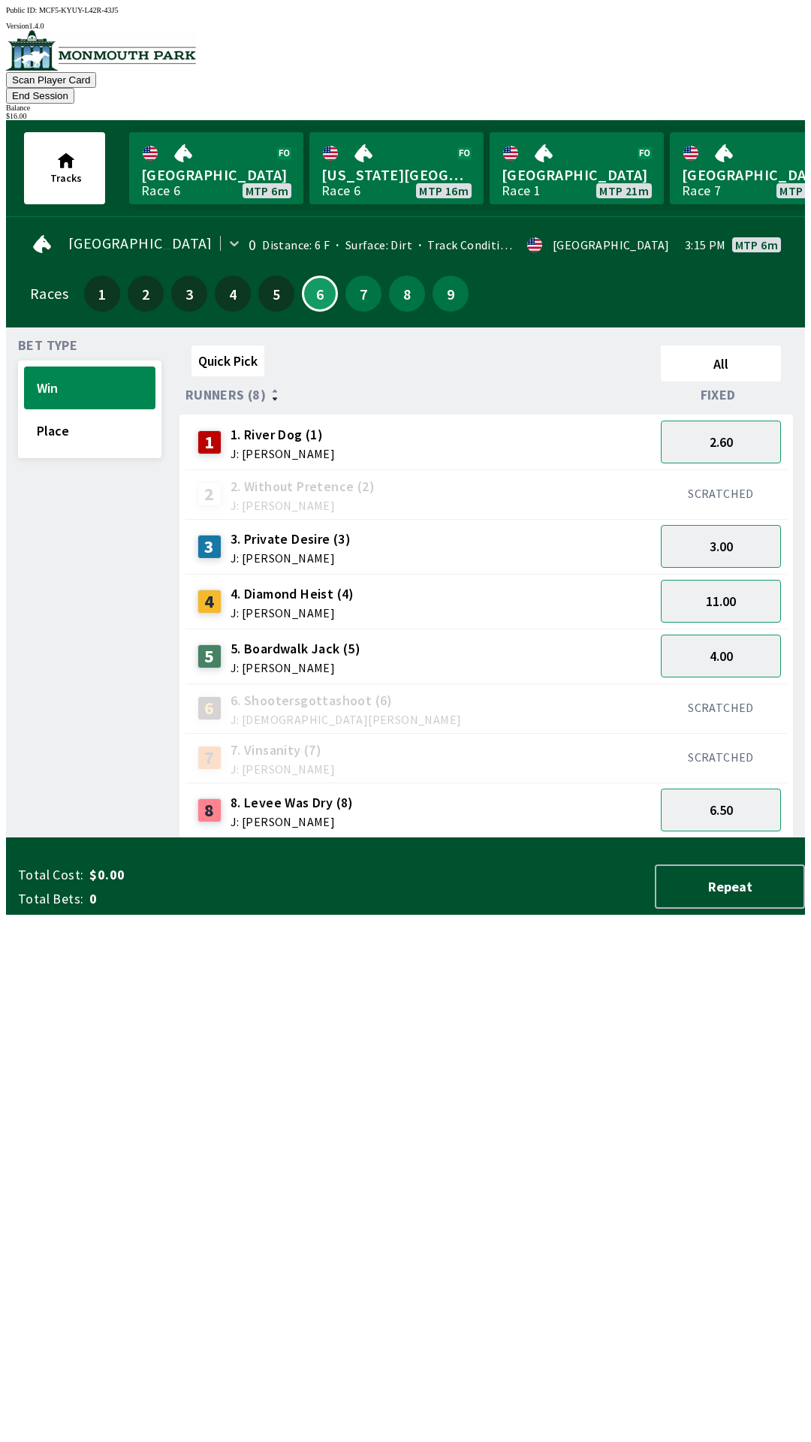
click at [387, 838] on div "Quick Pick All Runners (8) Fixed 1 1. River Dog (1) J: [PERSON_NAME] 2.60 2 2. …" at bounding box center [493, 588] width 626 height 499
click at [708, 421] on button "2.60" at bounding box center [721, 442] width 120 height 43
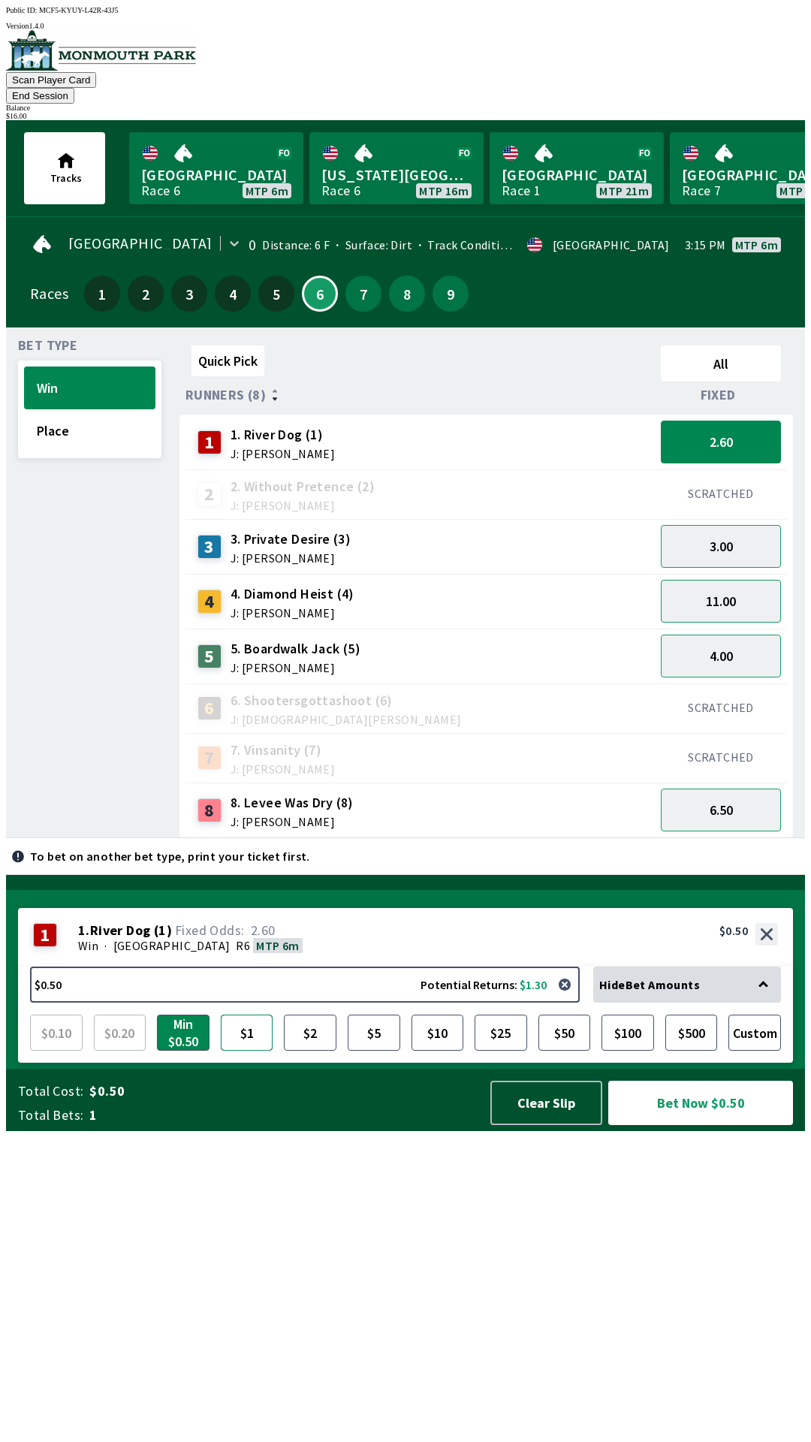
click at [237, 1051] on button "$1" at bounding box center [247, 1033] width 53 height 36
click at [711, 1125] on button "Bet Now $1.00" at bounding box center [700, 1103] width 185 height 44
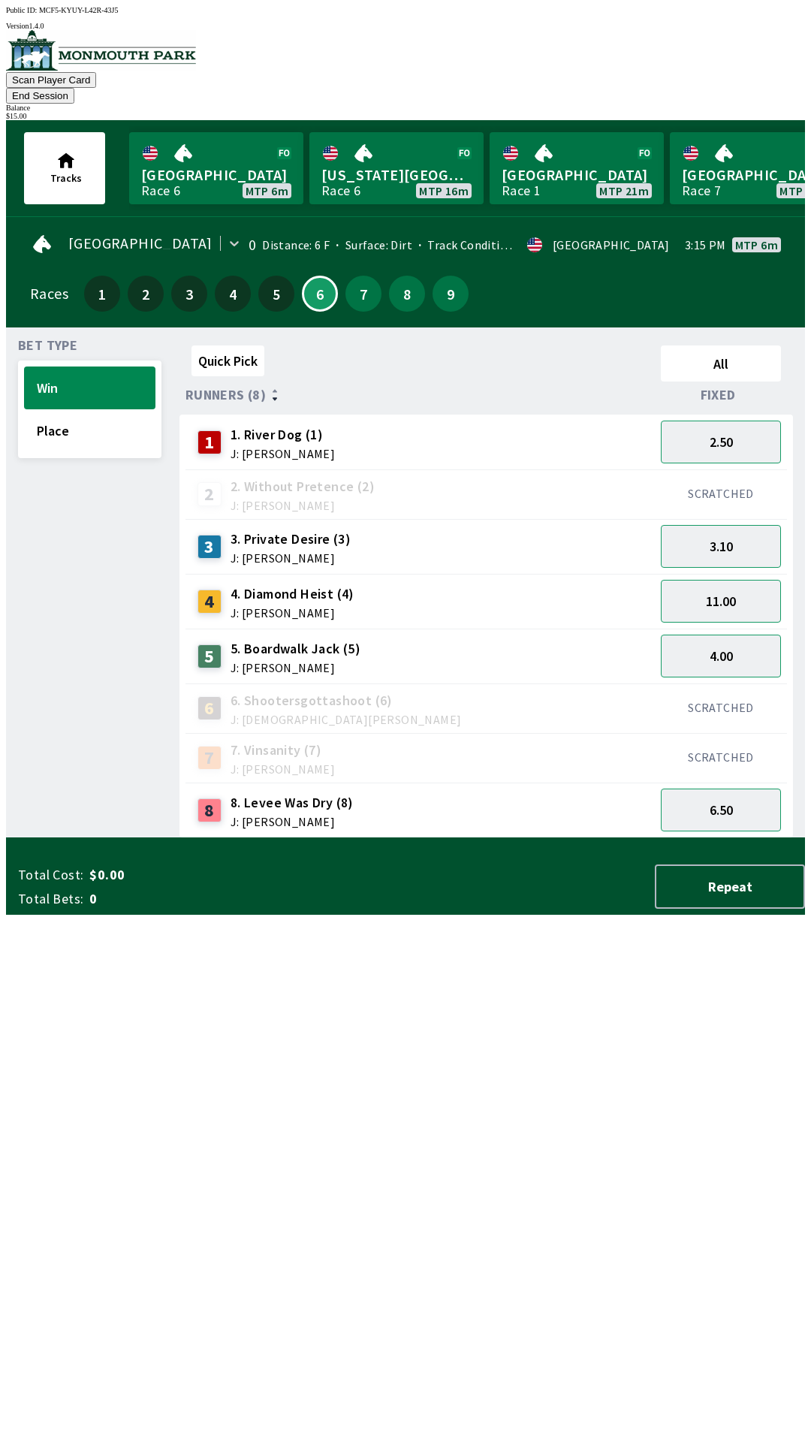
click at [62, 838] on div "Bet Type Win Place" at bounding box center [89, 588] width 143 height 499
click at [74, 88] on button "End Session" at bounding box center [40, 96] width 68 height 16
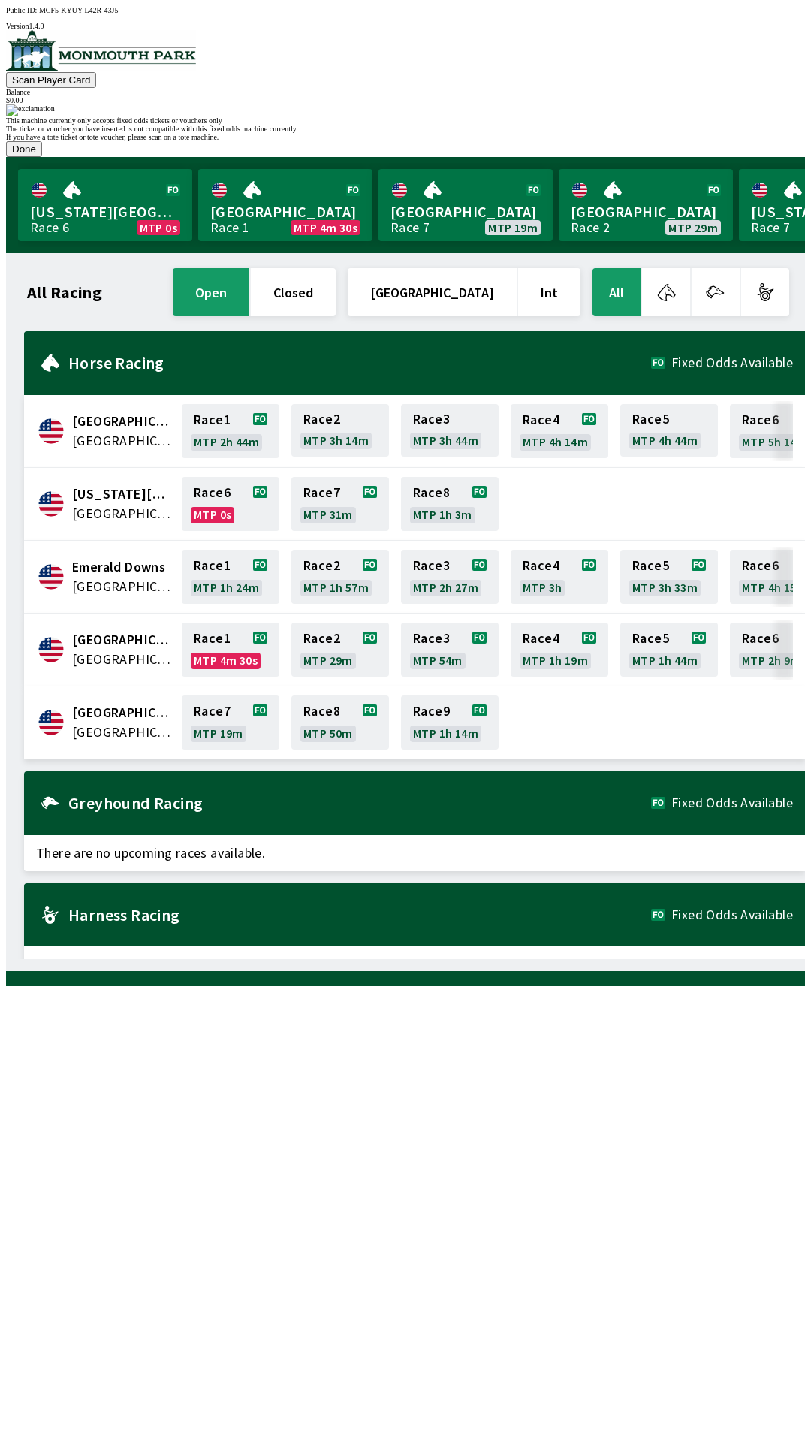
click at [532, 157] on div "This machine currently only accepts fixed odds tickets or vouchers only The tic…" at bounding box center [405, 130] width 799 height 53
click at [42, 157] on button "Done" at bounding box center [24, 149] width 36 height 16
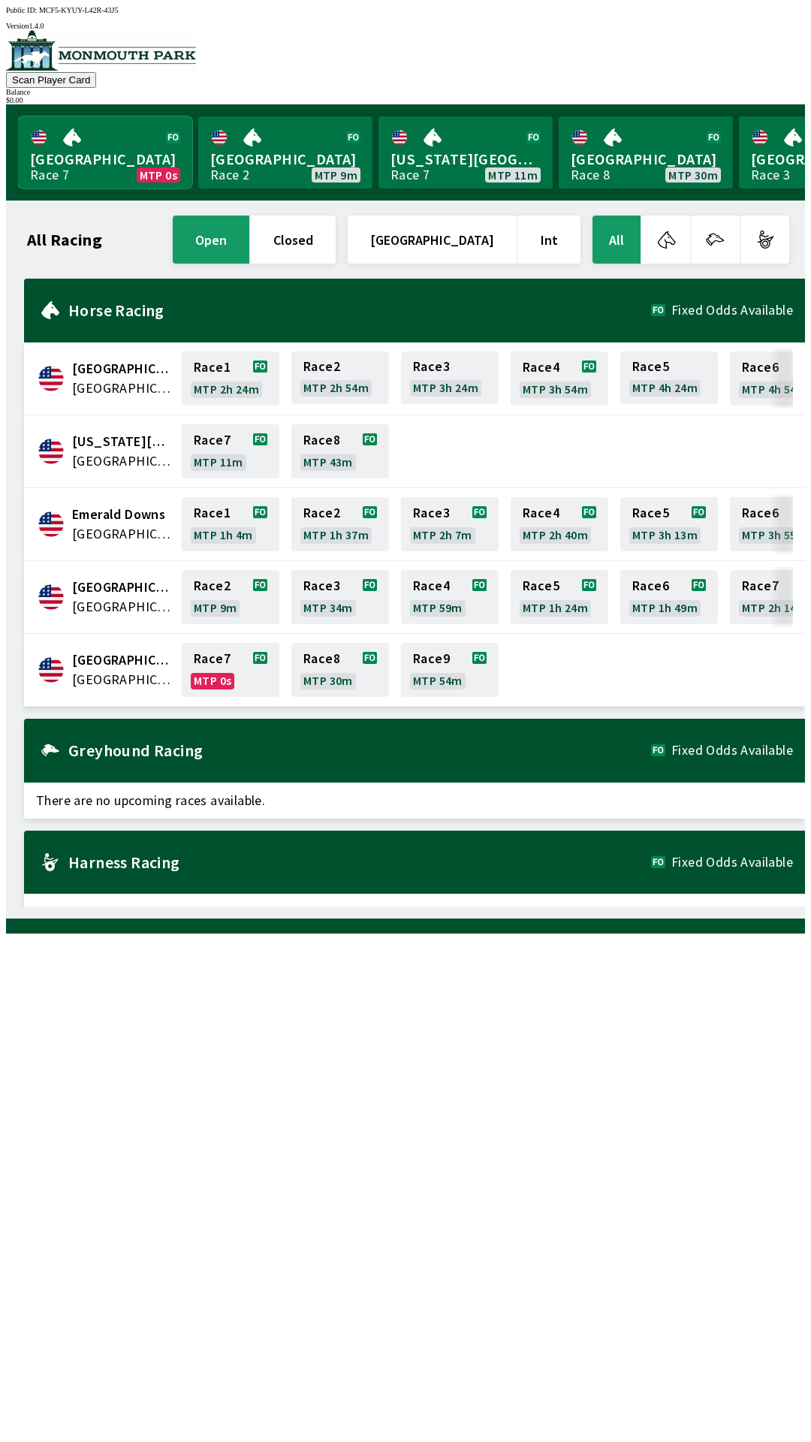
click at [101, 138] on link "Monmouth Park Race 7 MTP 0s" at bounding box center [105, 152] width 174 height 72
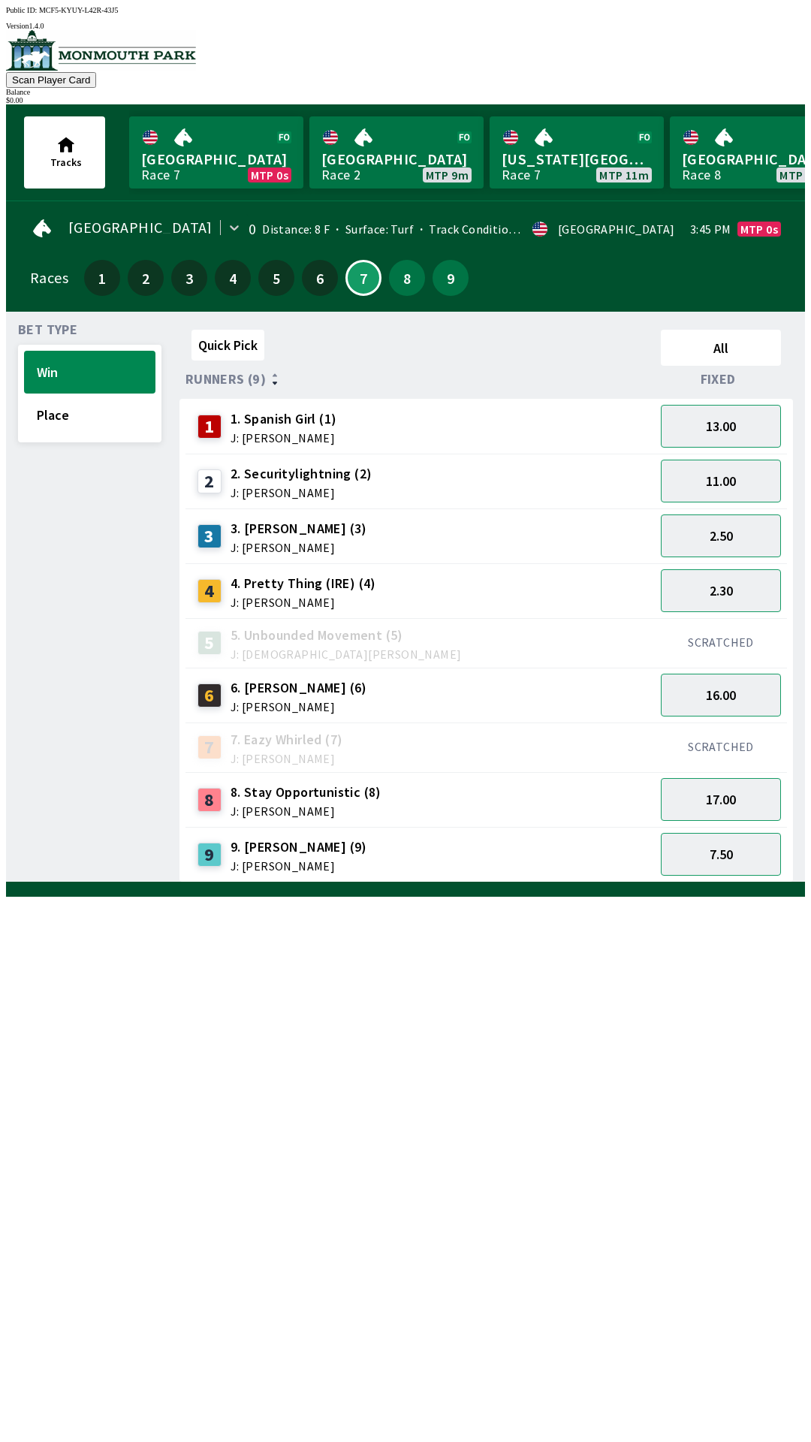
click at [478, 858] on div "9 9. [PERSON_NAME] (9) J: [PERSON_NAME]" at bounding box center [420, 855] width 457 height 38
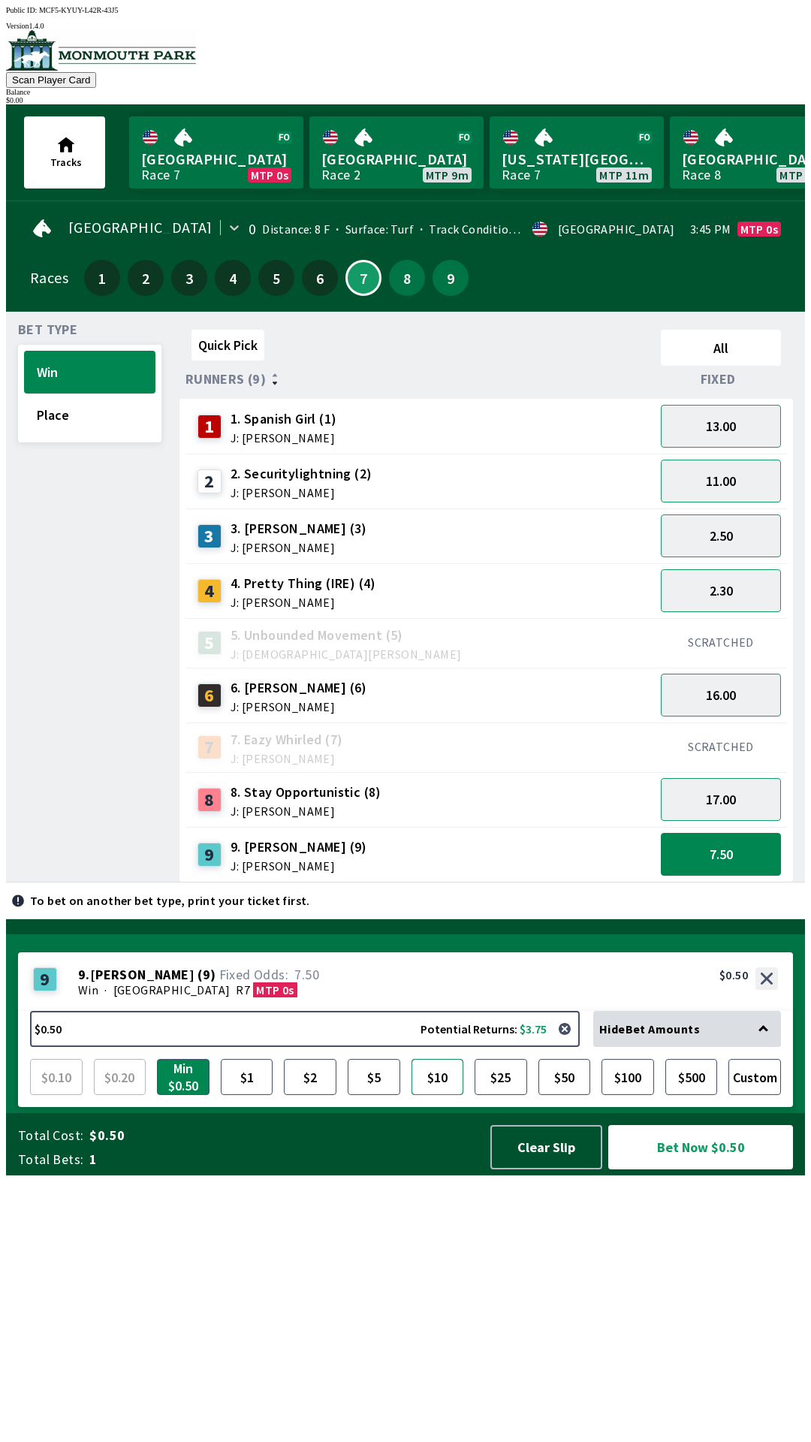
click at [441, 1095] on button "$10" at bounding box center [438, 1077] width 53 height 36
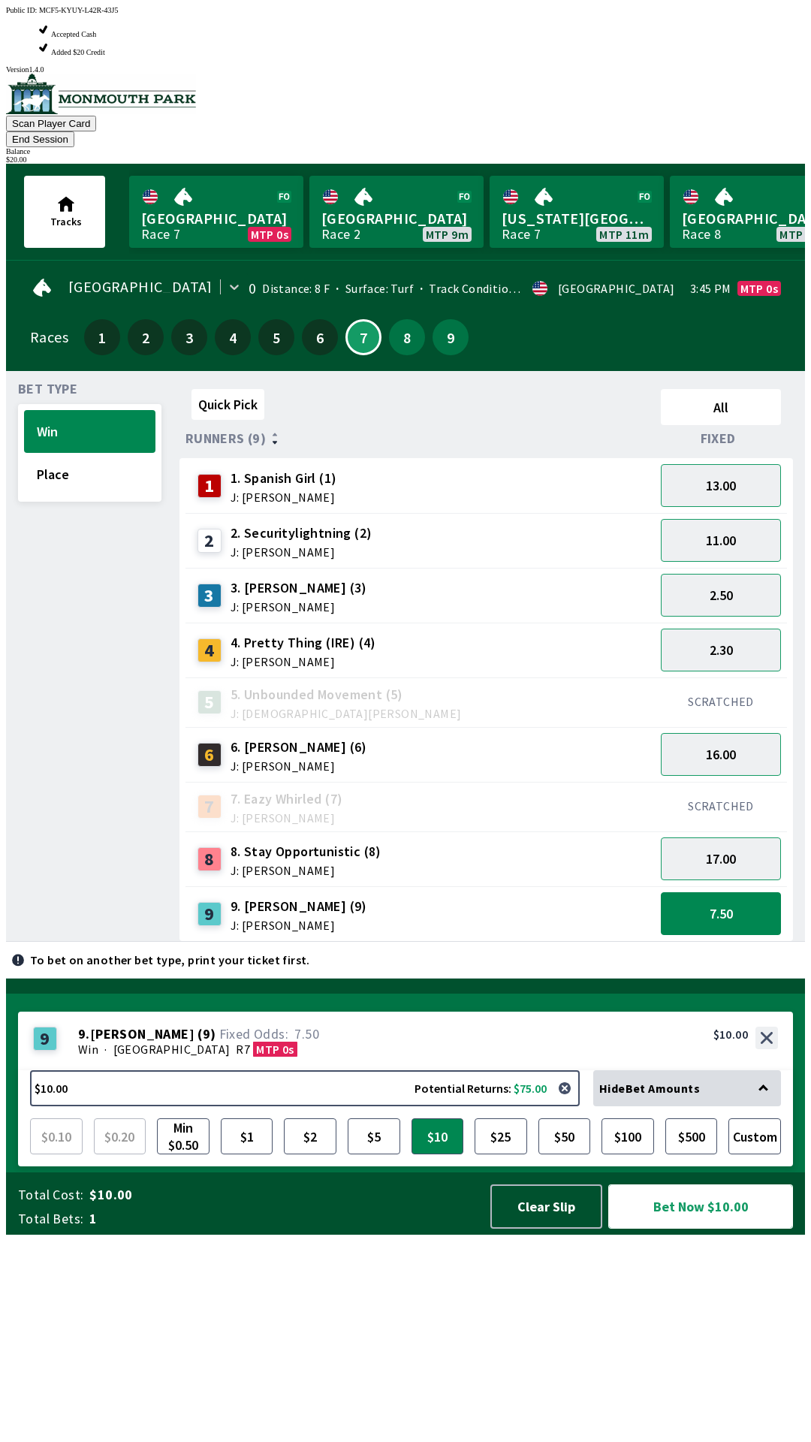
click at [686, 1229] on button "Bet Now $10.00" at bounding box center [700, 1206] width 185 height 44
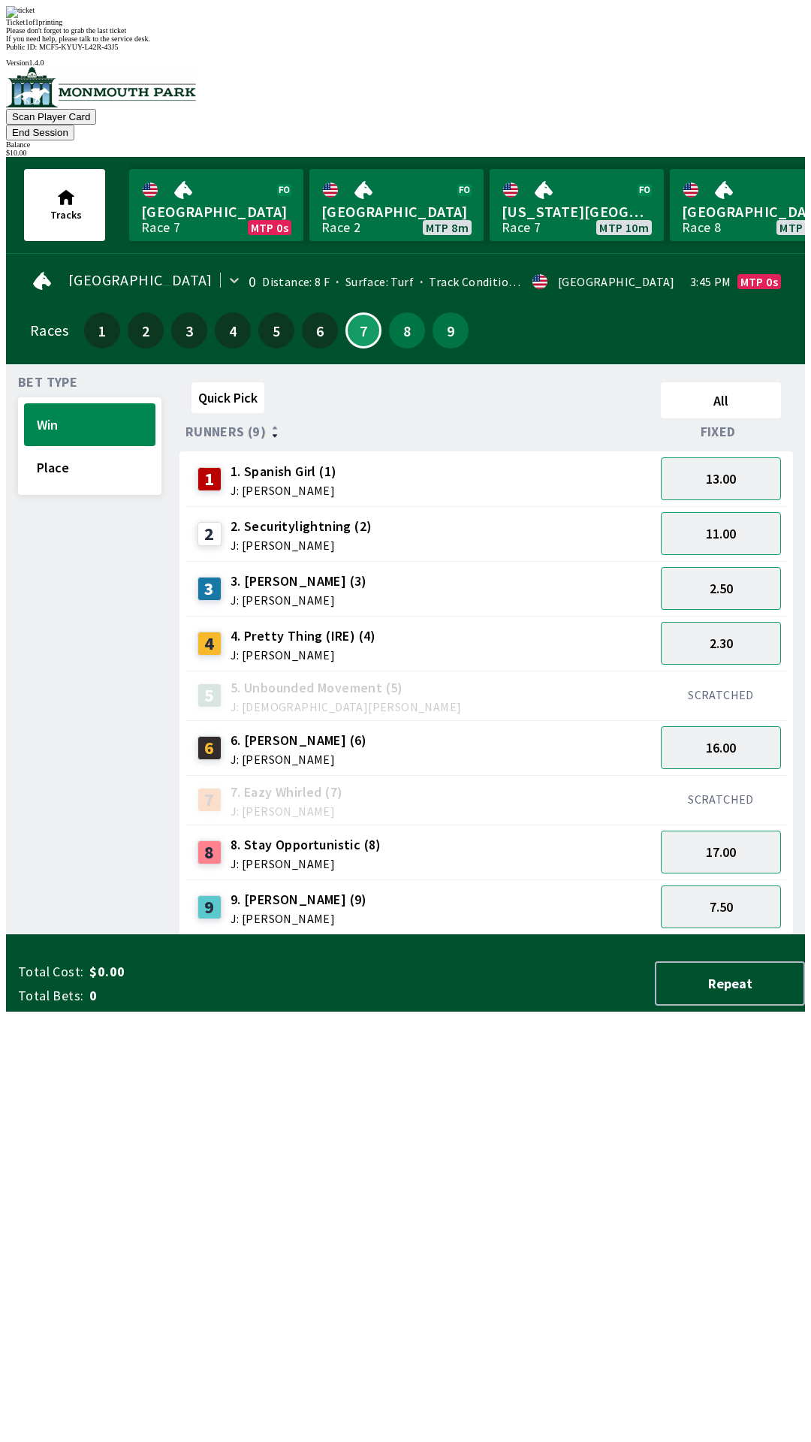
click at [545, 935] on div "Quick Pick All Runners (9) Fixed 1 1. Spanish Girl (1) J: [PERSON_NAME] 13.00 2…" at bounding box center [493, 655] width 626 height 559
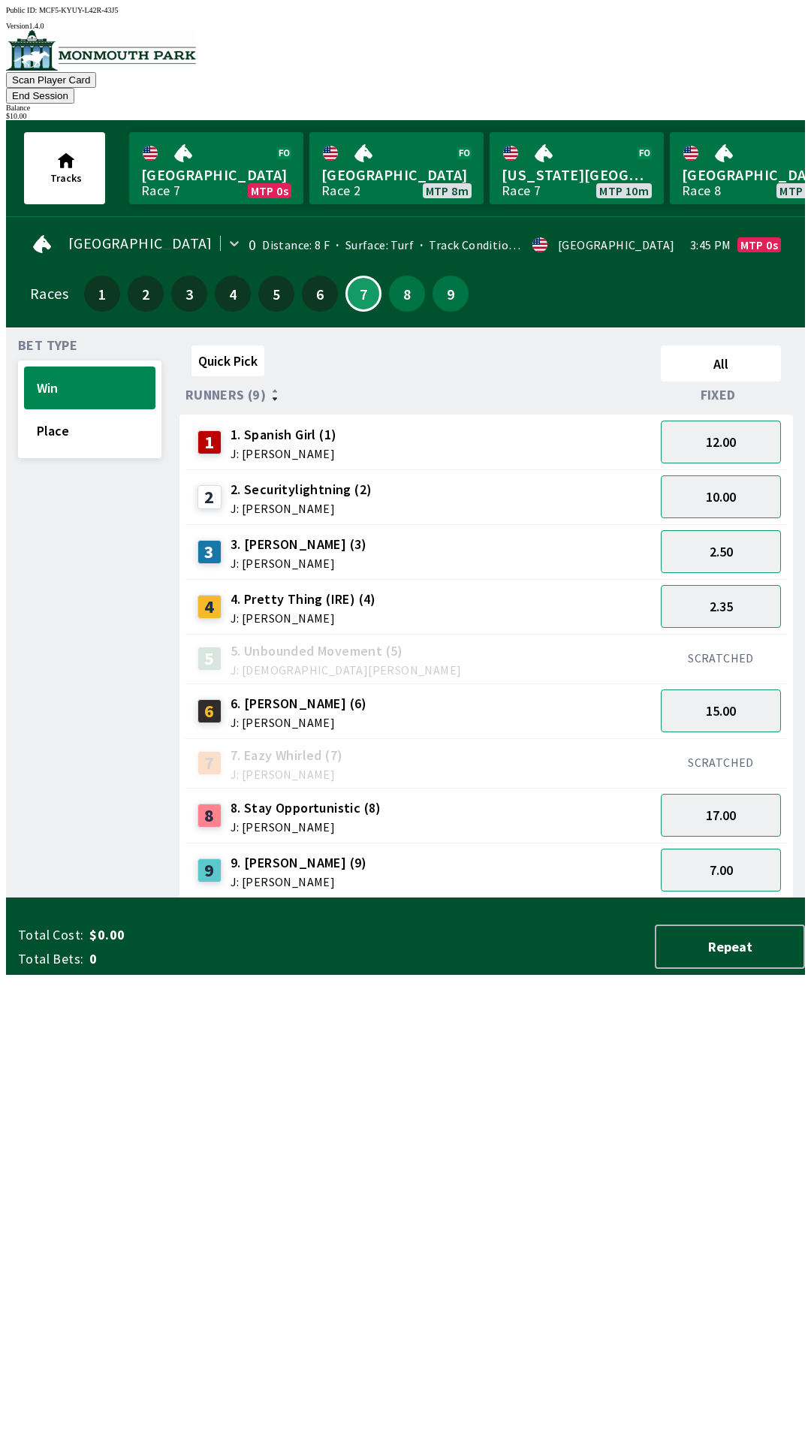
click at [757, 120] on div "Tracks [GEOGRAPHIC_DATA] Race 7 MTP 0s [GEOGRAPHIC_DATA] 2 MTP 8m [US_STATE][GE…" at bounding box center [411, 168] width 787 height 96
click at [762, 120] on div "Tracks [GEOGRAPHIC_DATA] Race 7 MTP 0s [GEOGRAPHIC_DATA] 2 MTP 8m [US_STATE][GE…" at bounding box center [411, 168] width 787 height 96
click at [74, 88] on button "End Session" at bounding box center [40, 96] width 68 height 16
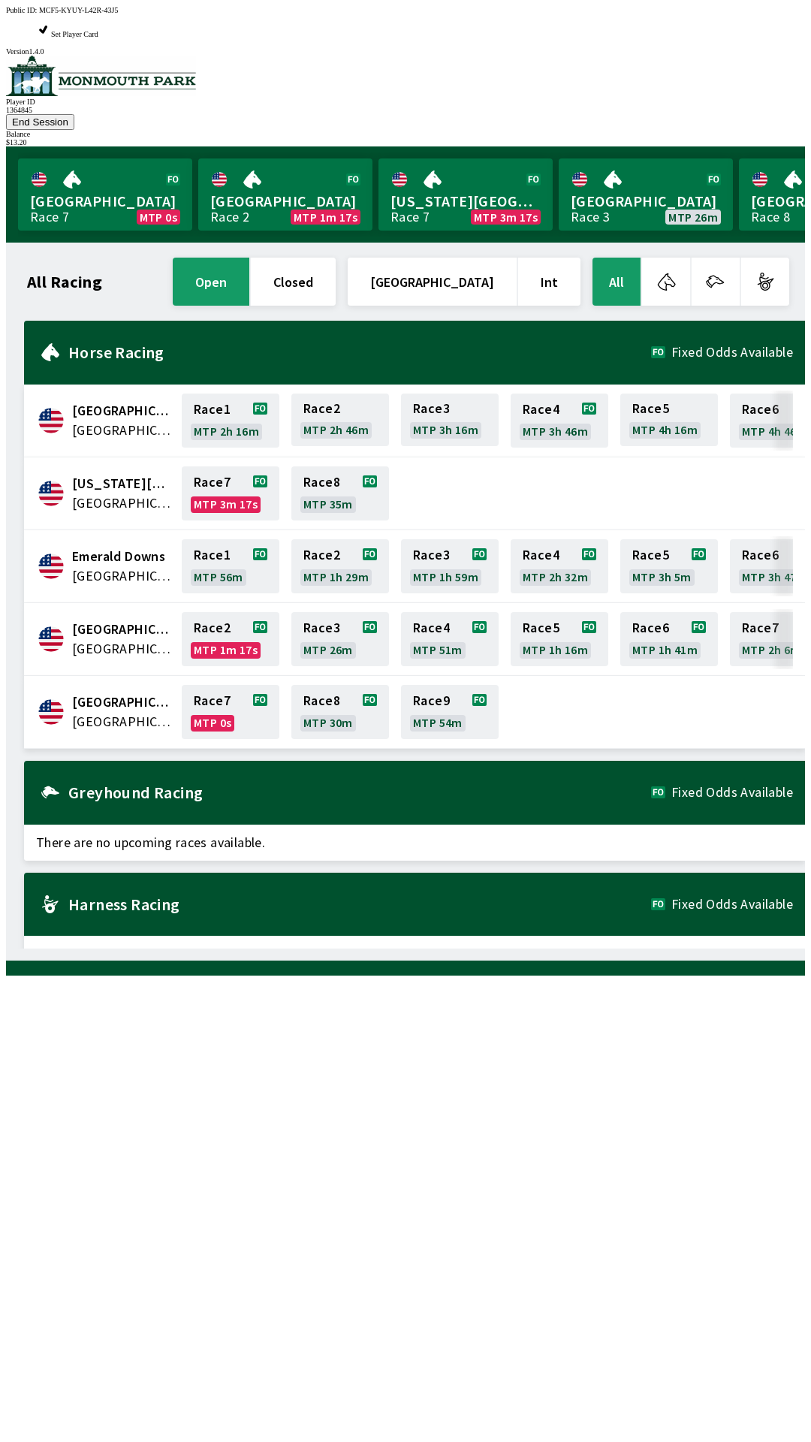
click at [499, 949] on div "All Racing open closed [GEOGRAPHIC_DATA] Int All [GEOGRAPHIC_DATA] [GEOGRAPHIC_…" at bounding box center [411, 602] width 787 height 694
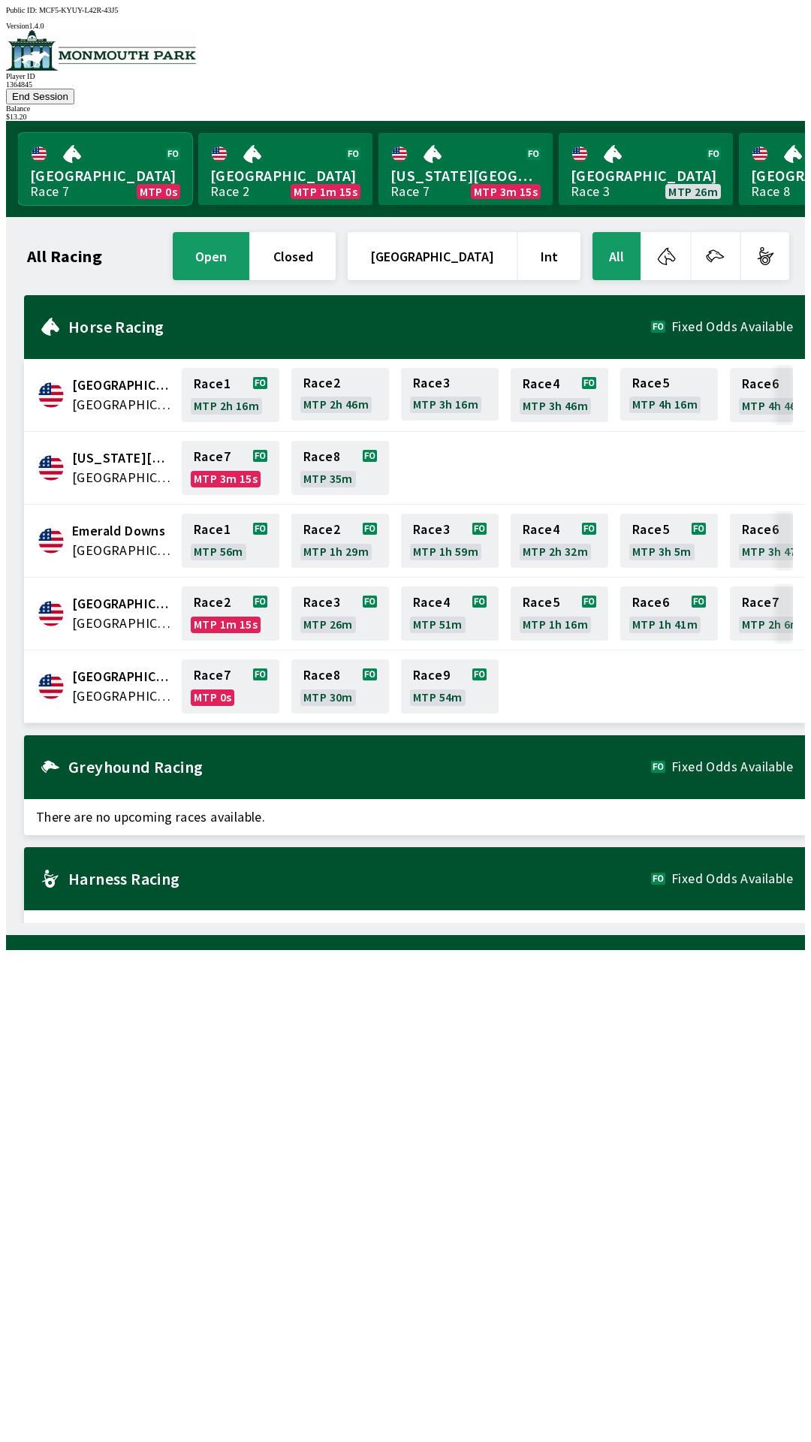
click at [125, 154] on link "Monmouth Park Race 7 MTP 0s" at bounding box center [105, 169] width 174 height 72
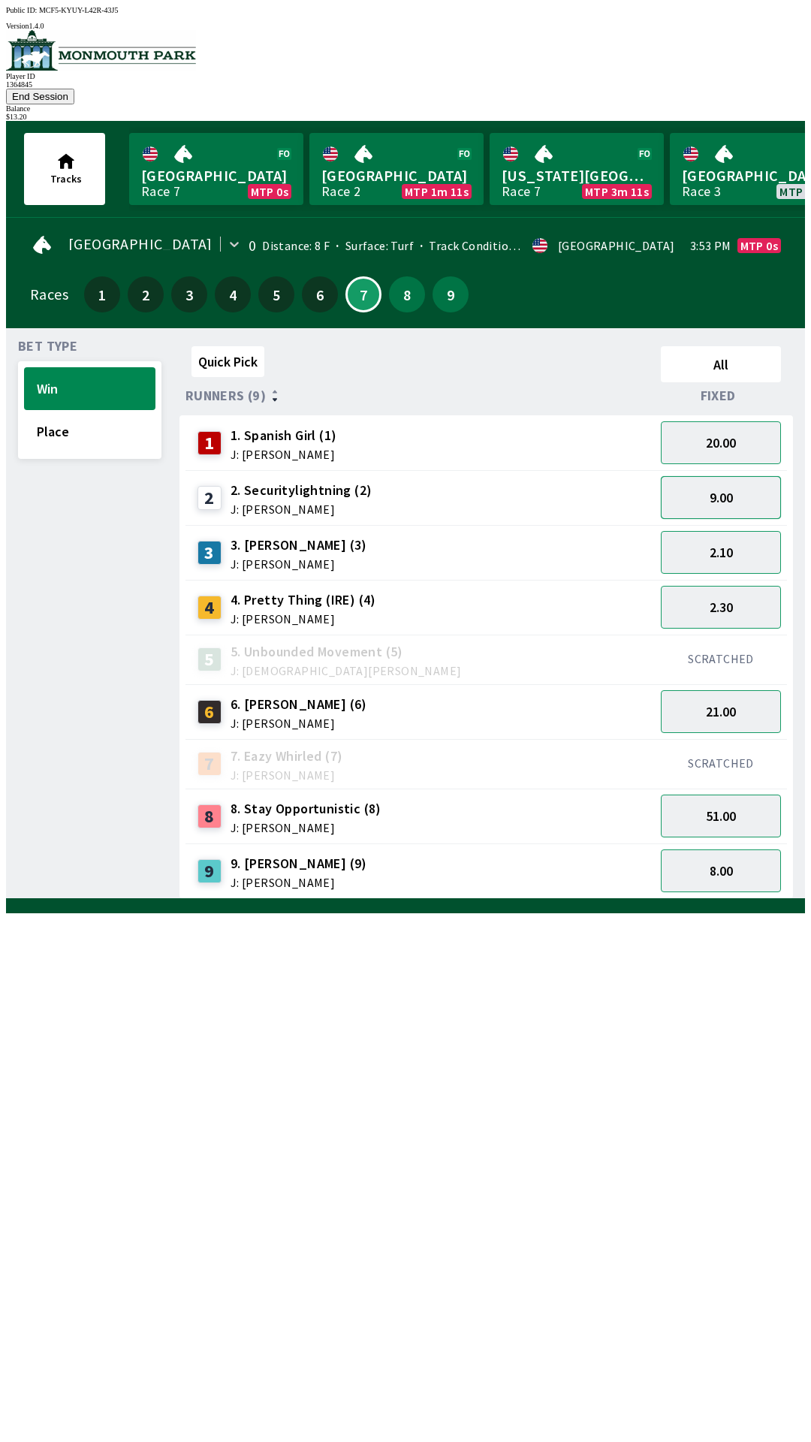
click at [716, 476] on button "9.00" at bounding box center [721, 497] width 120 height 43
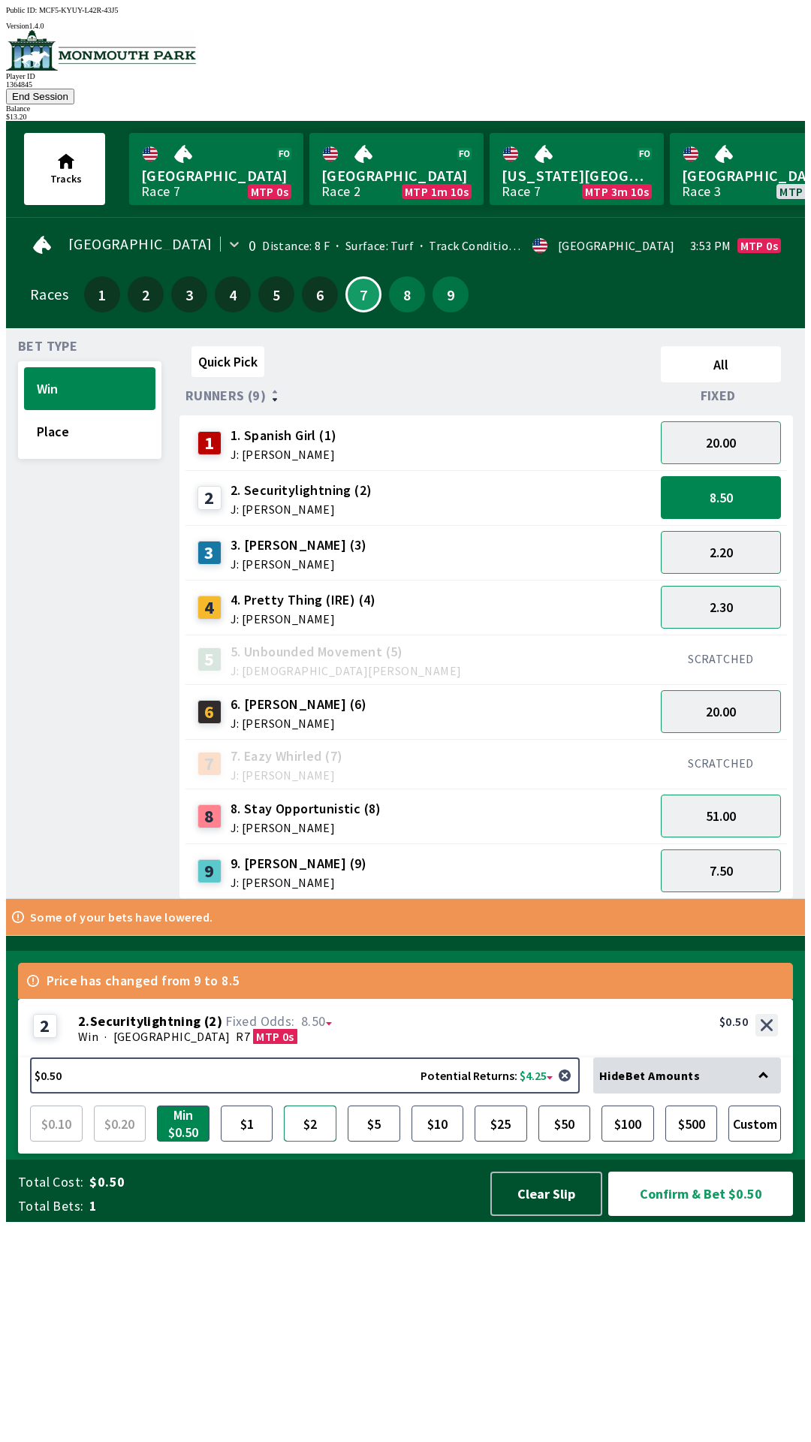
click at [308, 1142] on button "$2" at bounding box center [310, 1124] width 53 height 36
click at [717, 1216] on button "Confirm & Bet $2.00" at bounding box center [700, 1194] width 185 height 44
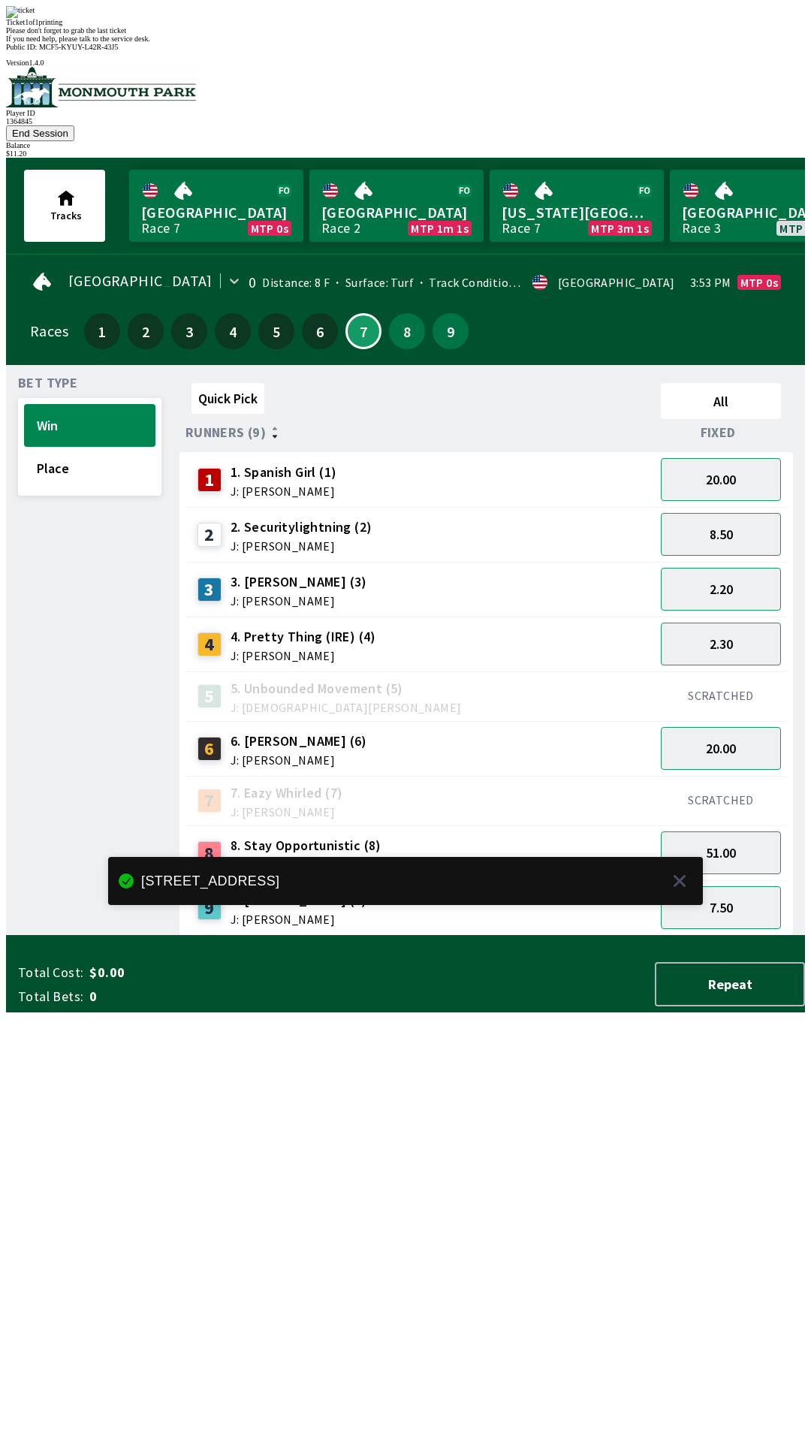
click at [469, 936] on div "Quick Pick All Runners (9) Fixed 1 1. Spanish Girl (1) J: [PERSON_NAME] 20.00 2…" at bounding box center [493, 656] width 626 height 559
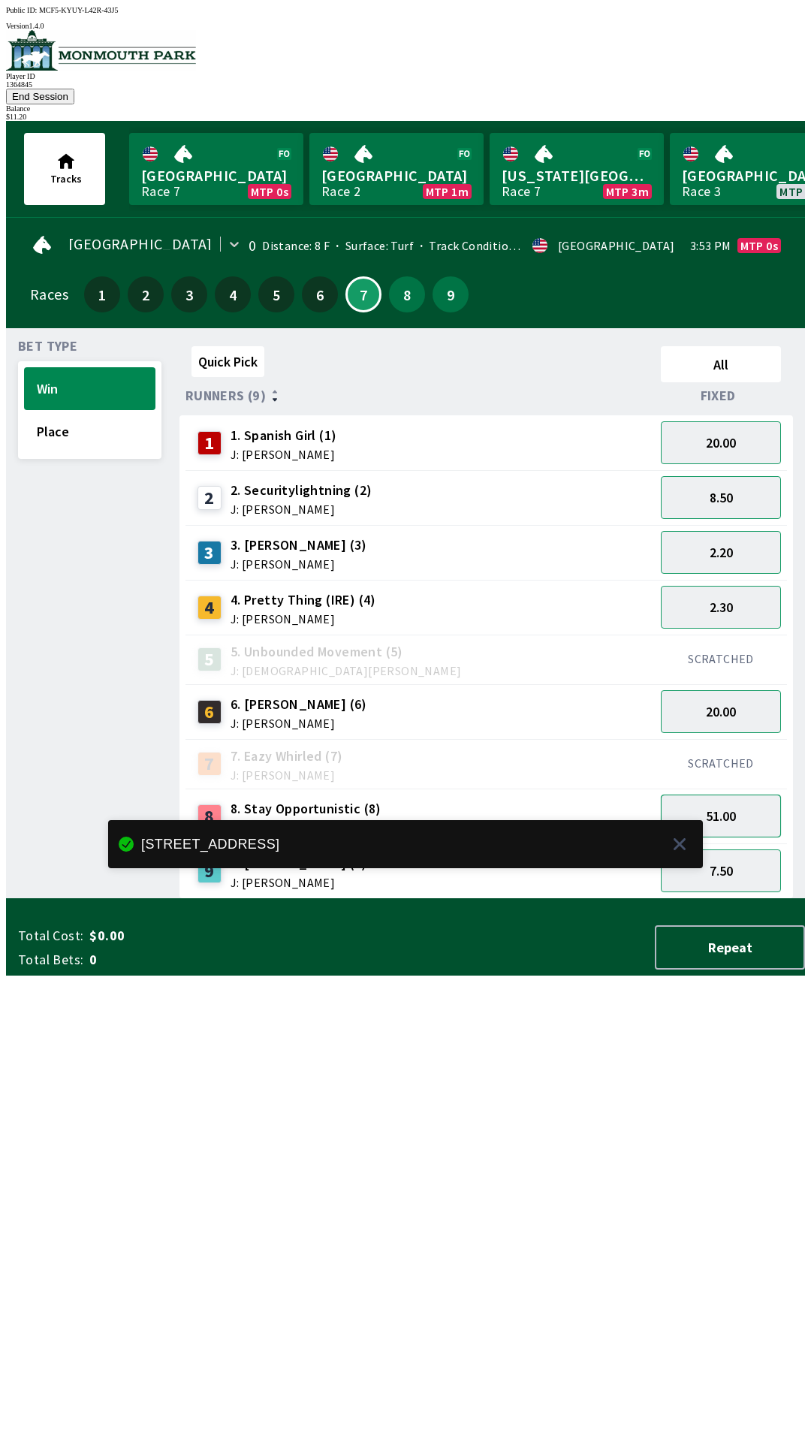
click at [732, 795] on button "51.00" at bounding box center [721, 816] width 120 height 43
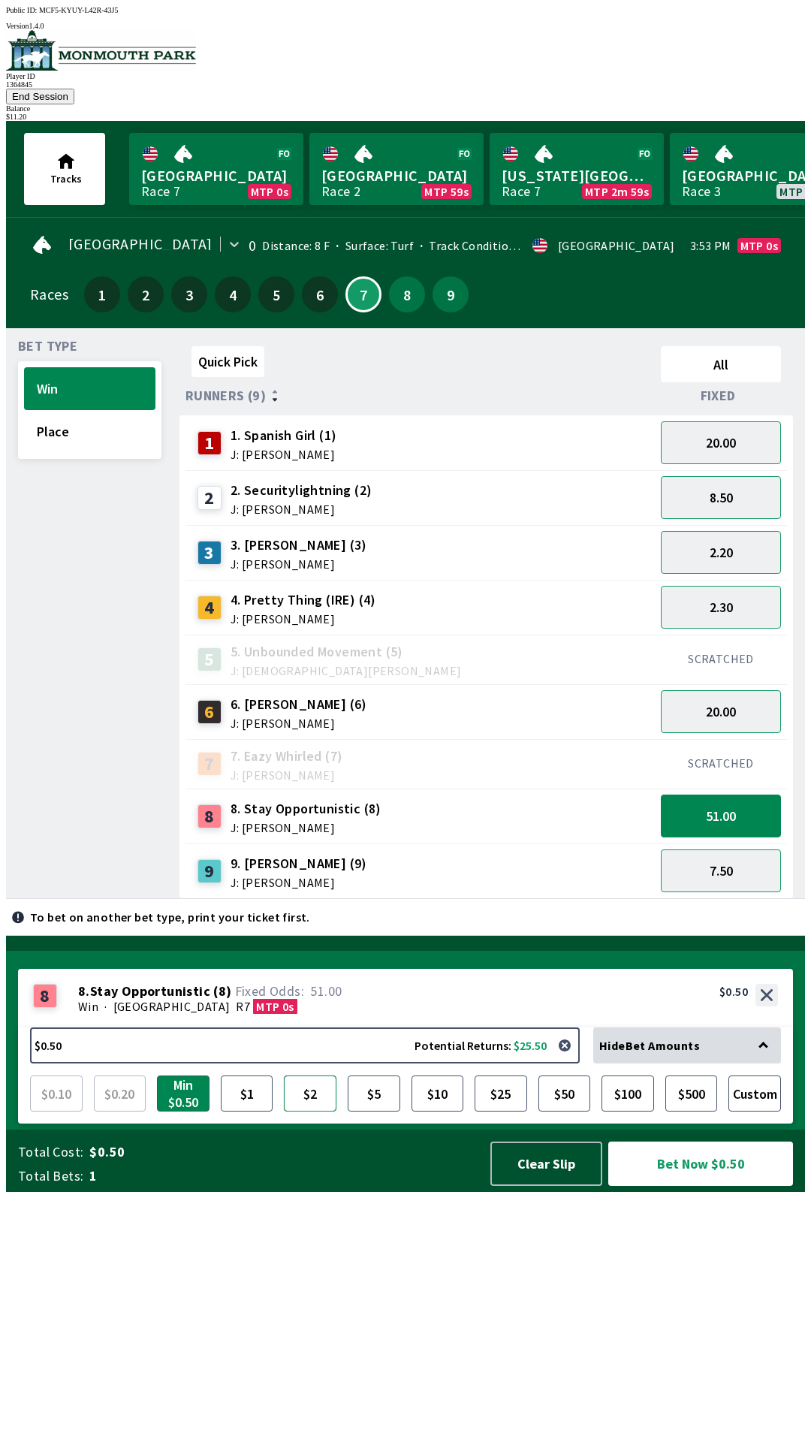
click at [312, 1112] on button "$2" at bounding box center [310, 1094] width 53 height 36
click at [708, 1186] on button "Bet Now $2.00" at bounding box center [700, 1164] width 185 height 44
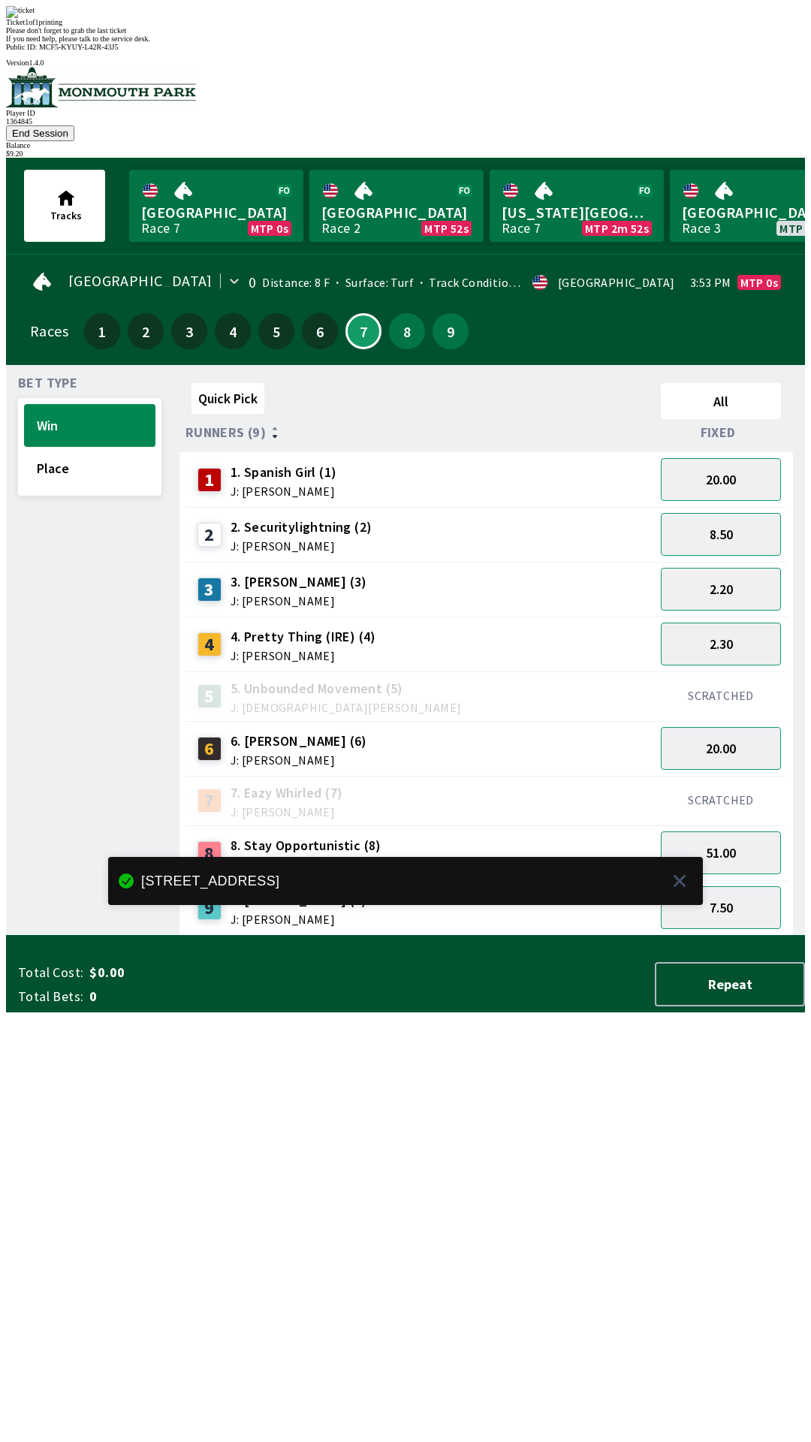
click at [472, 936] on div "Quick Pick All Runners (9) Fixed 1 1. Spanish Girl (1) J: [PERSON_NAME] 20.00 2…" at bounding box center [493, 656] width 626 height 559
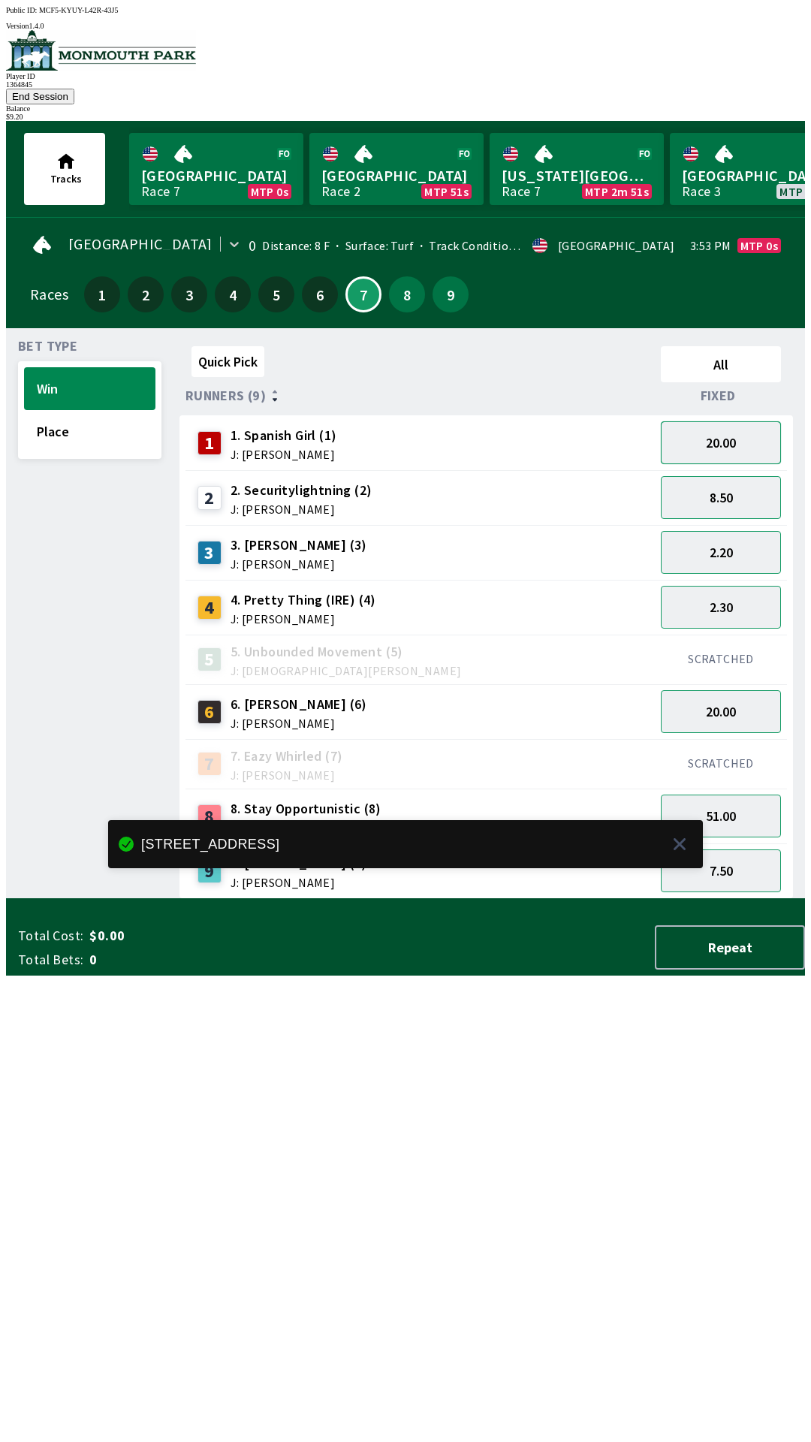
click at [735, 421] on button "20.00" at bounding box center [721, 442] width 120 height 43
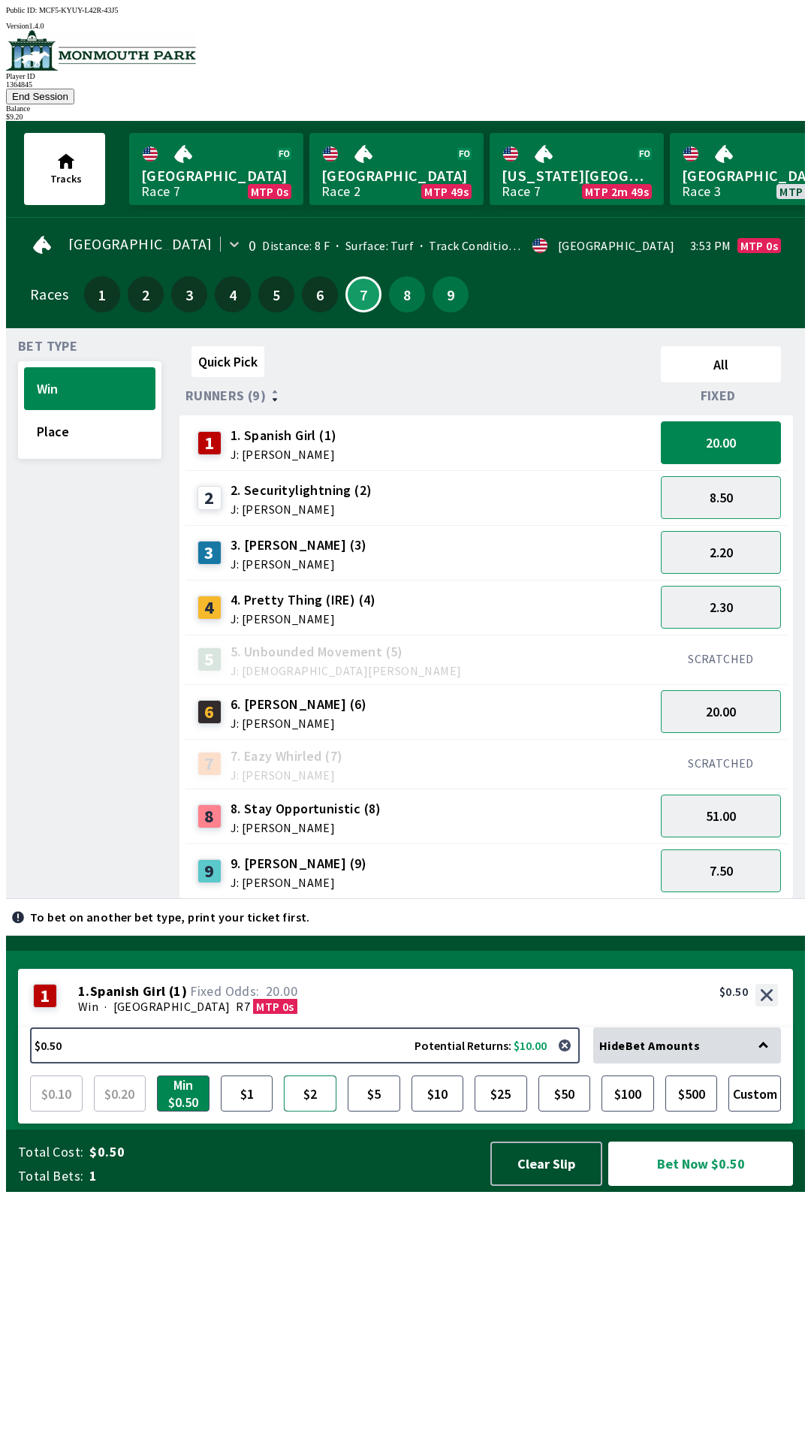
click at [303, 1112] on button "$2" at bounding box center [310, 1094] width 53 height 36
click at [705, 1186] on button "Bet Now $2.00" at bounding box center [700, 1164] width 185 height 44
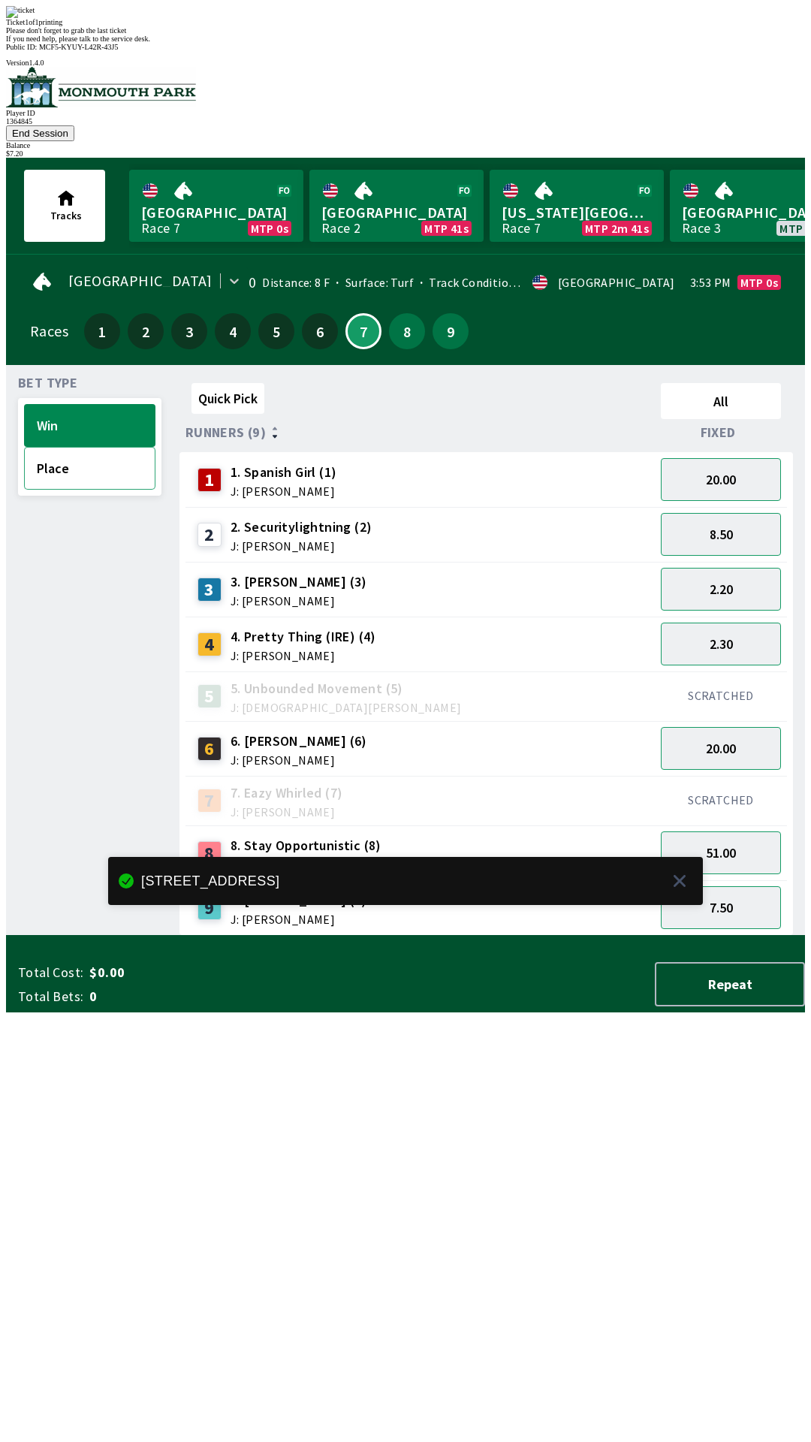
click at [61, 447] on button "Place" at bounding box center [89, 468] width 131 height 43
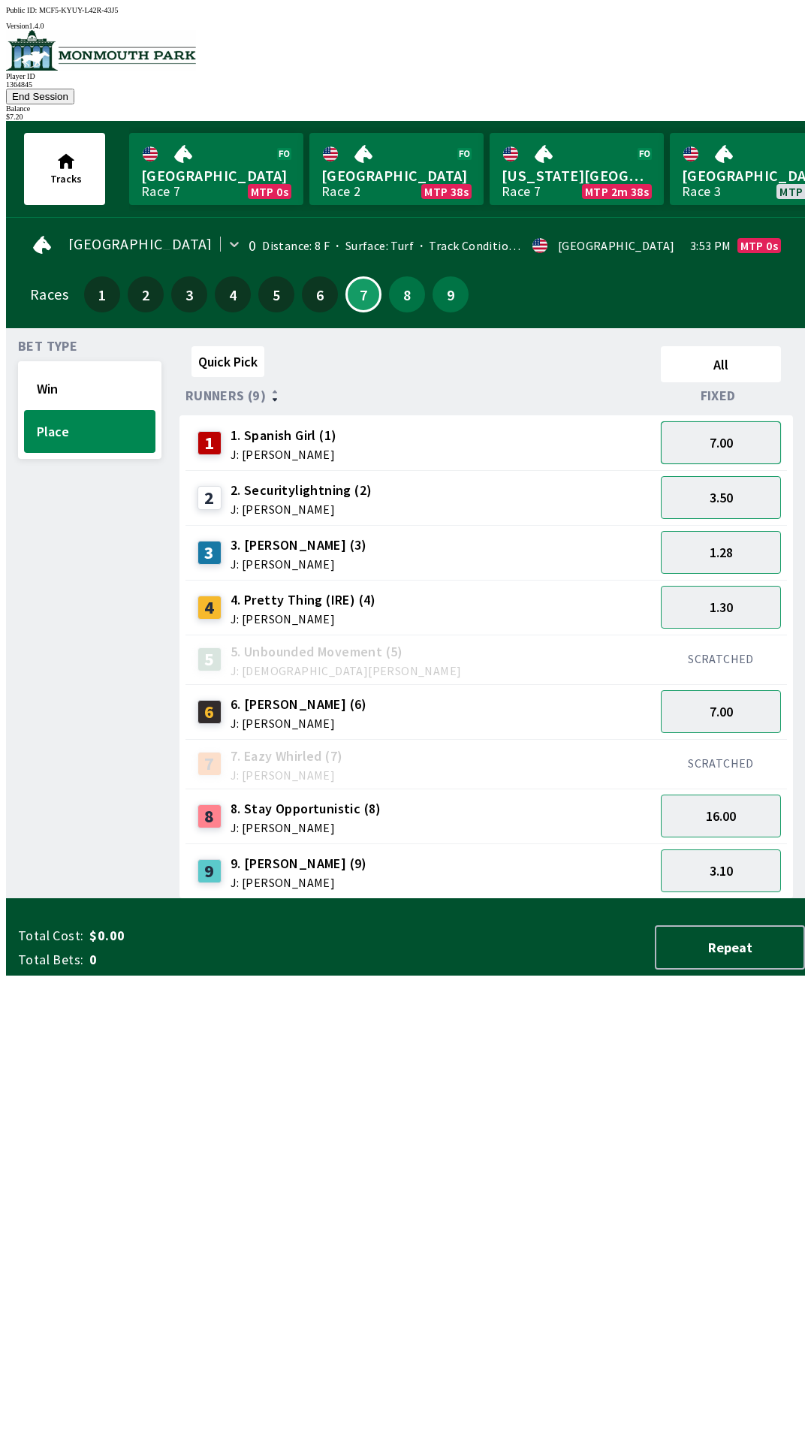
click at [732, 421] on button "7.00" at bounding box center [721, 442] width 120 height 43
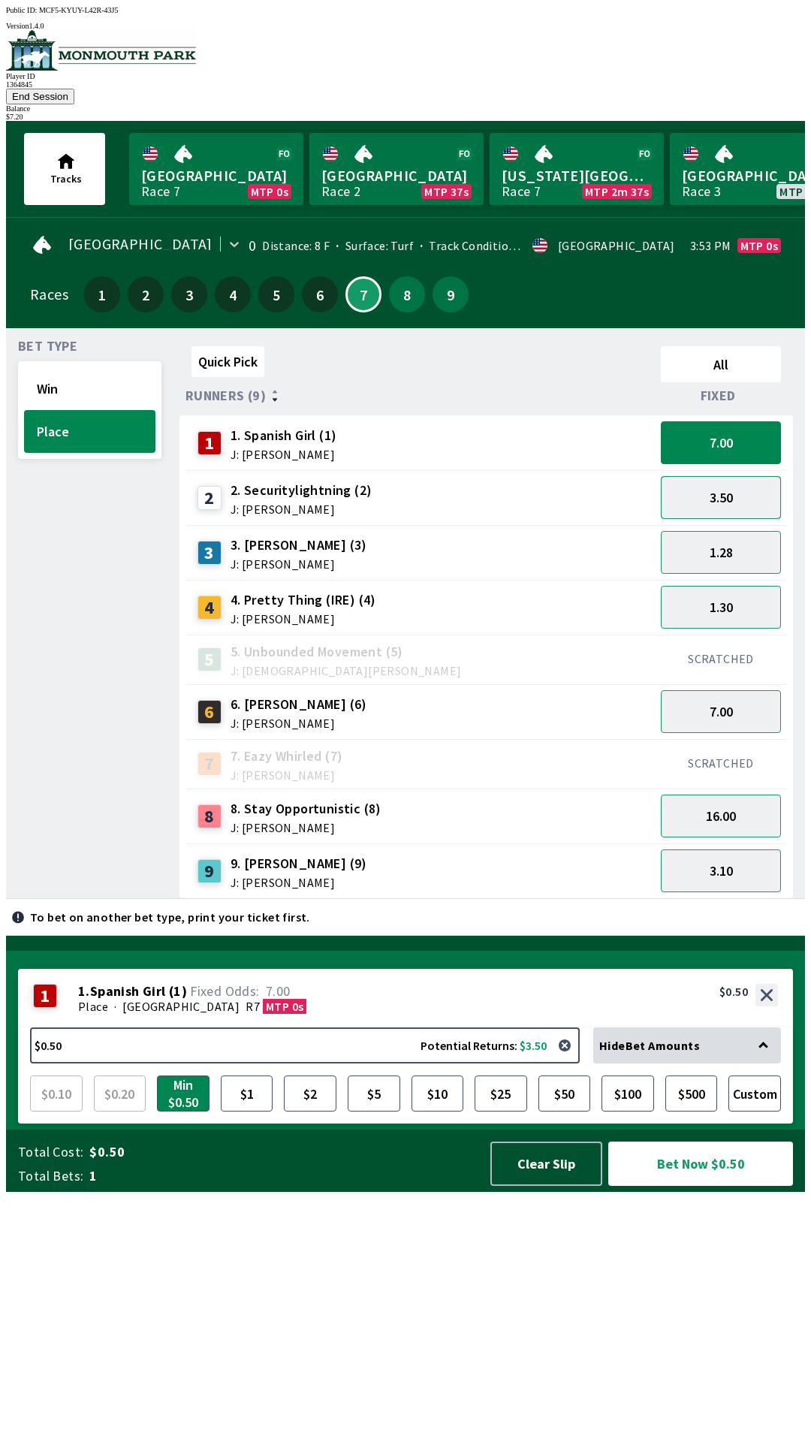
click at [735, 483] on button "3.50" at bounding box center [721, 497] width 120 height 43
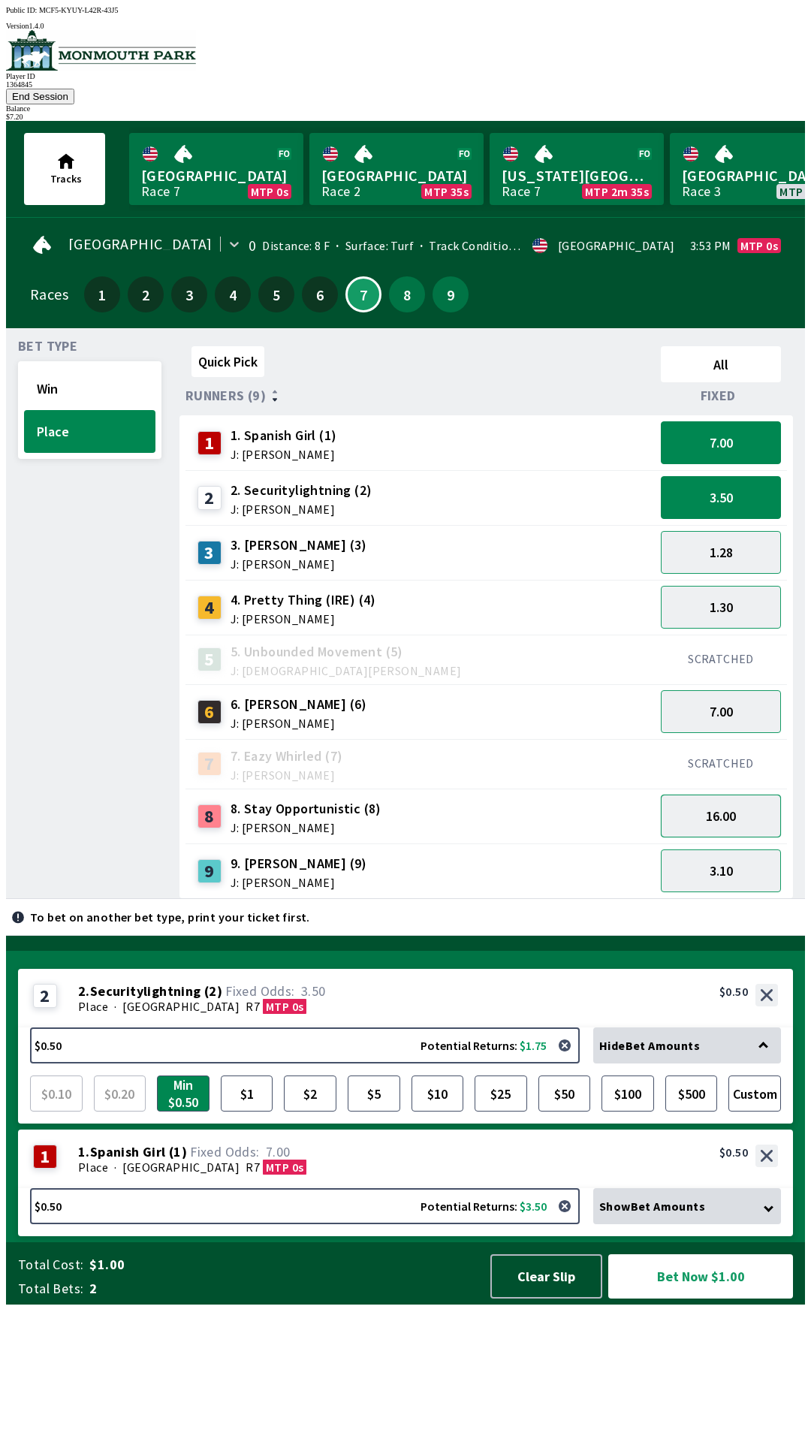
click at [727, 795] on button "16.00" at bounding box center [721, 816] width 120 height 43
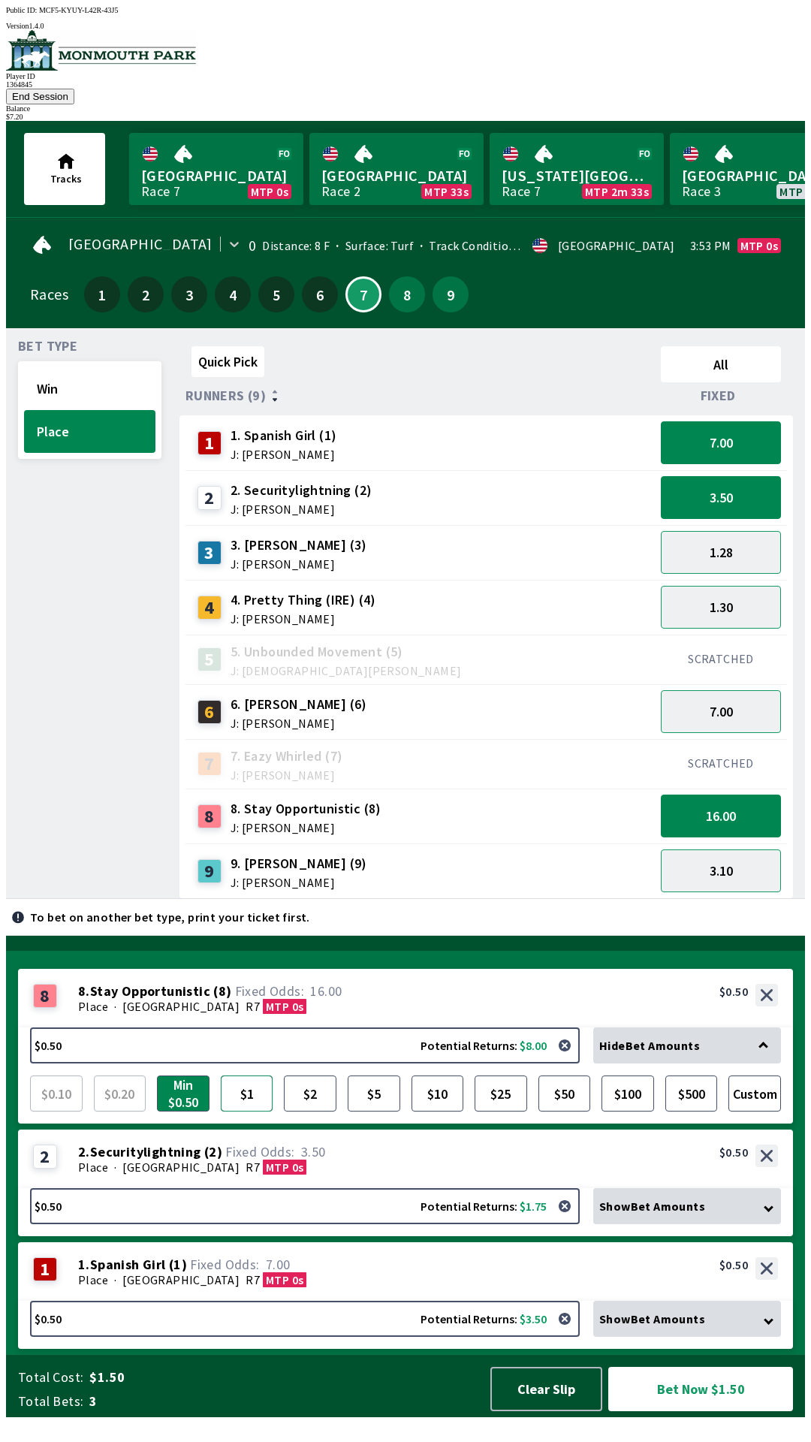
click at [249, 1109] on button "$1" at bounding box center [247, 1094] width 53 height 36
click at [713, 1411] on button "Bet Now $2.00" at bounding box center [700, 1389] width 185 height 44
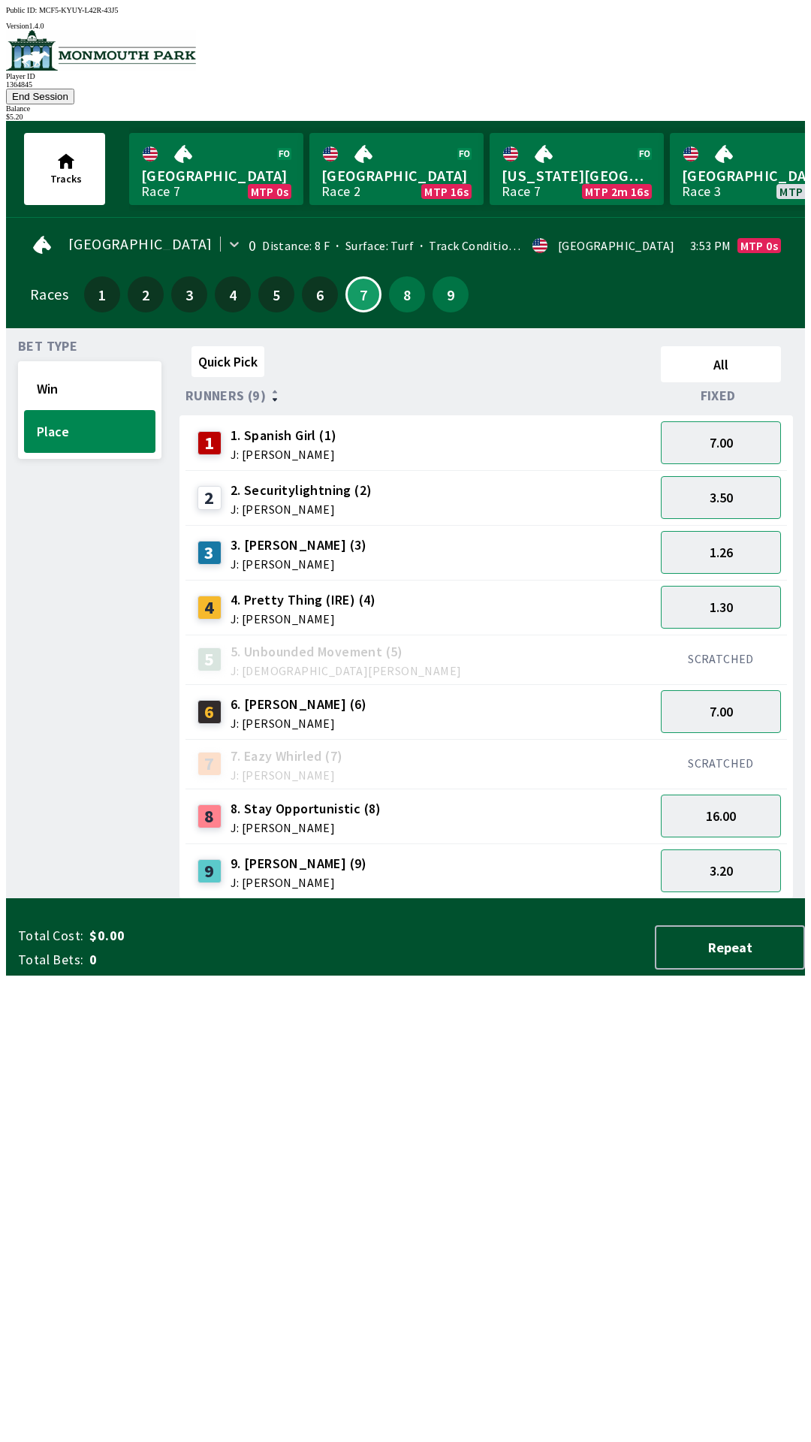
click at [74, 89] on button "End Session" at bounding box center [40, 97] width 68 height 16
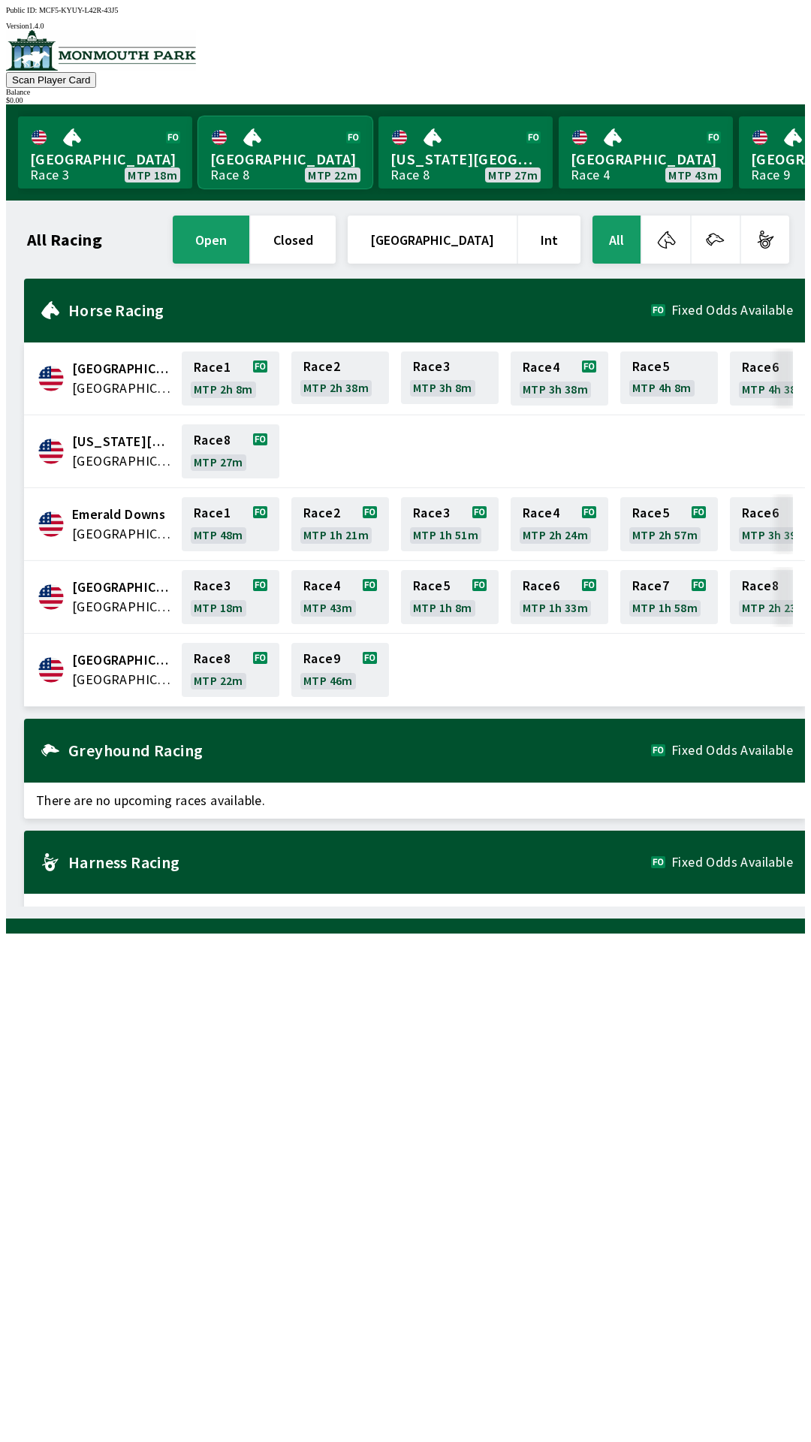
click at [277, 137] on link "[GEOGRAPHIC_DATA] Race 8 MTP 22m" at bounding box center [285, 152] width 174 height 72
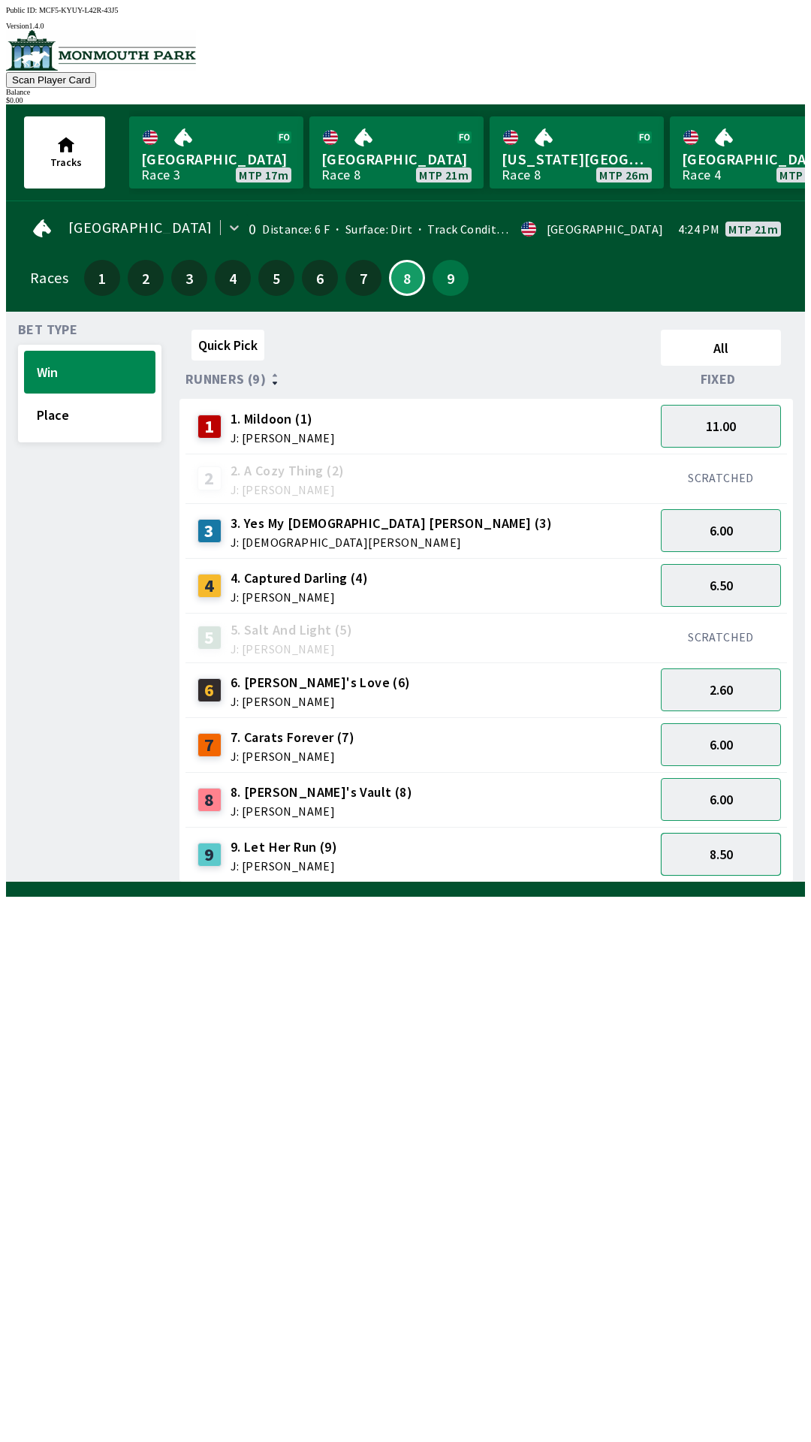
click at [716, 846] on button "8.50" at bounding box center [721, 854] width 120 height 43
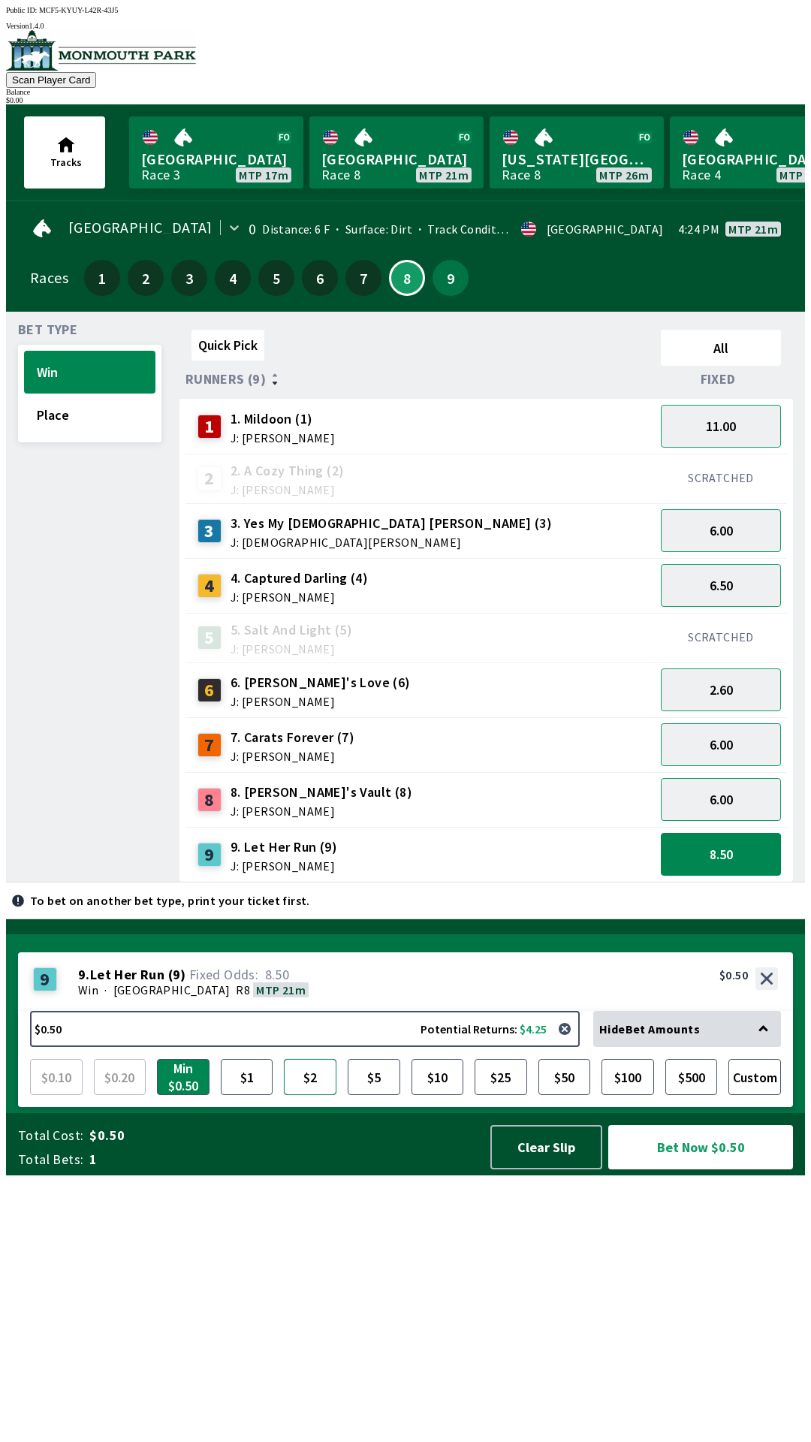
click at [306, 1095] on button "$2" at bounding box center [310, 1077] width 53 height 36
click at [671, 1169] on button "Bet Now $2.00" at bounding box center [700, 1147] width 185 height 44
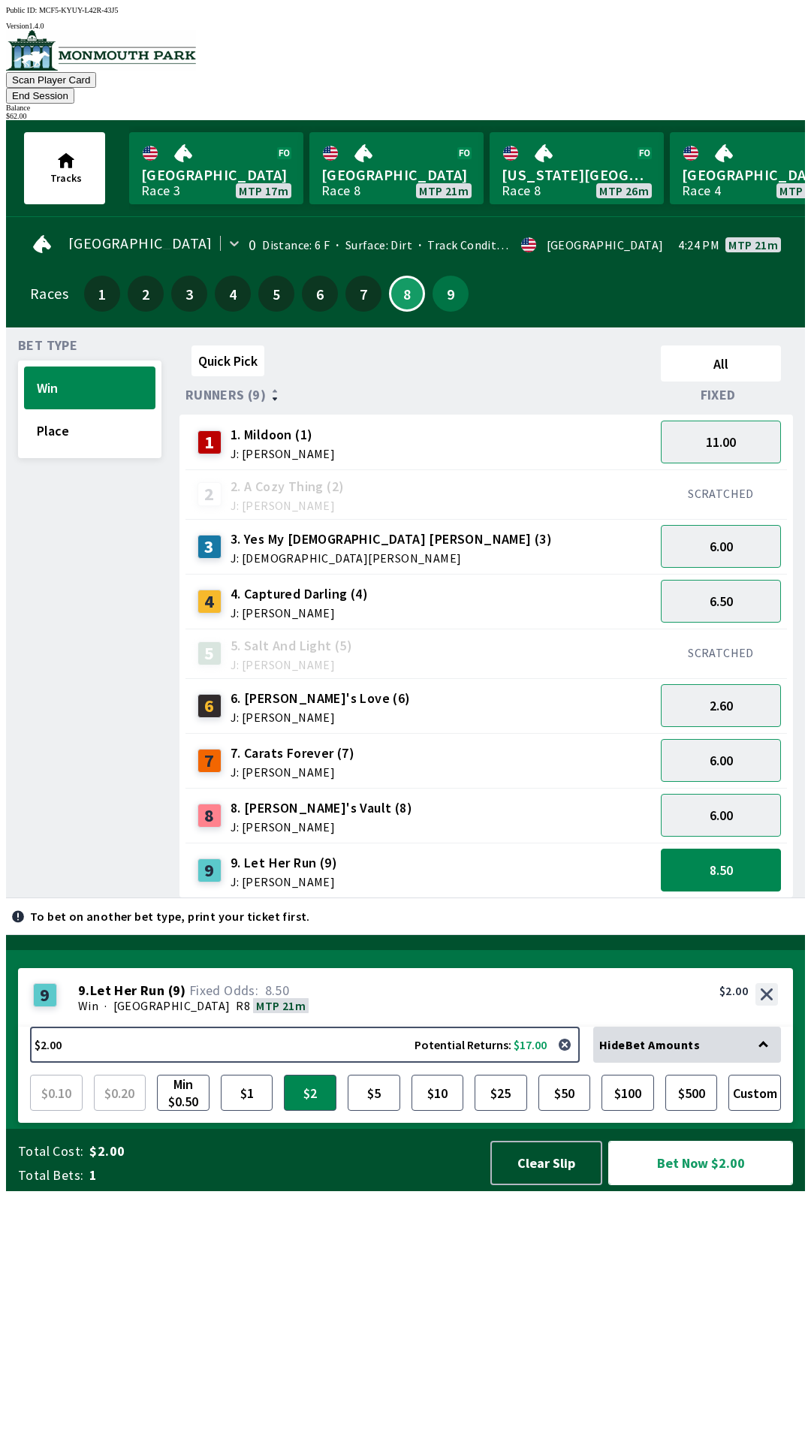
click at [687, 1185] on button "Bet Now $2.00" at bounding box center [700, 1163] width 185 height 44
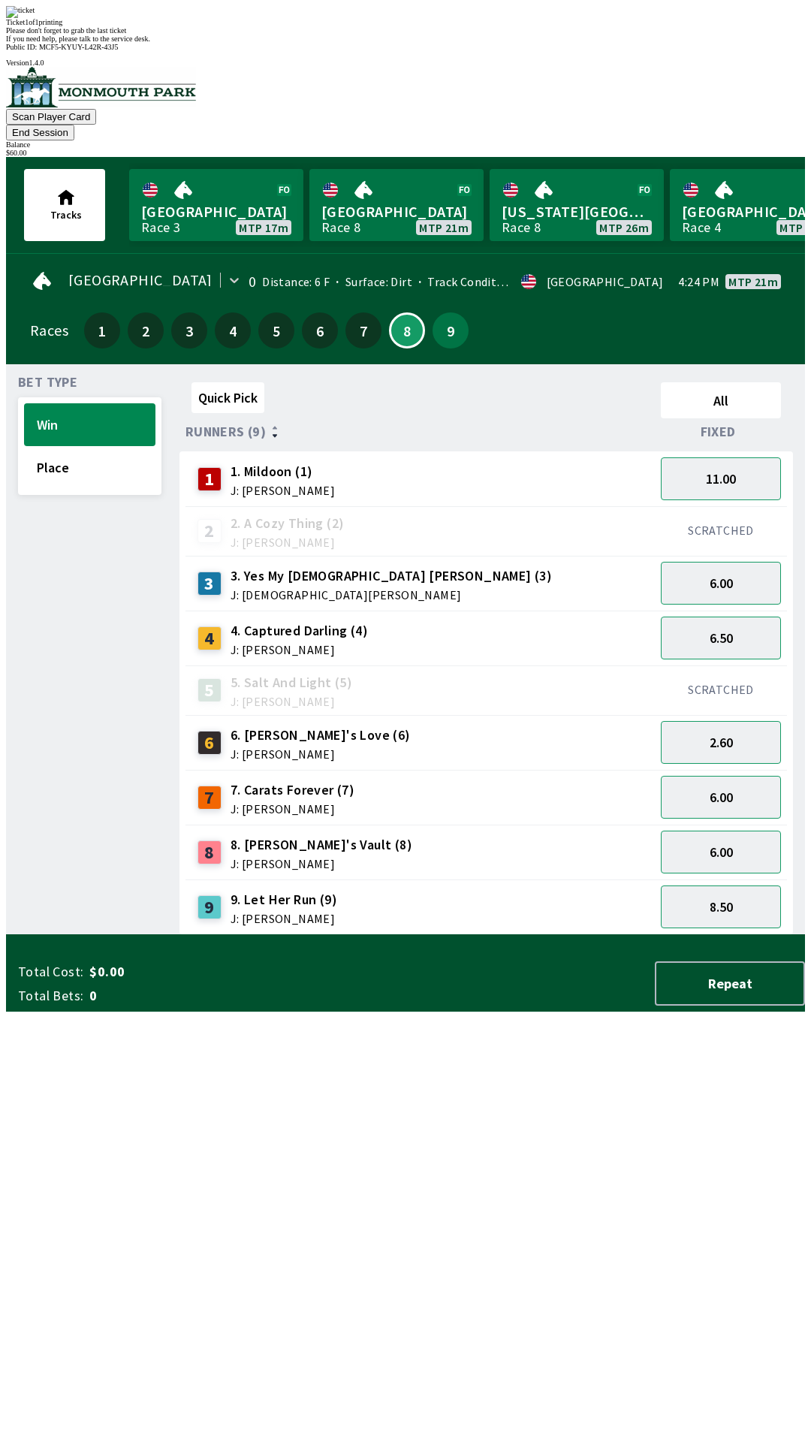
click at [427, 935] on div "Quick Pick All Runners (9) Fixed 1 1. Mildoon (1) J: [PERSON_NAME] 11.00 2 2. A…" at bounding box center [493, 655] width 626 height 559
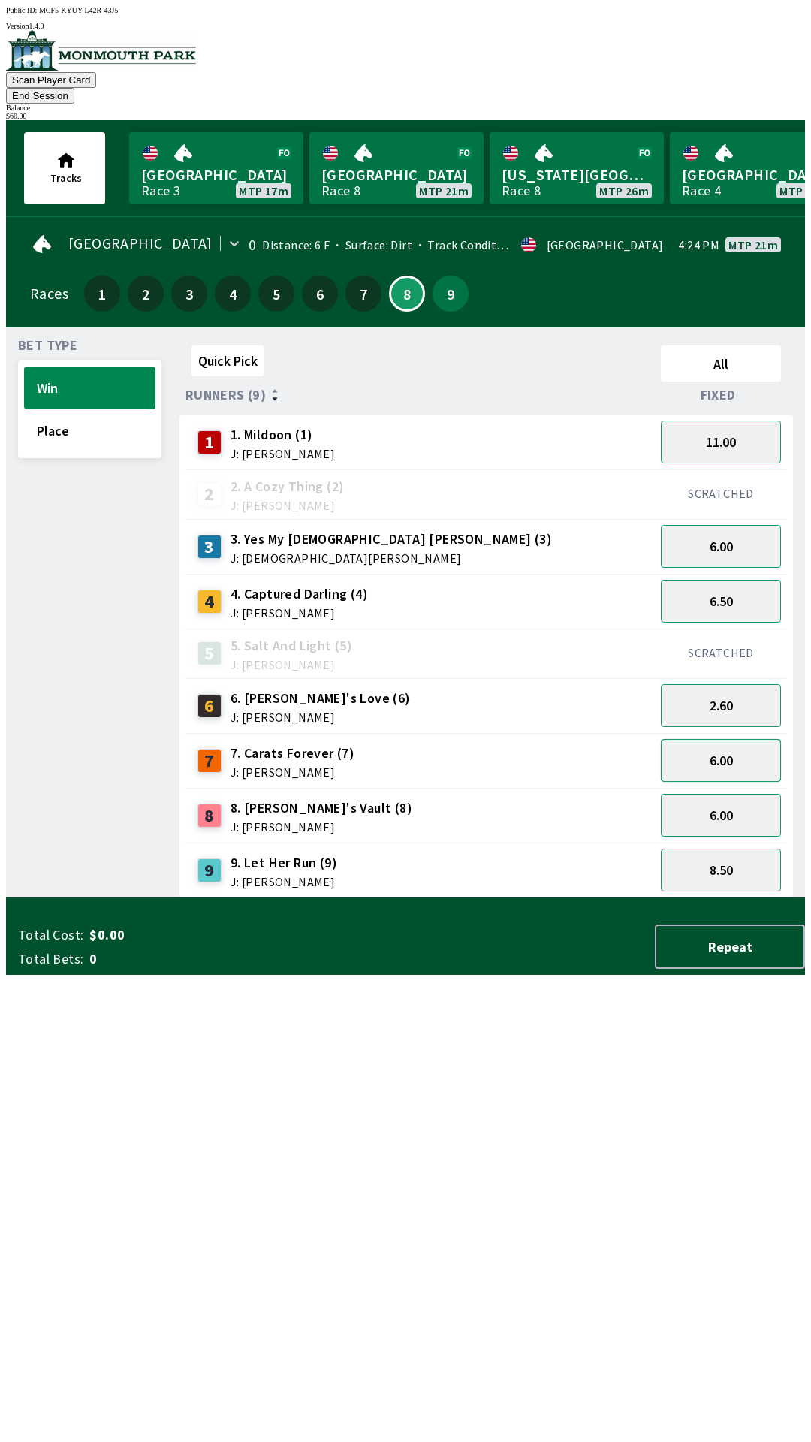
click at [710, 739] on button "6.00" at bounding box center [721, 760] width 120 height 43
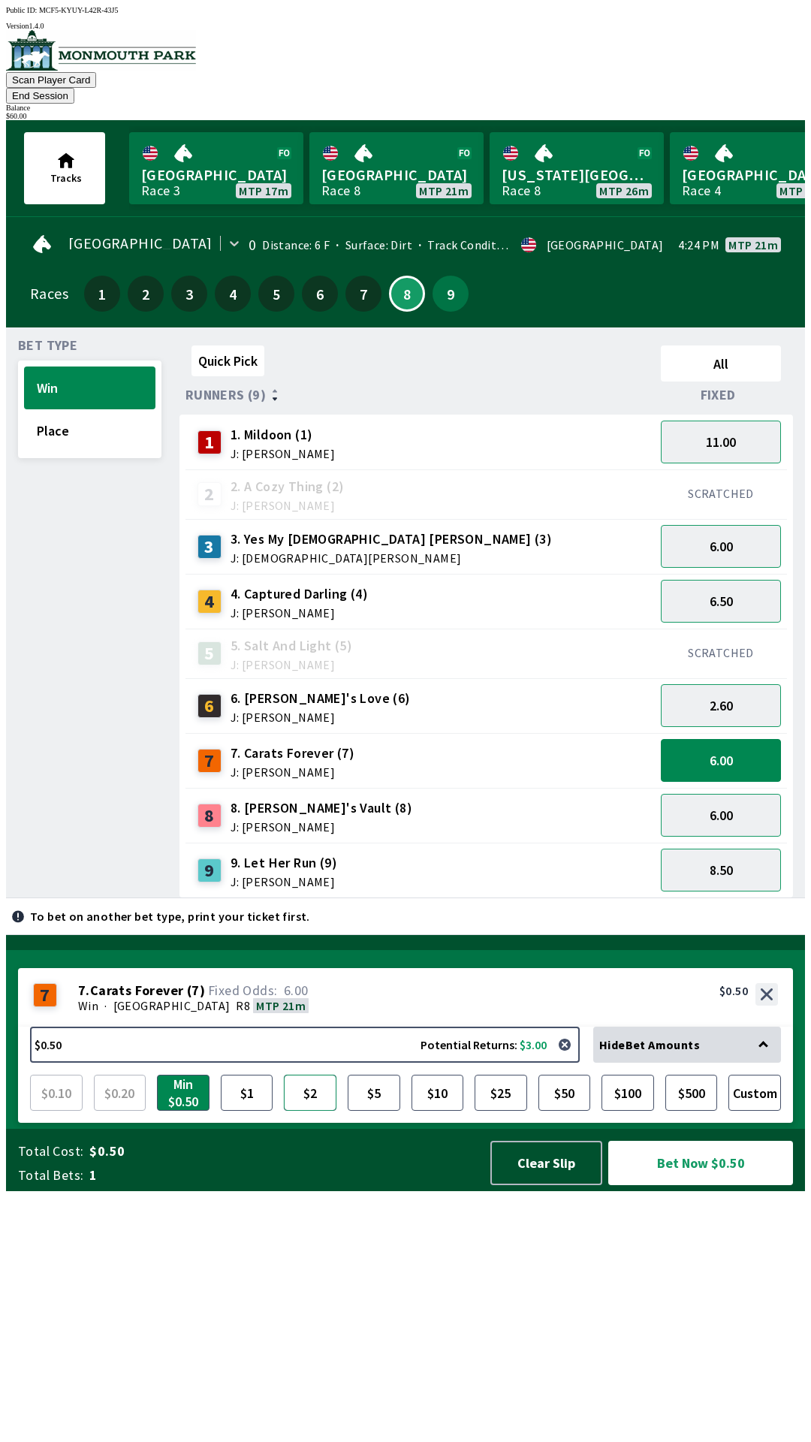
click at [304, 1111] on button "$2" at bounding box center [310, 1093] width 53 height 36
click at [674, 1185] on button "Bet Now $2.00" at bounding box center [700, 1163] width 185 height 44
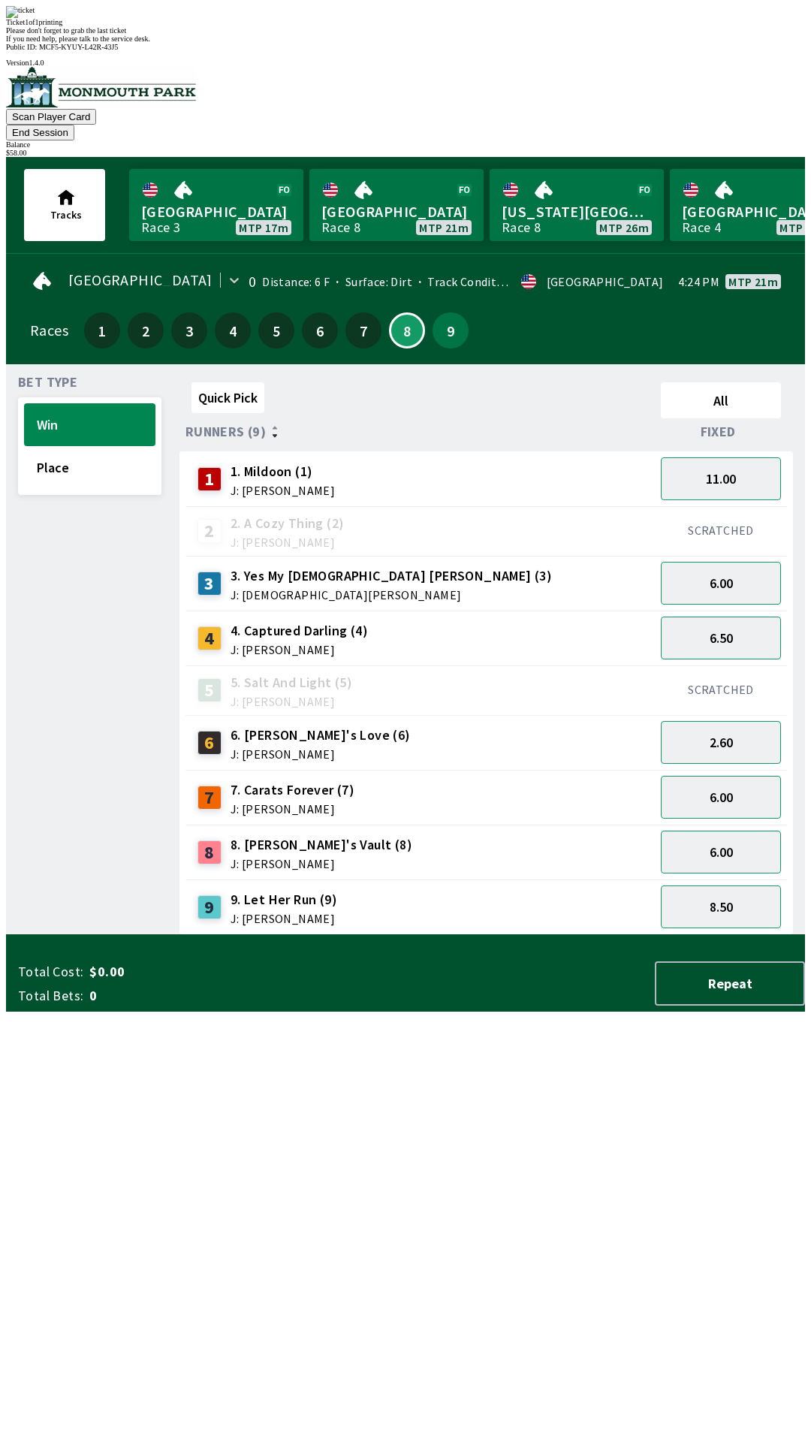
click at [412, 935] on div "Quick Pick All Runners (9) Fixed 1 1. Mildoon (1) J: [PERSON_NAME] 11.00 2 2. A…" at bounding box center [493, 655] width 626 height 559
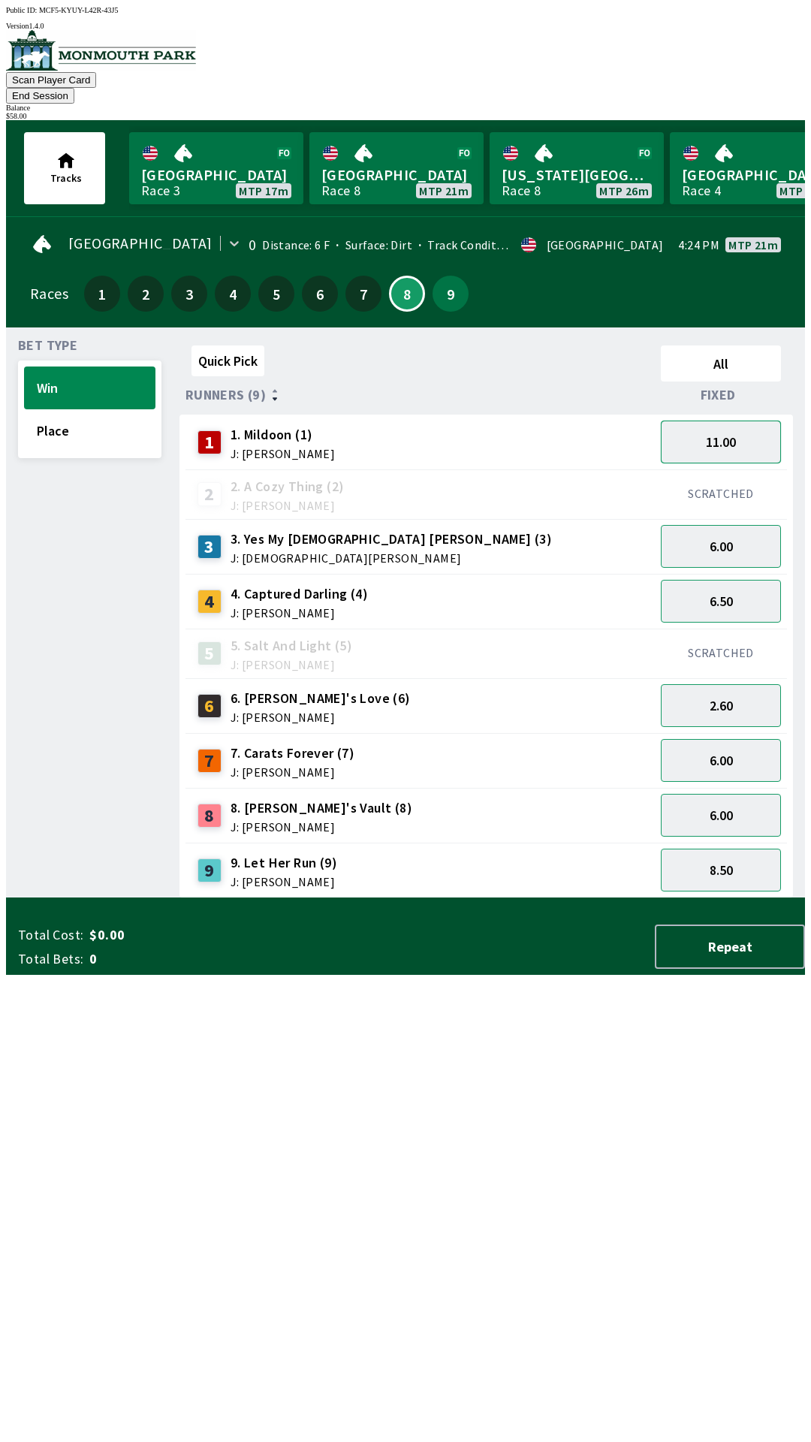
click at [709, 421] on button "11.00" at bounding box center [721, 442] width 120 height 43
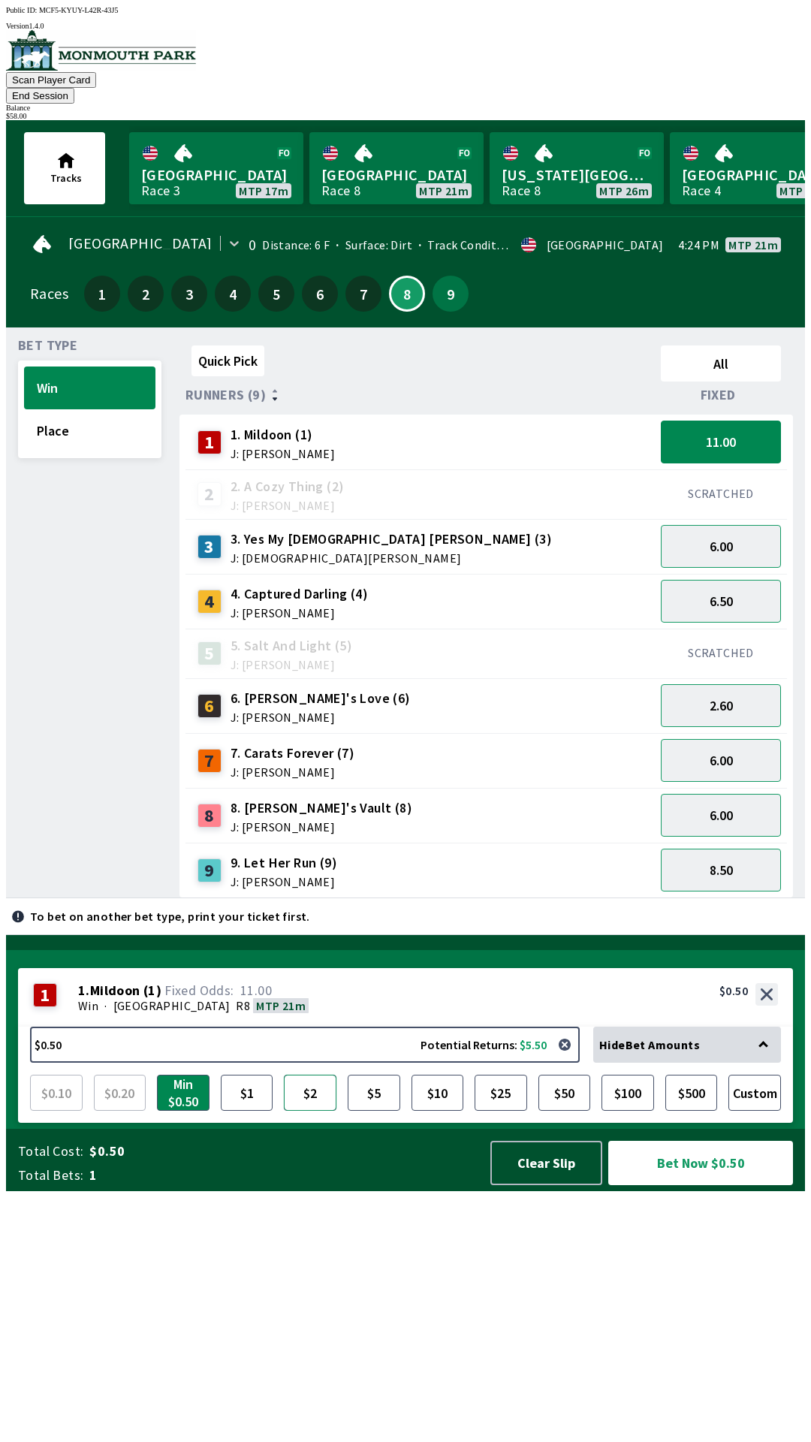
click at [309, 1111] on button "$2" at bounding box center [310, 1093] width 53 height 36
click at [683, 1185] on button "Bet Now $2.00" at bounding box center [700, 1163] width 185 height 44
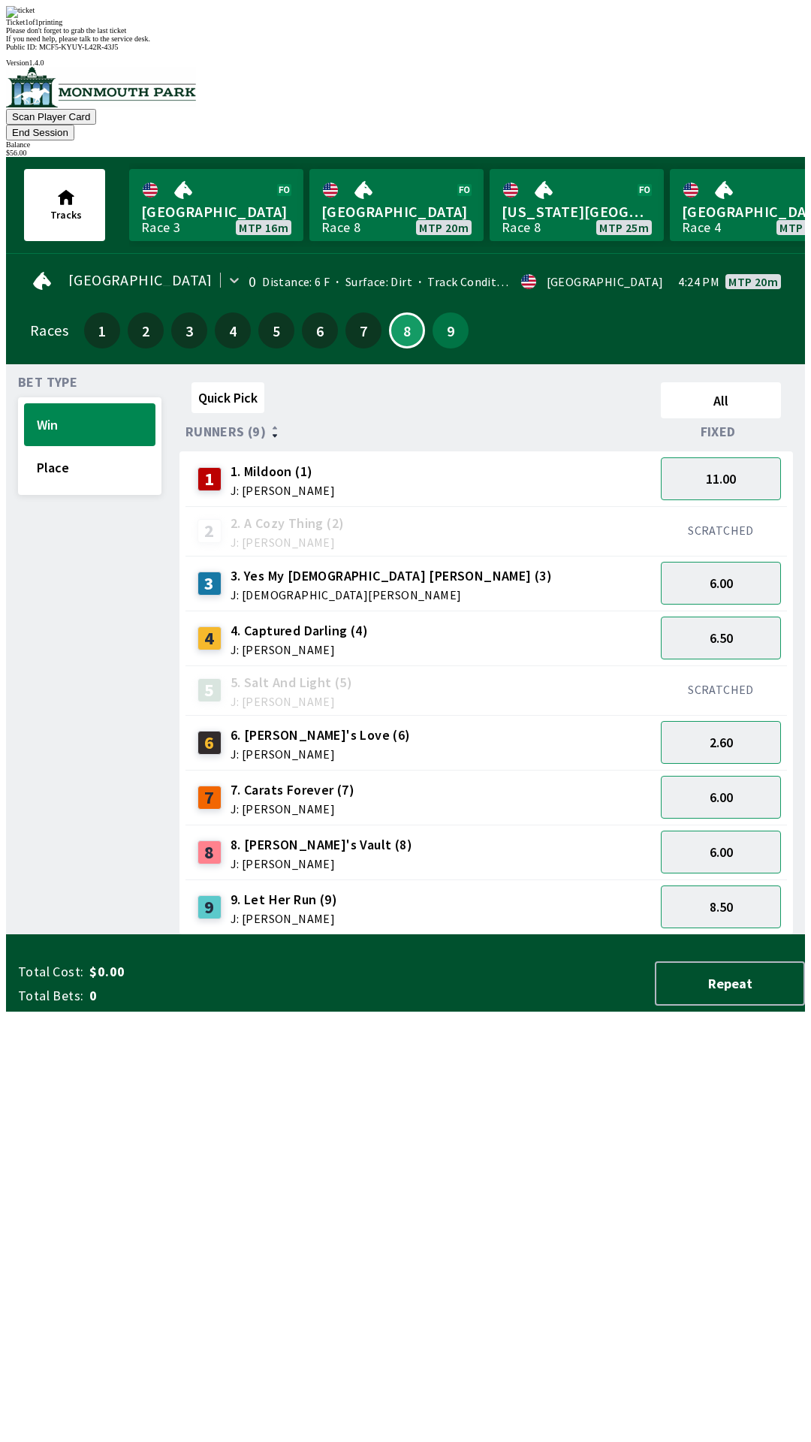
click at [396, 935] on div "Quick Pick All Runners (9) Fixed 1 1. Mildoon (1) J: [PERSON_NAME] 11.00 2 2. A…" at bounding box center [493, 655] width 626 height 559
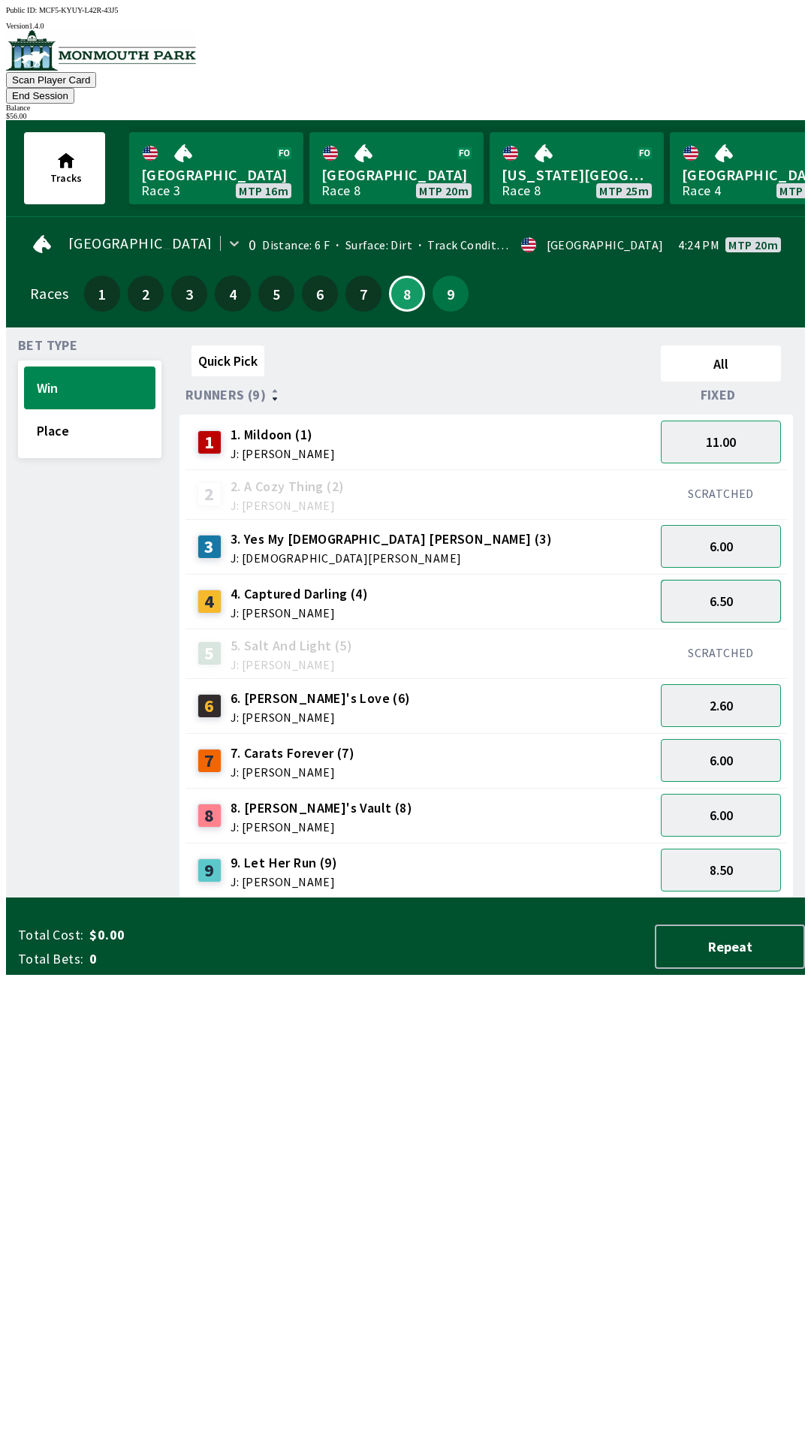
click at [724, 580] on button "6.50" at bounding box center [721, 601] width 120 height 43
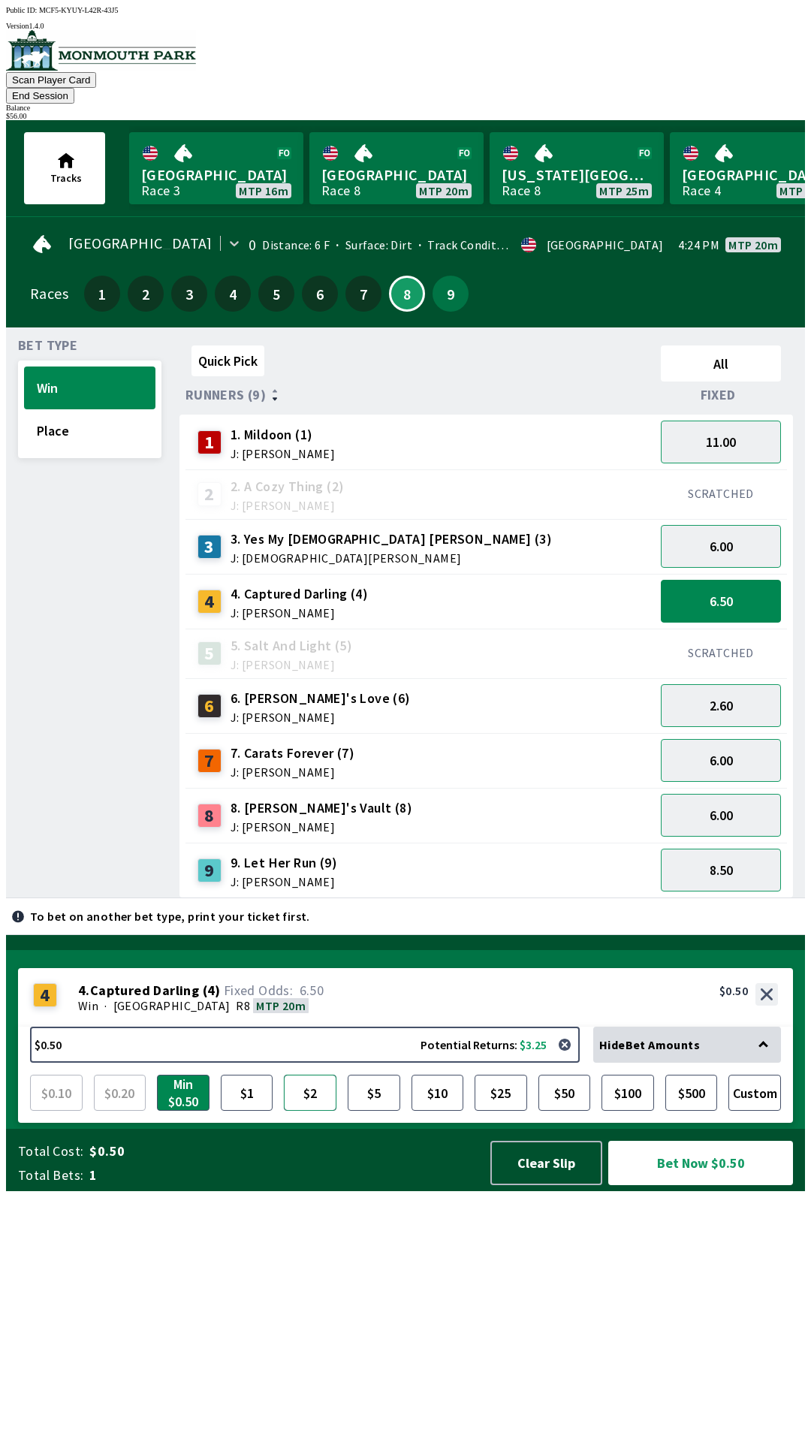
click at [303, 1111] on button "$2" at bounding box center [310, 1093] width 53 height 36
click at [680, 1185] on button "Bet Now $2.00" at bounding box center [700, 1163] width 185 height 44
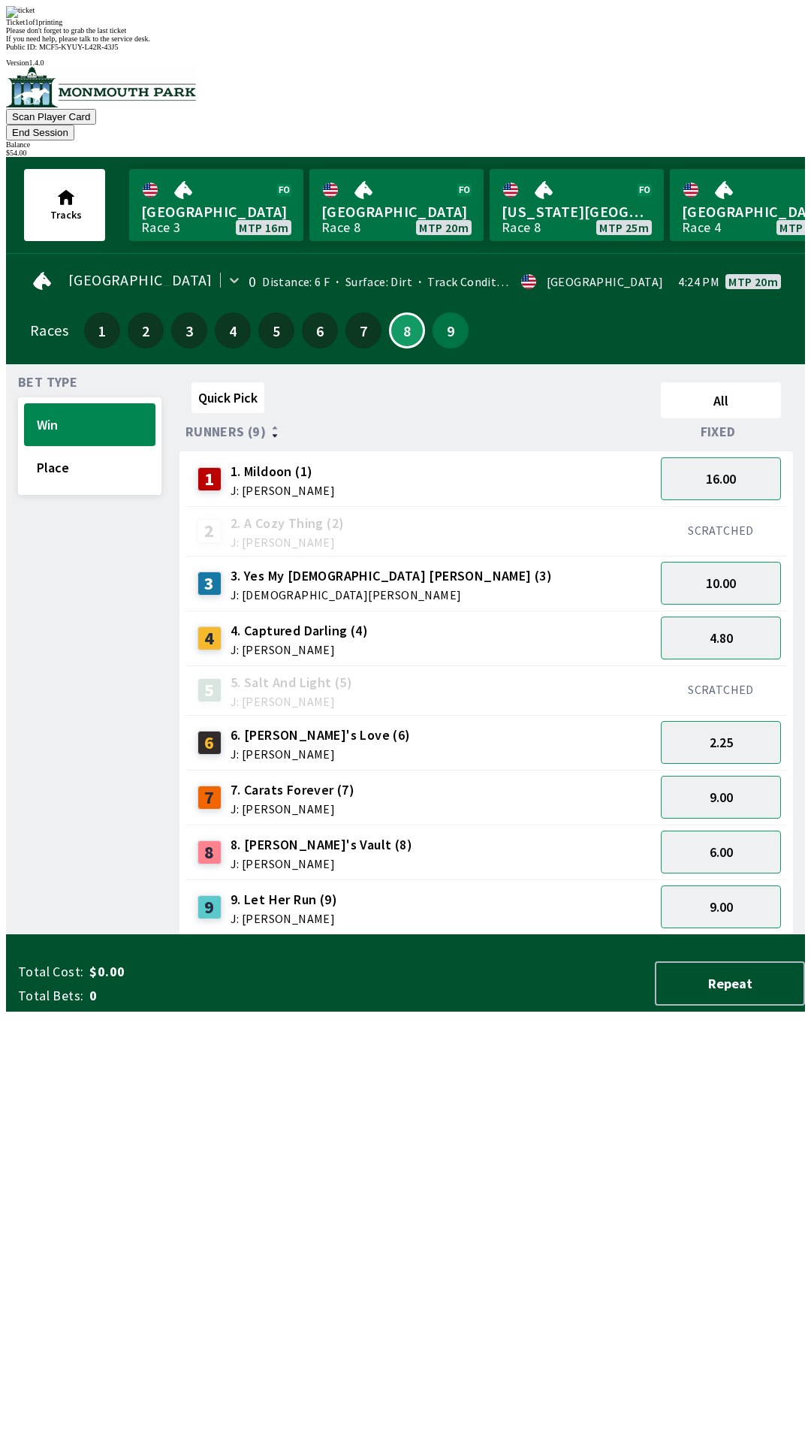
click at [457, 935] on div "Quick Pick All Runners (9) Fixed 1 1. Mildoon (1) J: [PERSON_NAME] 16.00 2 2. A…" at bounding box center [493, 655] width 626 height 559
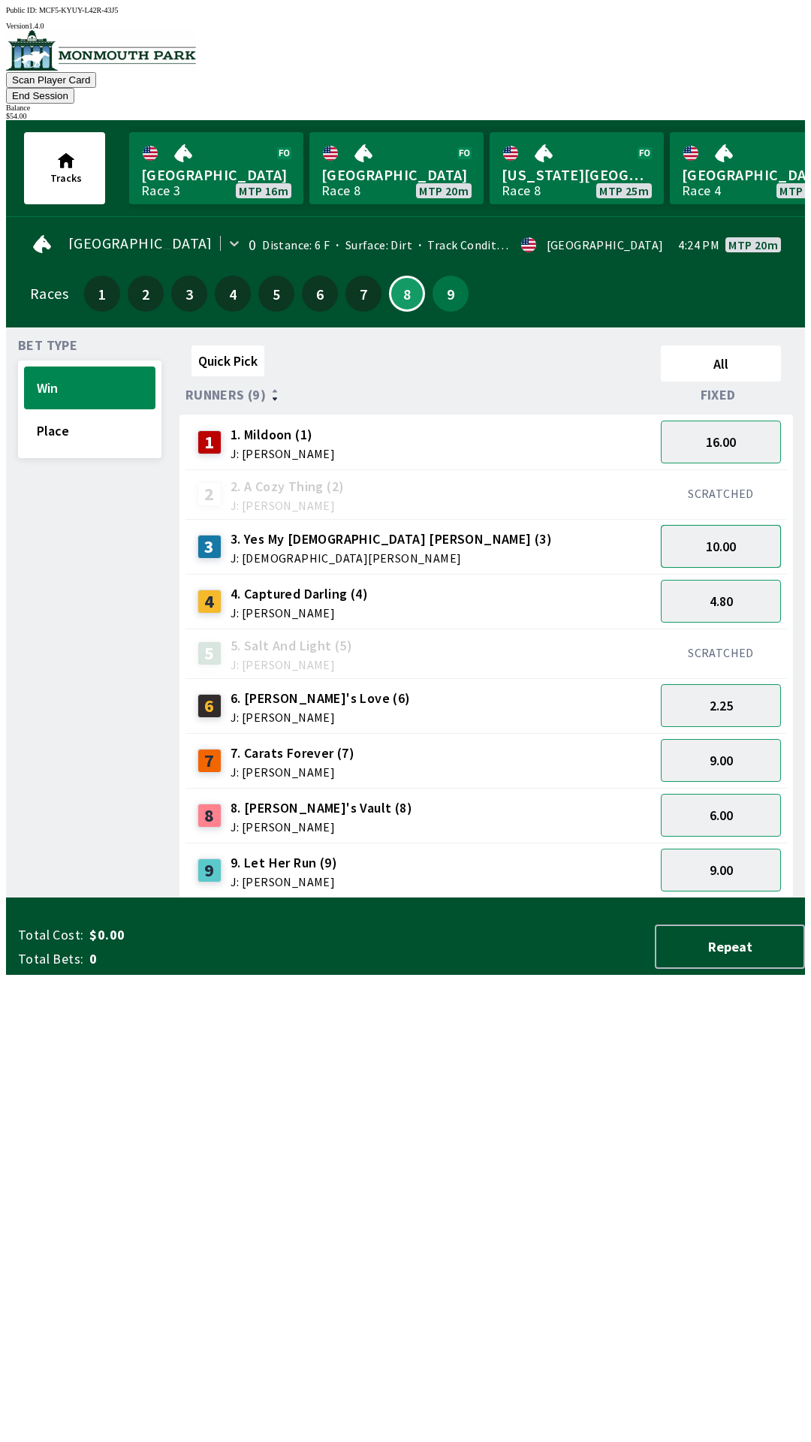
click at [714, 530] on button "10.00" at bounding box center [721, 546] width 120 height 43
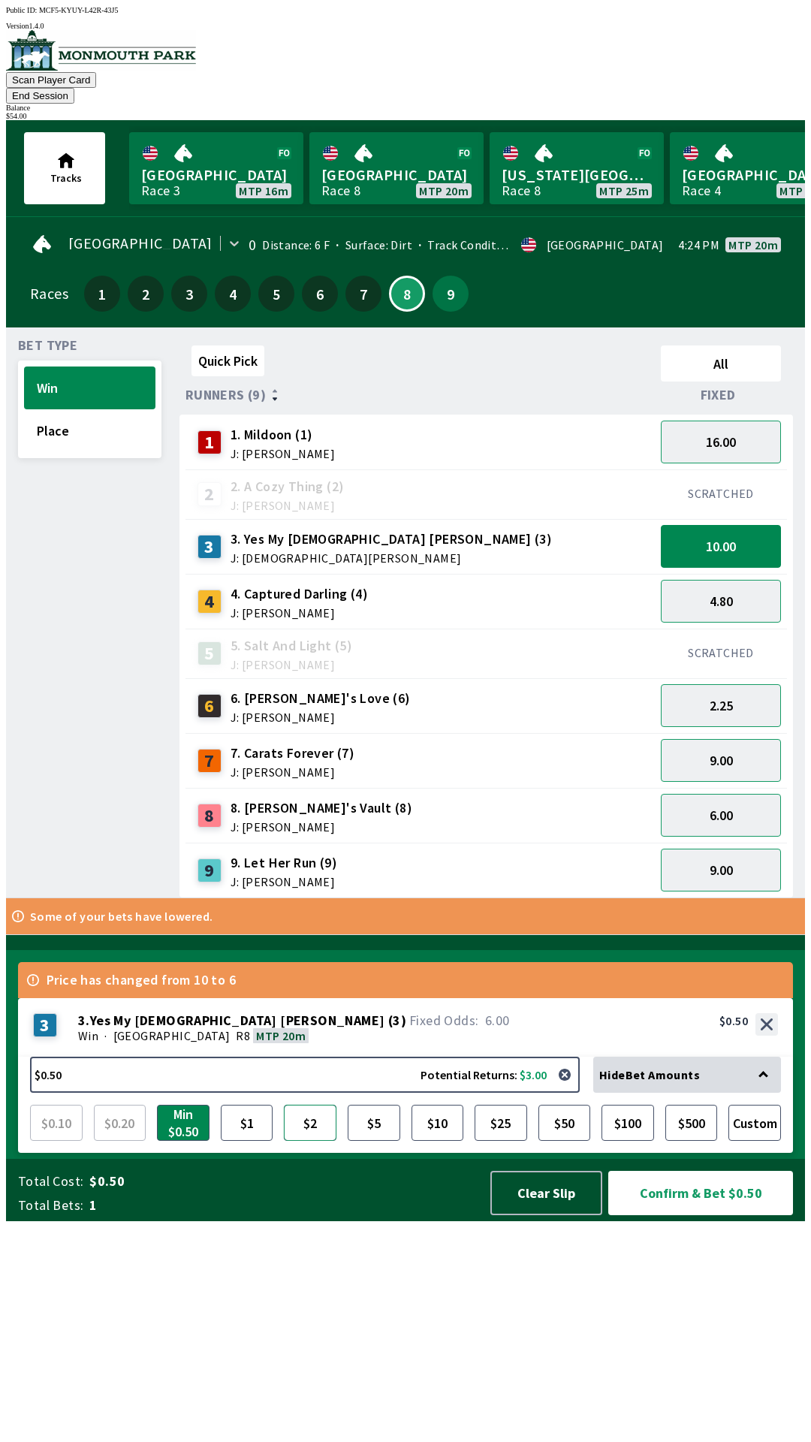
click at [315, 1141] on button "$2" at bounding box center [310, 1123] width 53 height 36
click at [698, 1215] on button "Confirm & Bet $2.00" at bounding box center [700, 1193] width 185 height 44
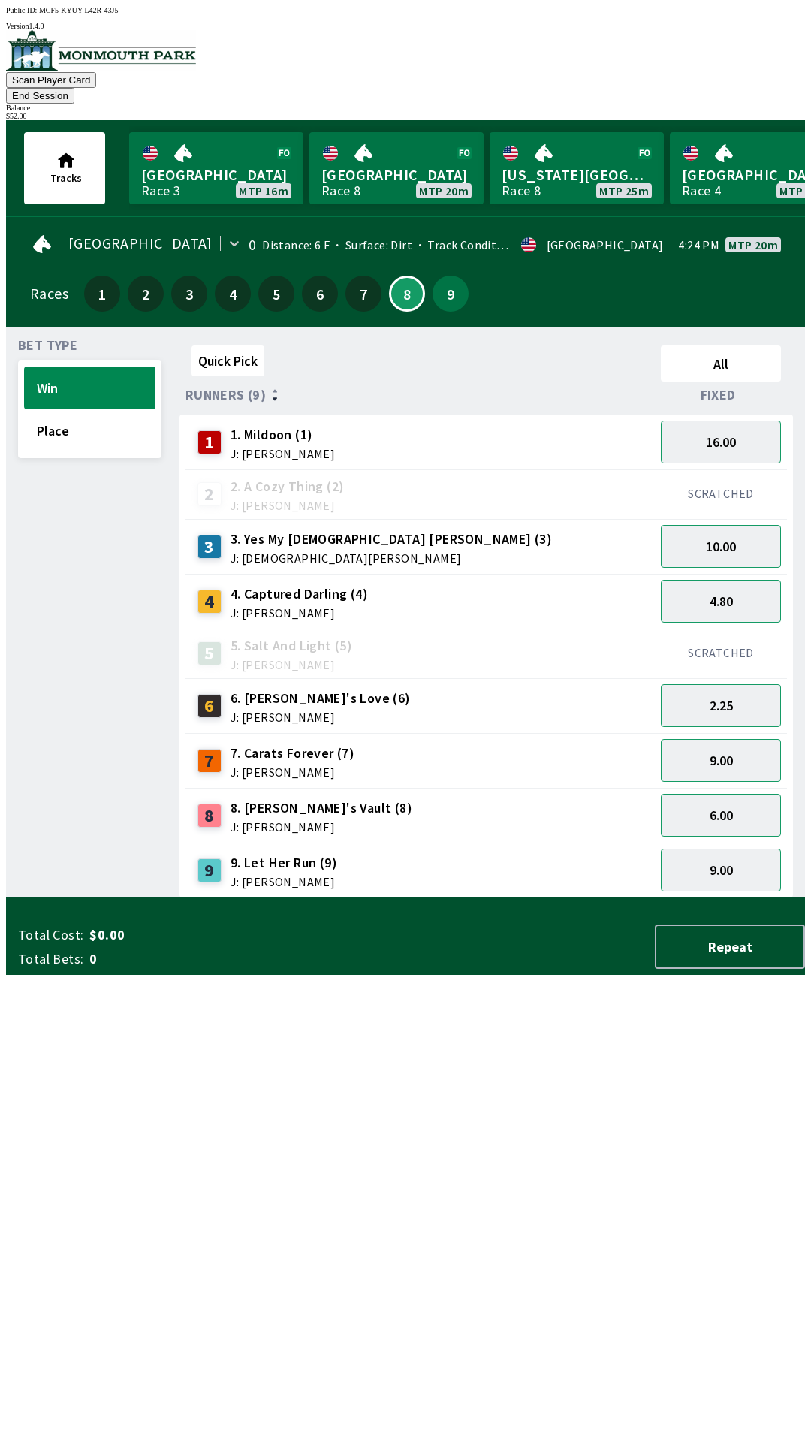
click at [407, 898] on div "Quick Pick All Runners (9) Fixed 1 1. Mildoon (1) J: [PERSON_NAME] 16.00 2 2. A…" at bounding box center [493, 618] width 626 height 559
click at [74, 88] on button "End Session" at bounding box center [40, 96] width 68 height 16
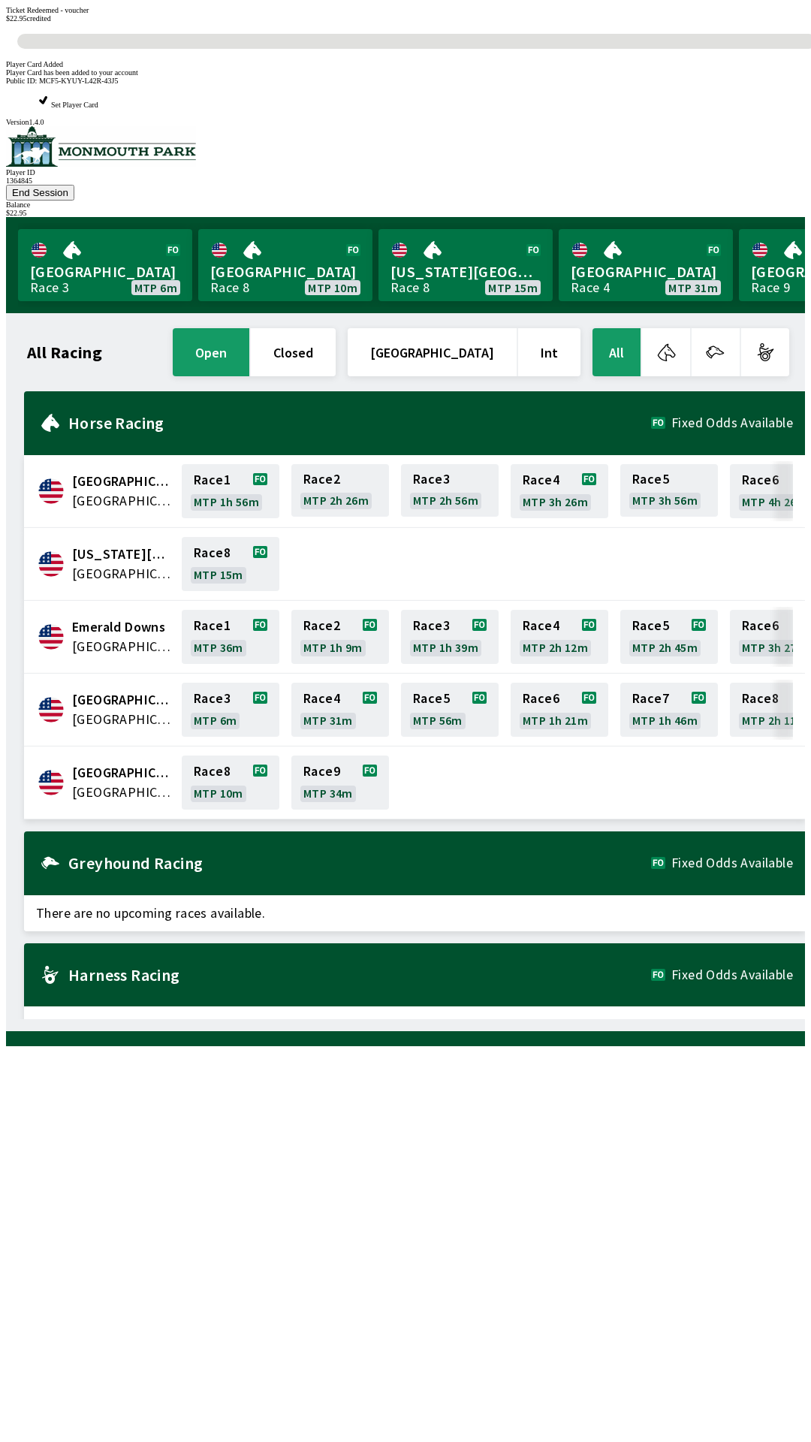
click at [482, 1019] on div "All Racing open closed [GEOGRAPHIC_DATA] Int All [GEOGRAPHIC_DATA] [GEOGRAPHIC_…" at bounding box center [411, 672] width 787 height 694
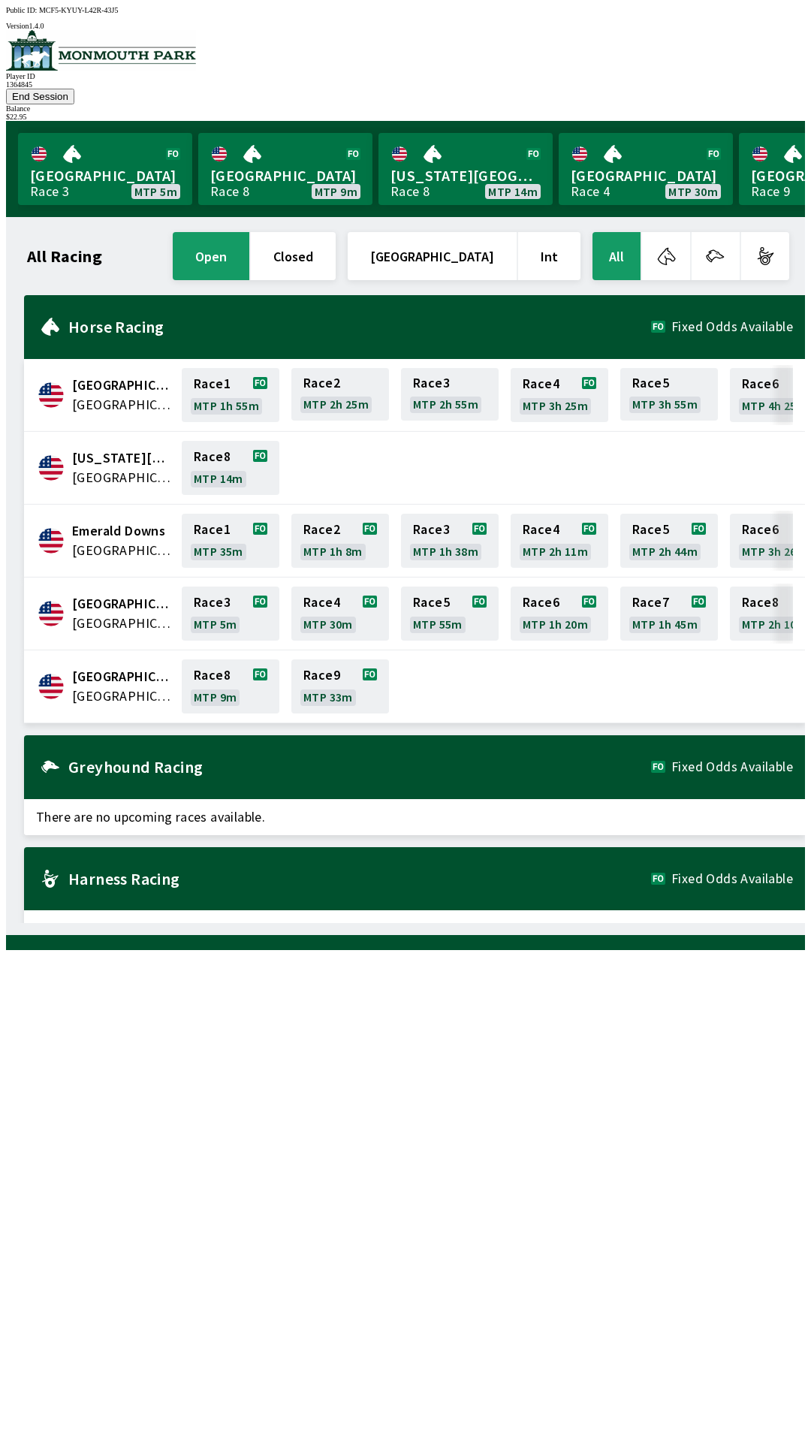
click at [116, 686] on span "[GEOGRAPHIC_DATA]" at bounding box center [122, 696] width 101 height 20
click at [125, 686] on span "[GEOGRAPHIC_DATA]" at bounding box center [122, 696] width 101 height 20
click at [232, 664] on link "Race 8 MTP 9m" at bounding box center [231, 686] width 98 height 54
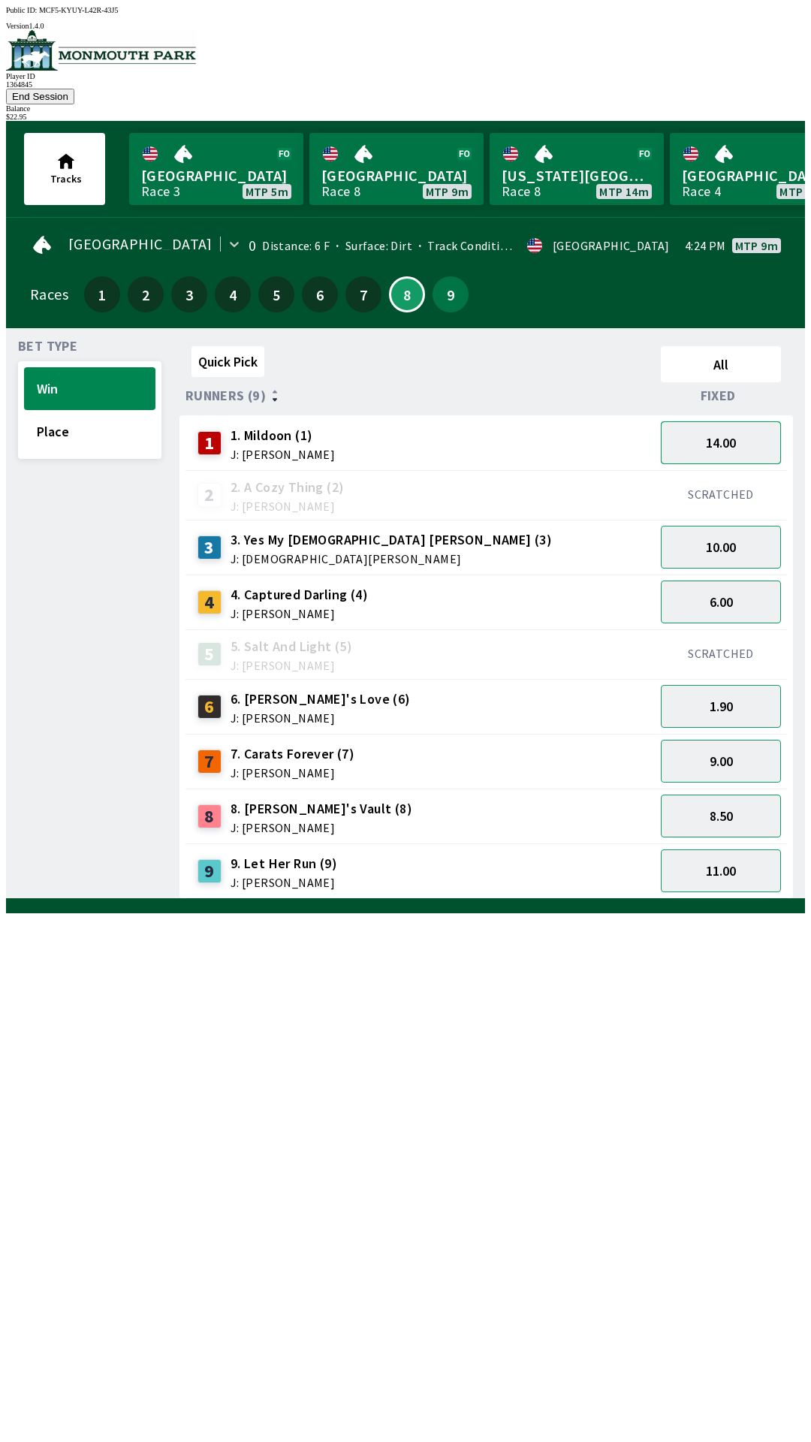
click at [723, 421] on button "14.00" at bounding box center [721, 442] width 120 height 43
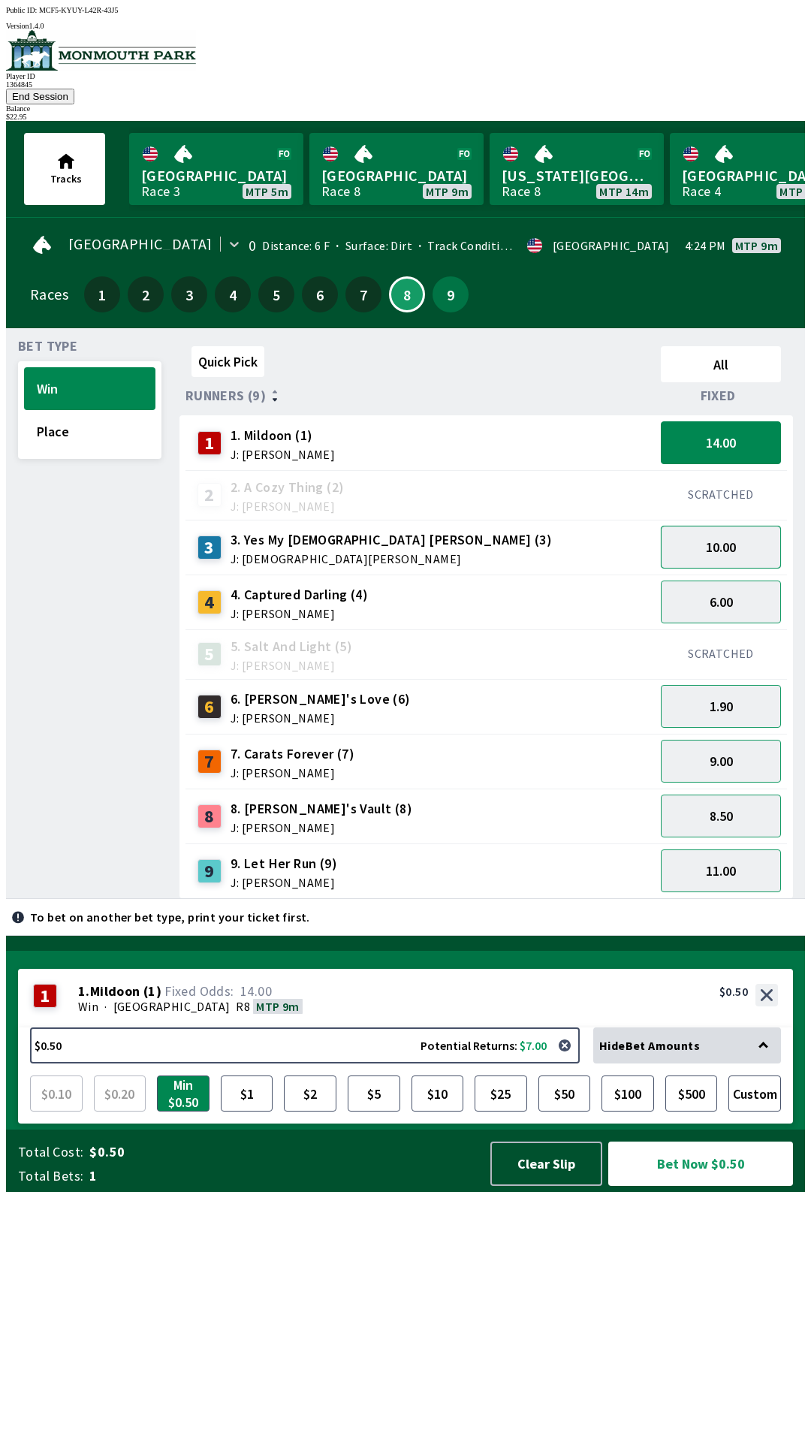
click at [733, 526] on button "10.00" at bounding box center [721, 547] width 120 height 43
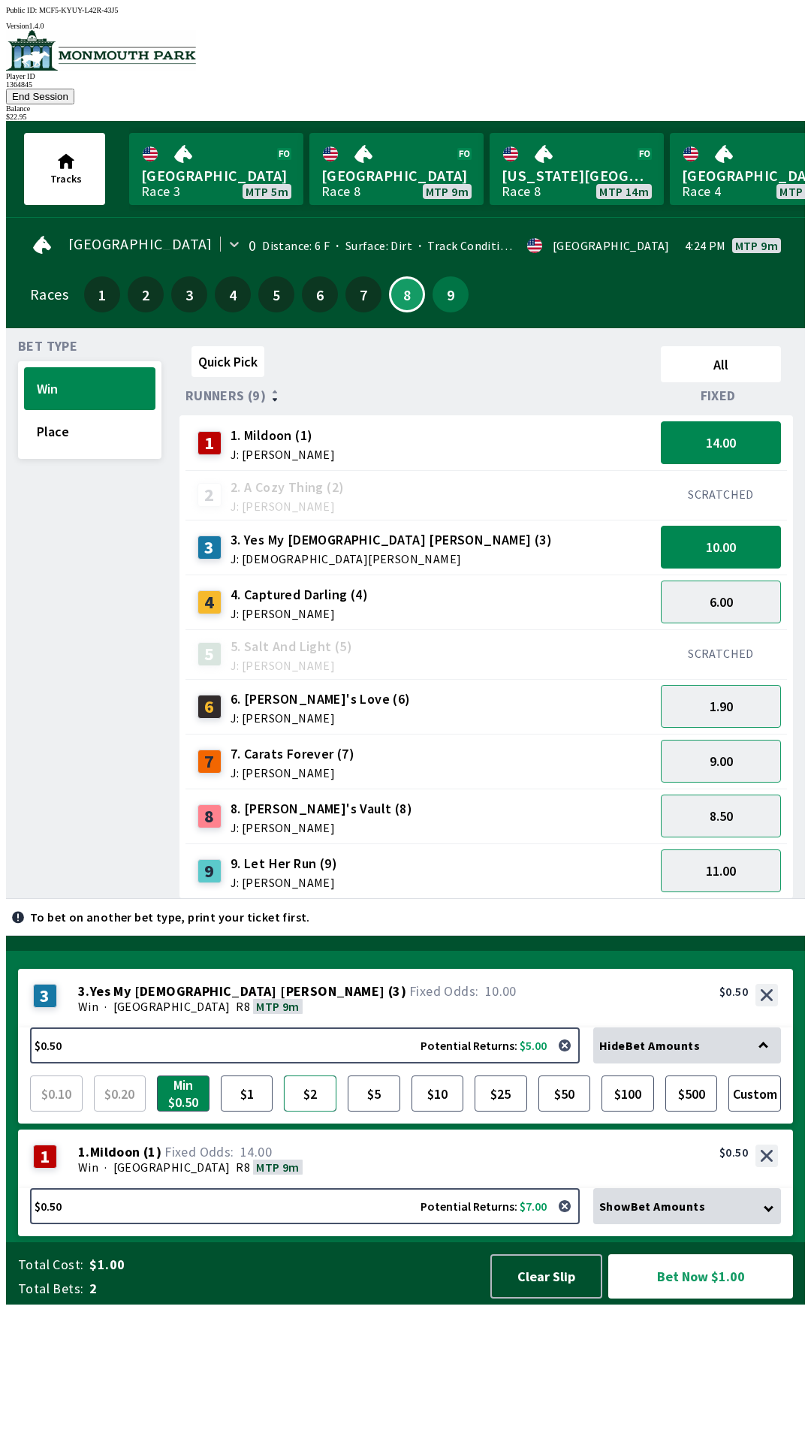
click at [307, 1112] on button "$2" at bounding box center [310, 1094] width 53 height 36
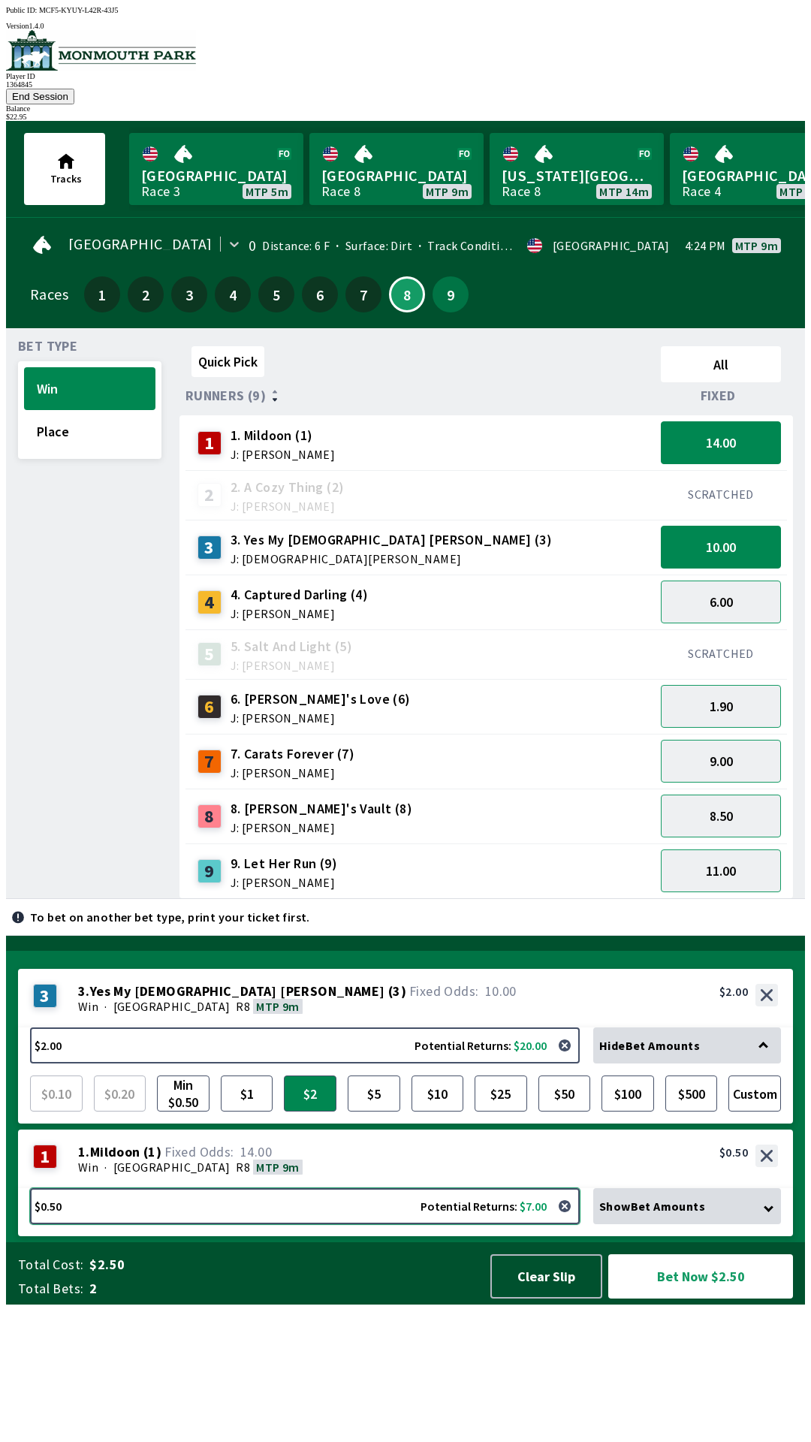
click at [285, 1224] on button "$0.50 Potential Returns: $7.00" at bounding box center [305, 1206] width 550 height 36
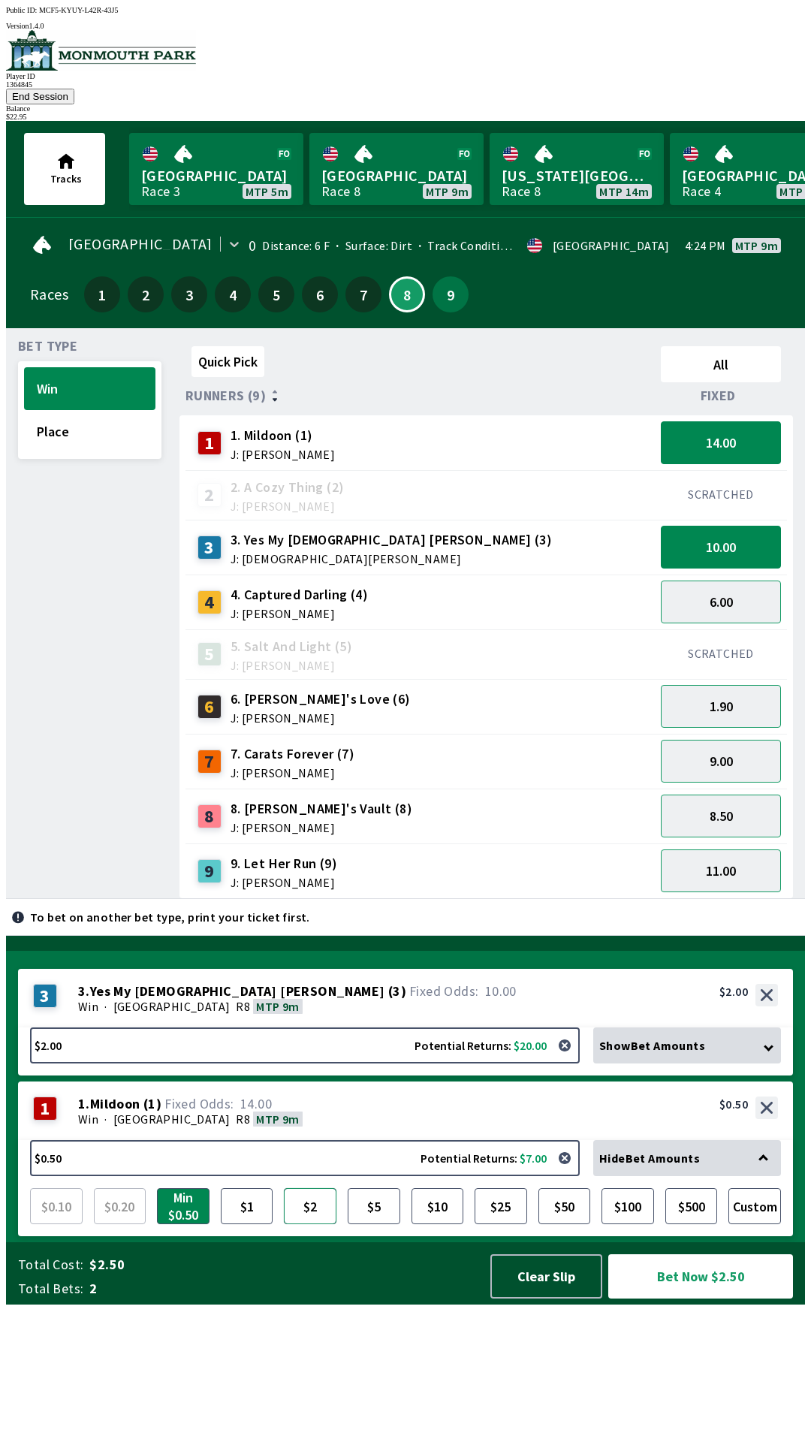
click at [307, 1224] on button "$2" at bounding box center [310, 1206] width 53 height 36
click at [709, 1299] on button "Bet Now $4.00" at bounding box center [700, 1276] width 185 height 44
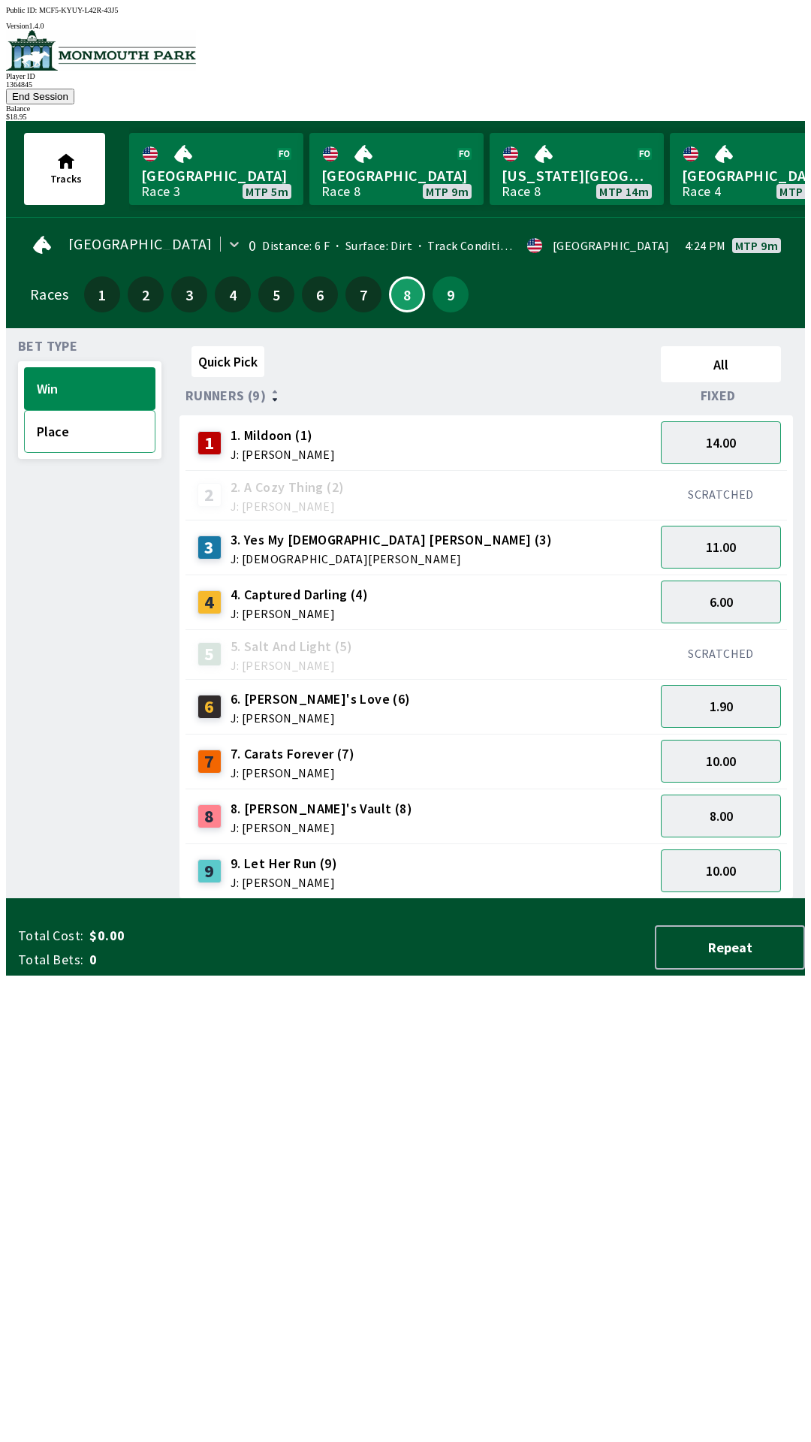
click at [65, 410] on button "Place" at bounding box center [89, 431] width 131 height 43
click at [712, 421] on button "5.00" at bounding box center [721, 442] width 120 height 43
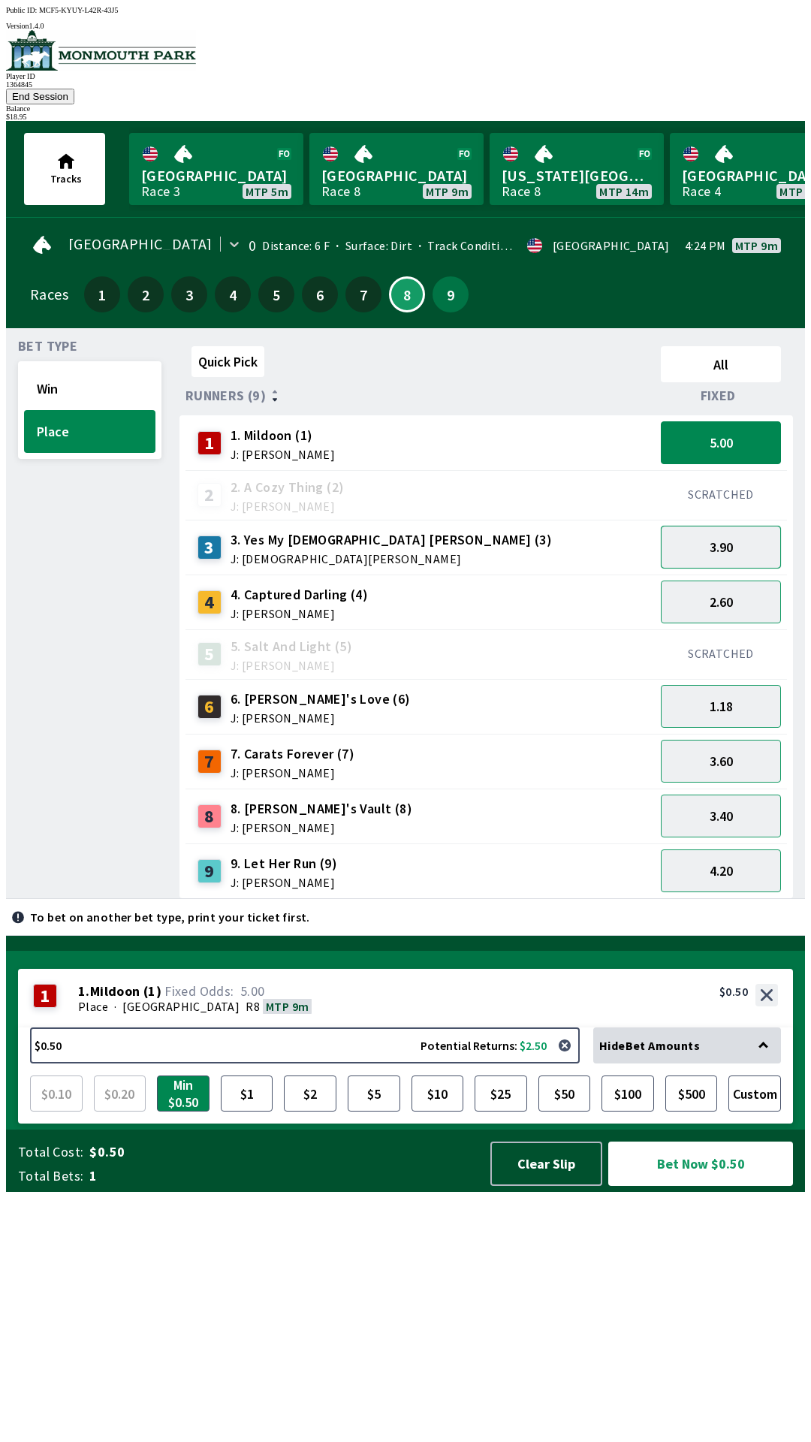
click at [721, 530] on button "3.90" at bounding box center [721, 547] width 120 height 43
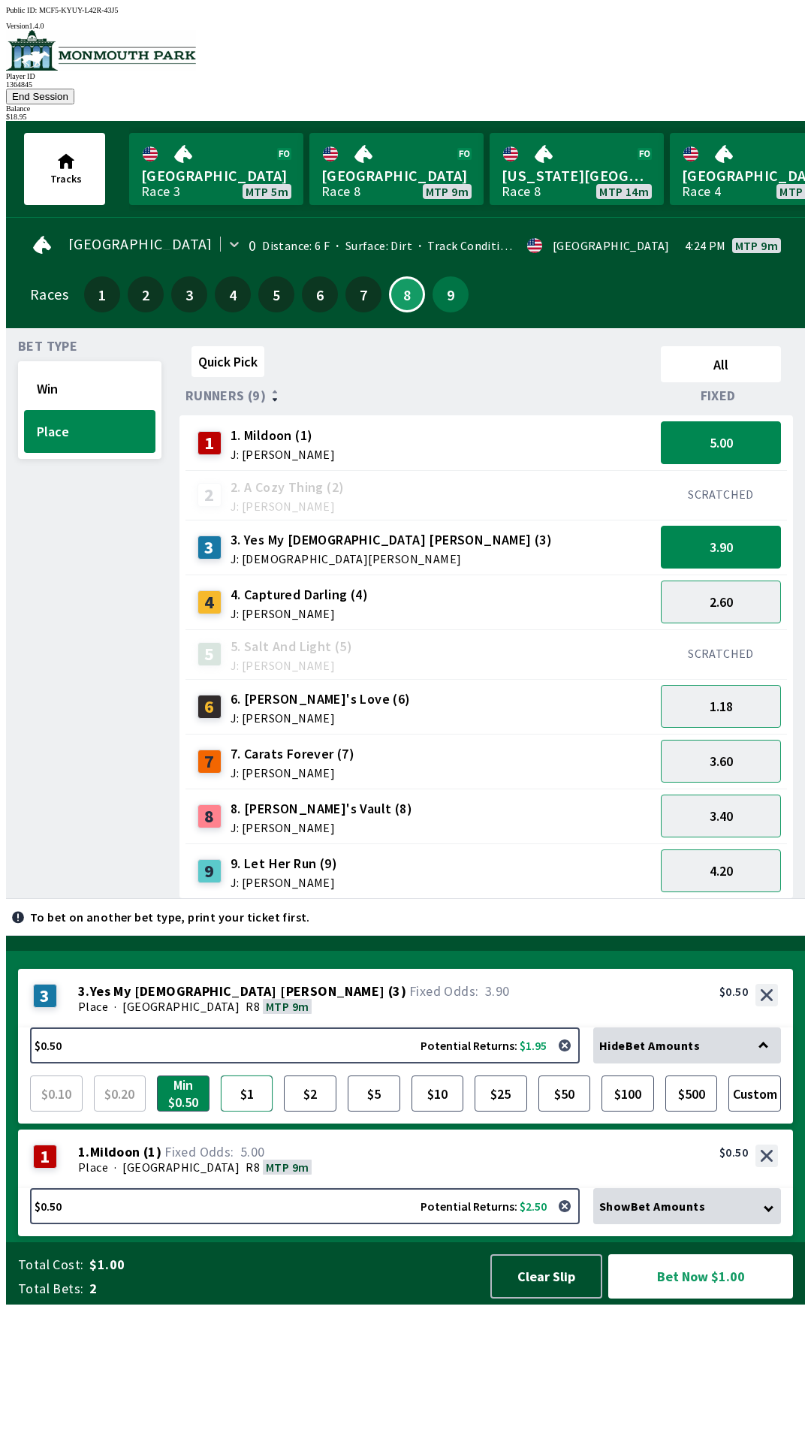
click at [251, 1112] on button "$1" at bounding box center [247, 1094] width 53 height 36
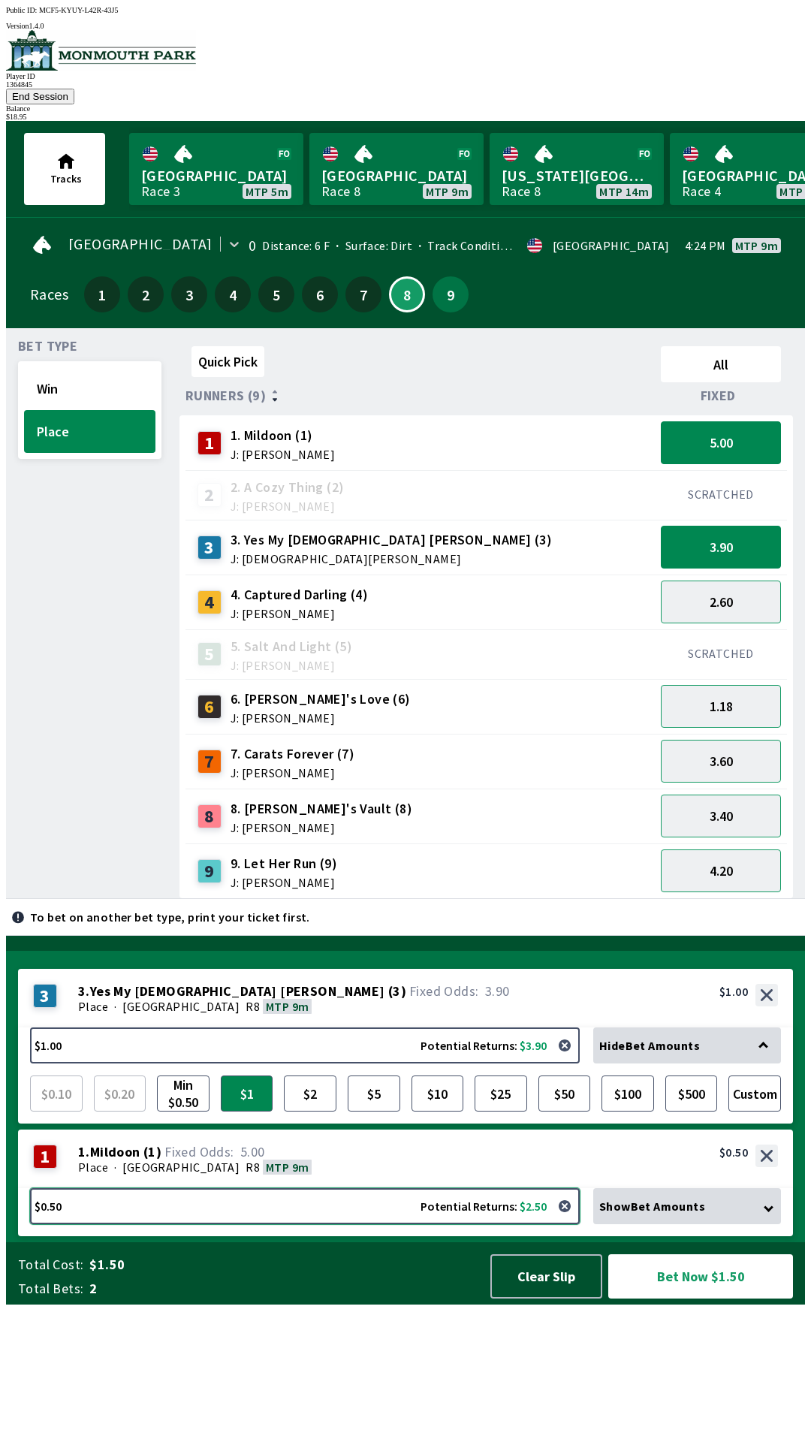
click at [366, 1224] on button "$0.50 Potential Returns: $2.50" at bounding box center [305, 1206] width 550 height 36
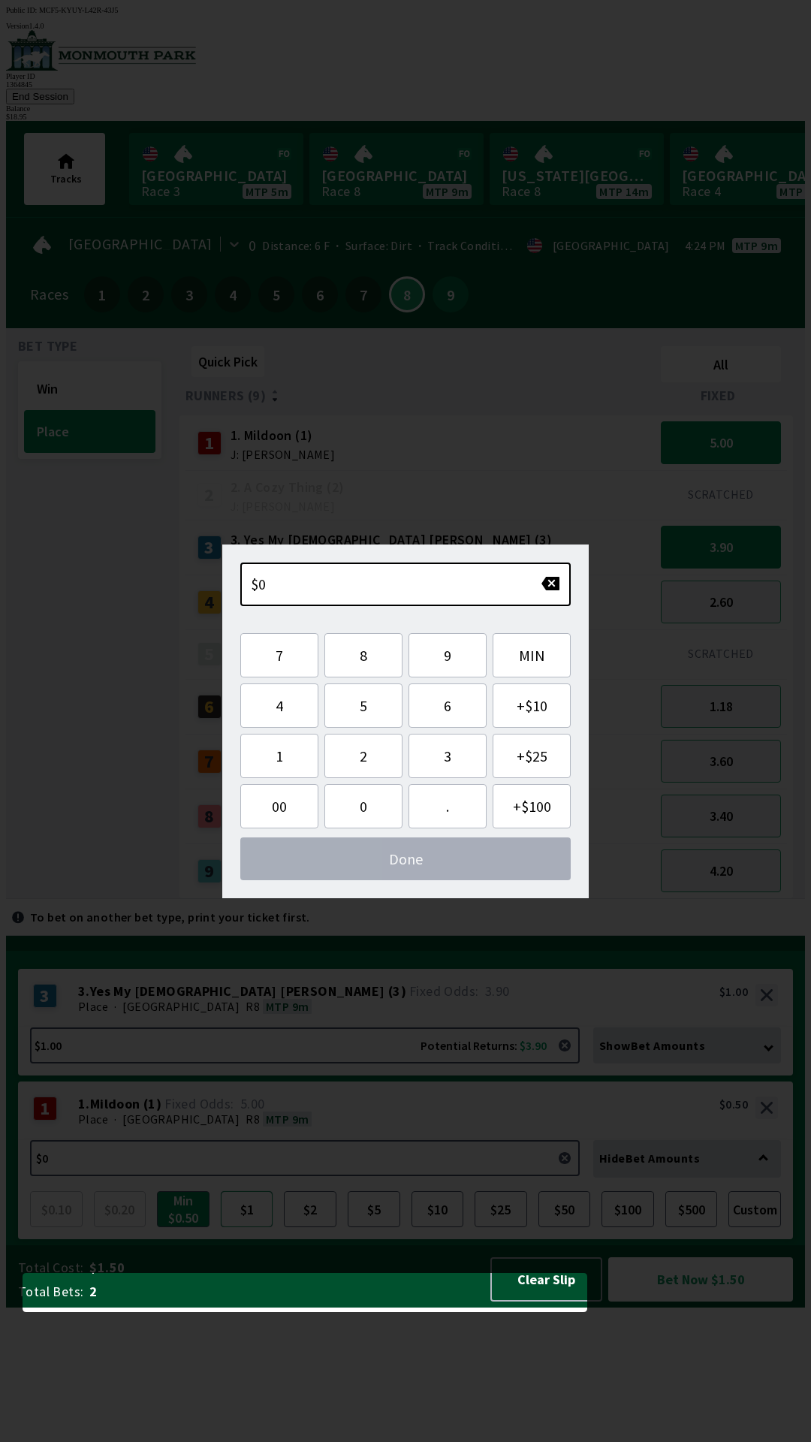
click at [243, 1227] on button "$1" at bounding box center [247, 1209] width 53 height 36
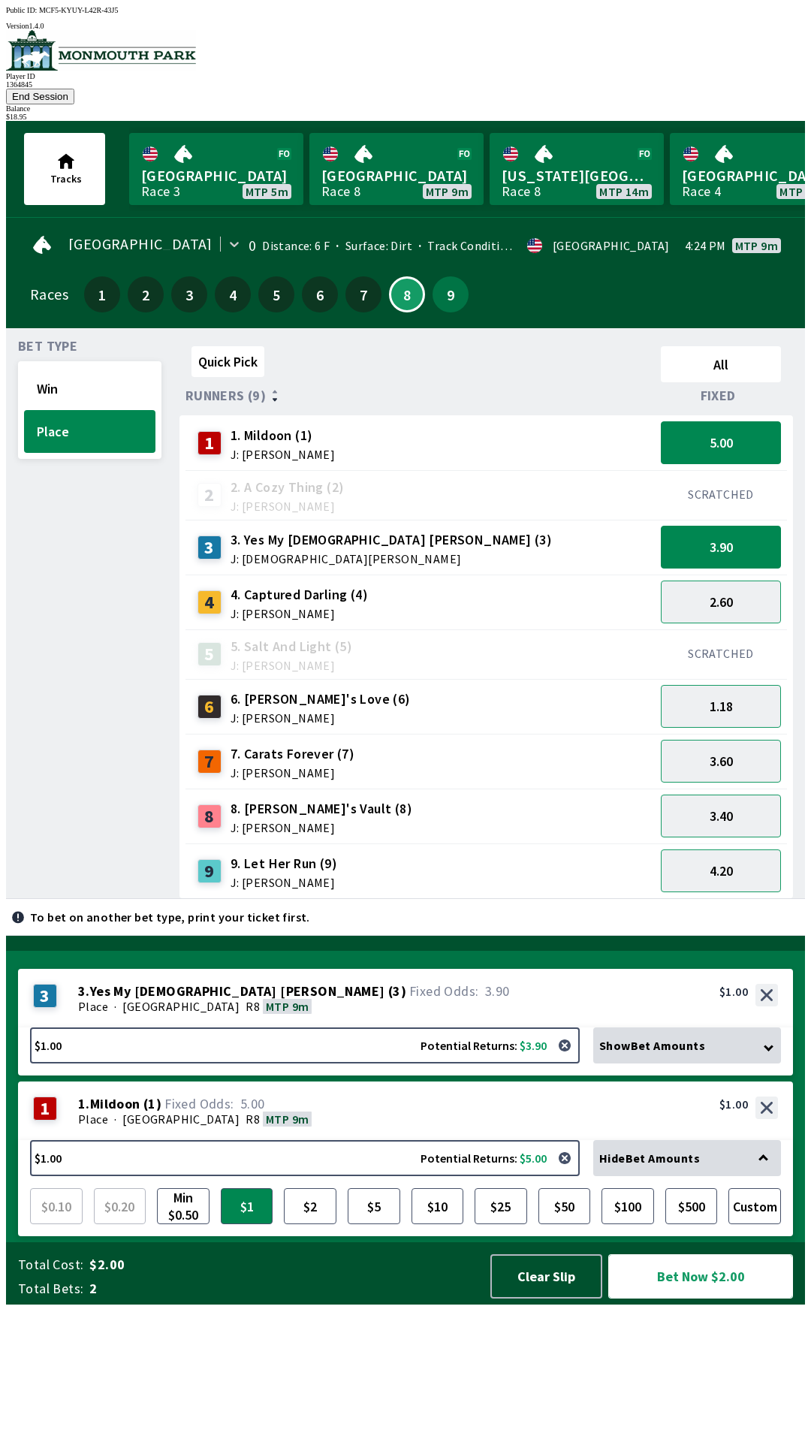
click at [702, 1299] on button "Bet Now $2.00" at bounding box center [700, 1276] width 185 height 44
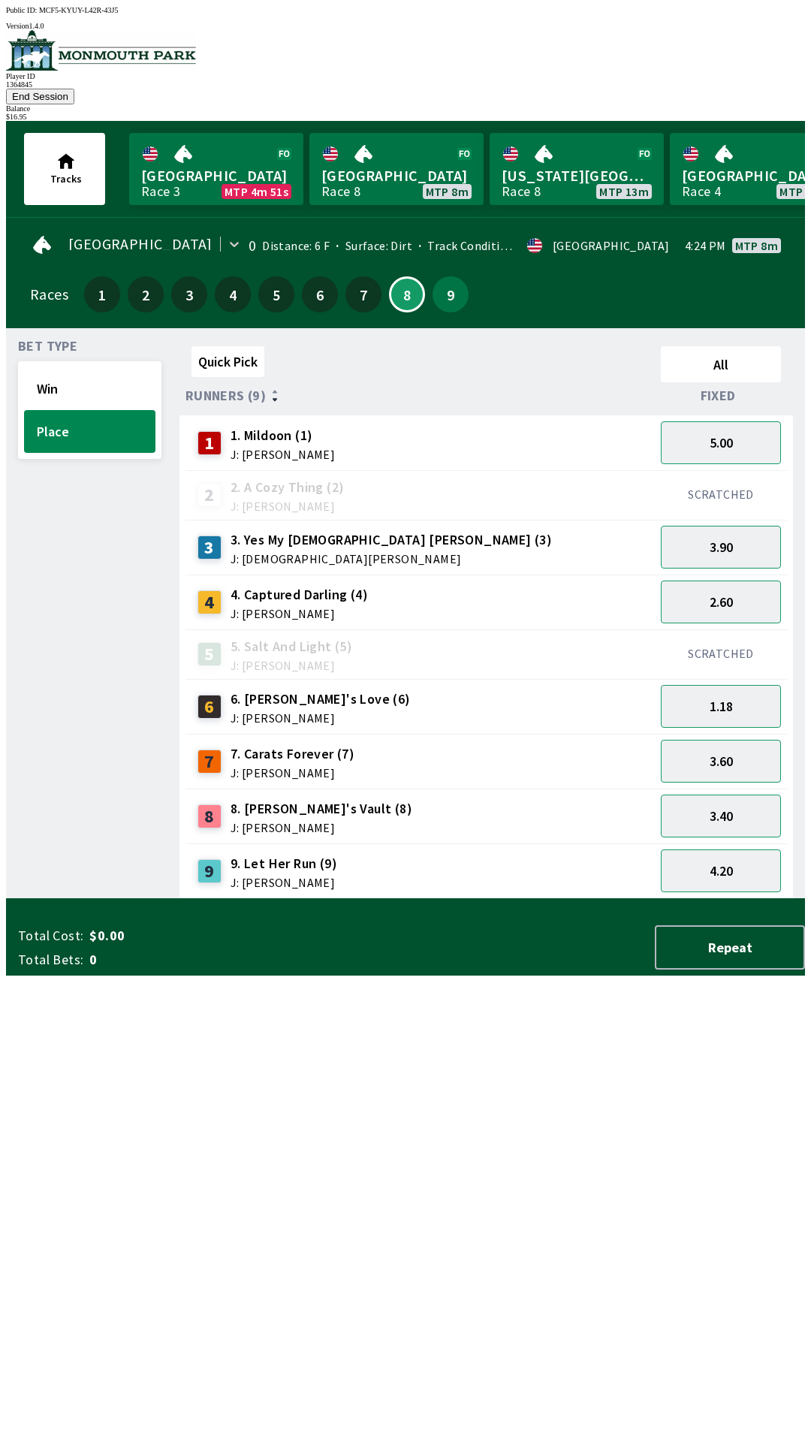
click at [74, 89] on button "End Session" at bounding box center [40, 97] width 68 height 16
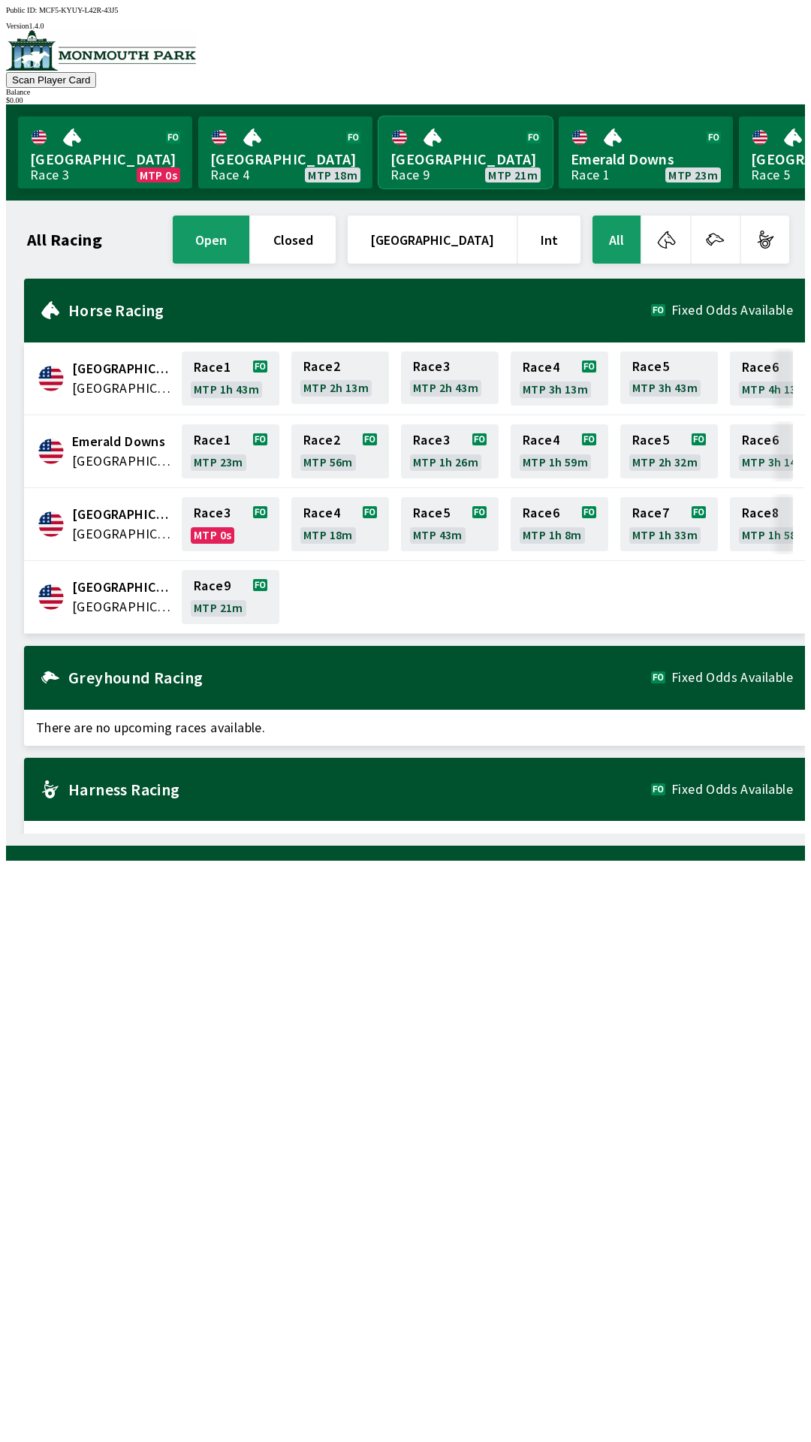
click at [423, 156] on link "[GEOGRAPHIC_DATA] Race 9 MTP 21m" at bounding box center [466, 152] width 174 height 72
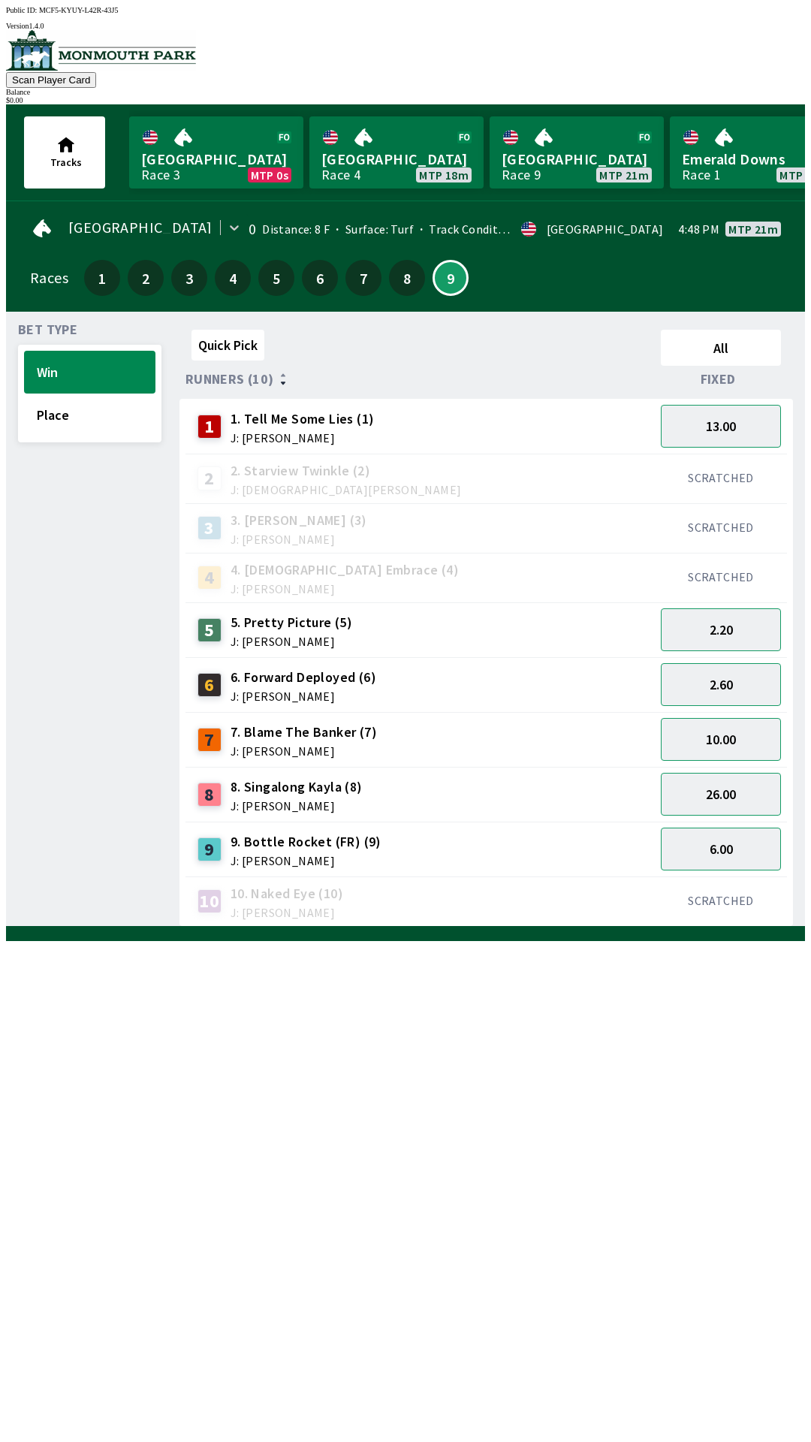
click at [409, 503] on div "3 3. [PERSON_NAME] (3) J: [PERSON_NAME]" at bounding box center [420, 528] width 469 height 50
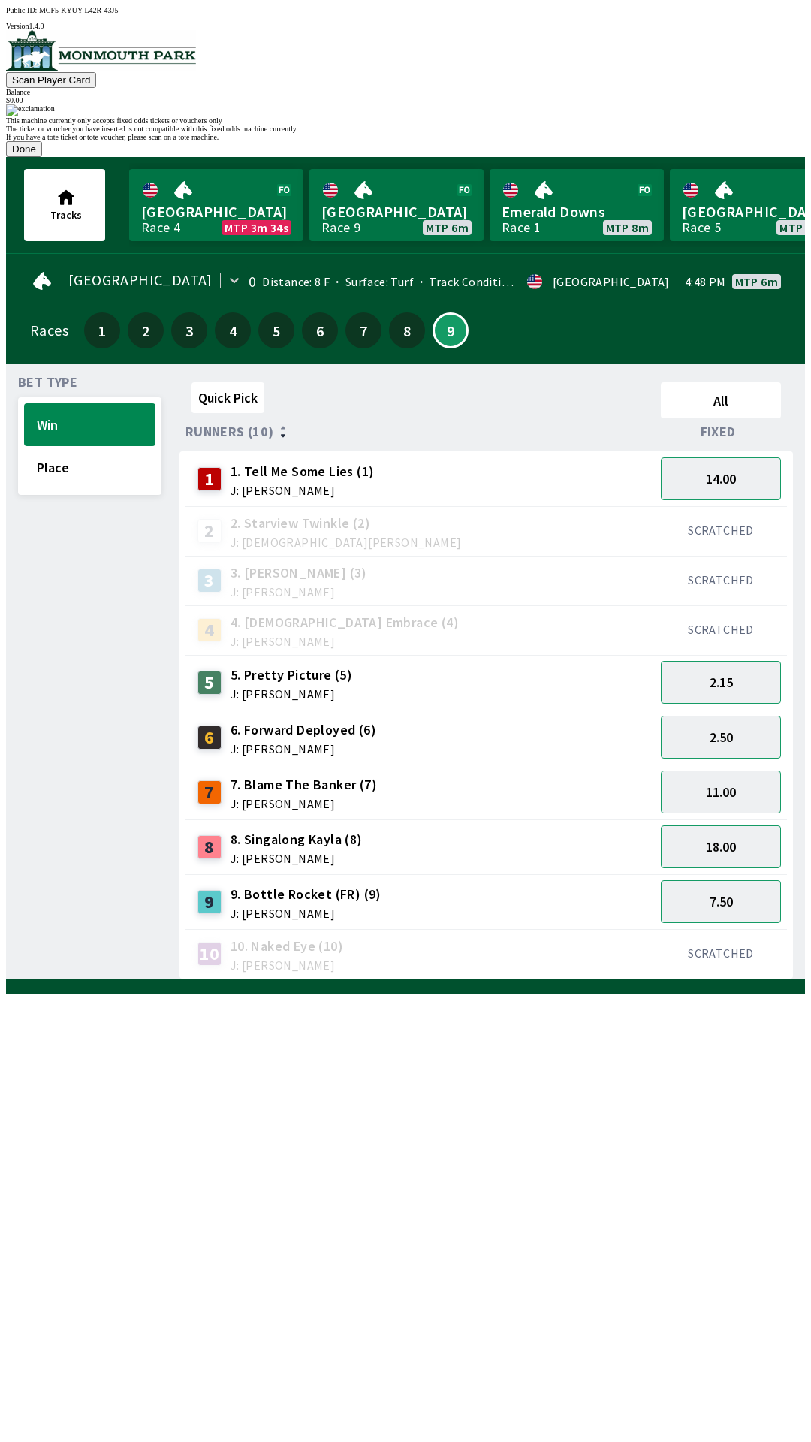
click at [42, 157] on button "Done" at bounding box center [24, 149] width 36 height 16
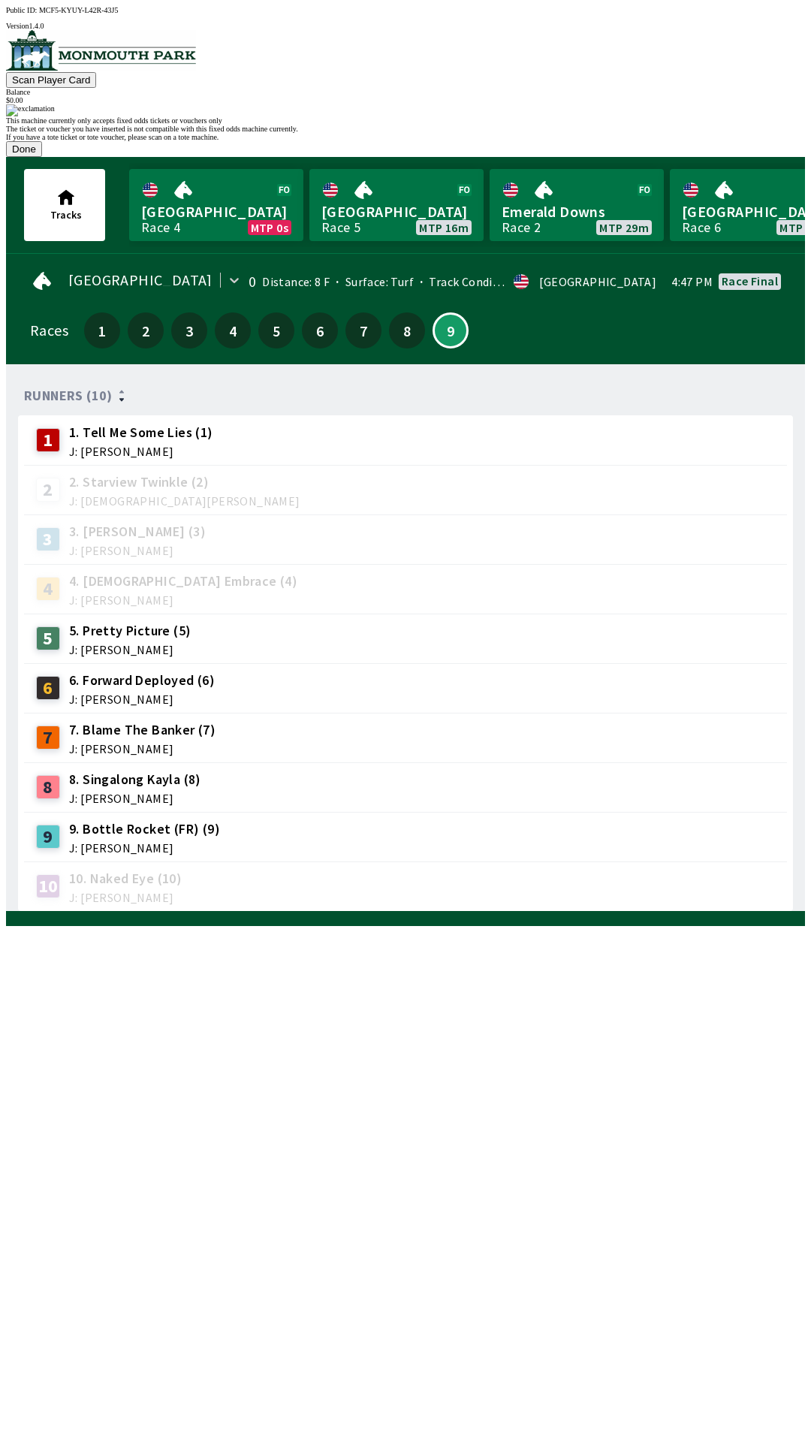
click at [42, 157] on button "Done" at bounding box center [24, 149] width 36 height 16
